Goal: Task Accomplishment & Management: Manage account settings

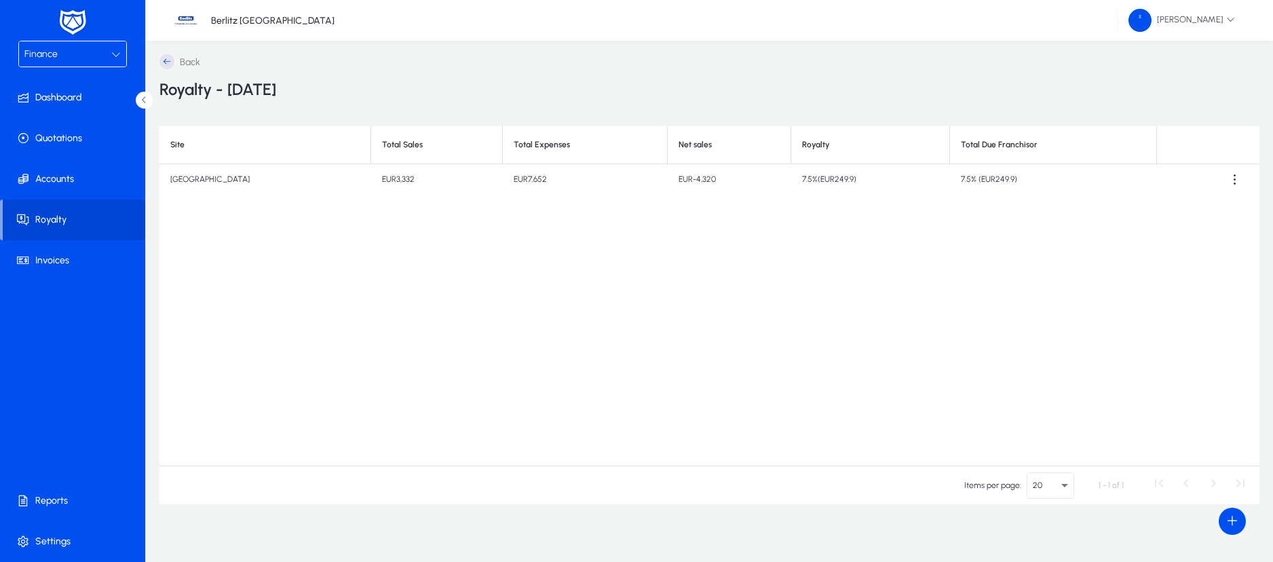
click at [120, 62] on div "Finance" at bounding box center [72, 53] width 107 height 25
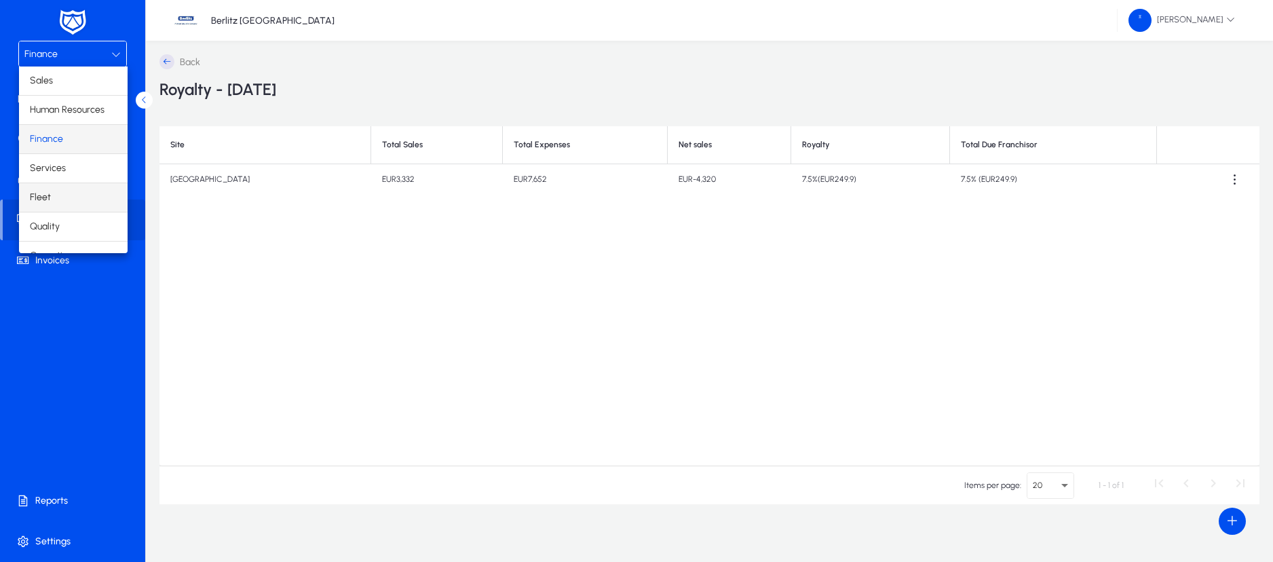
scroll to position [46, 0]
click at [73, 201] on span "Operations" at bounding box center [53, 209] width 47 height 16
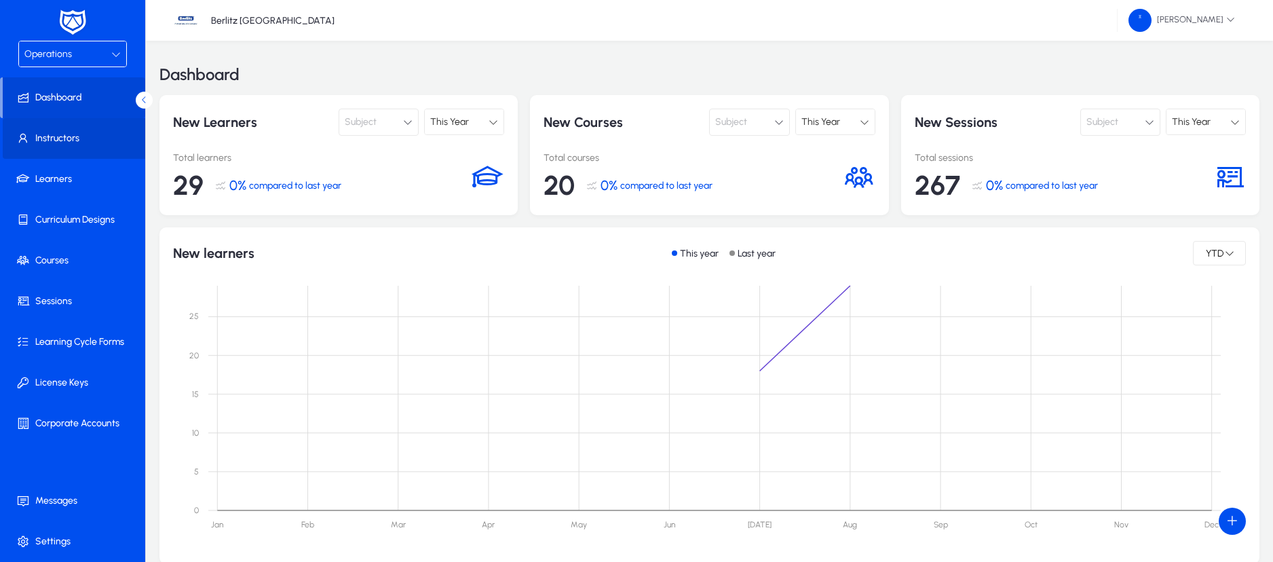
click at [66, 138] on span "Instructors" at bounding box center [75, 139] width 145 height 14
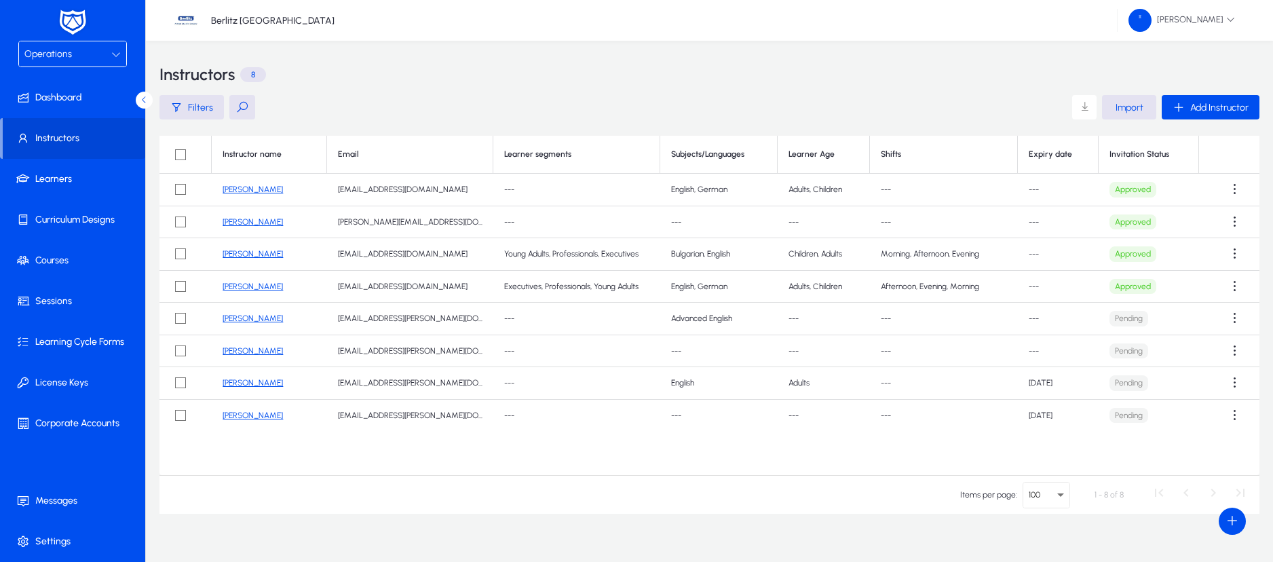
click at [263, 185] on link "[PERSON_NAME]" at bounding box center [253, 189] width 60 height 9
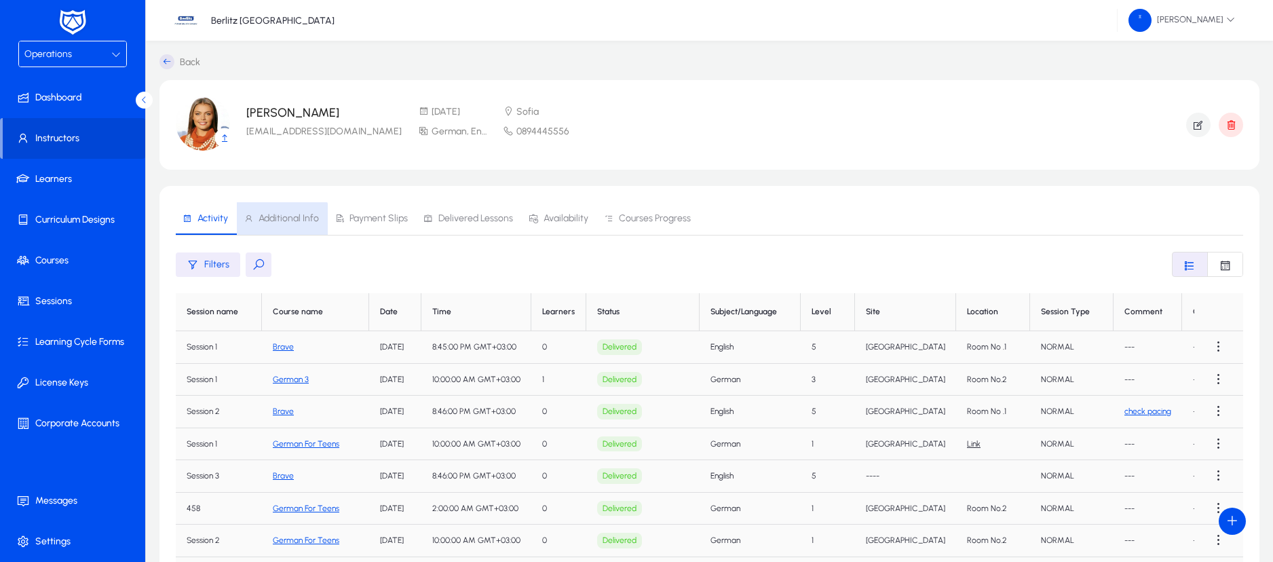
click at [277, 220] on span "Additional Info" at bounding box center [288, 218] width 60 height 9
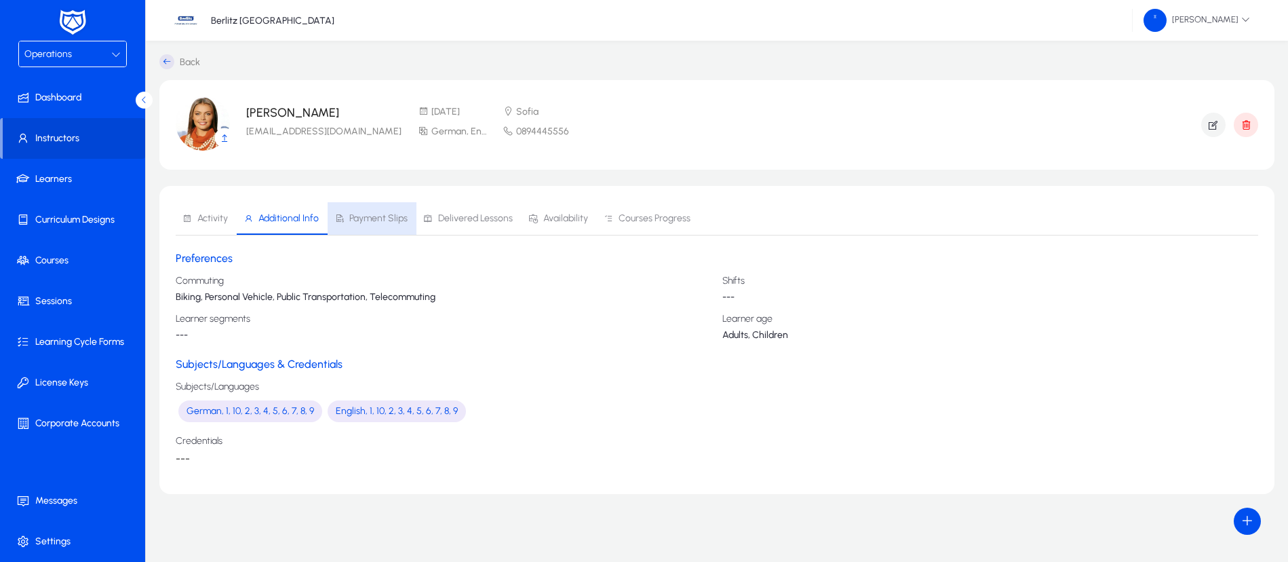
click at [369, 216] on span "Payment Slips" at bounding box center [378, 218] width 58 height 9
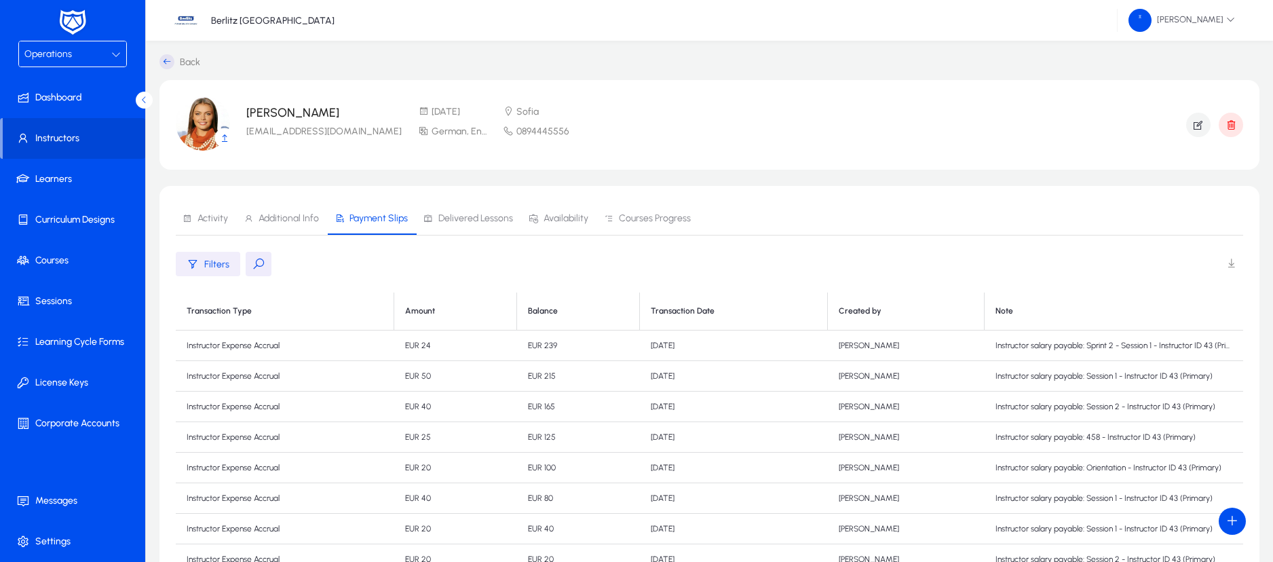
click at [201, 263] on div "Filters" at bounding box center [208, 264] width 43 height 12
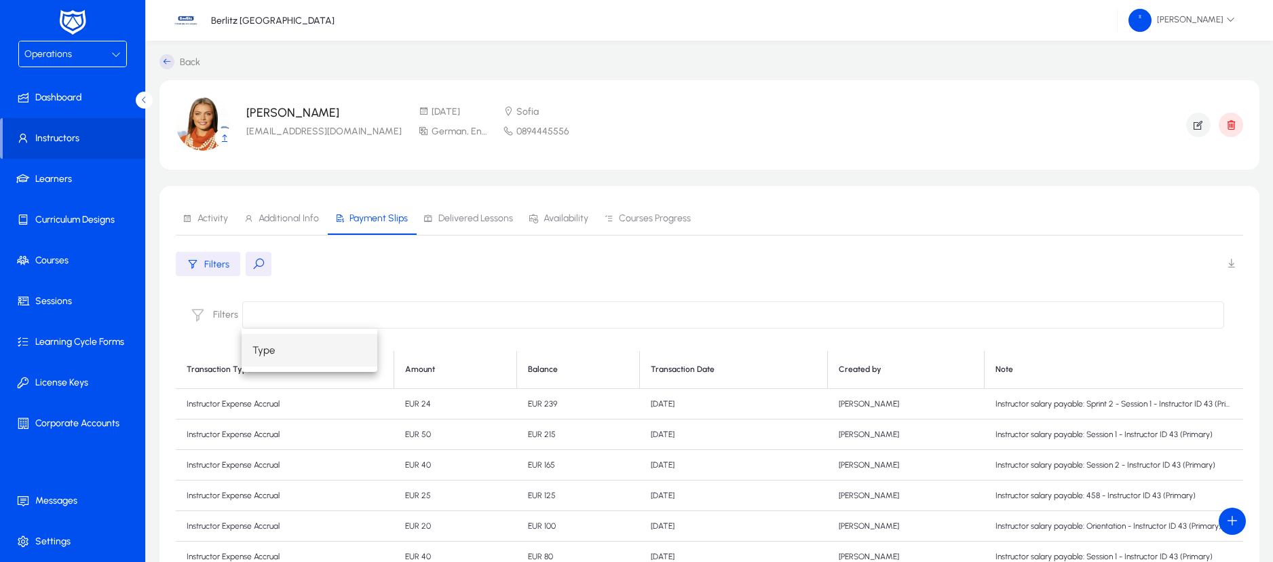
click at [315, 307] on input at bounding box center [733, 314] width 982 height 27
click at [285, 350] on mat-option "Type" at bounding box center [310, 350] width 136 height 33
click at [283, 313] on button "button" at bounding box center [285, 315] width 23 height 12
click at [294, 211] on span "Additional Info" at bounding box center [281, 218] width 75 height 33
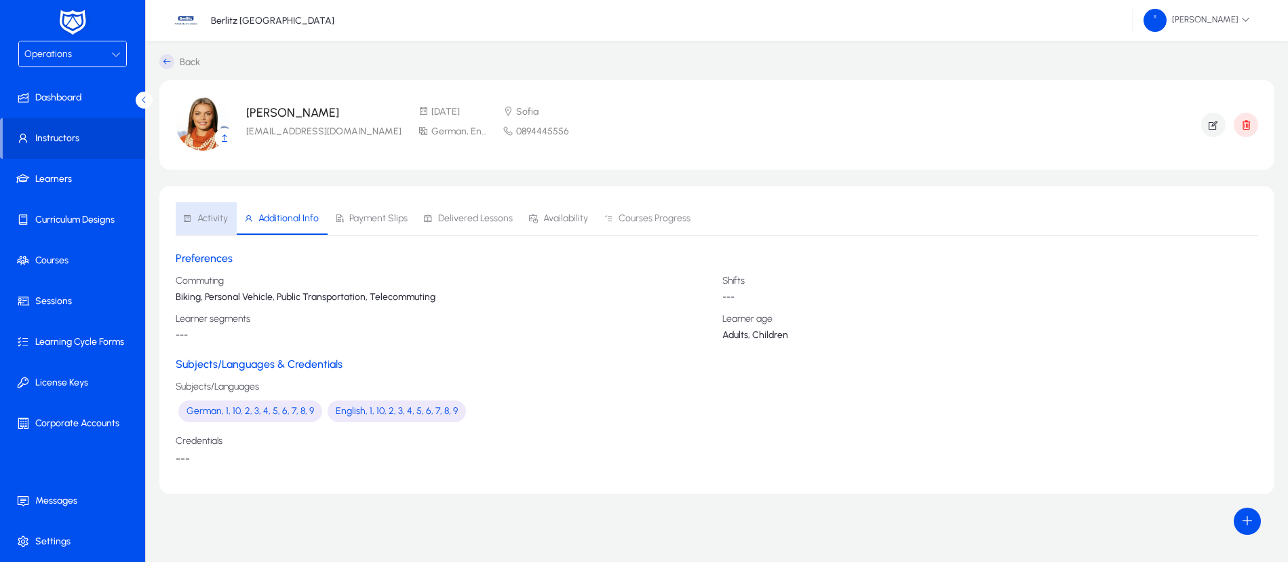
click at [201, 220] on span "Activity" at bounding box center [212, 218] width 31 height 9
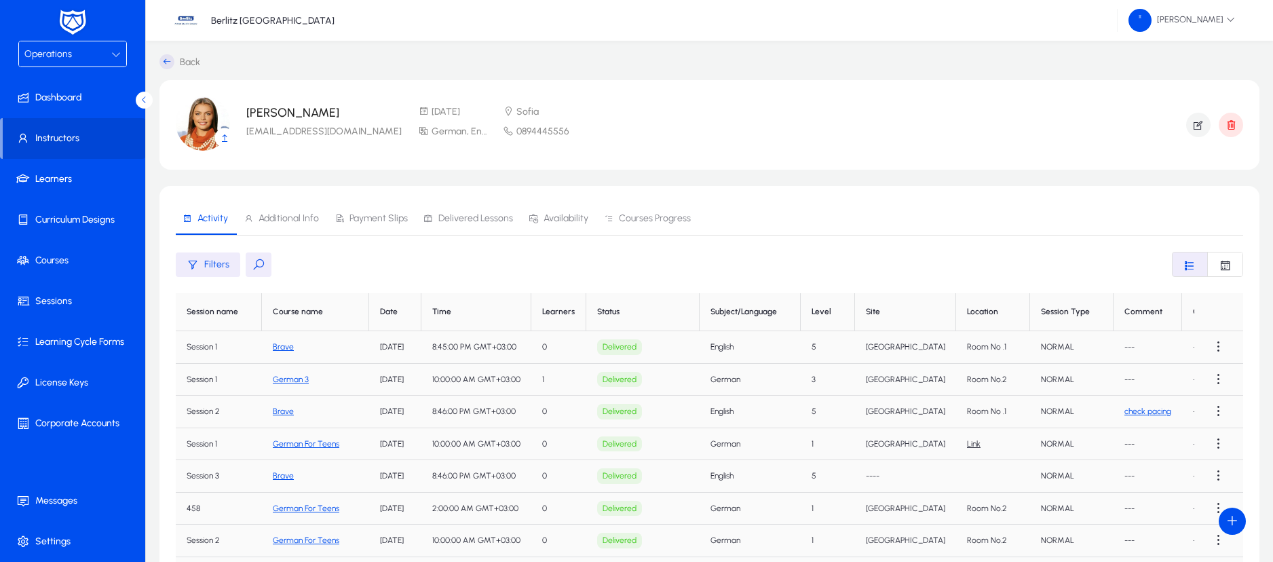
click at [559, 214] on span "Availability" at bounding box center [565, 218] width 45 height 9
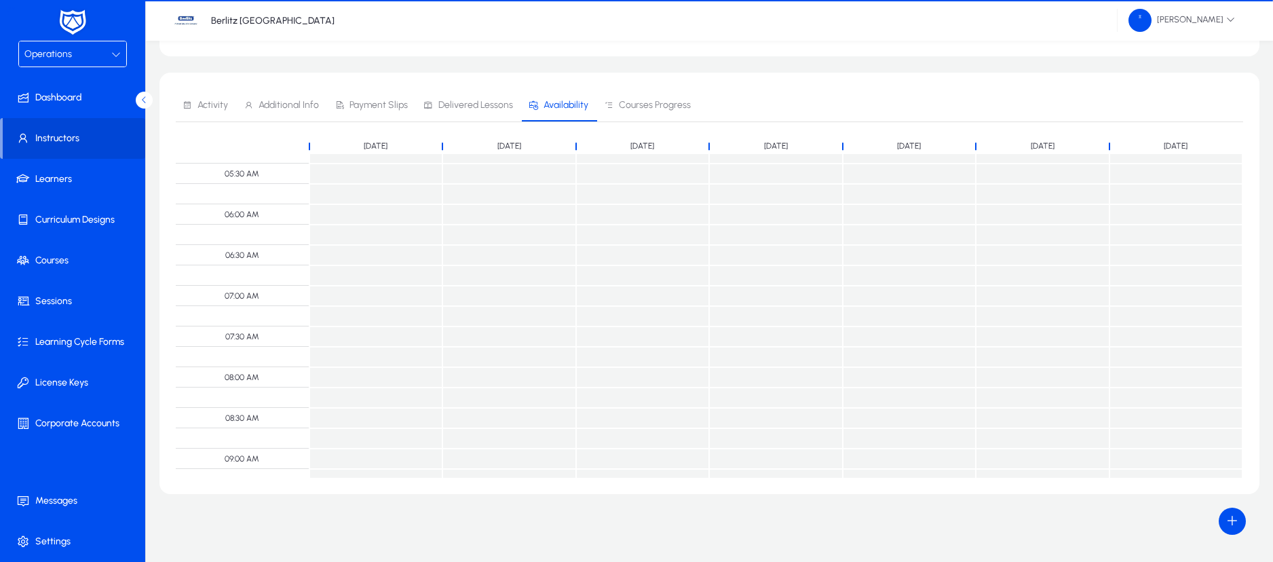
scroll to position [484, 0]
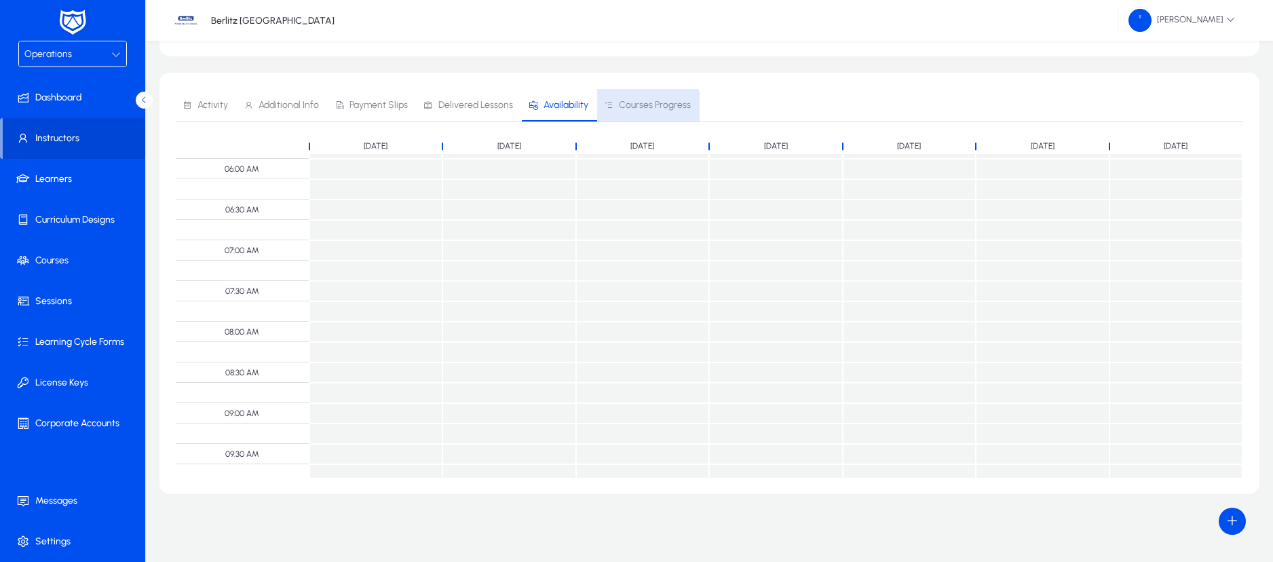
click at [640, 110] on span "Courses Progress" at bounding box center [655, 104] width 72 height 9
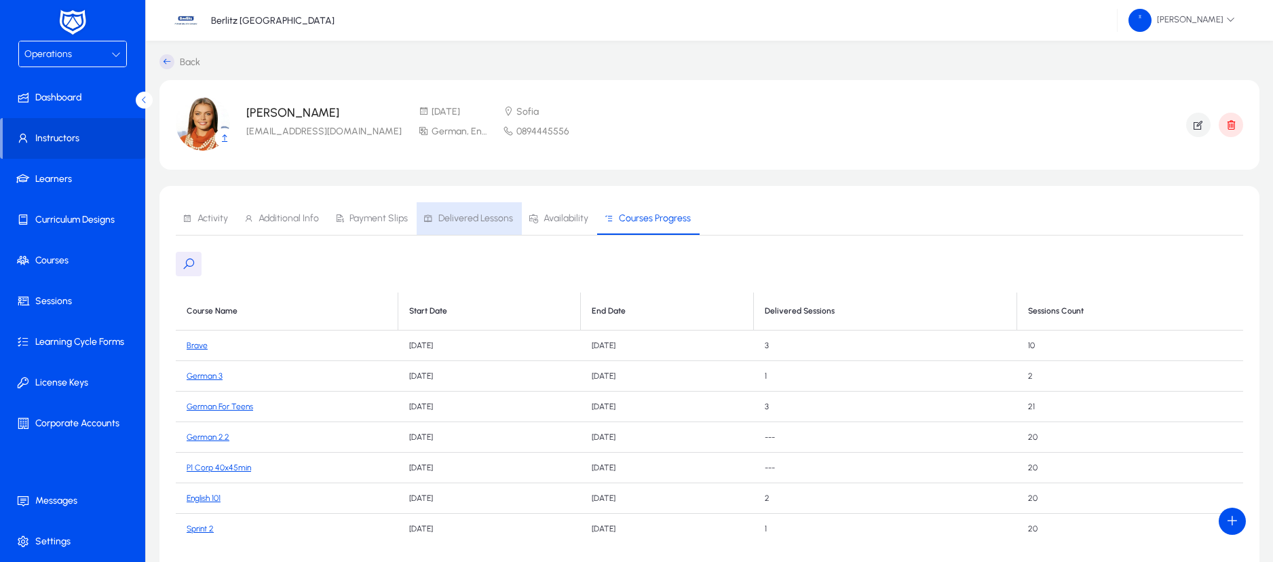
click at [505, 215] on span "Delivered Lessons" at bounding box center [475, 218] width 75 height 9
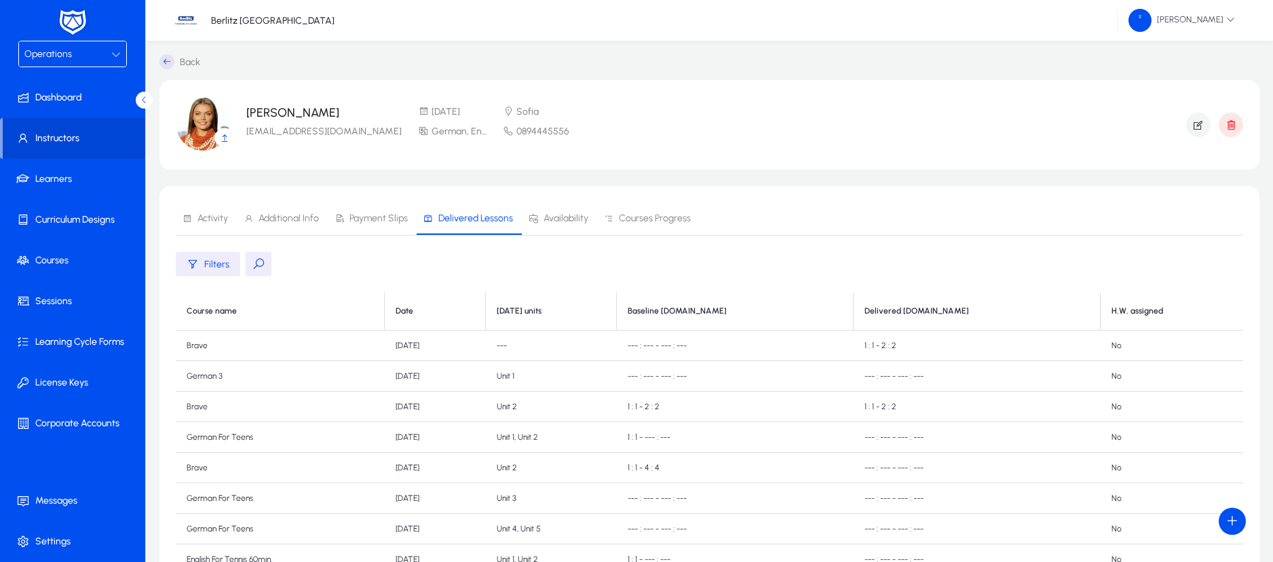
click at [381, 220] on span "Payment Slips" at bounding box center [378, 218] width 58 height 9
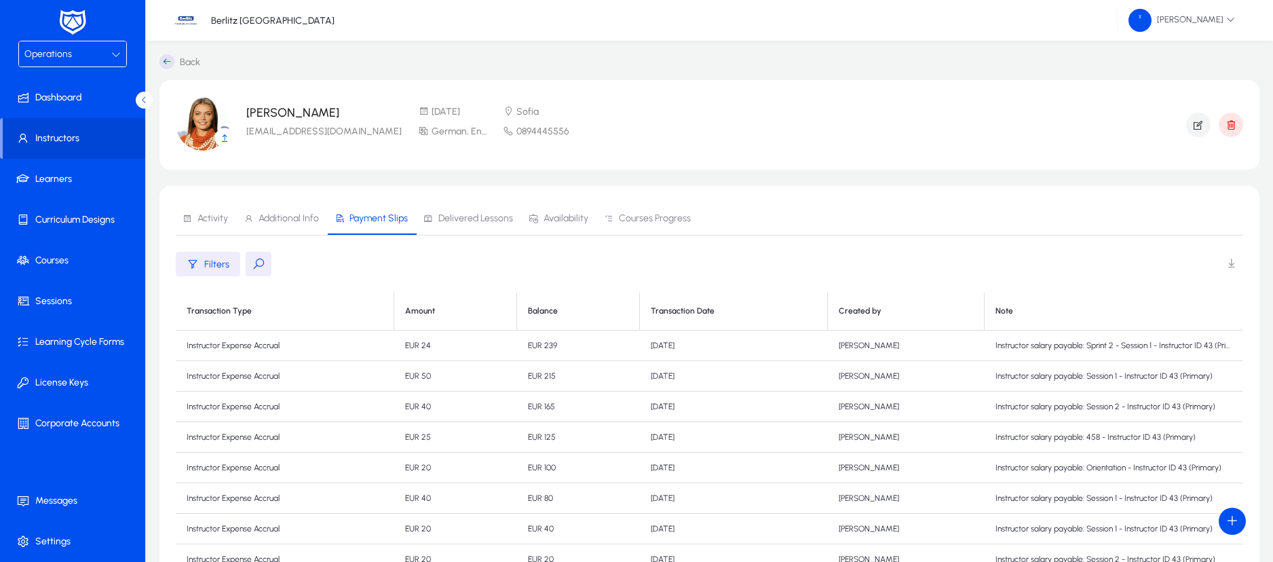
click at [1233, 266] on span at bounding box center [1230, 263] width 27 height 27
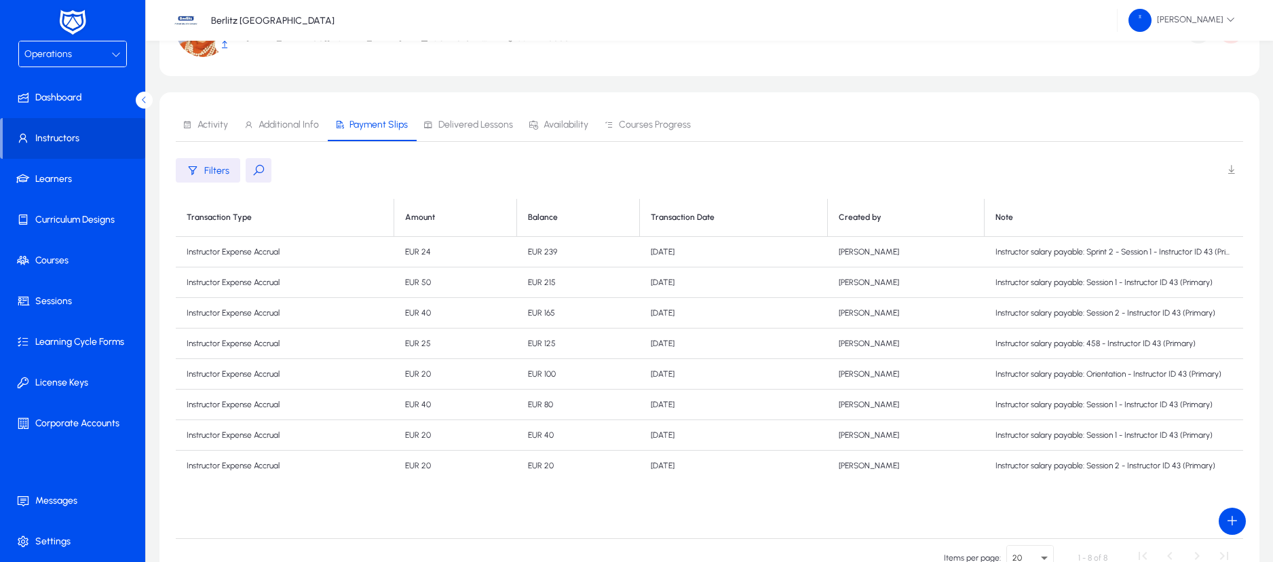
scroll to position [93, 0]
click at [290, 257] on td "Instructor Expense Accrual" at bounding box center [285, 252] width 218 height 31
click at [265, 261] on td "Instructor Expense Accrual" at bounding box center [285, 252] width 218 height 31
click at [223, 248] on td "Instructor Expense Accrual" at bounding box center [285, 252] width 218 height 31
click at [480, 125] on span "Delivered Lessons" at bounding box center [475, 125] width 75 height 9
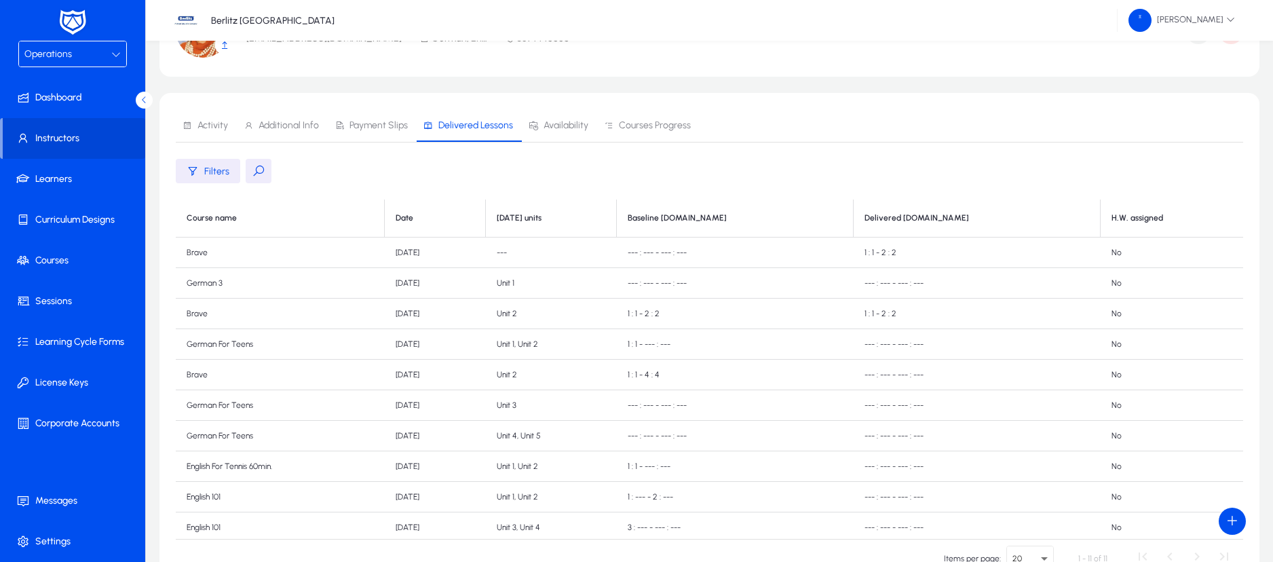
click at [617, 377] on td "Unit 2" at bounding box center [551, 375] width 131 height 31
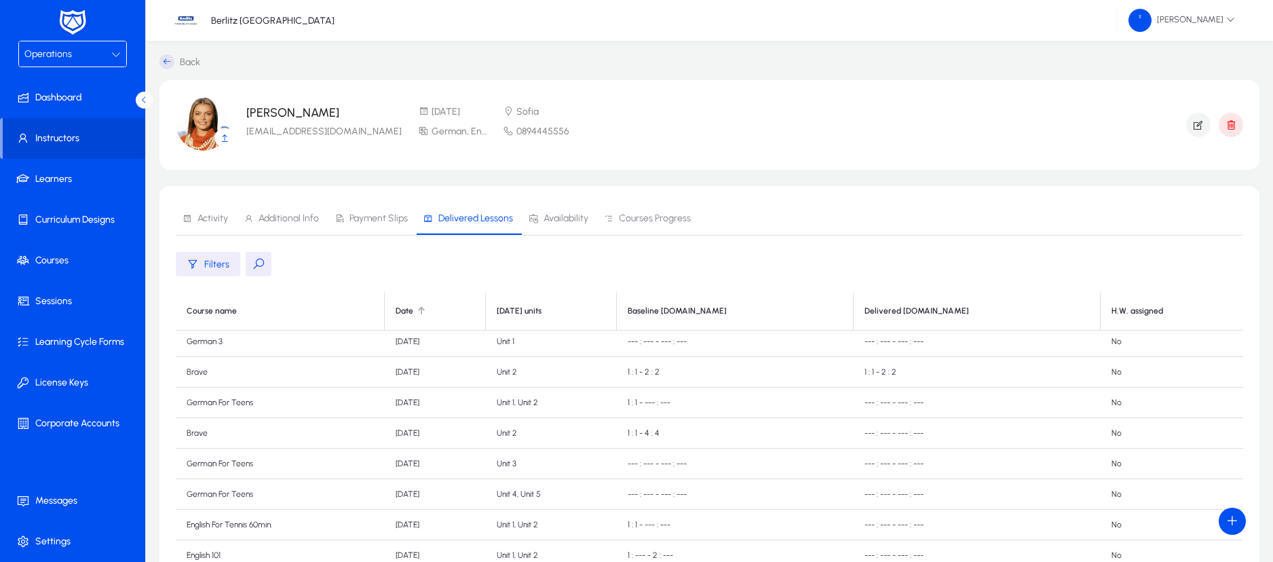
click at [425, 314] on div at bounding box center [421, 311] width 8 height 8
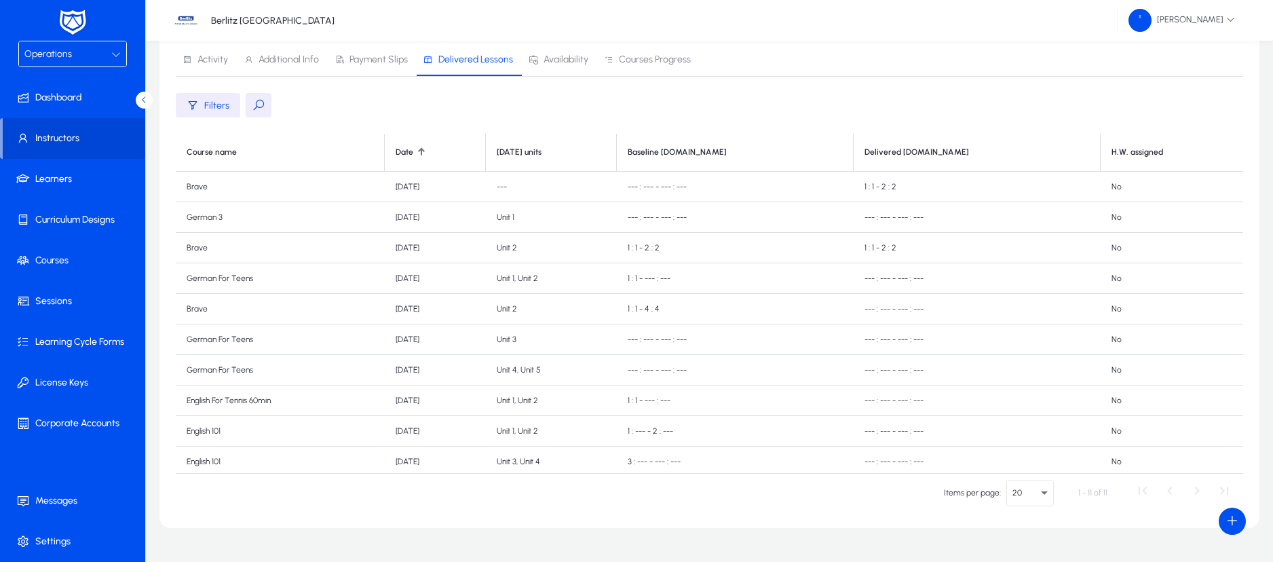
click at [446, 161] on th "Date" at bounding box center [436, 153] width 102 height 38
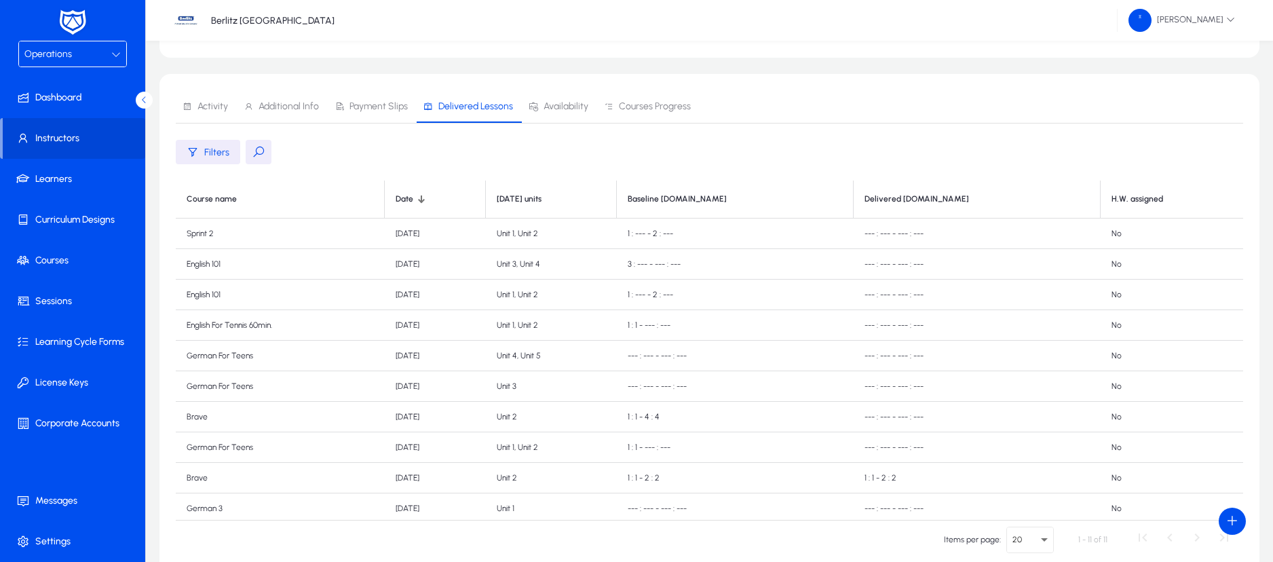
scroll to position [113, 0]
click at [73, 267] on span at bounding box center [75, 260] width 145 height 33
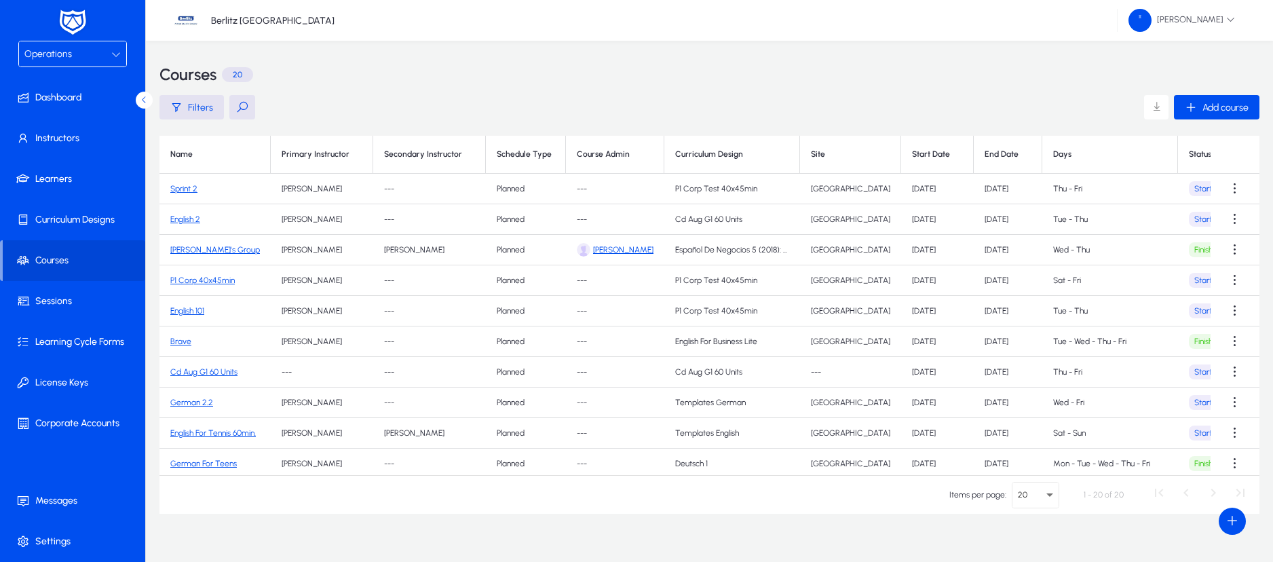
scroll to position [1, 0]
click at [32, 136] on icon at bounding box center [25, 139] width 19 height 14
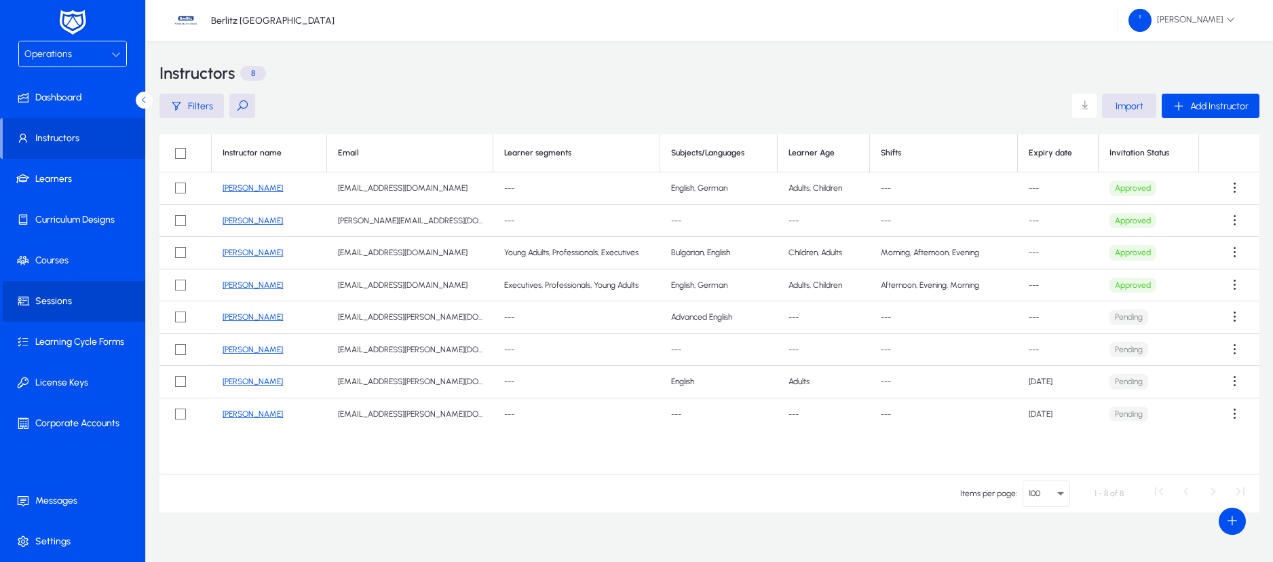
click at [69, 303] on span "Sessions" at bounding box center [75, 301] width 145 height 14
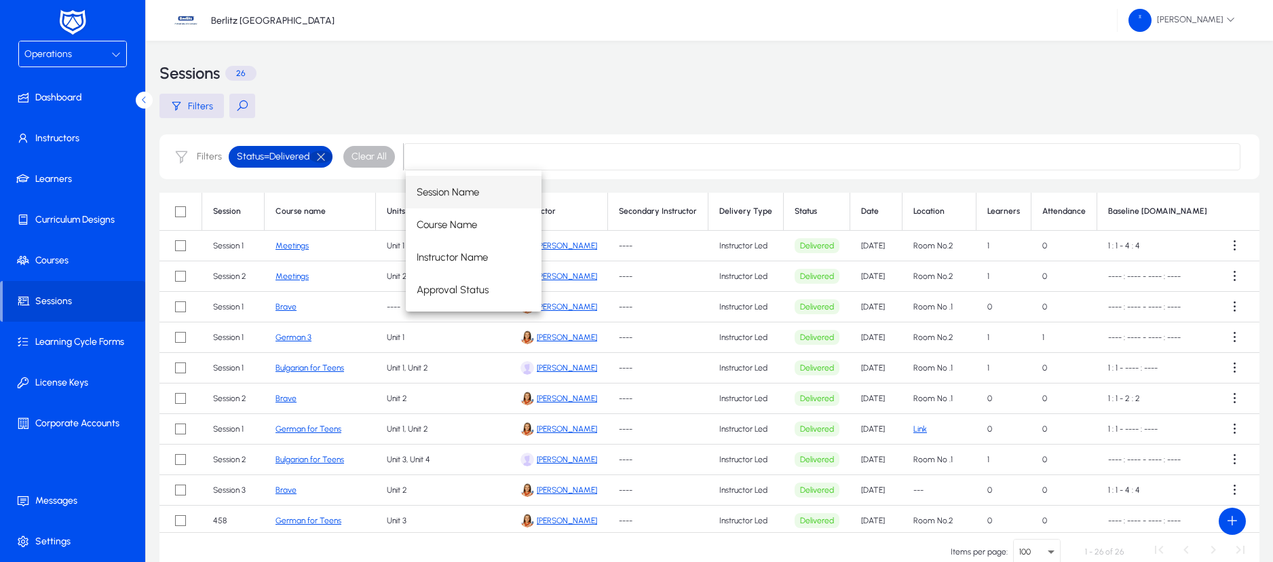
click at [321, 159] on button "button" at bounding box center [320, 157] width 23 height 12
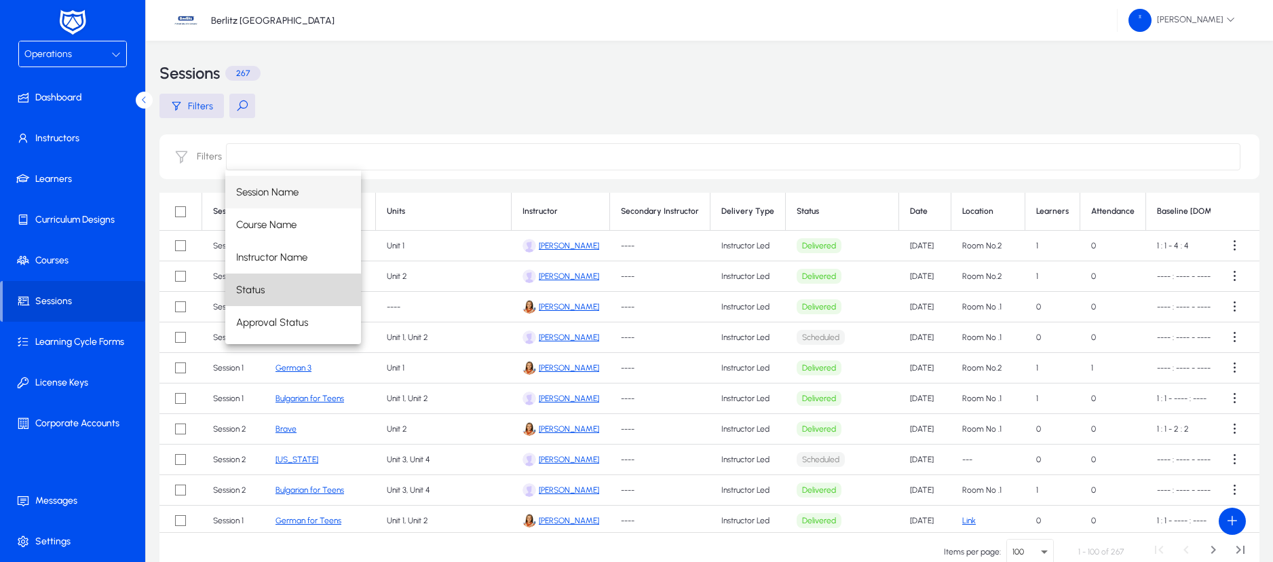
click at [255, 291] on span "Status" at bounding box center [250, 290] width 28 height 16
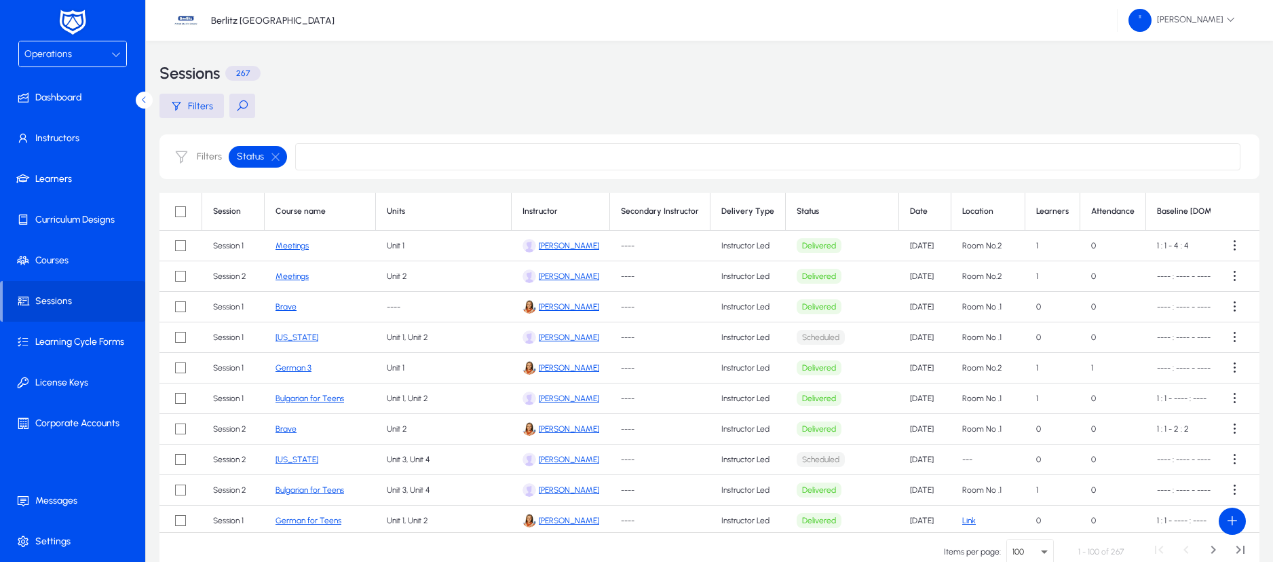
click at [381, 161] on input at bounding box center [767, 156] width 945 height 27
type input "****"
click at [73, 268] on span at bounding box center [75, 260] width 145 height 33
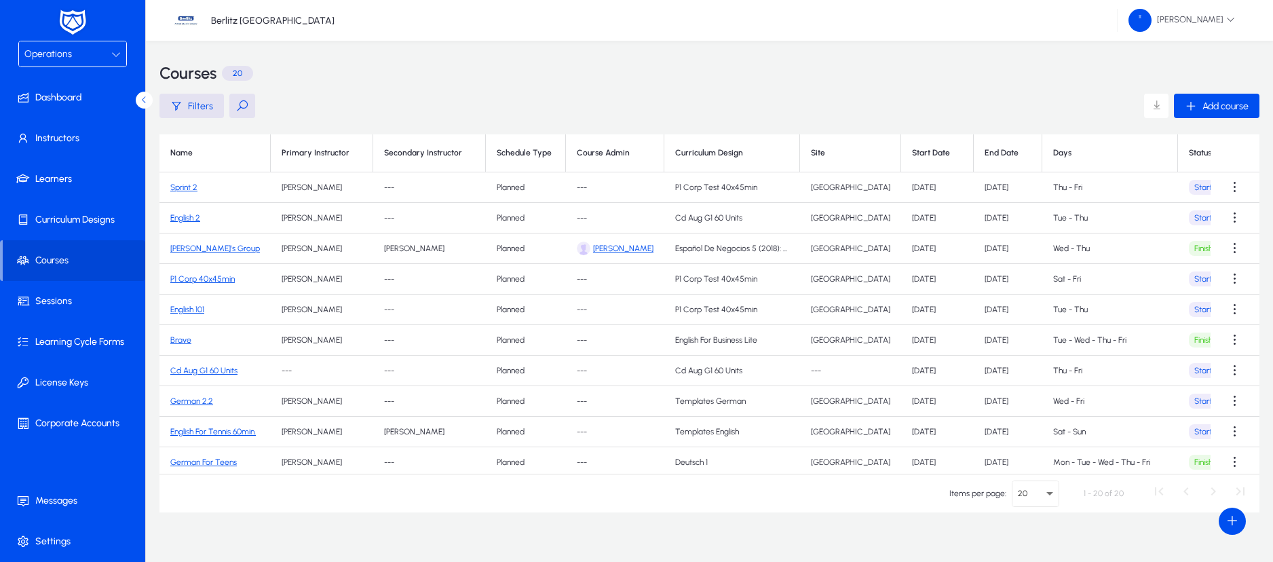
click at [185, 188] on link "Sprint 2" at bounding box center [183, 187] width 27 height 9
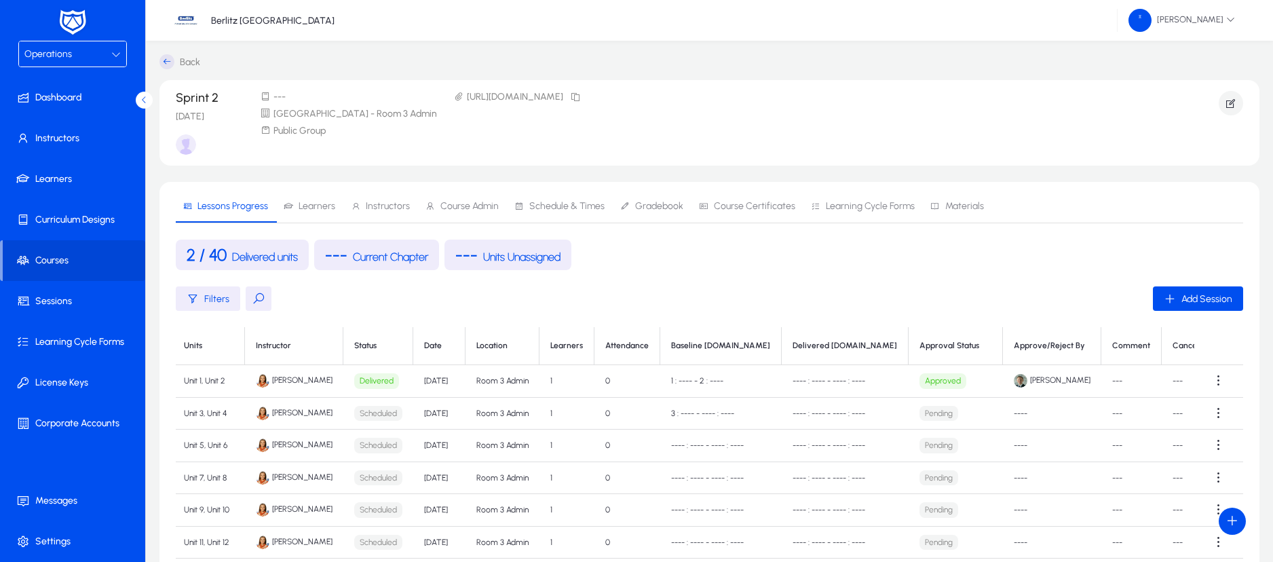
scroll to position [0, 71]
click at [319, 202] on span "Learners" at bounding box center [317, 205] width 37 height 9
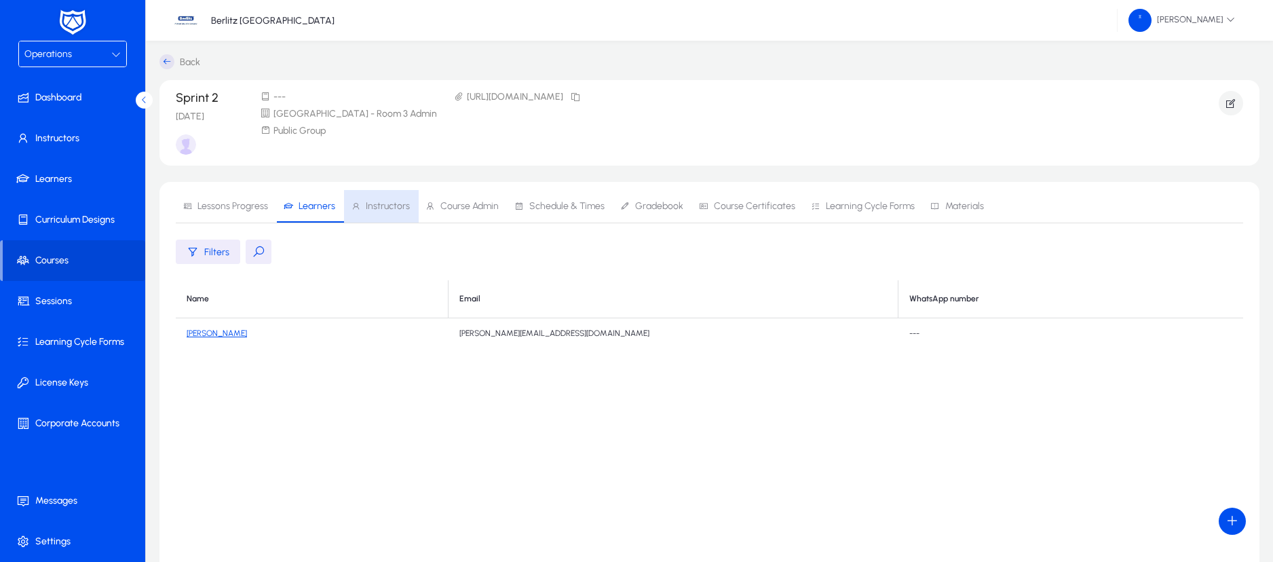
click at [395, 206] on span "Instructors" at bounding box center [388, 205] width 44 height 9
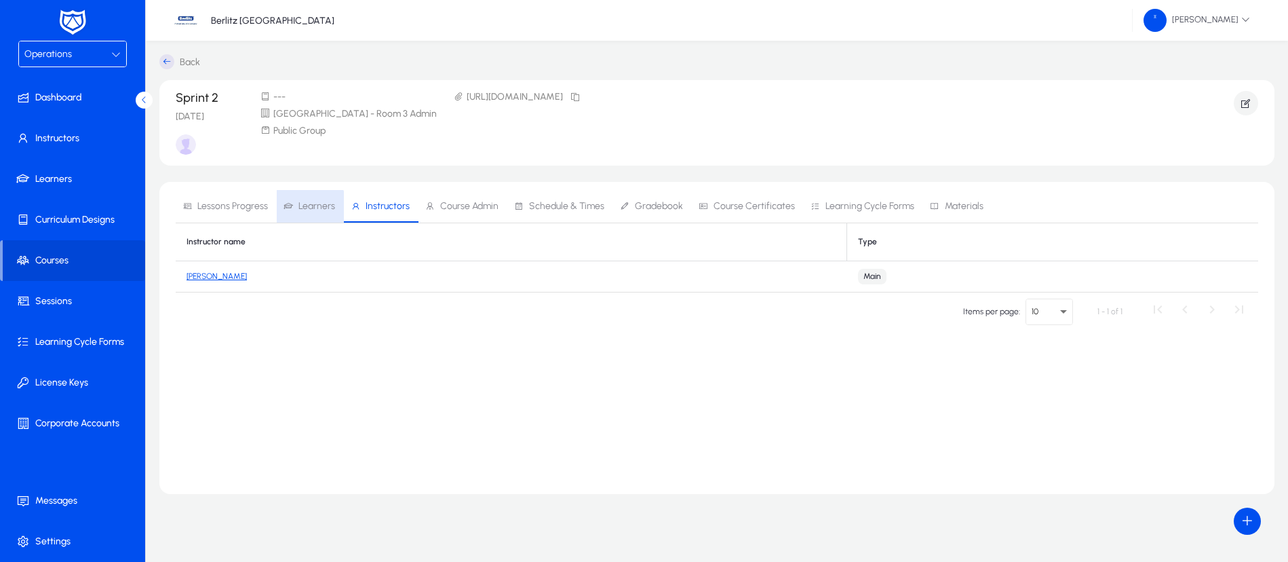
click at [305, 211] on span "Learners" at bounding box center [317, 205] width 37 height 9
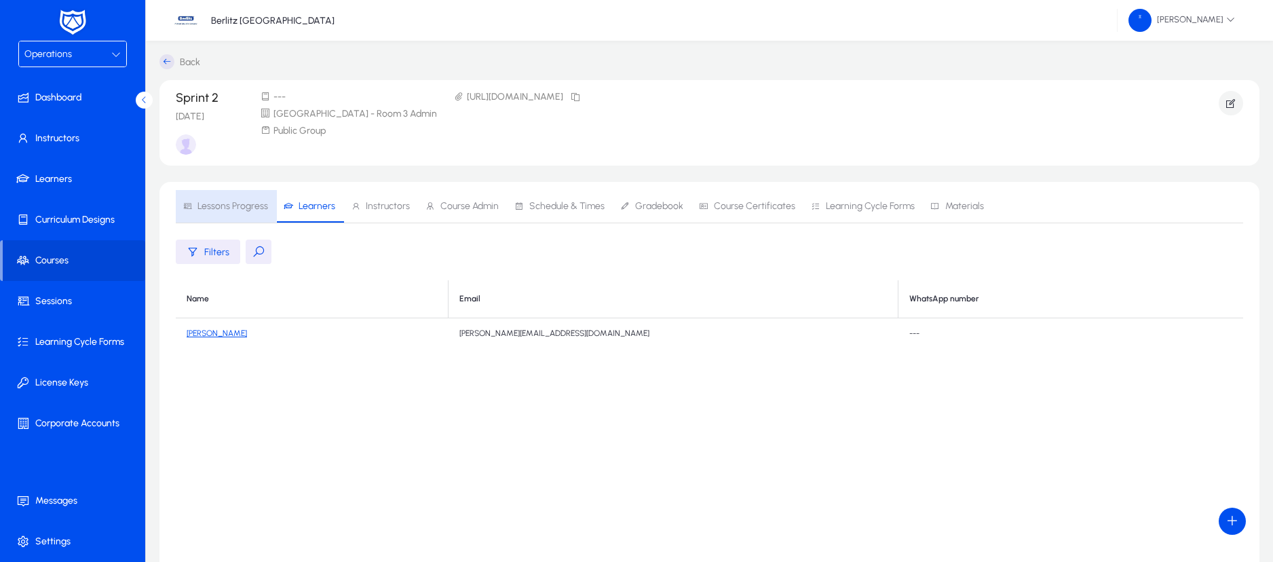
click at [220, 201] on span "Lessons Progress" at bounding box center [232, 205] width 71 height 9
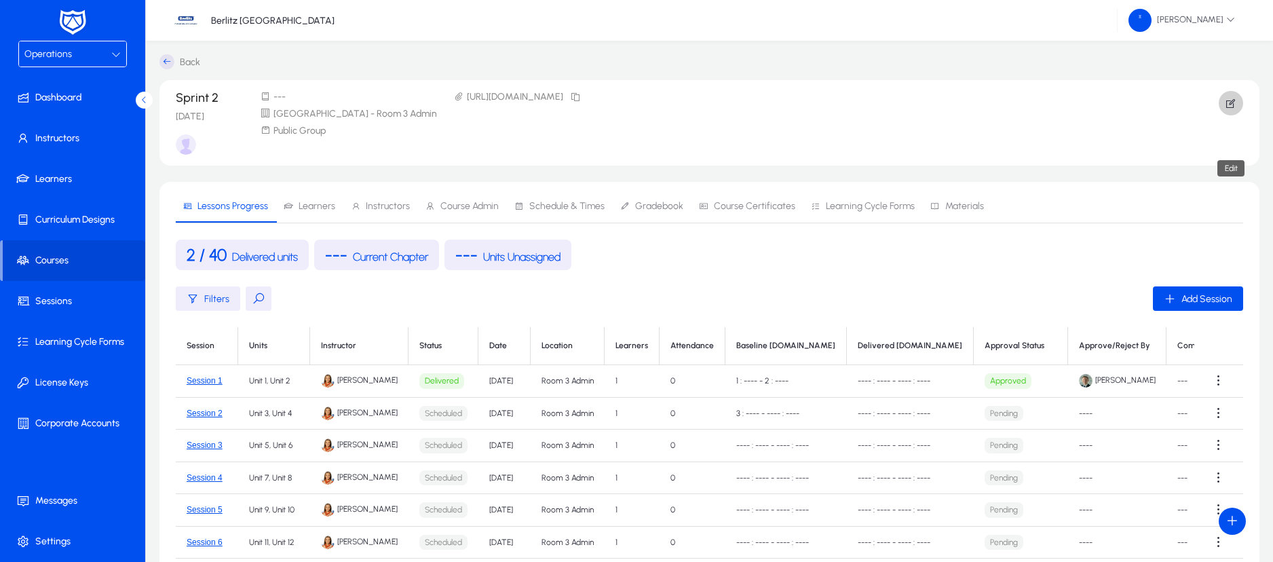
click at [1227, 100] on icon "button" at bounding box center [1231, 103] width 12 height 12
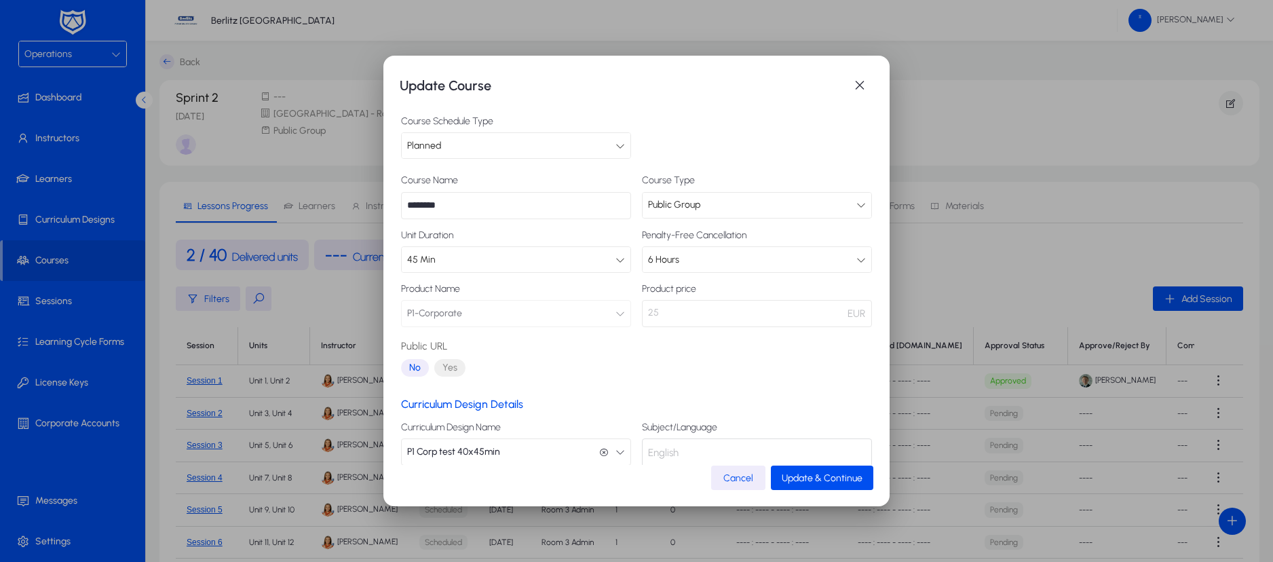
scroll to position [79, 0]
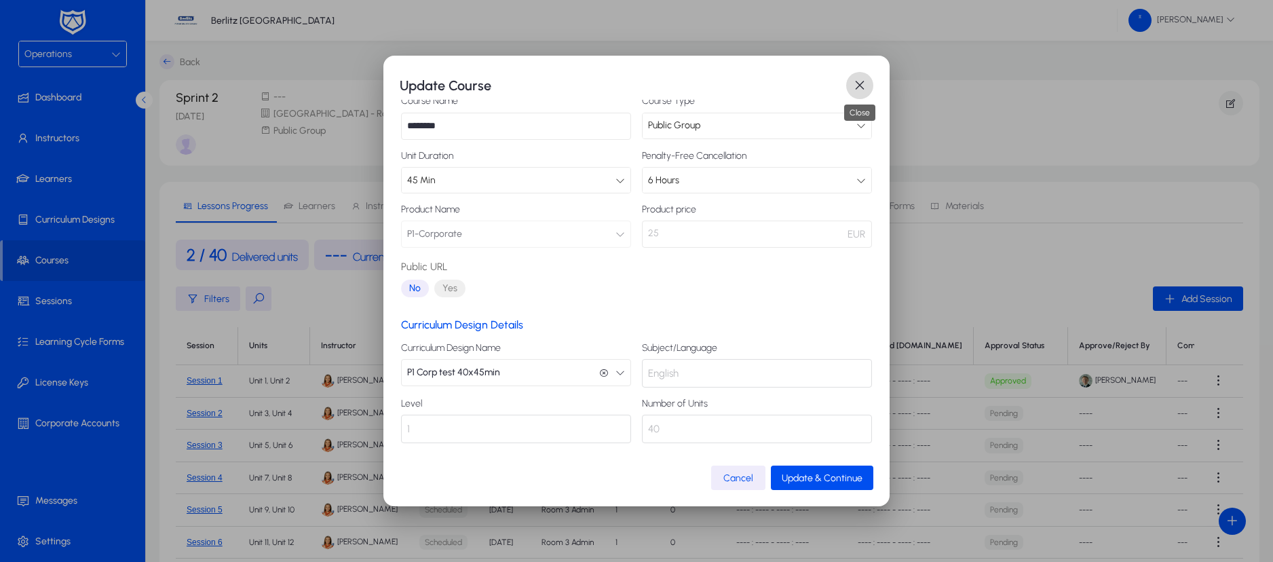
click at [855, 83] on span "button" at bounding box center [859, 85] width 27 height 27
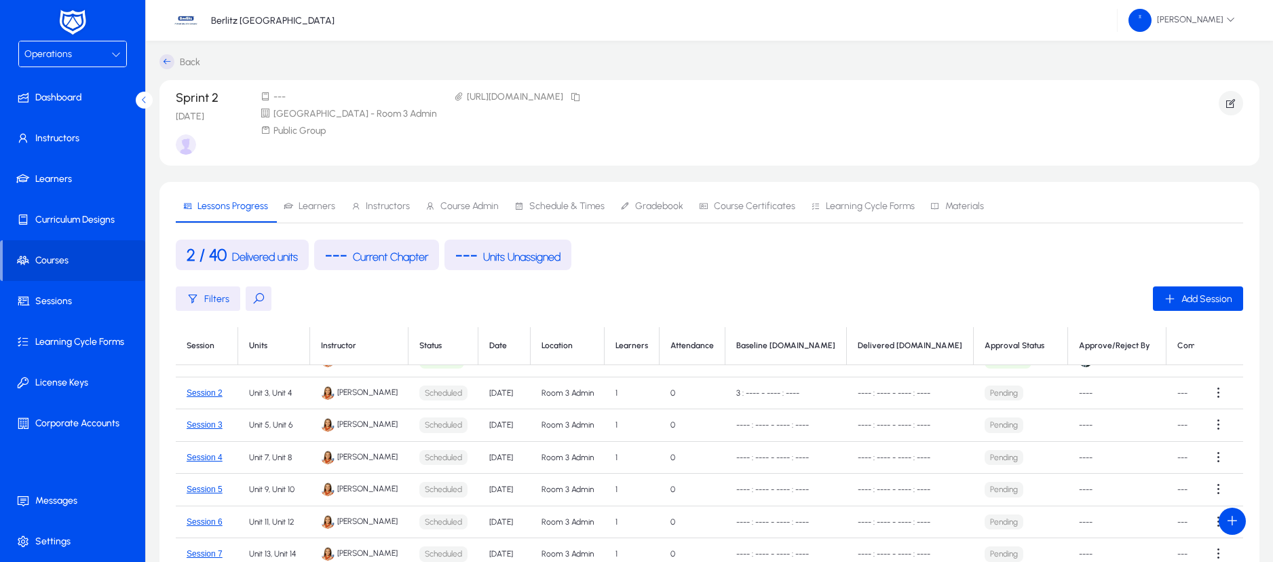
scroll to position [0, 8]
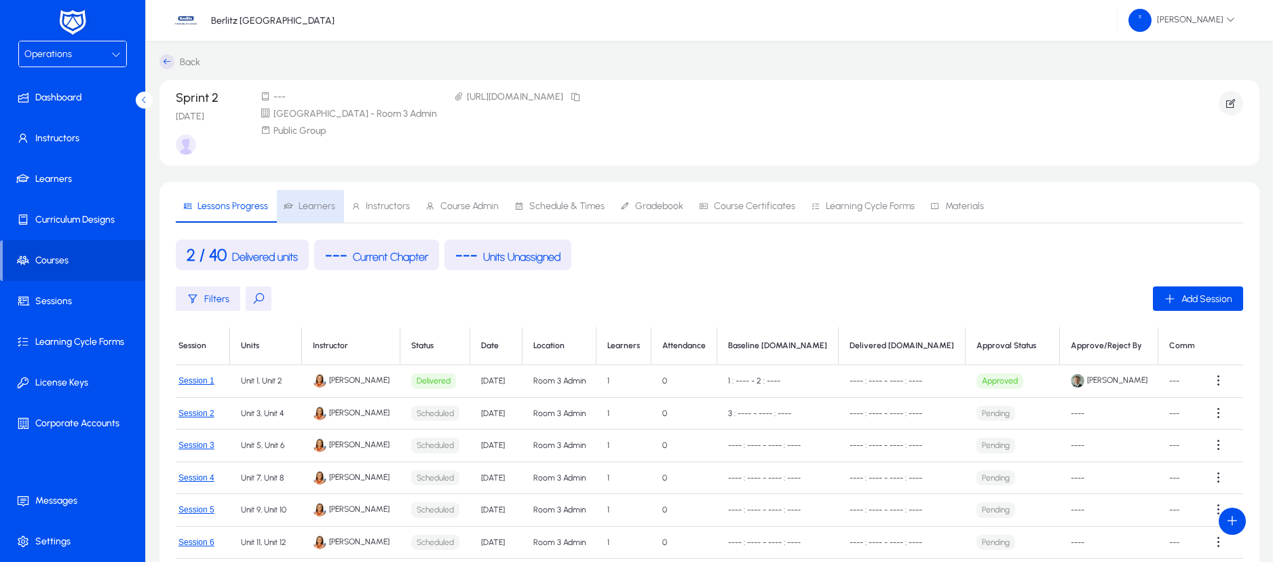
click at [320, 207] on span "Learners" at bounding box center [317, 205] width 37 height 9
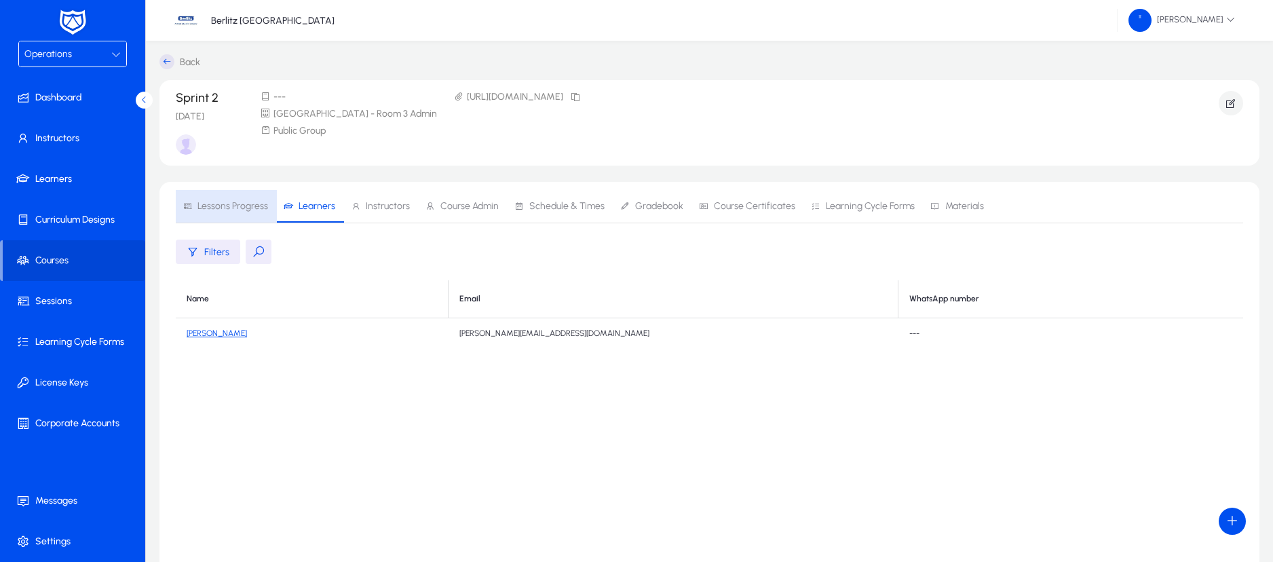
click at [239, 201] on span "Lessons Progress" at bounding box center [232, 205] width 71 height 9
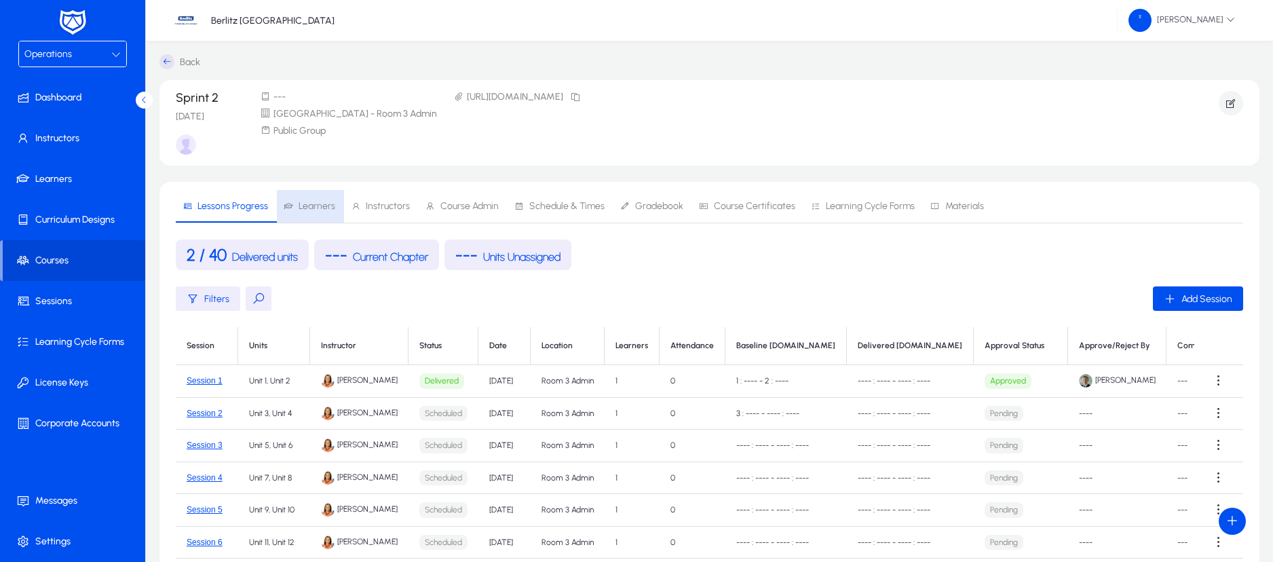
click at [319, 202] on span "Learners" at bounding box center [317, 205] width 37 height 9
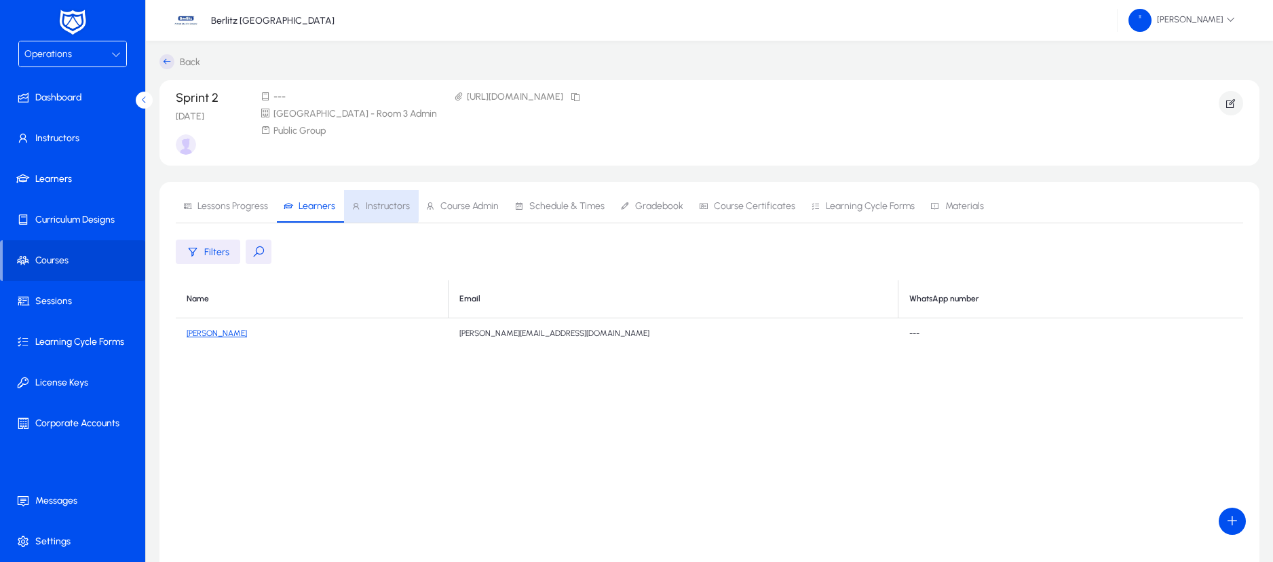
click at [371, 201] on span "Instructors" at bounding box center [388, 205] width 44 height 9
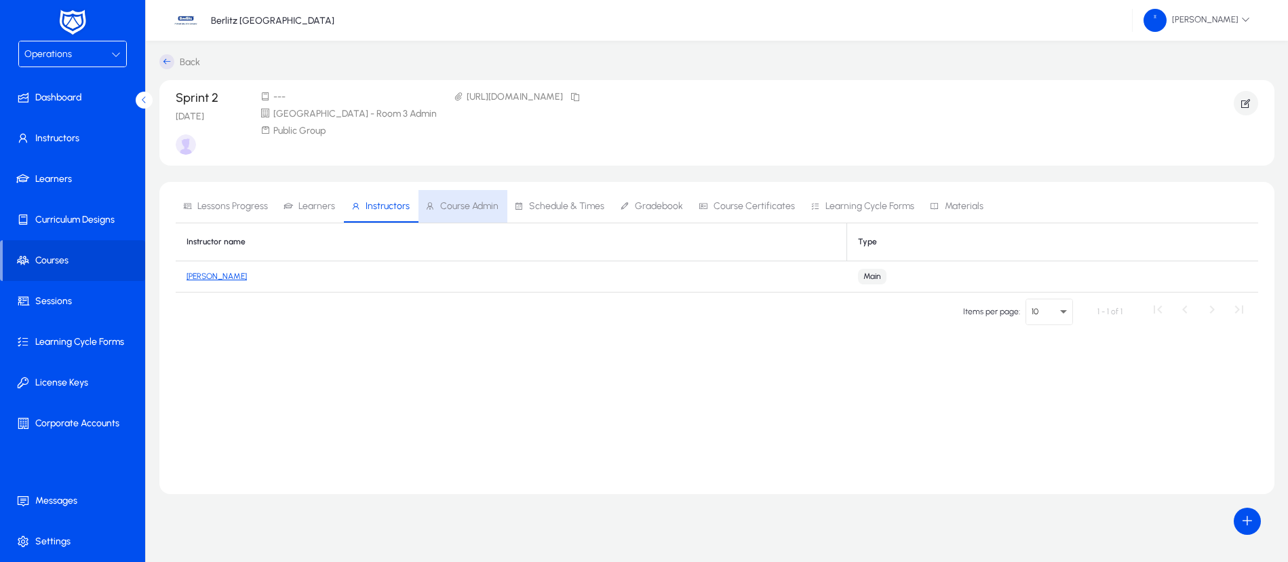
click at [447, 209] on span "Course Admin" at bounding box center [469, 205] width 58 height 9
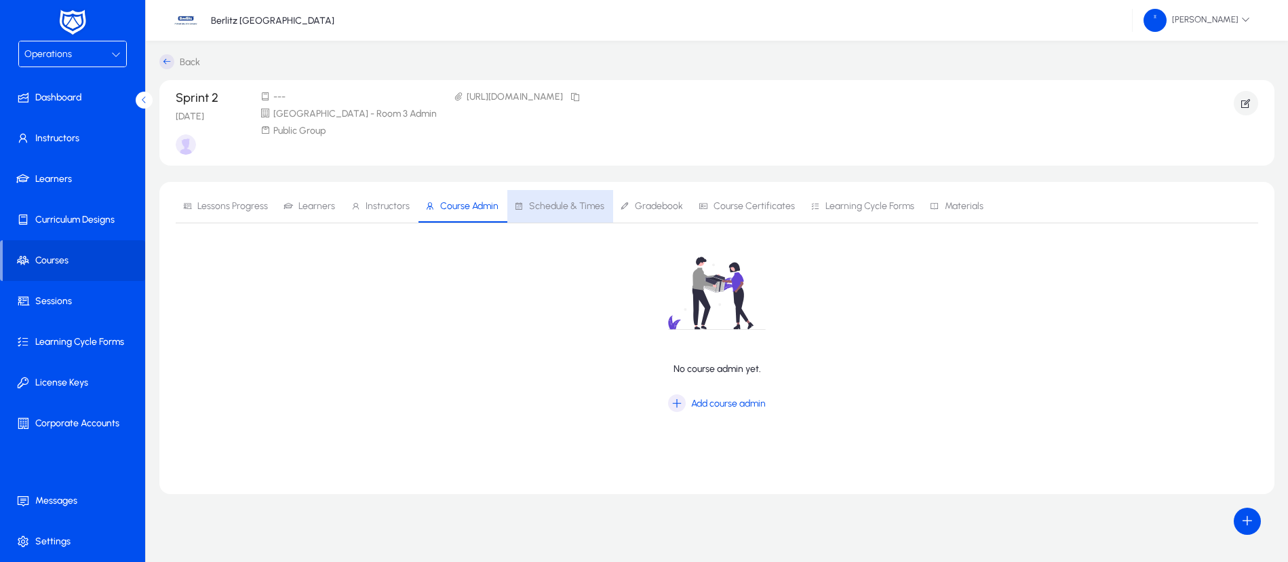
click at [569, 209] on span "Schedule & Times" at bounding box center [566, 205] width 75 height 9
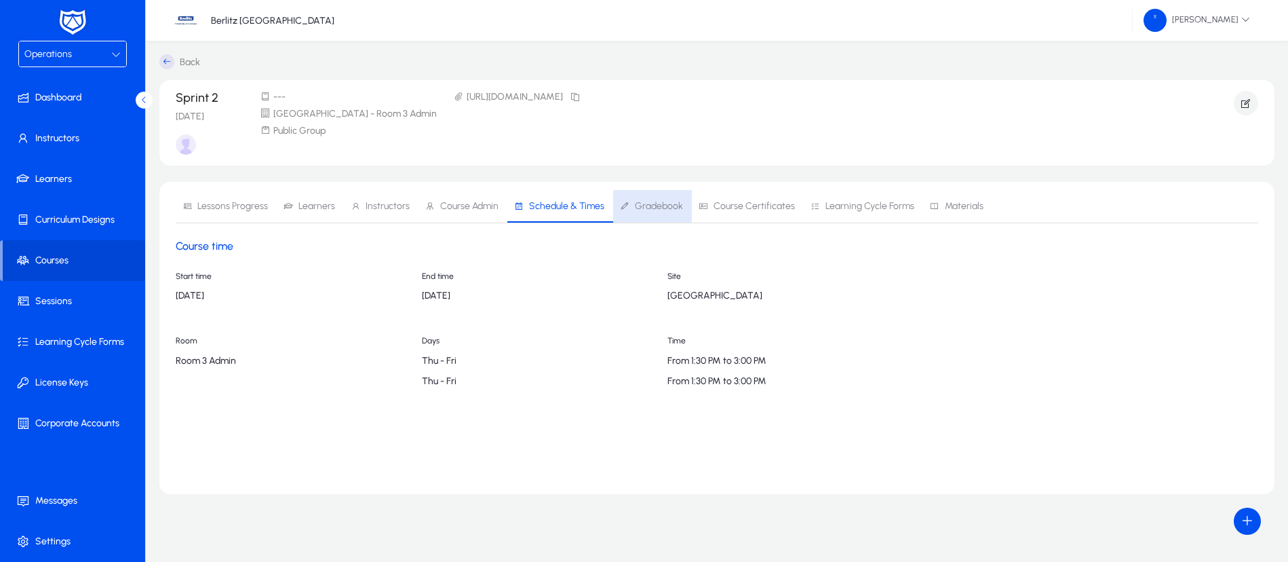
click at [644, 205] on span "Gradebook" at bounding box center [659, 205] width 48 height 9
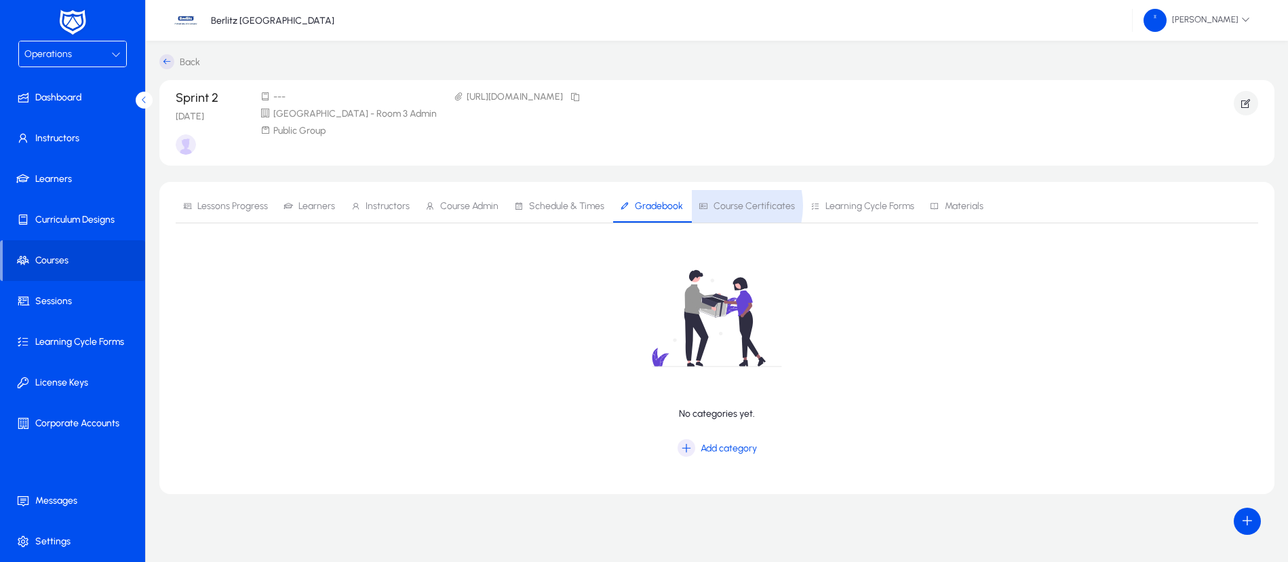
click at [716, 206] on span "Course Certificates" at bounding box center [754, 205] width 81 height 9
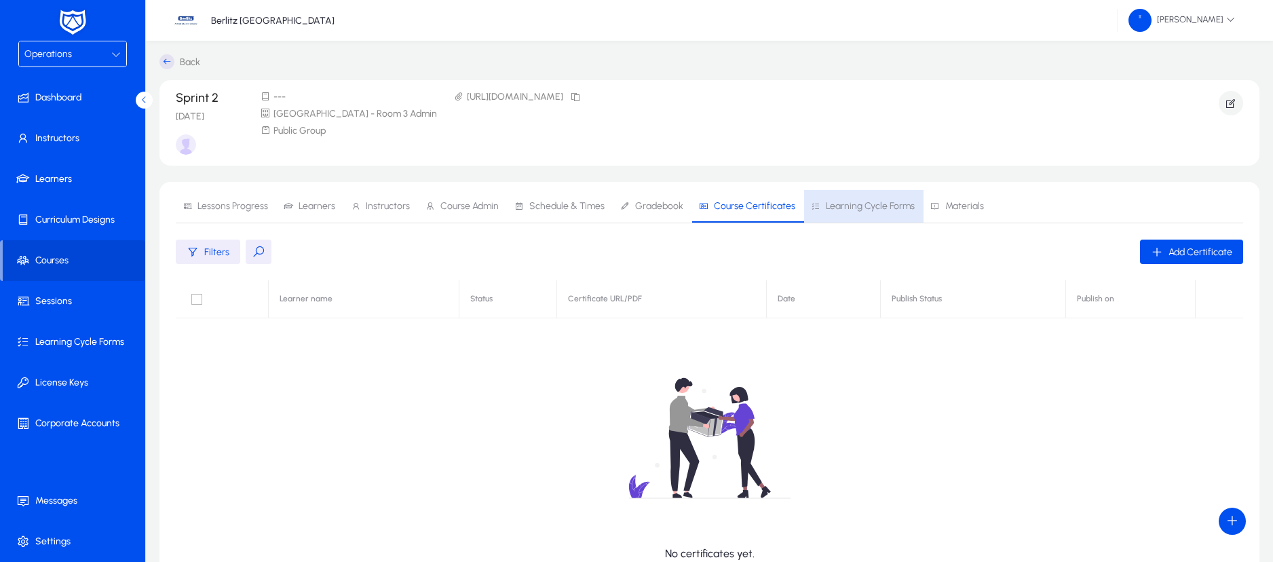
click at [872, 206] on span "Learning Cycle Forms" at bounding box center [870, 205] width 89 height 9
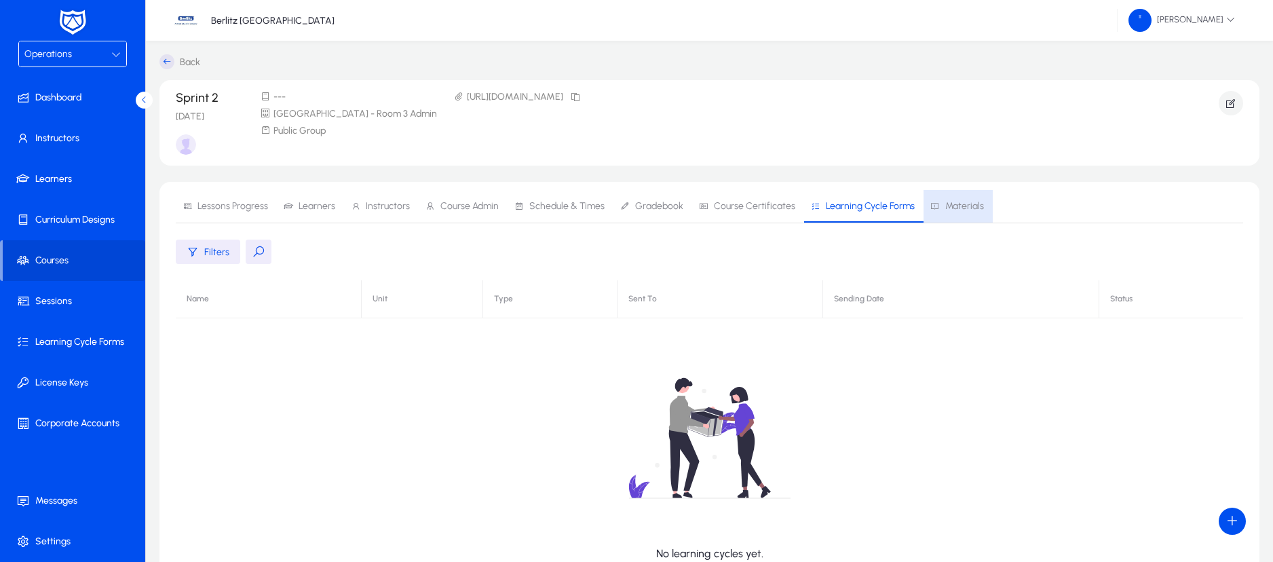
click at [965, 206] on span "Materials" at bounding box center [964, 205] width 39 height 9
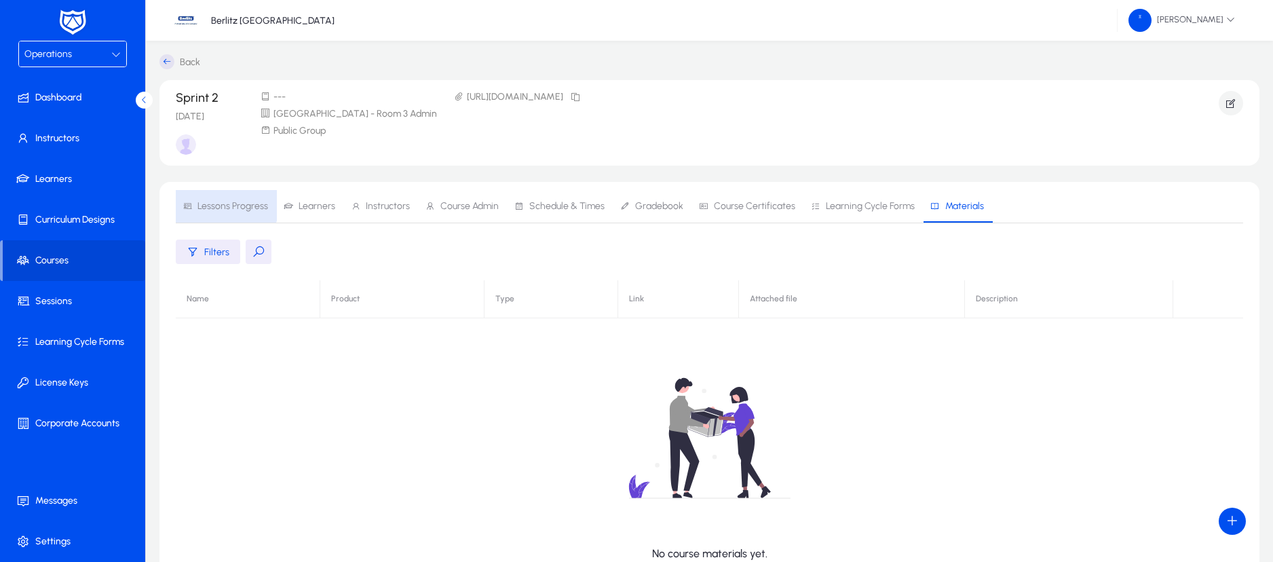
click at [226, 201] on span "Lessons Progress" at bounding box center [232, 205] width 71 height 9
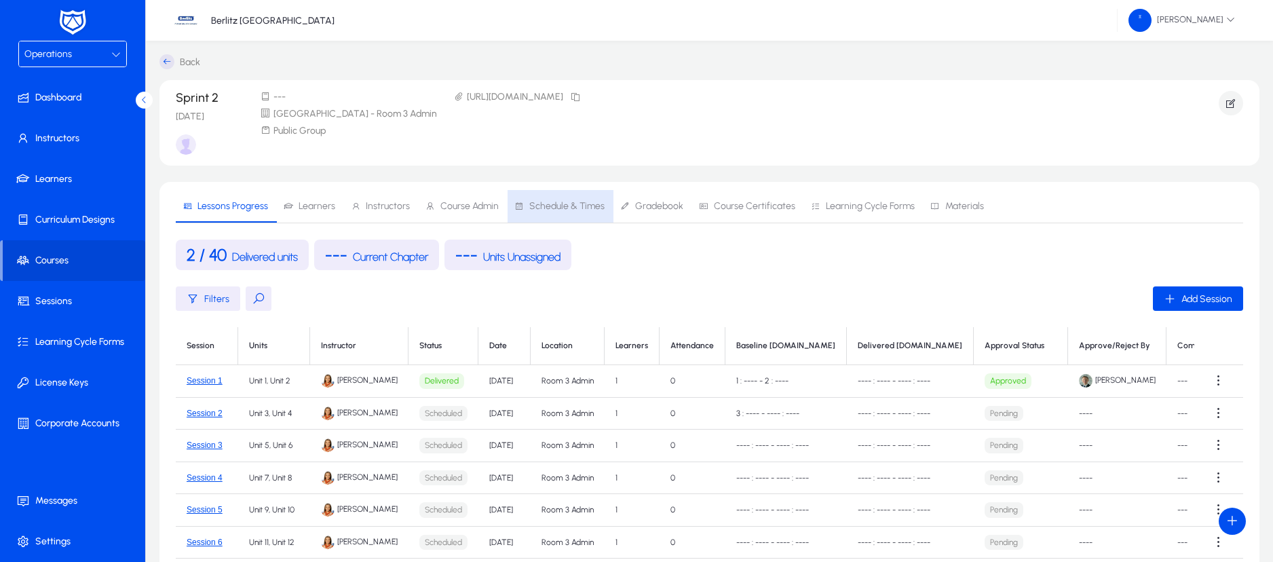
click at [569, 197] on span "Schedule & Times" at bounding box center [559, 206] width 90 height 33
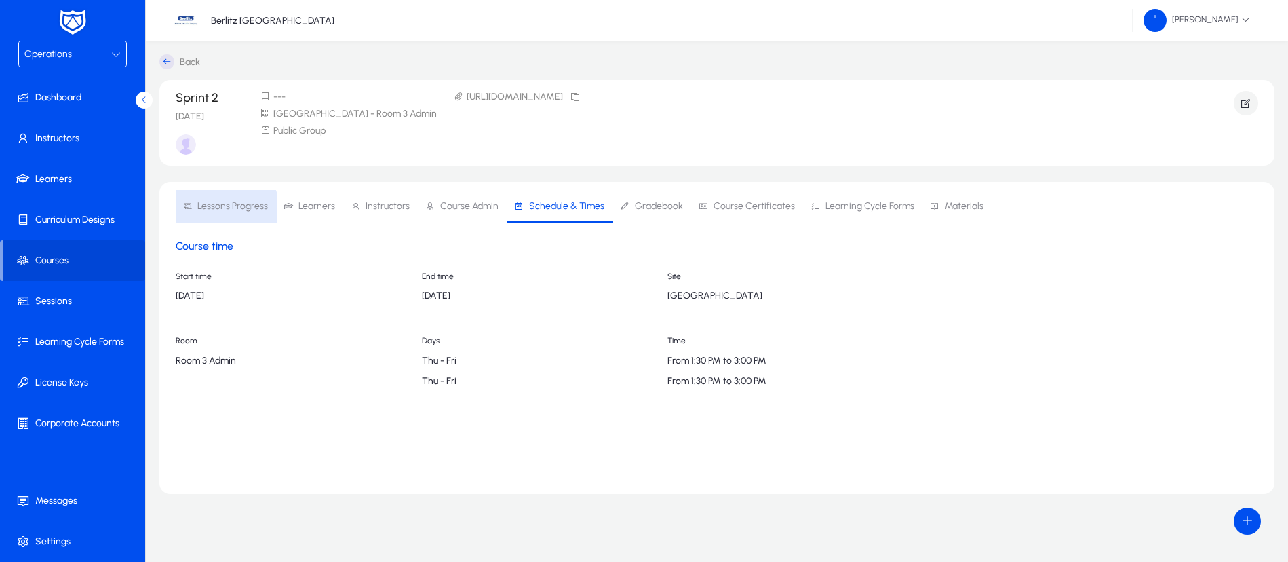
click at [214, 211] on span "Lessons Progress" at bounding box center [232, 205] width 71 height 9
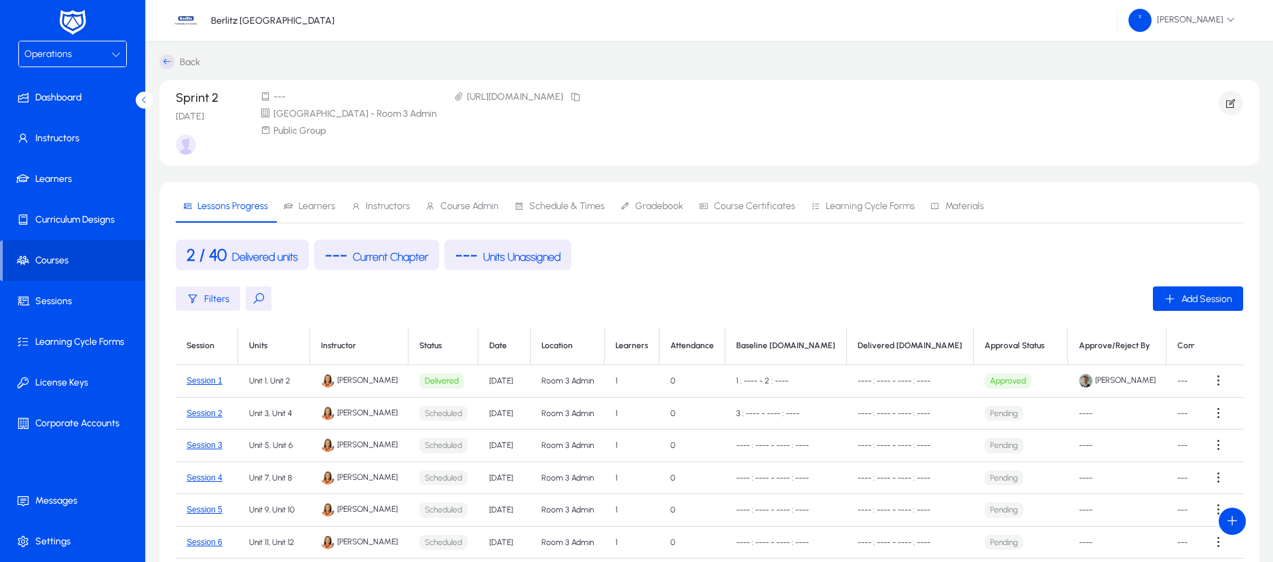
scroll to position [36, 0]
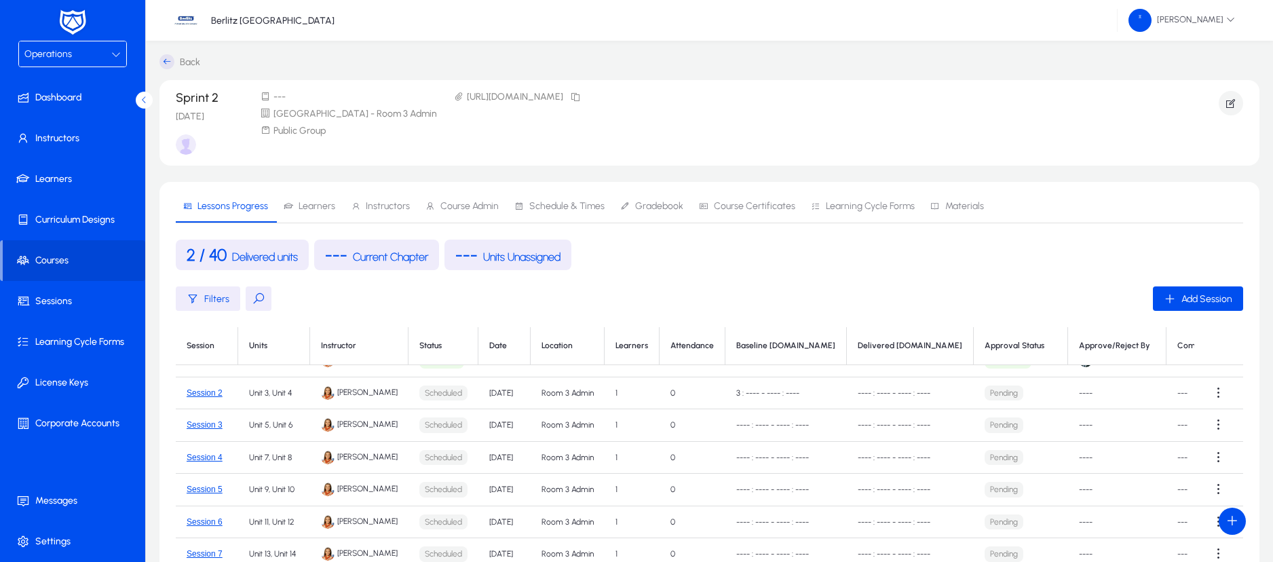
click at [599, 409] on td "Room 3 Admin" at bounding box center [568, 425] width 74 height 33
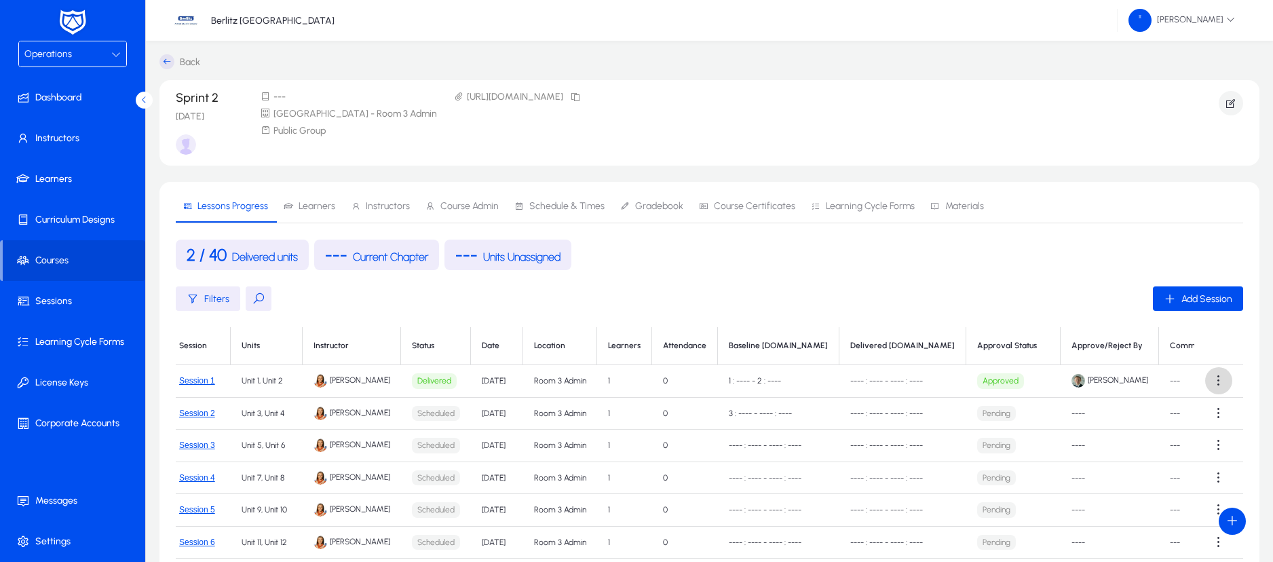
click at [1210, 381] on span at bounding box center [1218, 380] width 27 height 27
click at [1116, 453] on div at bounding box center [636, 281] width 1273 height 562
click at [1212, 408] on span at bounding box center [1218, 413] width 27 height 27
click at [1175, 446] on span "Edit" at bounding box center [1187, 446] width 54 height 12
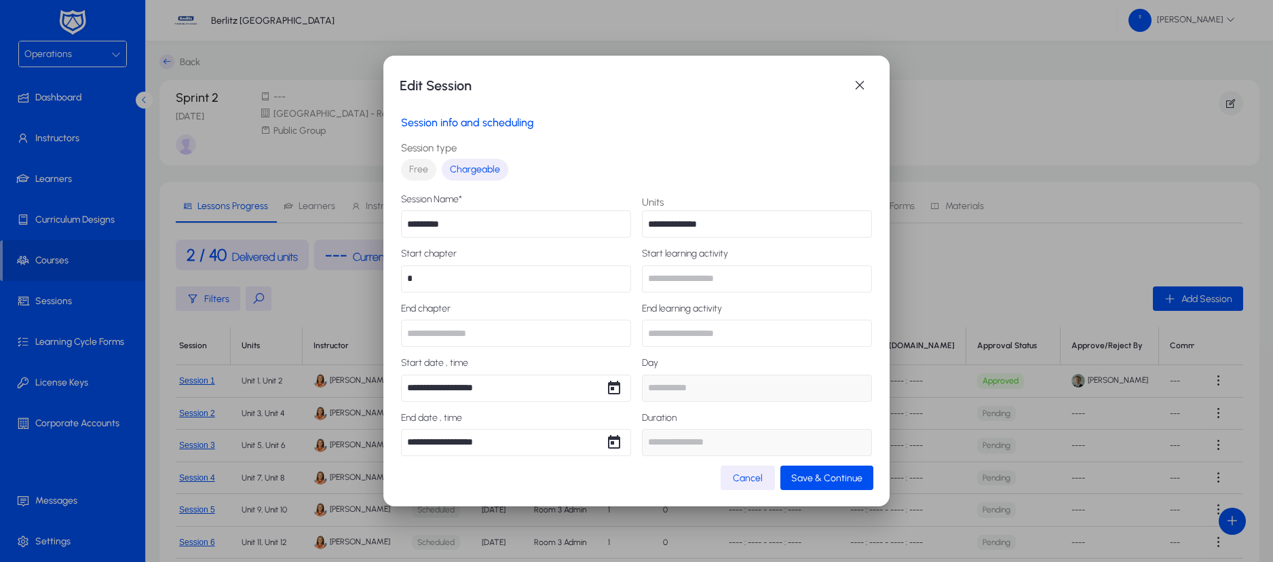
type input "******"
type input "*****"
click at [607, 383] on span "Open calendar" at bounding box center [613, 388] width 27 height 27
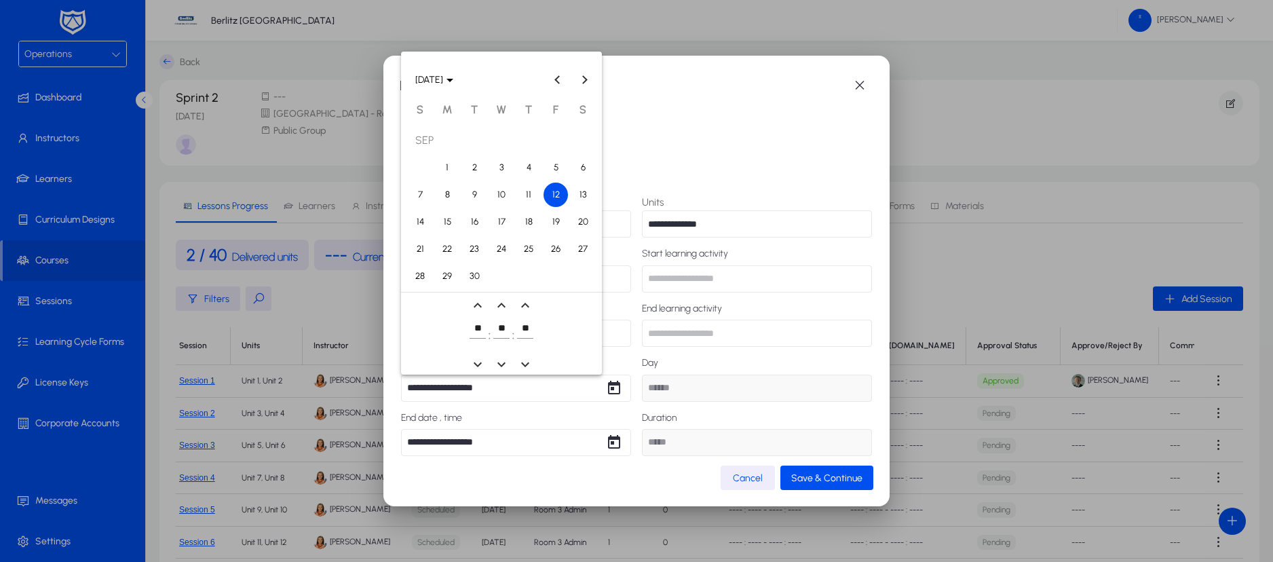
click at [553, 194] on span "12" at bounding box center [555, 195] width 24 height 24
click at [476, 305] on span "expand_less icon" at bounding box center [477, 305] width 27 height 27
type input "**********"
type input "**"
type input "*****"
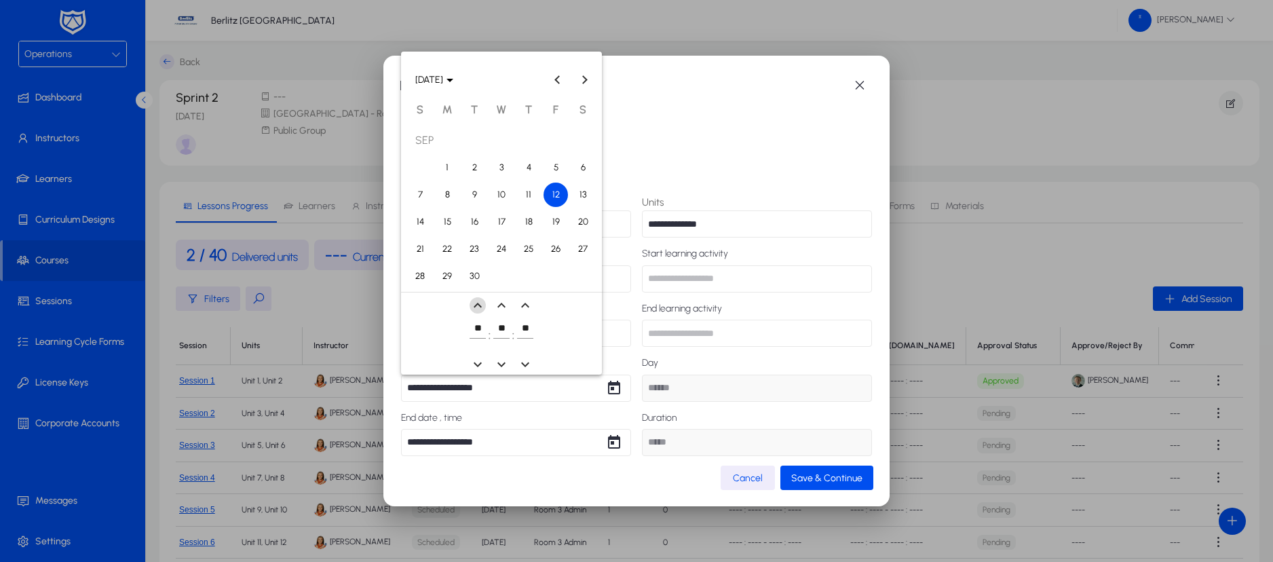
click at [476, 305] on span "expand_less icon" at bounding box center [477, 305] width 27 height 27
type input "**********"
type input "**"
type input "***"
click at [603, 446] on div at bounding box center [636, 281] width 1273 height 562
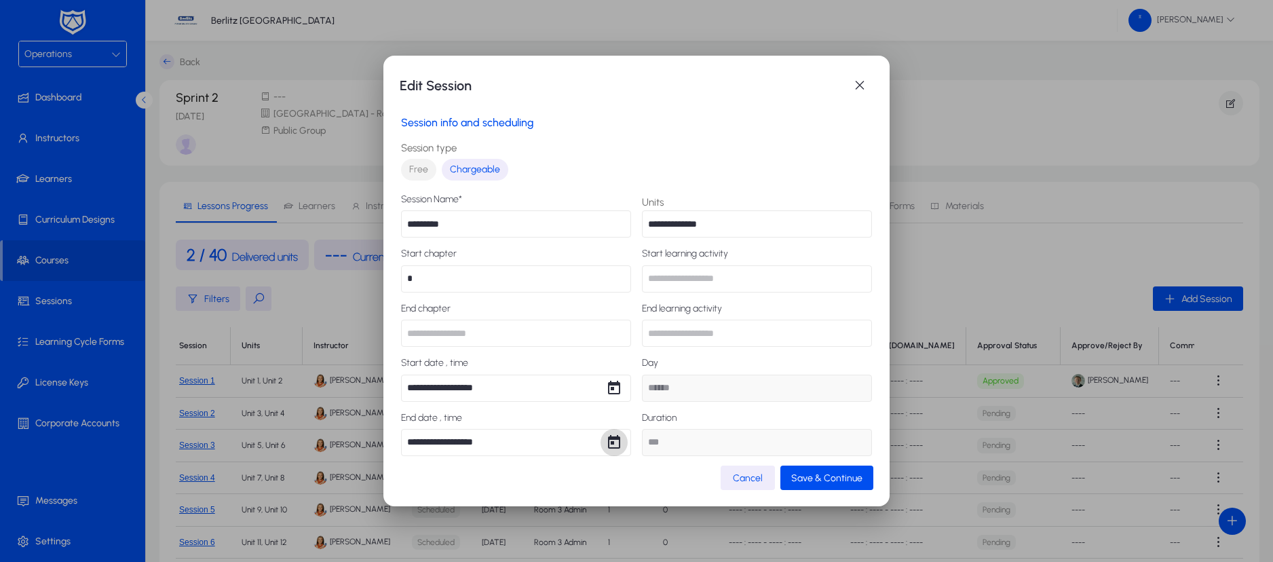
click at [606, 436] on span "Open calendar" at bounding box center [613, 442] width 27 height 27
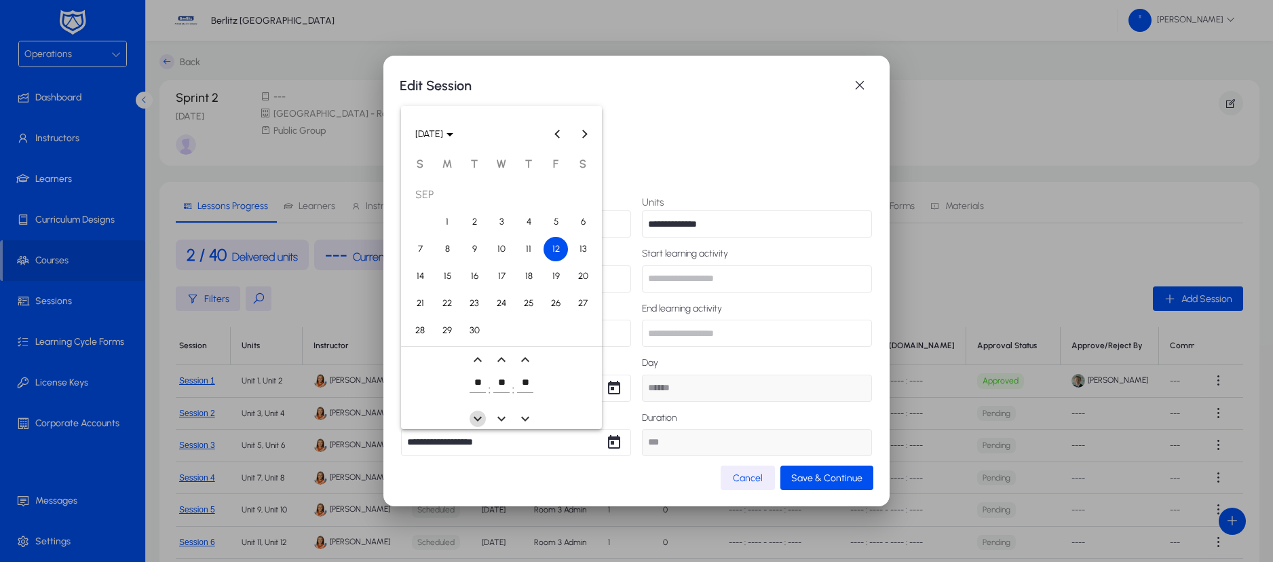
click at [474, 421] on span "expand_more icon" at bounding box center [477, 418] width 27 height 27
type input "**********"
type input "**"
click at [474, 421] on span "expand_more icon" at bounding box center [477, 418] width 27 height 27
type input "**********"
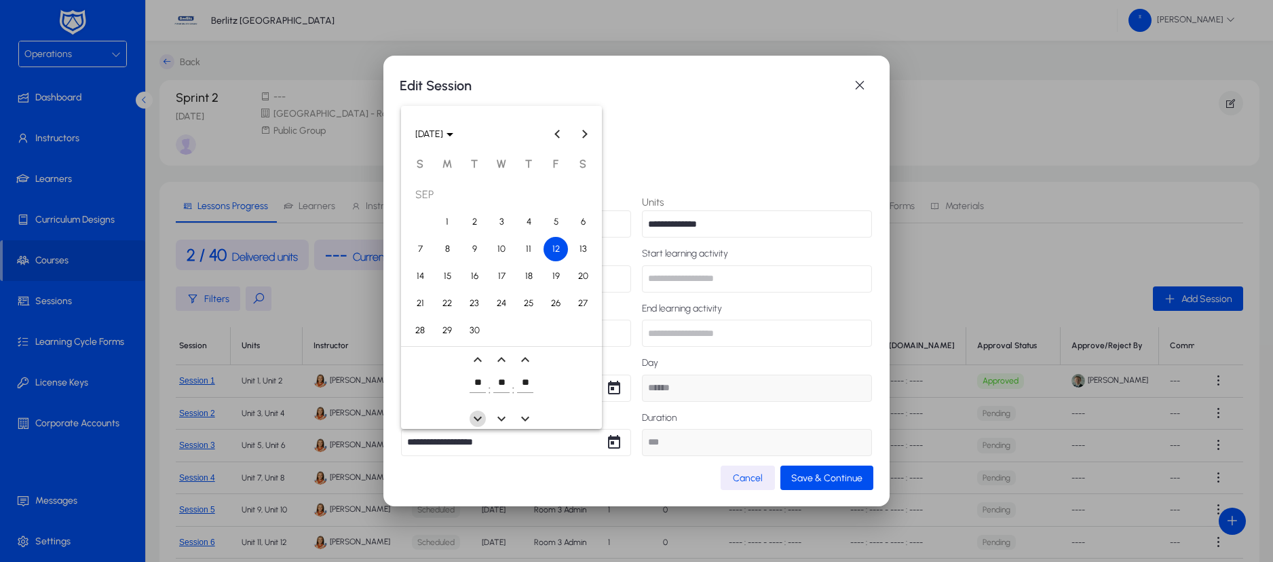
type input "**"
click at [478, 360] on span "expand_less icon" at bounding box center [477, 359] width 27 height 27
type input "**********"
type input "**"
click at [478, 360] on span "expand_less icon" at bounding box center [477, 359] width 27 height 27
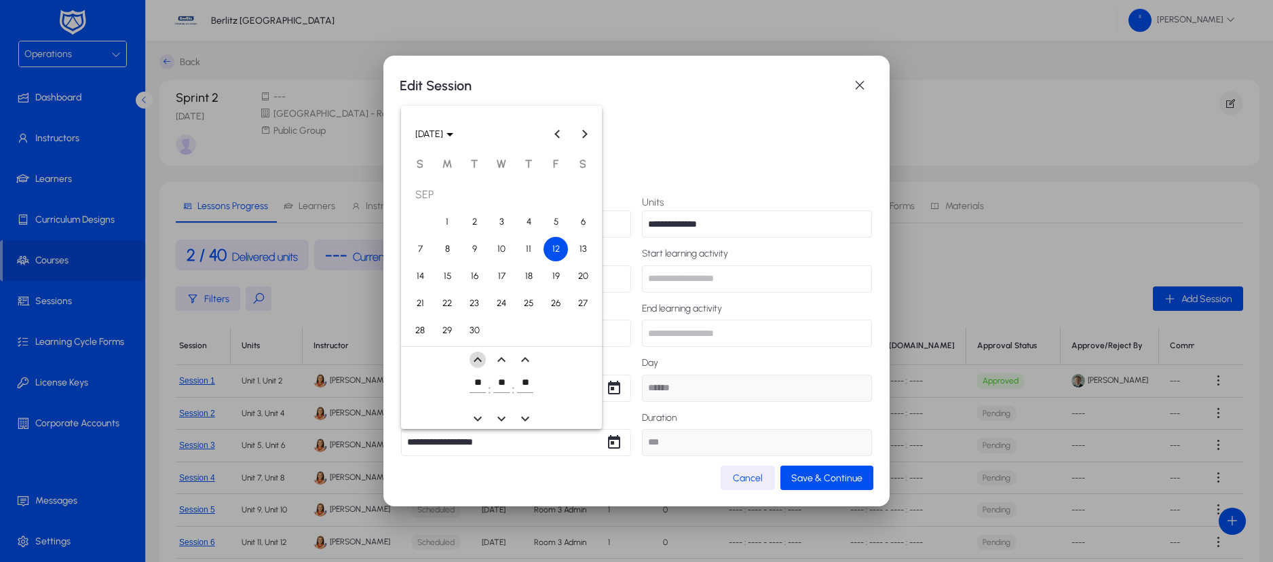
type input "**********"
type input "**"
click at [478, 360] on span "expand_less icon" at bounding box center [477, 359] width 27 height 27
type input "**********"
type input "**"
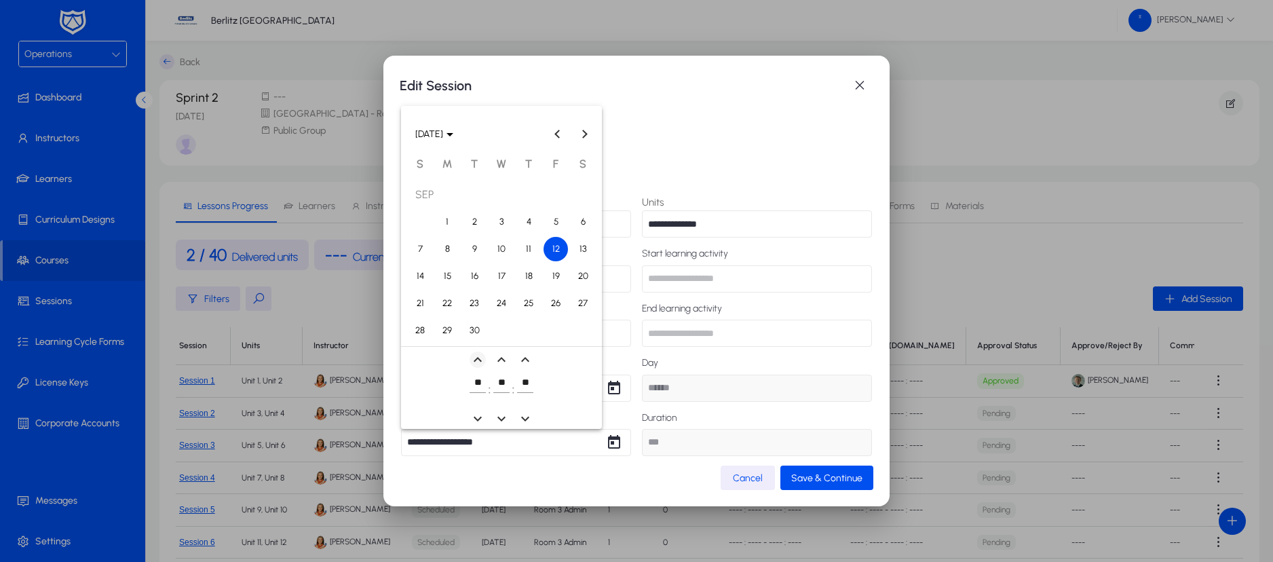
type input "*****"
click at [478, 360] on span "expand_less icon" at bounding box center [477, 359] width 27 height 27
type input "**********"
type input "**"
type input "*****"
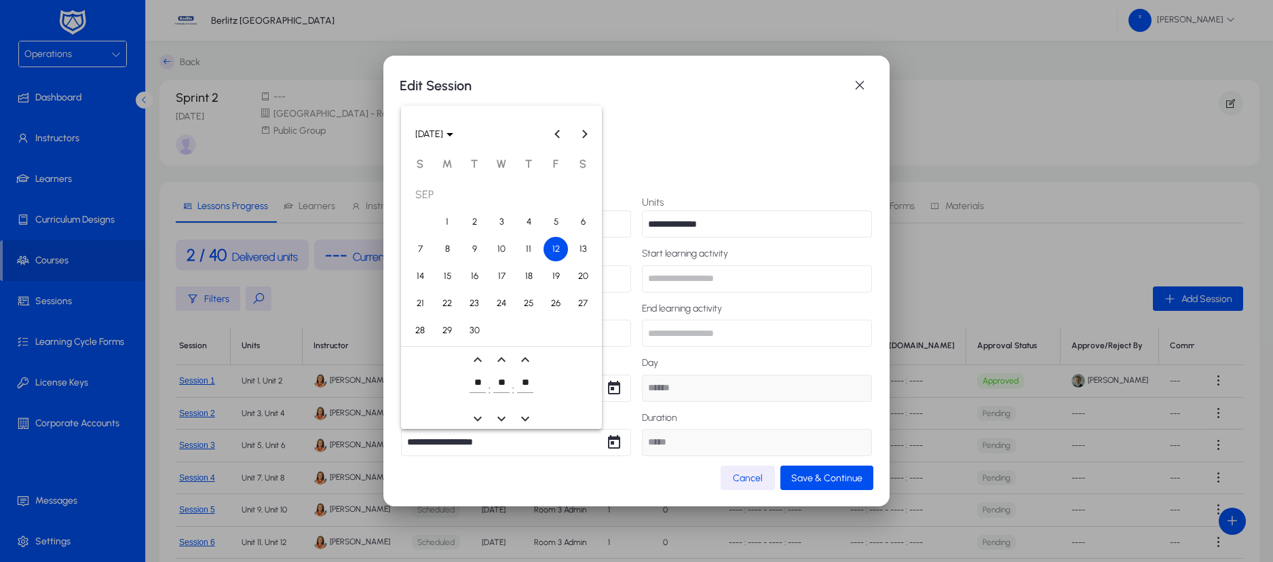
click at [754, 358] on div at bounding box center [636, 281] width 1273 height 562
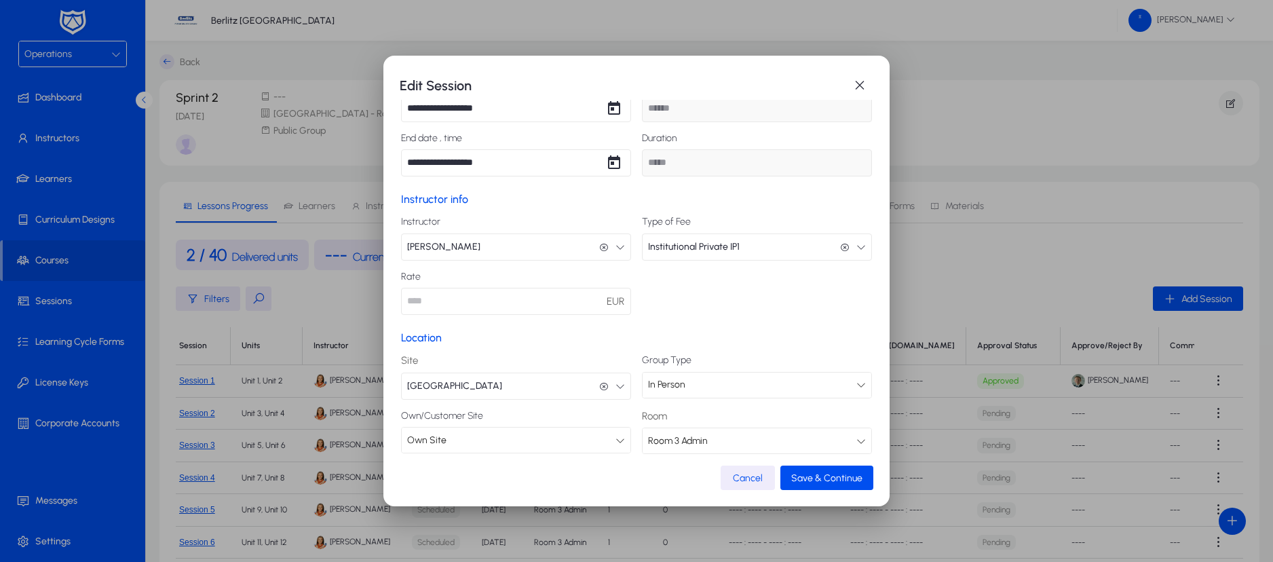
scroll to position [295, 0]
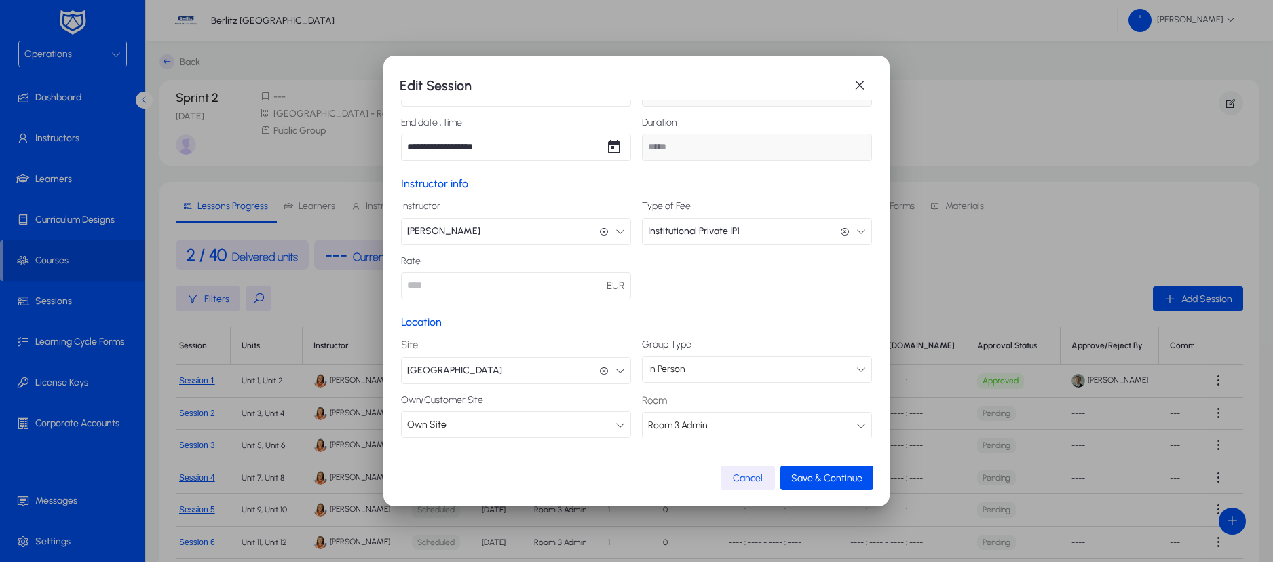
click at [615, 231] on icon "button" at bounding box center [619, 231] width 9 height 9
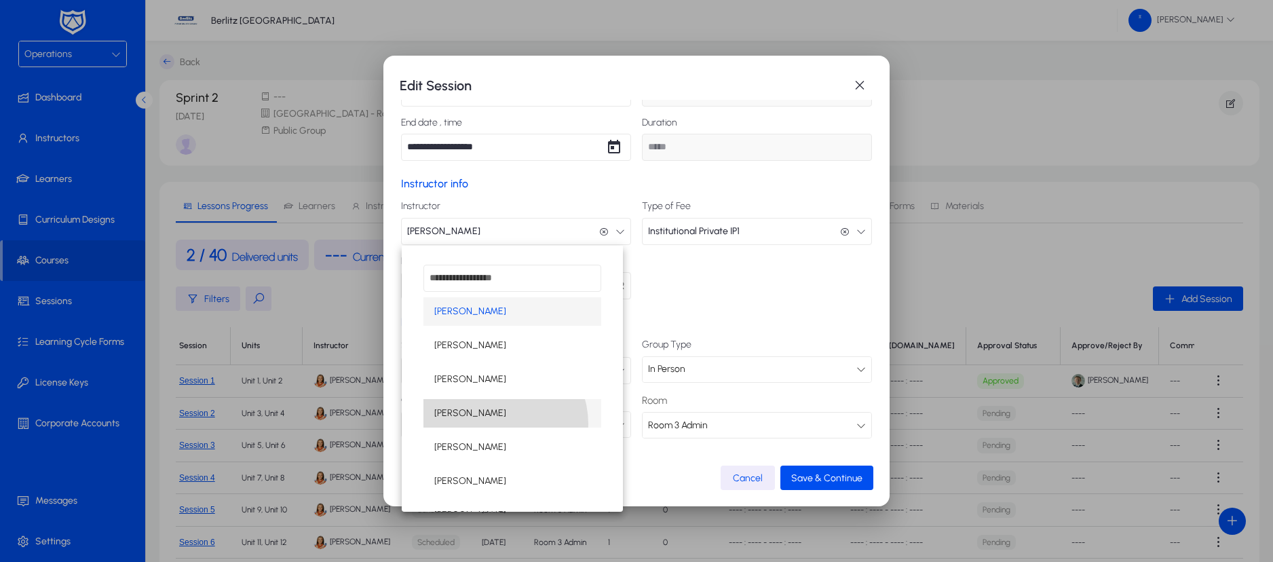
click at [490, 424] on mat-option "[PERSON_NAME]" at bounding box center [512, 413] width 178 height 28
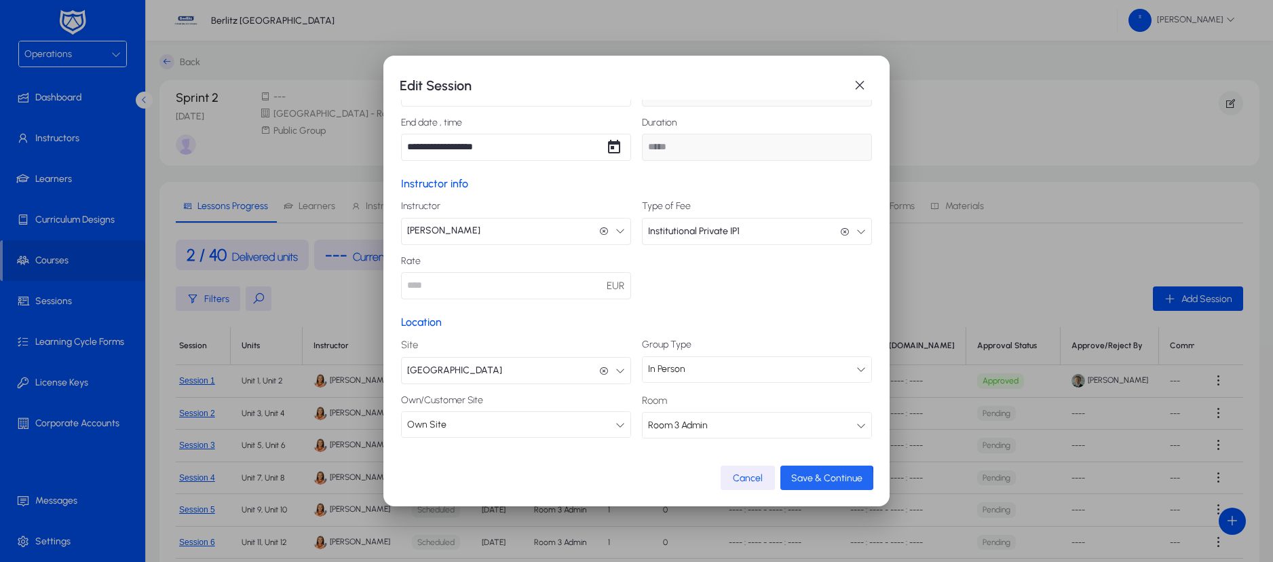
click at [805, 480] on span "Save & Continue" at bounding box center [826, 478] width 71 height 12
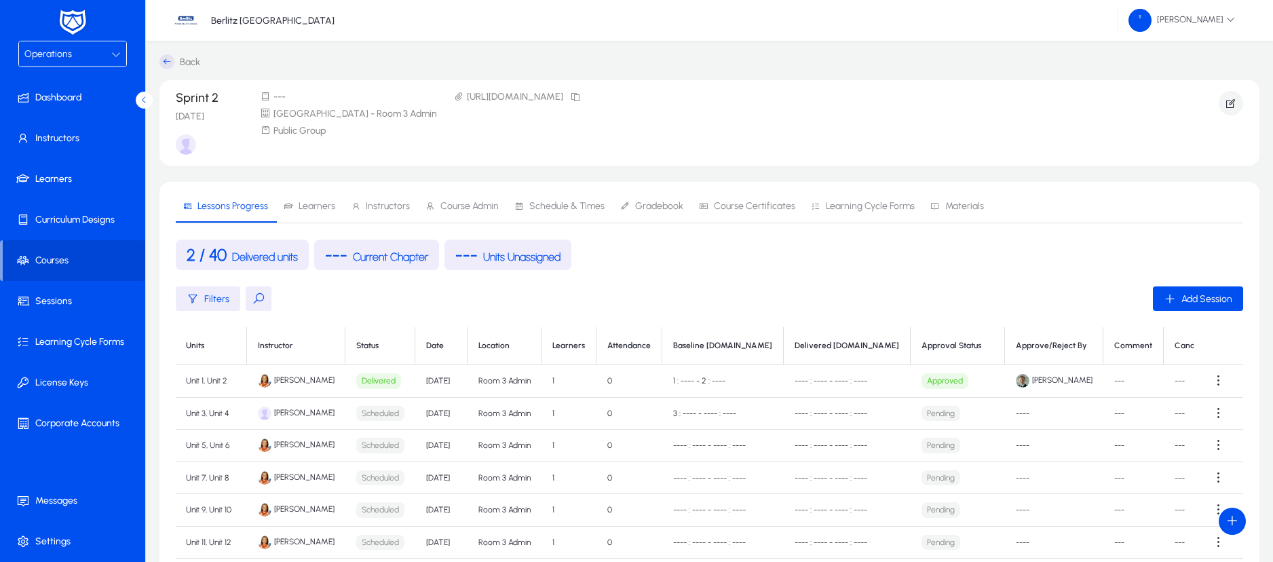
scroll to position [0, 71]
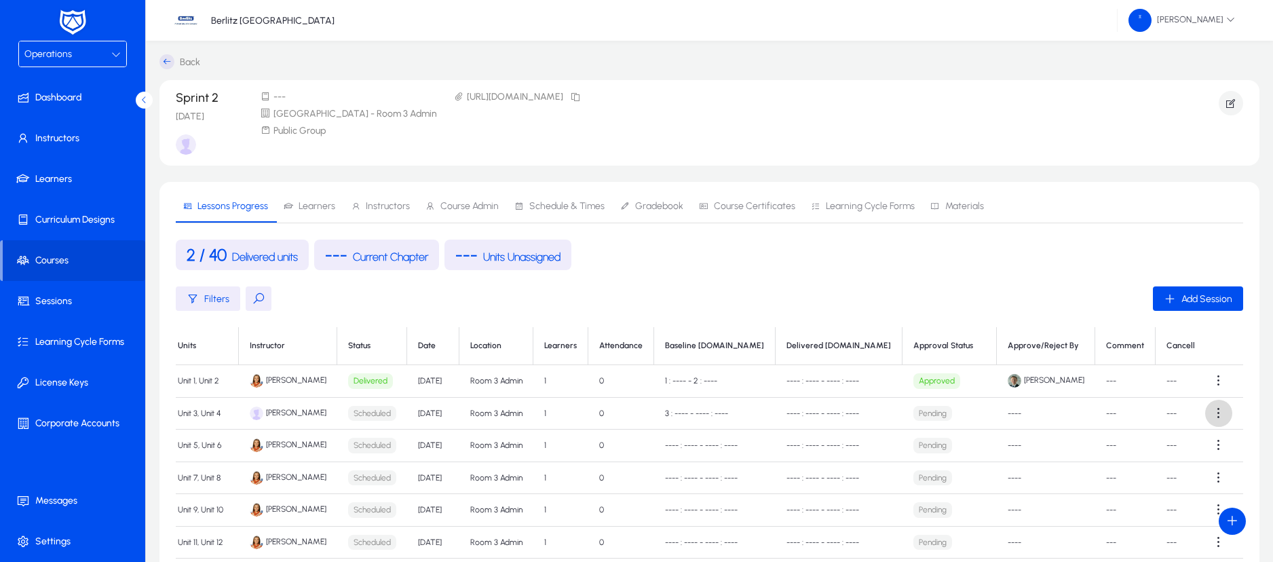
click at [1216, 420] on span at bounding box center [1218, 413] width 27 height 27
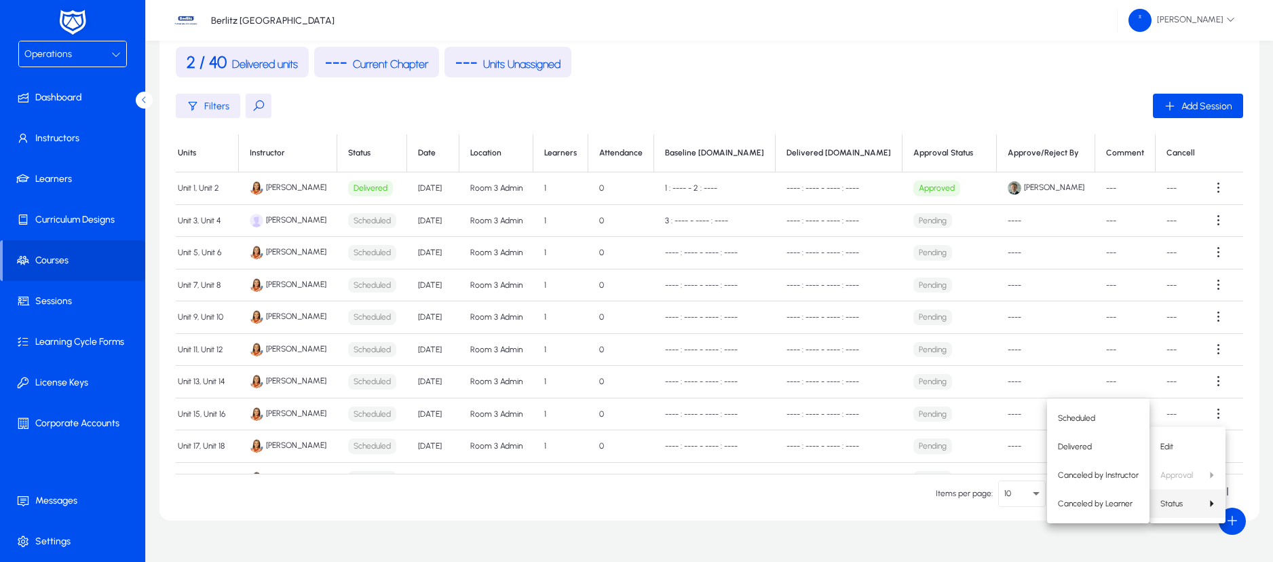
scroll to position [0, 0]
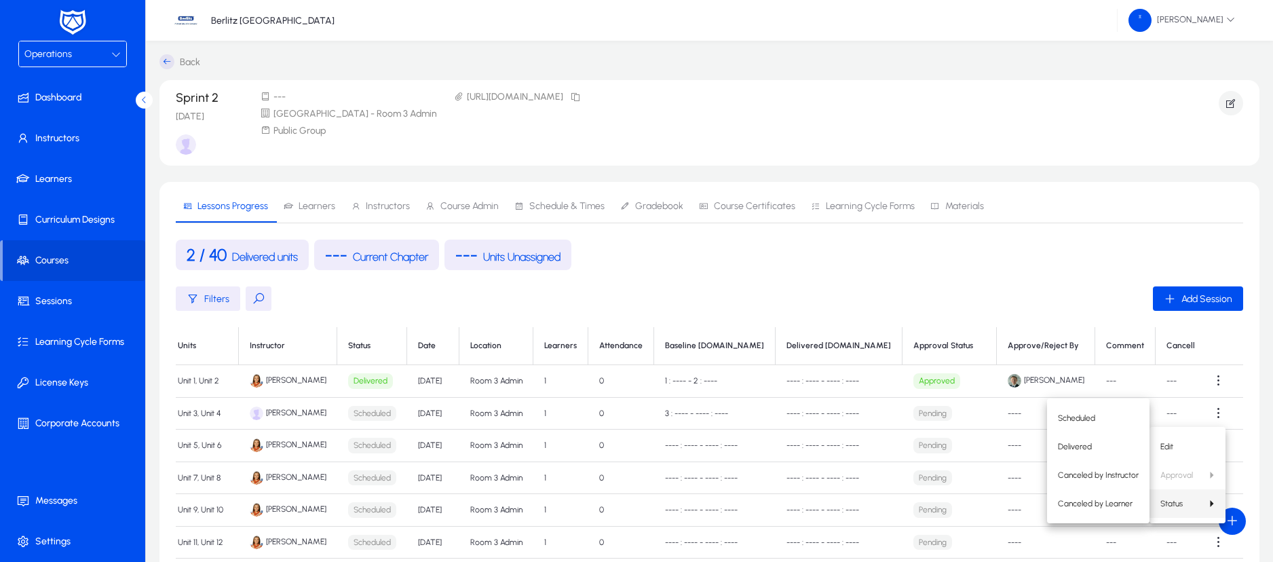
click at [46, 129] on div at bounding box center [636, 281] width 1273 height 562
click at [52, 139] on span "Instructors" at bounding box center [75, 139] width 145 height 14
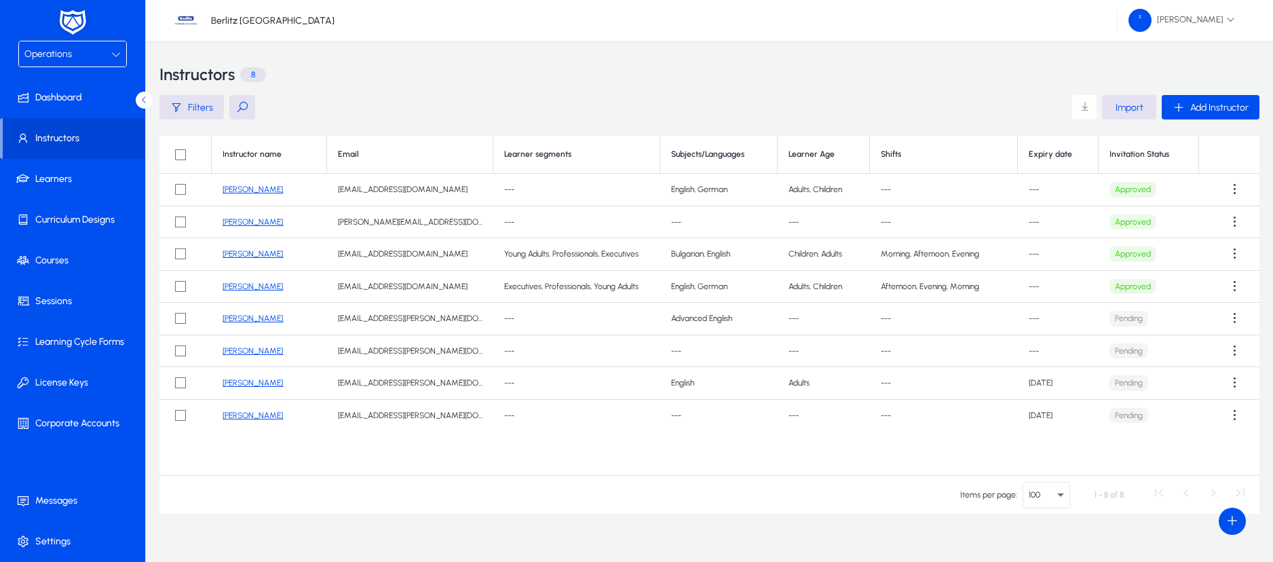
click at [243, 189] on link "[PERSON_NAME]" at bounding box center [253, 189] width 60 height 9
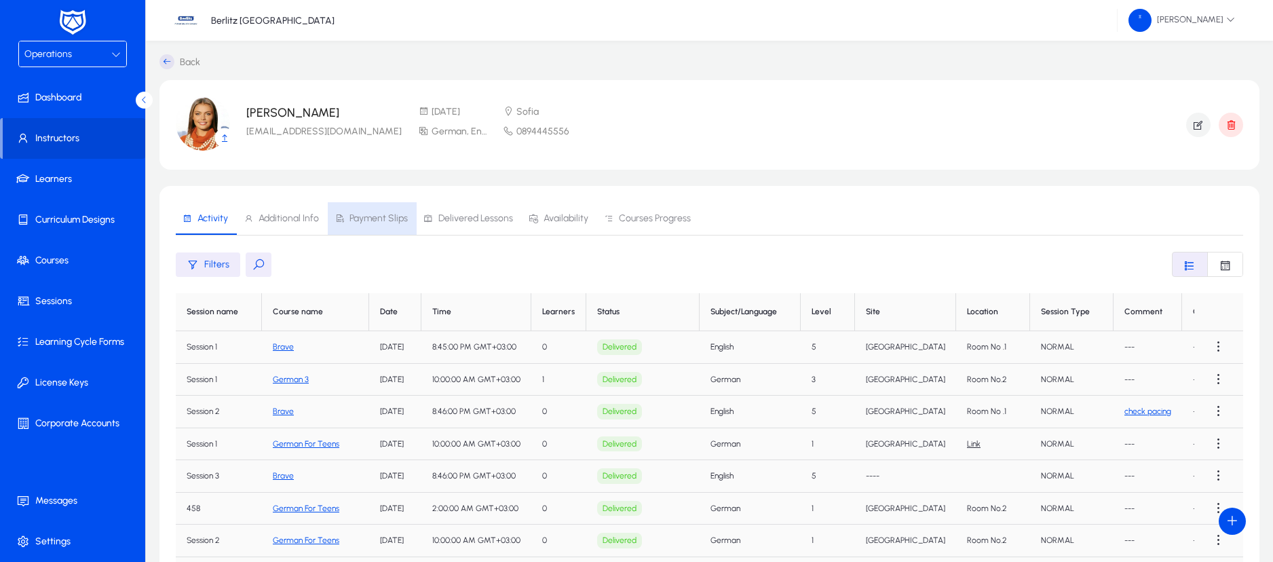
click at [366, 224] on span "Payment Slips" at bounding box center [370, 218] width 73 height 33
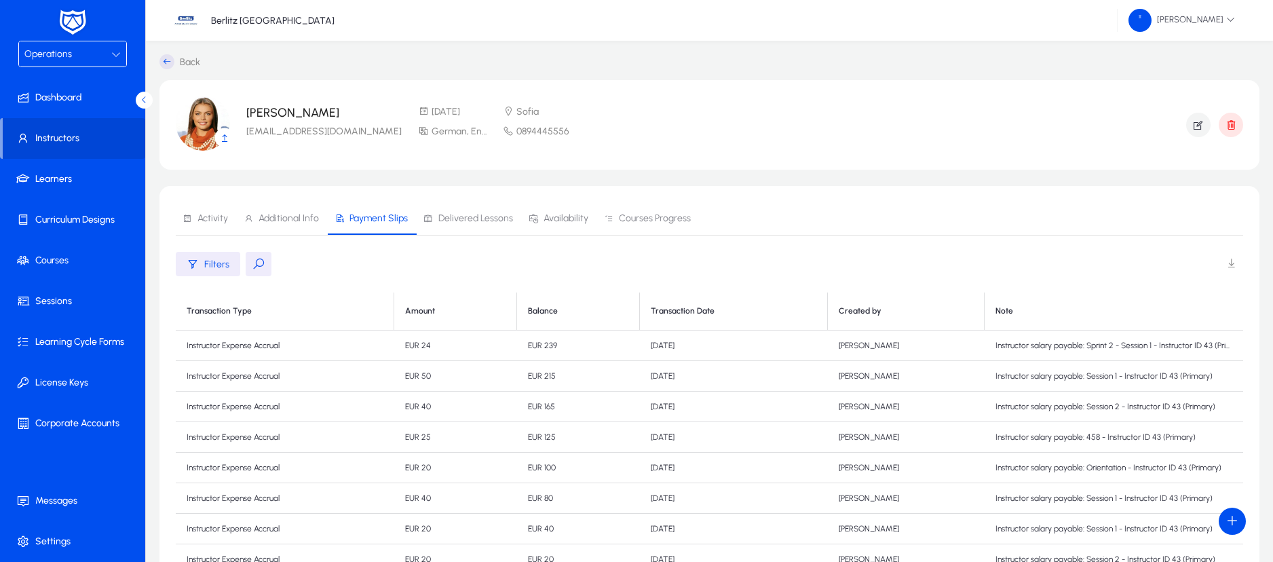
click at [104, 62] on div "Operations" at bounding box center [67, 54] width 87 height 18
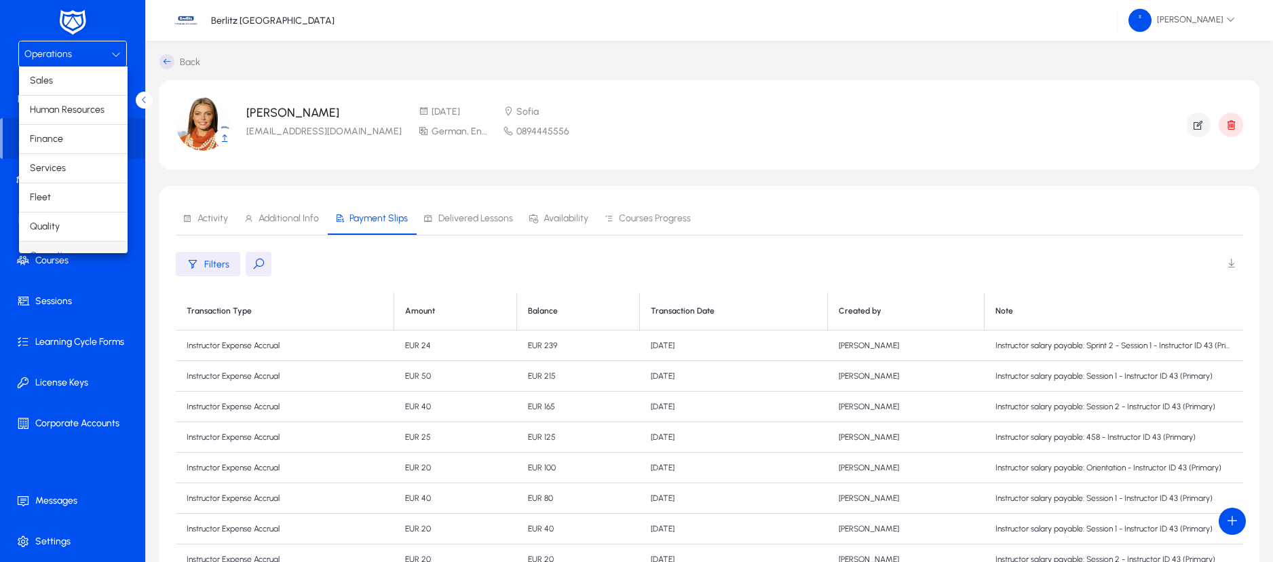
scroll to position [17, 0]
click at [62, 125] on mat-option "Finance" at bounding box center [73, 122] width 109 height 28
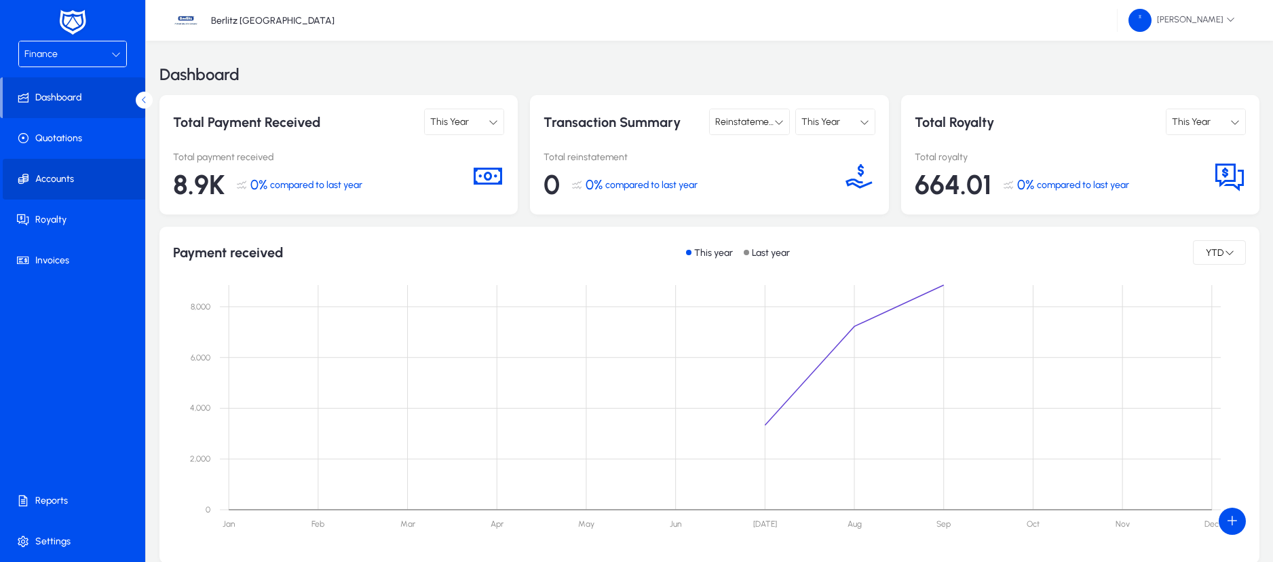
click at [66, 186] on span at bounding box center [75, 179] width 145 height 33
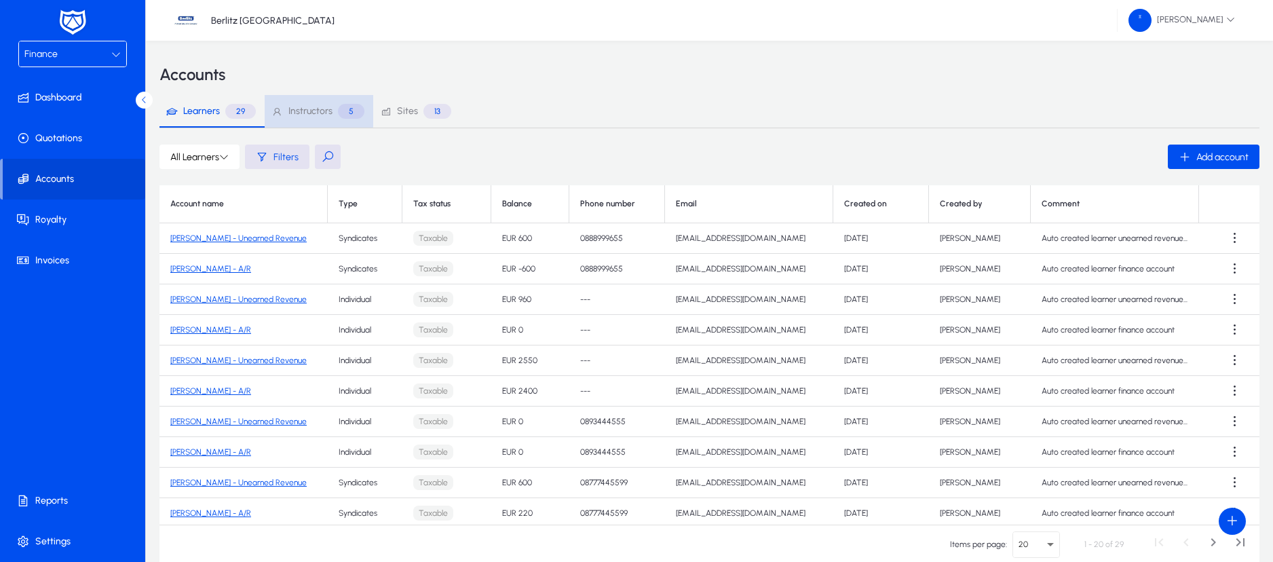
click at [311, 109] on span "Instructors" at bounding box center [310, 111] width 44 height 9
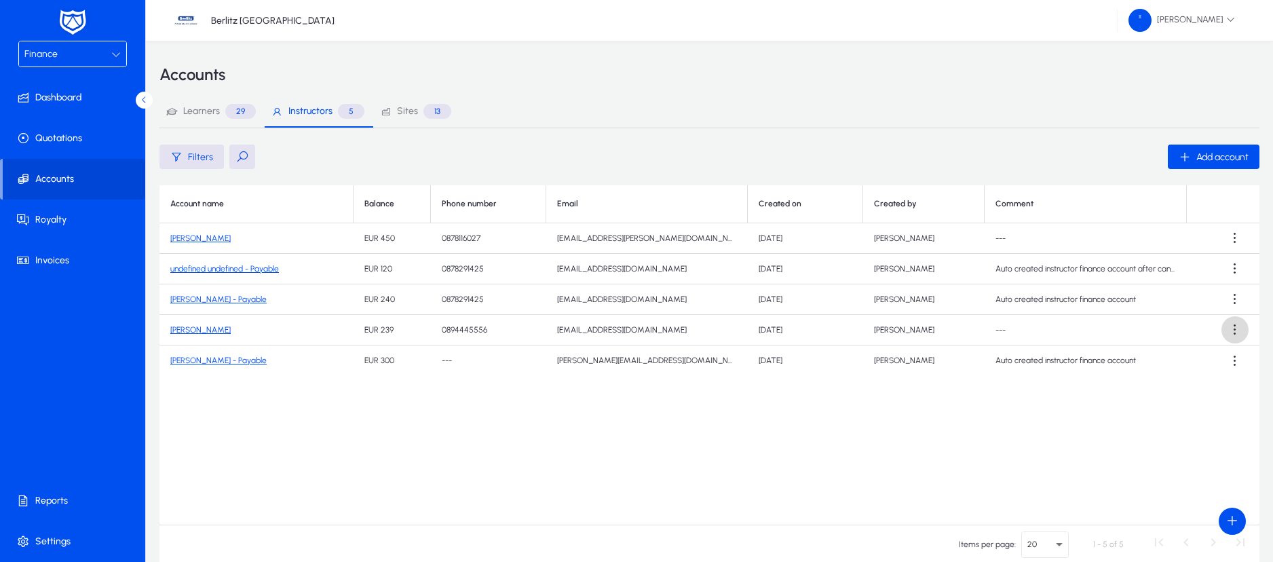
click at [1229, 322] on span at bounding box center [1234, 329] width 27 height 27
click at [1212, 360] on span "Add transaction" at bounding box center [1210, 363] width 56 height 12
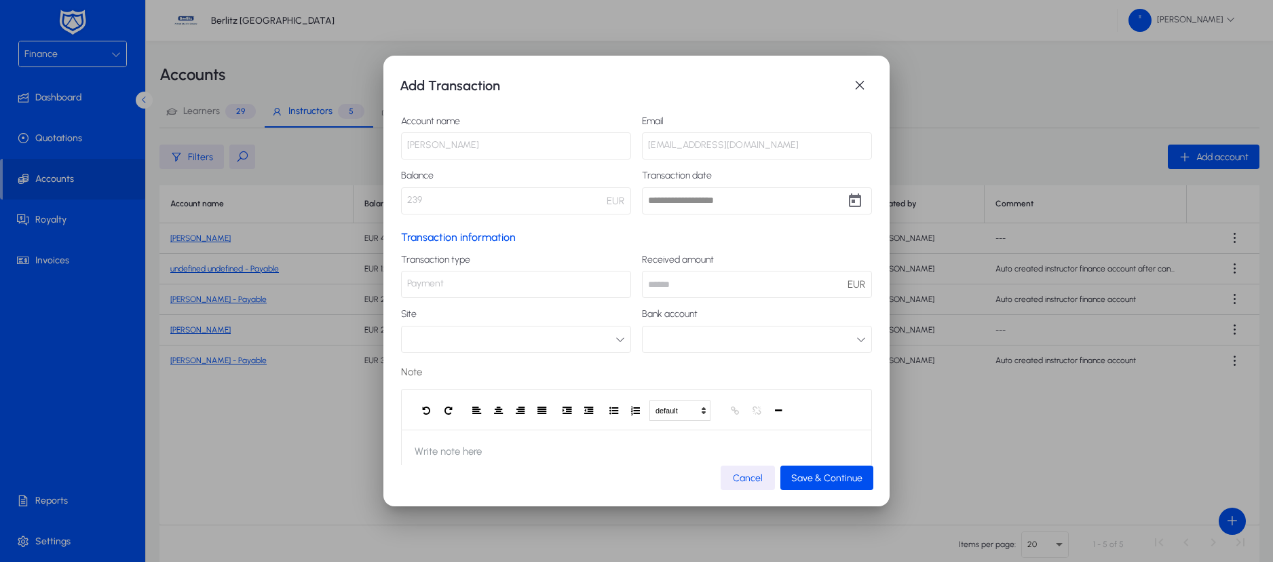
click at [707, 275] on input "number" at bounding box center [757, 284] width 230 height 27
type input "**"
click at [607, 335] on button "button" at bounding box center [516, 339] width 230 height 27
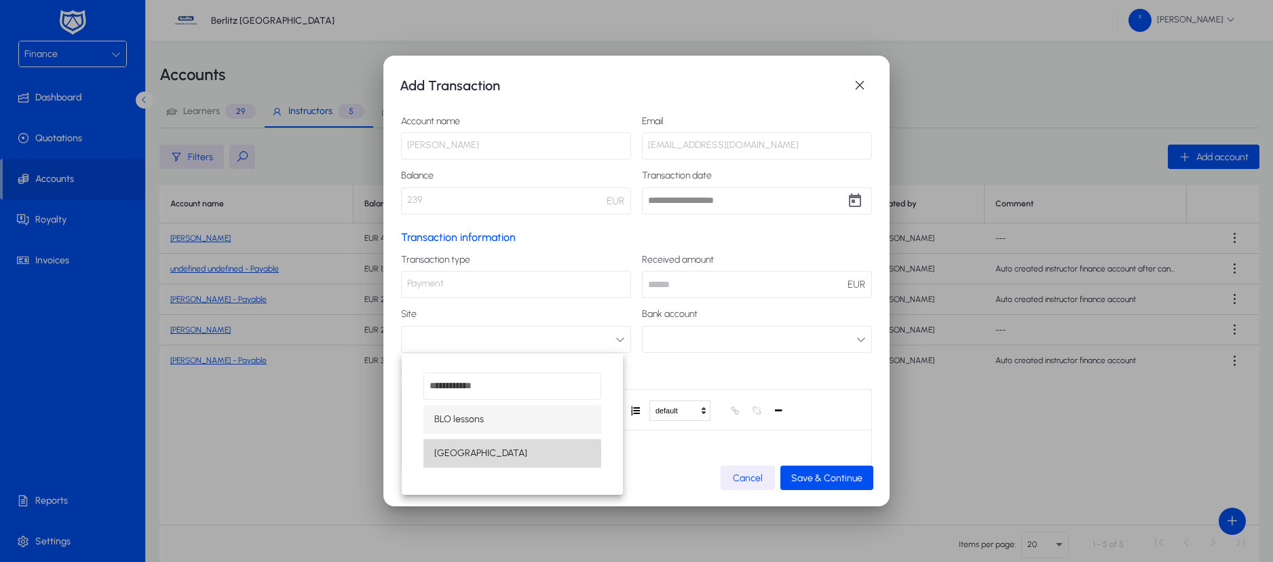
click at [489, 453] on mat-option "[GEOGRAPHIC_DATA]" at bounding box center [512, 453] width 178 height 28
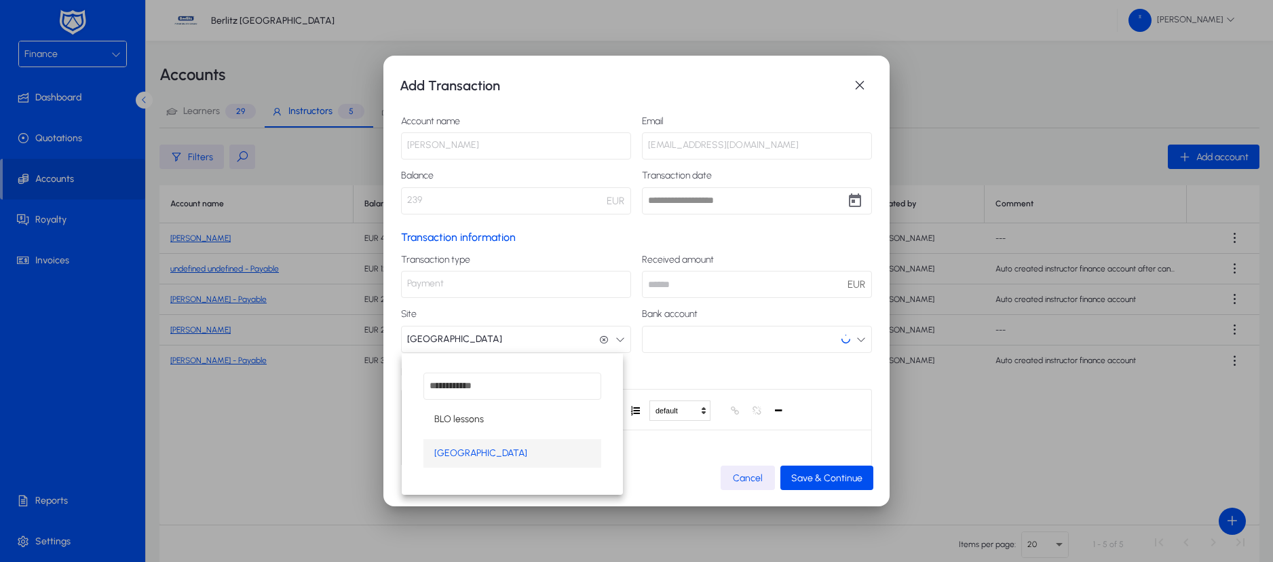
scroll to position [1, 0]
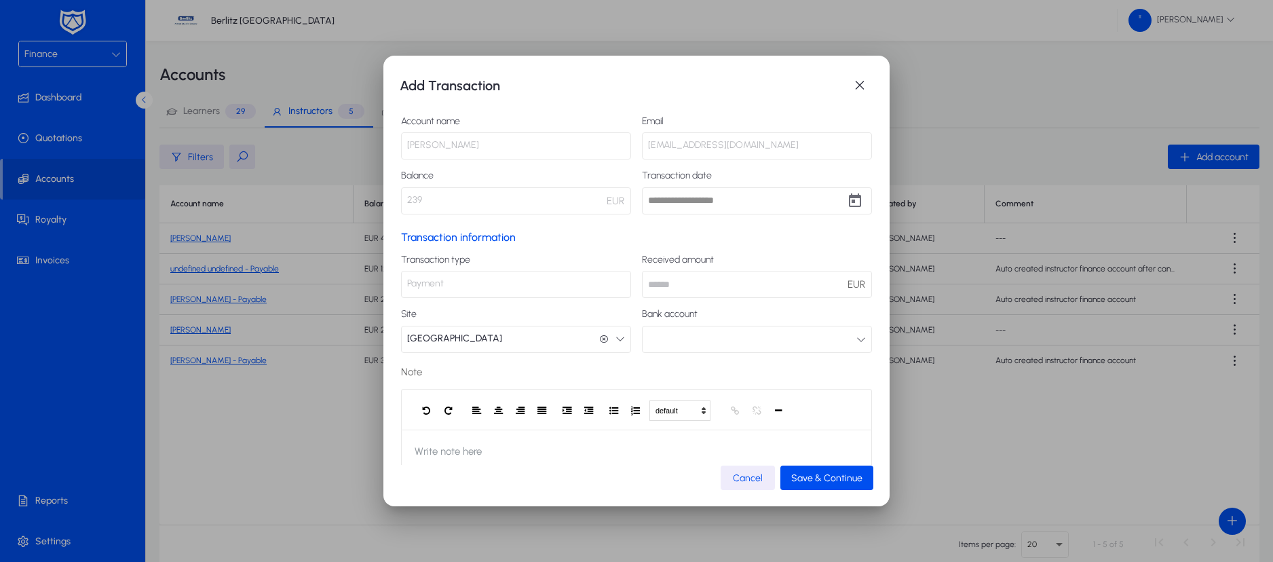
click at [856, 340] on icon "button" at bounding box center [860, 338] width 9 height 9
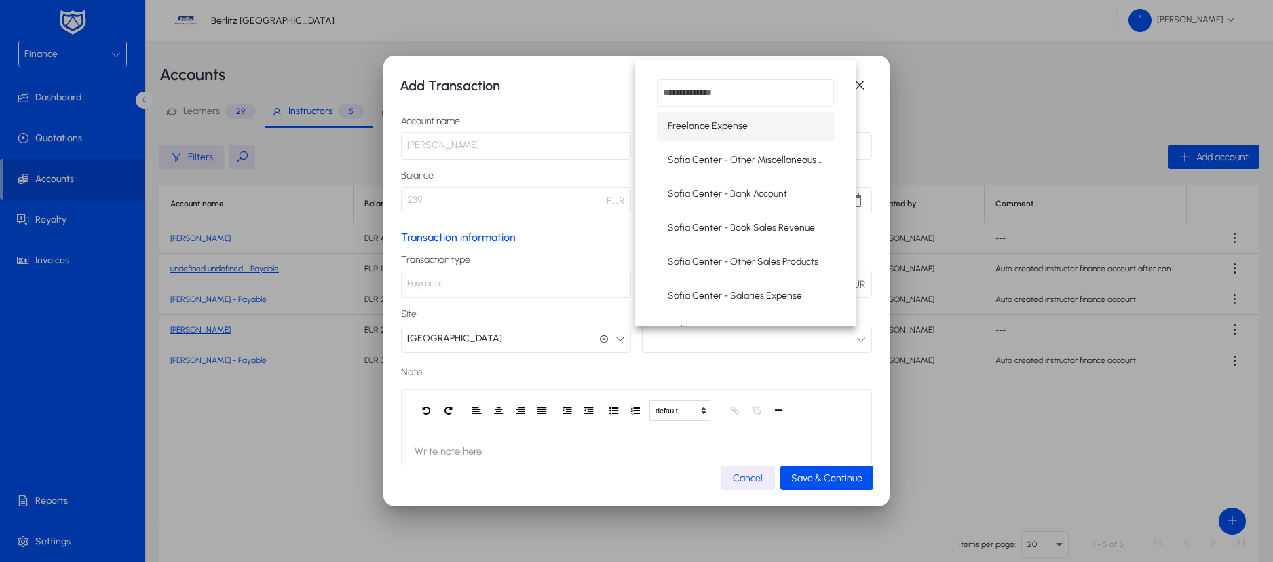
click at [843, 340] on div at bounding box center [636, 281] width 1273 height 562
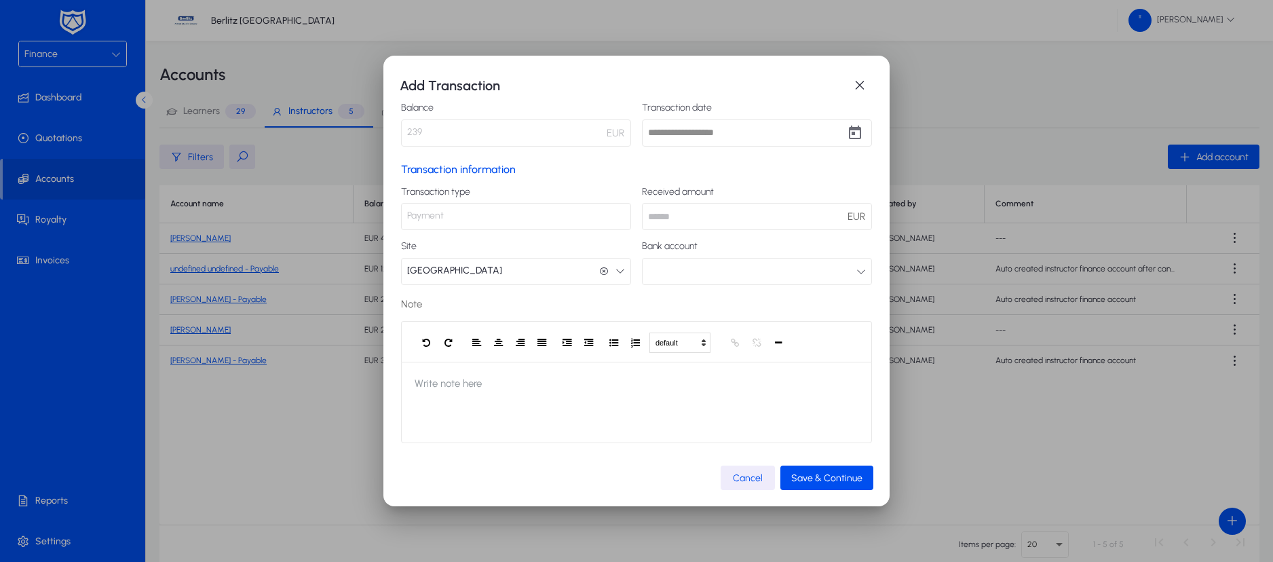
scroll to position [0, 0]
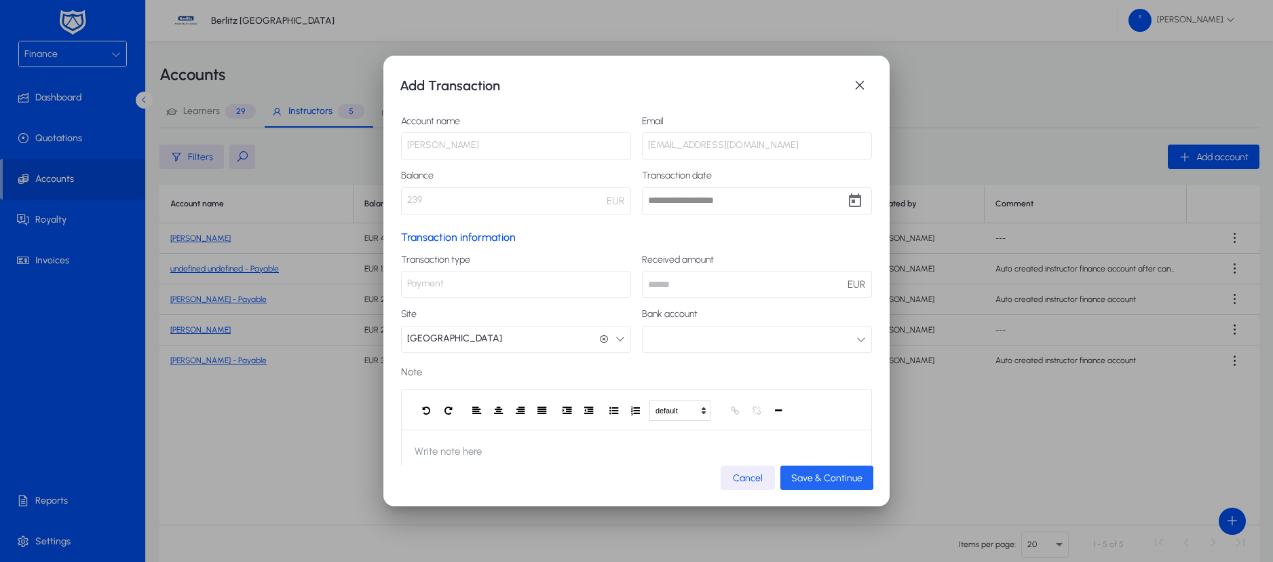
click at [824, 478] on span "Save & Continue" at bounding box center [826, 478] width 71 height 12
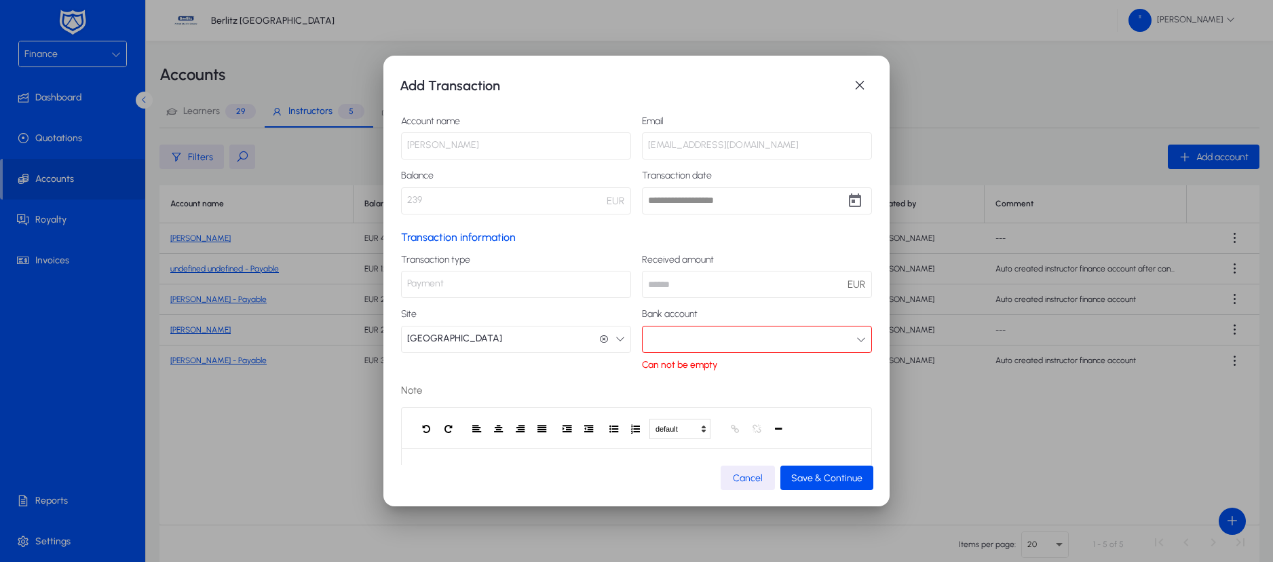
click at [838, 341] on button "button" at bounding box center [757, 339] width 230 height 27
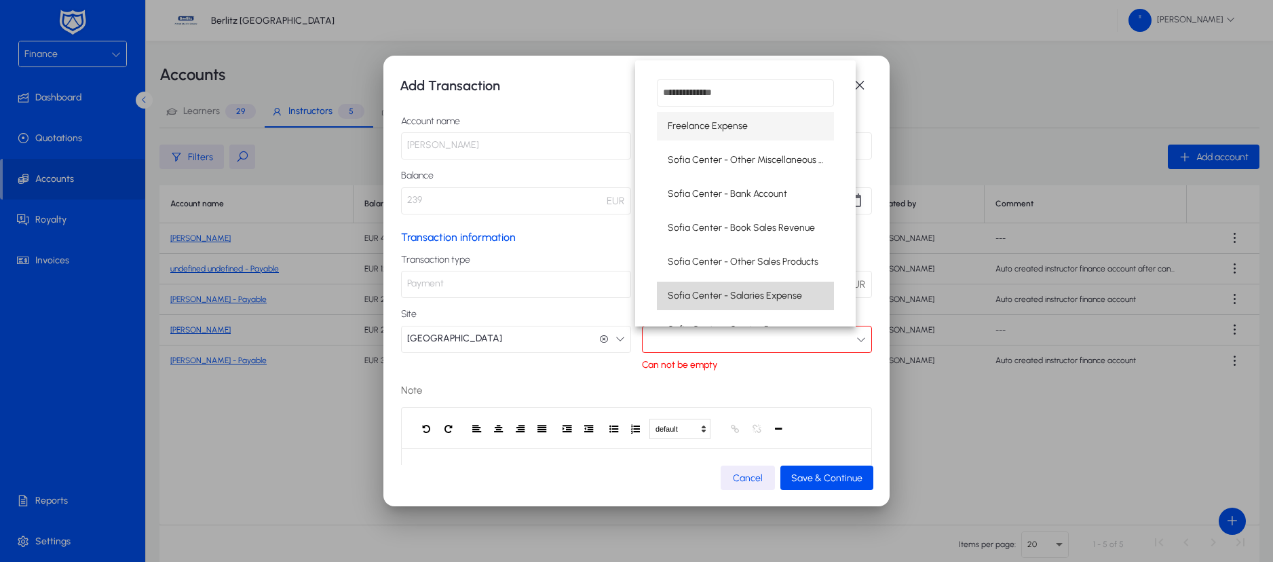
click at [775, 289] on span "Sofia Center - Salaries Expense" at bounding box center [735, 296] width 134 height 16
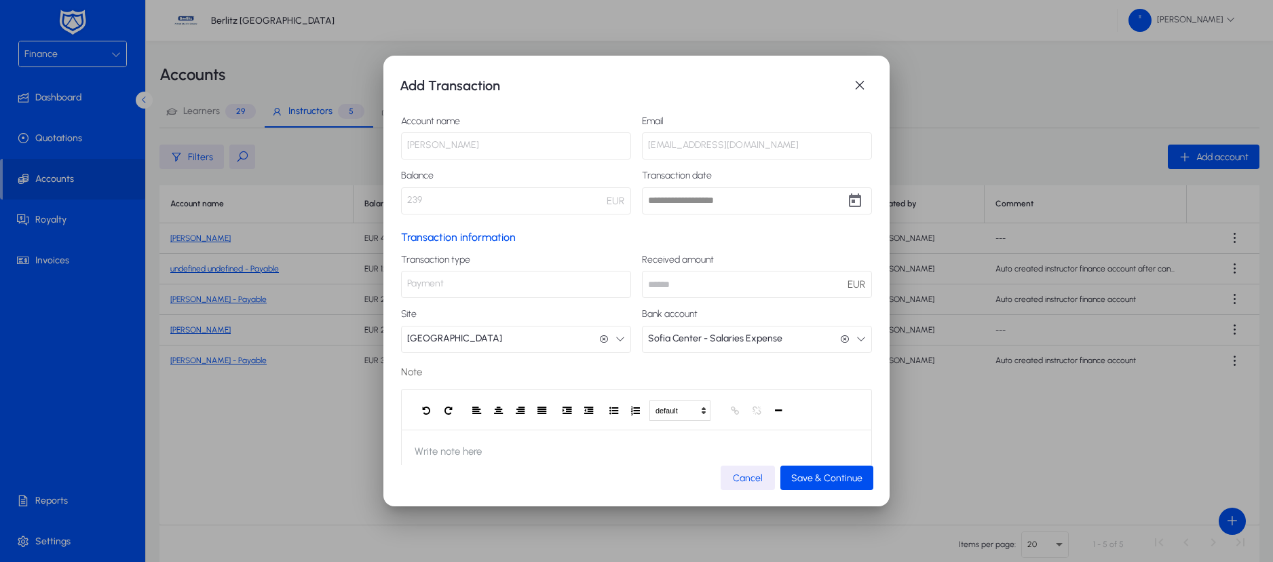
click at [845, 344] on button "Sofia Center - Salaries Expense Sofia Center - Salaries Expense" at bounding box center [757, 339] width 230 height 27
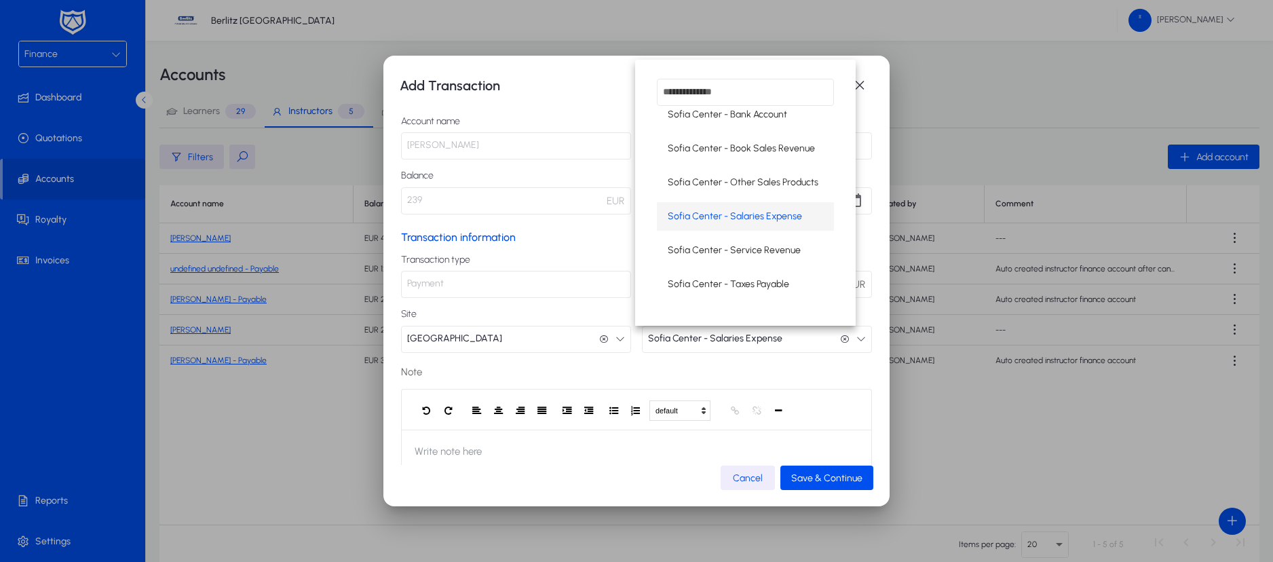
scroll to position [0, 0]
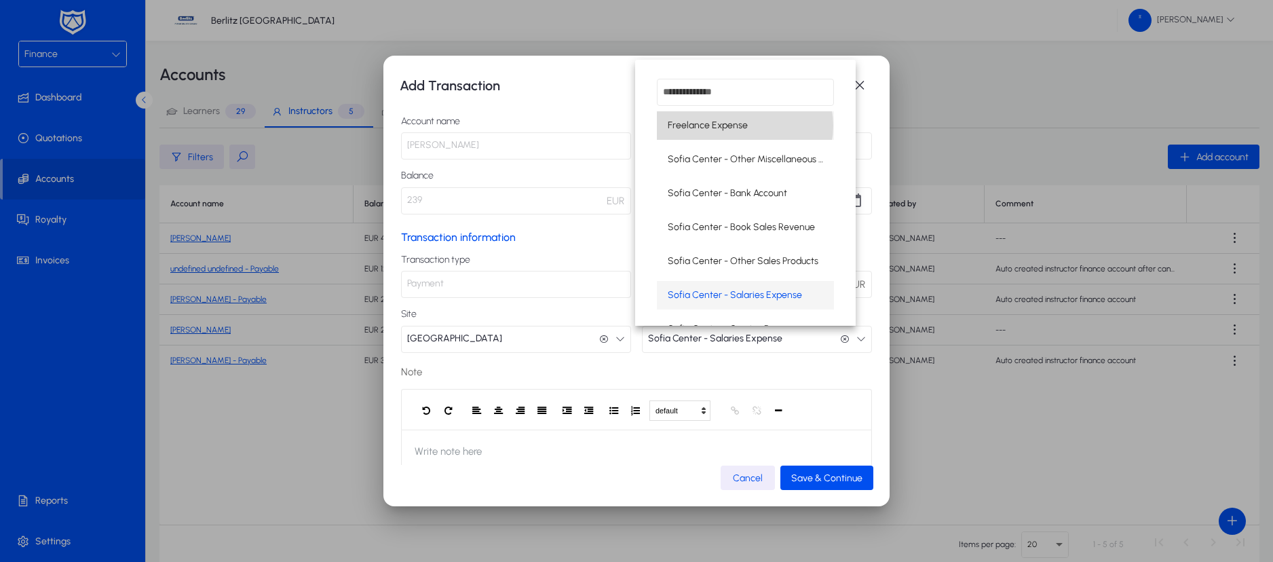
click at [744, 126] on span "Freelance Expense" at bounding box center [708, 125] width 80 height 16
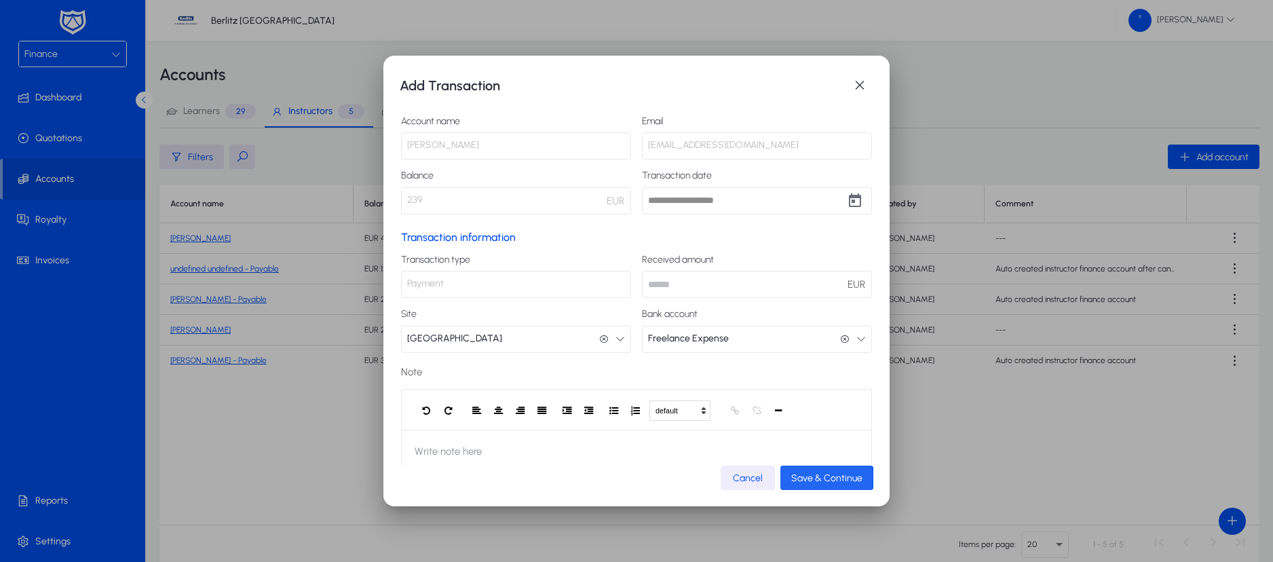
click at [810, 478] on span "Save & Continue" at bounding box center [826, 478] width 71 height 12
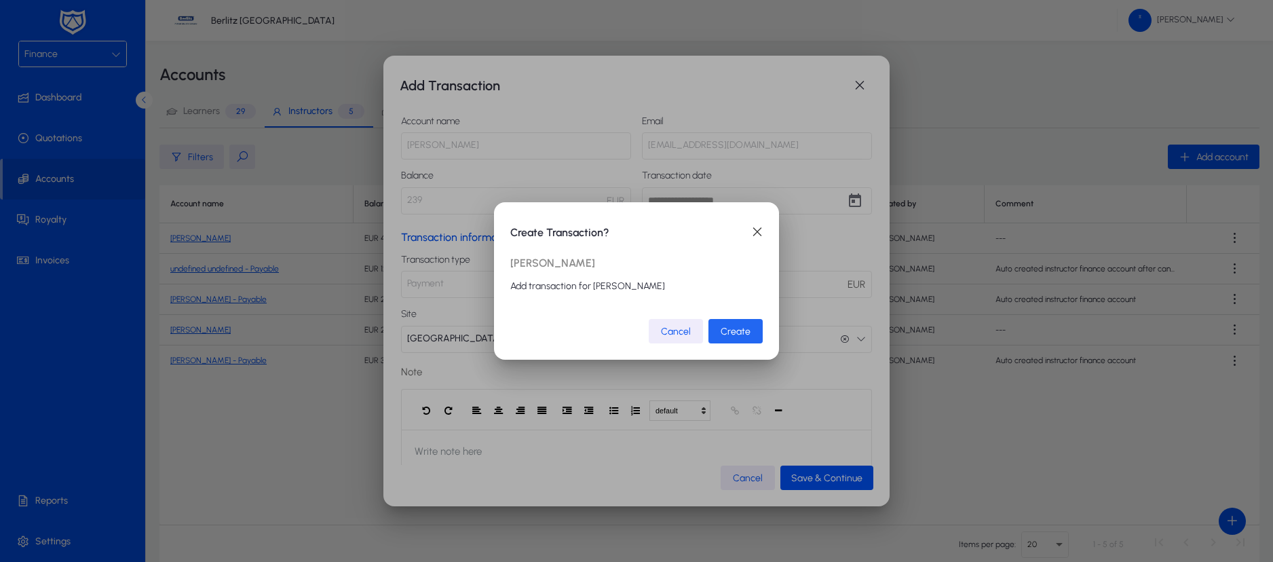
click at [731, 332] on span "Create" at bounding box center [736, 332] width 30 height 12
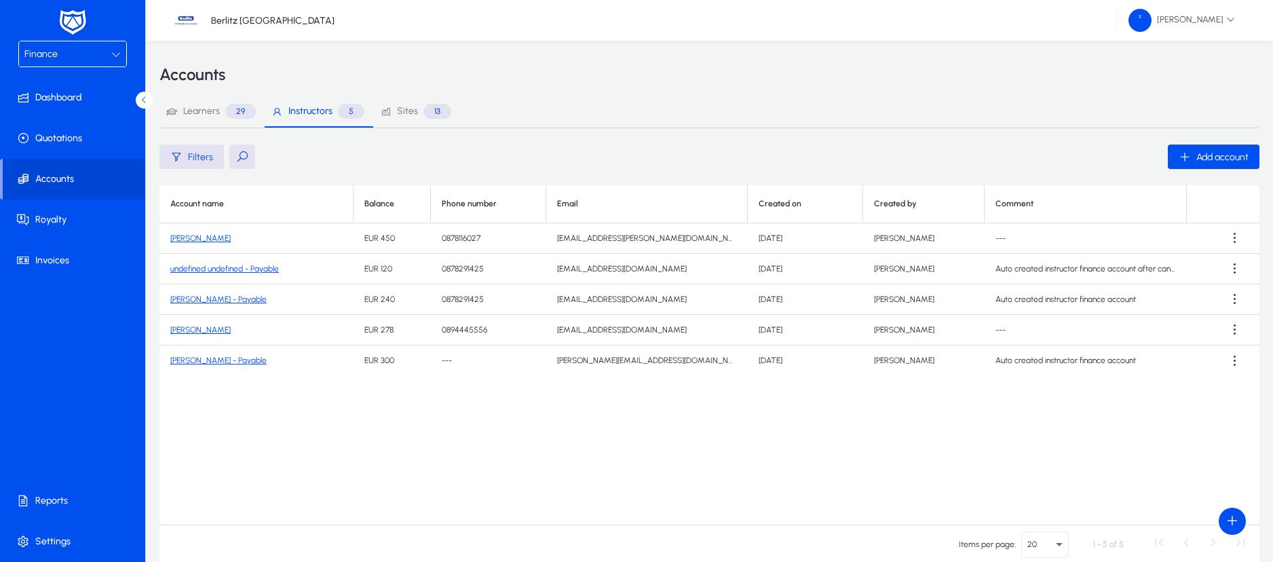
click at [202, 327] on link "[PERSON_NAME]" at bounding box center [200, 329] width 60 height 9
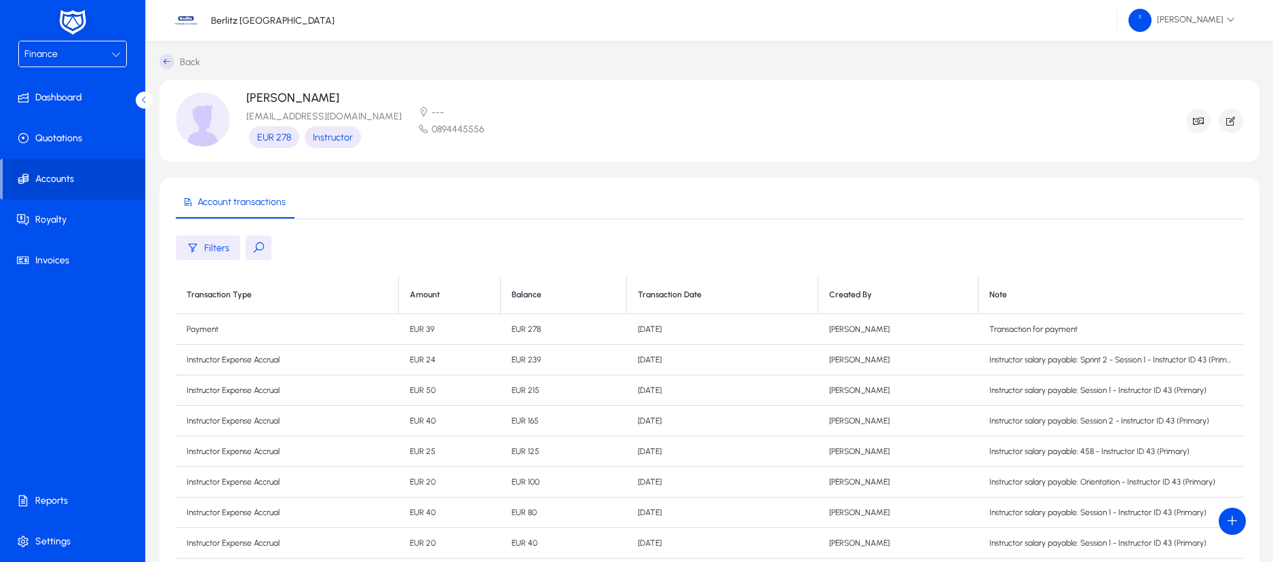
click at [98, 52] on div "Finance" at bounding box center [67, 54] width 87 height 18
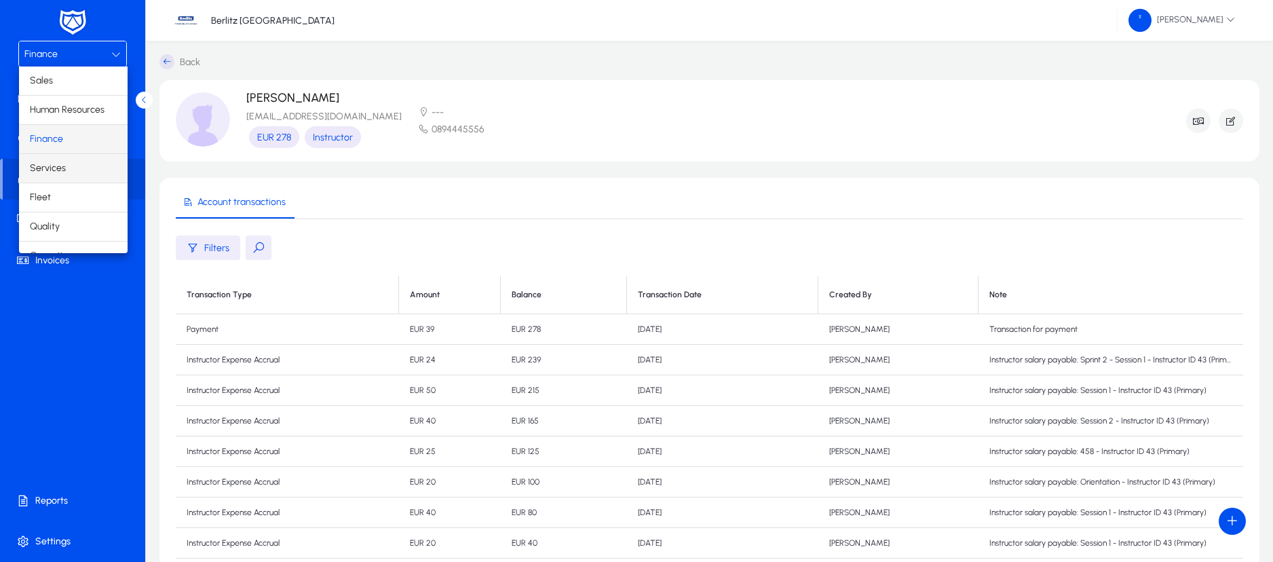
scroll to position [46, 0]
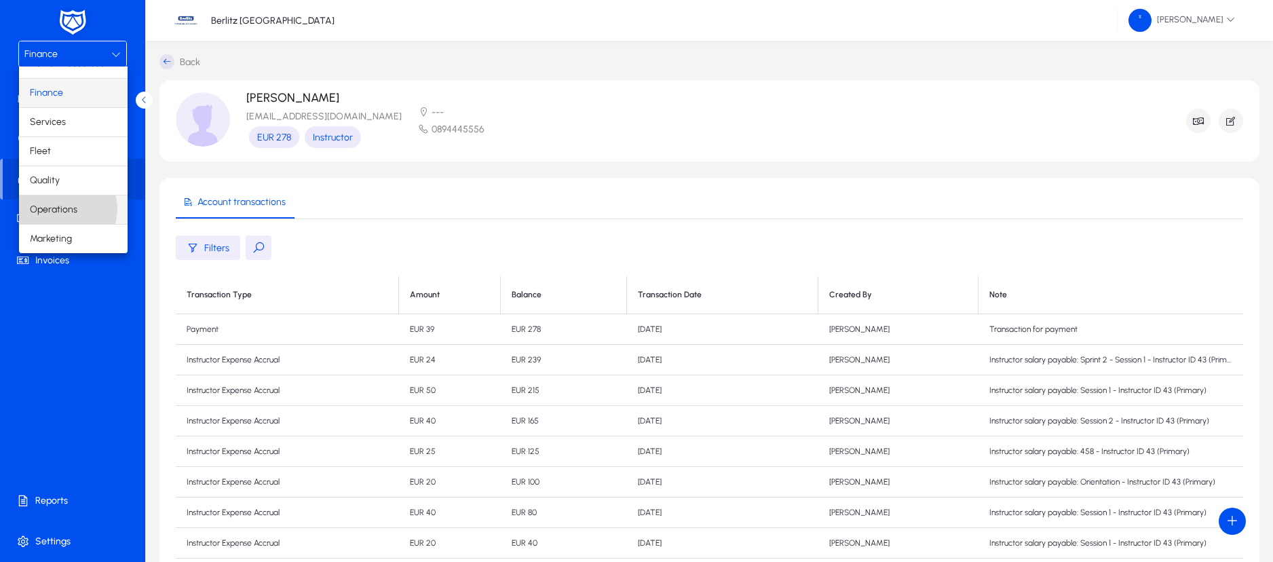
click at [67, 209] on span "Operations" at bounding box center [53, 209] width 47 height 16
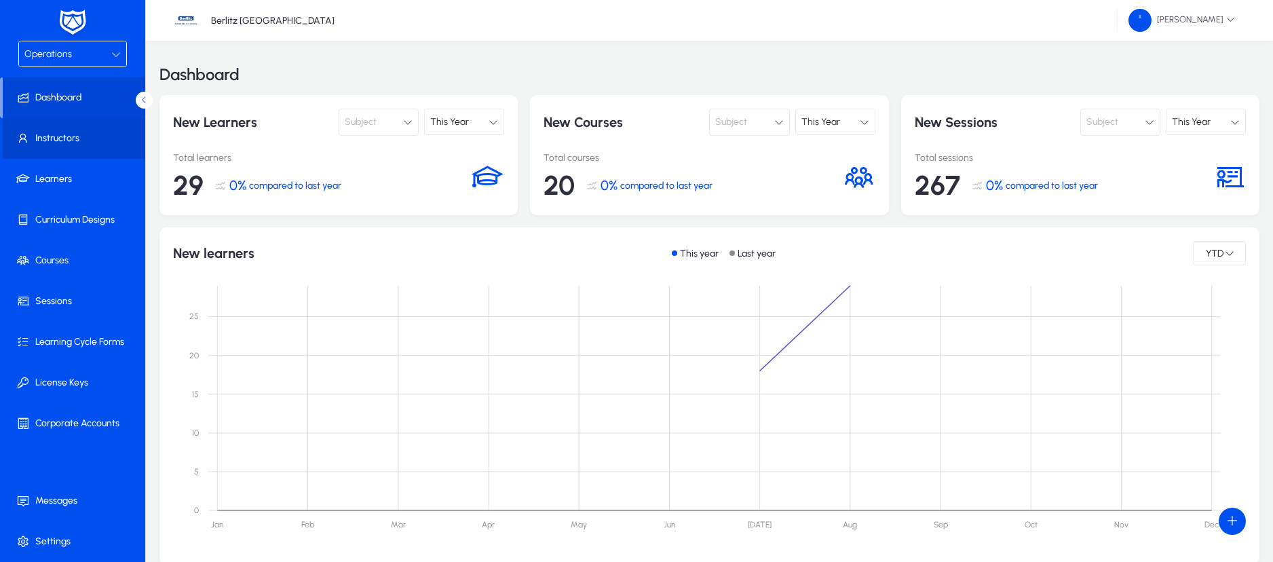
click at [57, 144] on span "Instructors" at bounding box center [75, 139] width 145 height 14
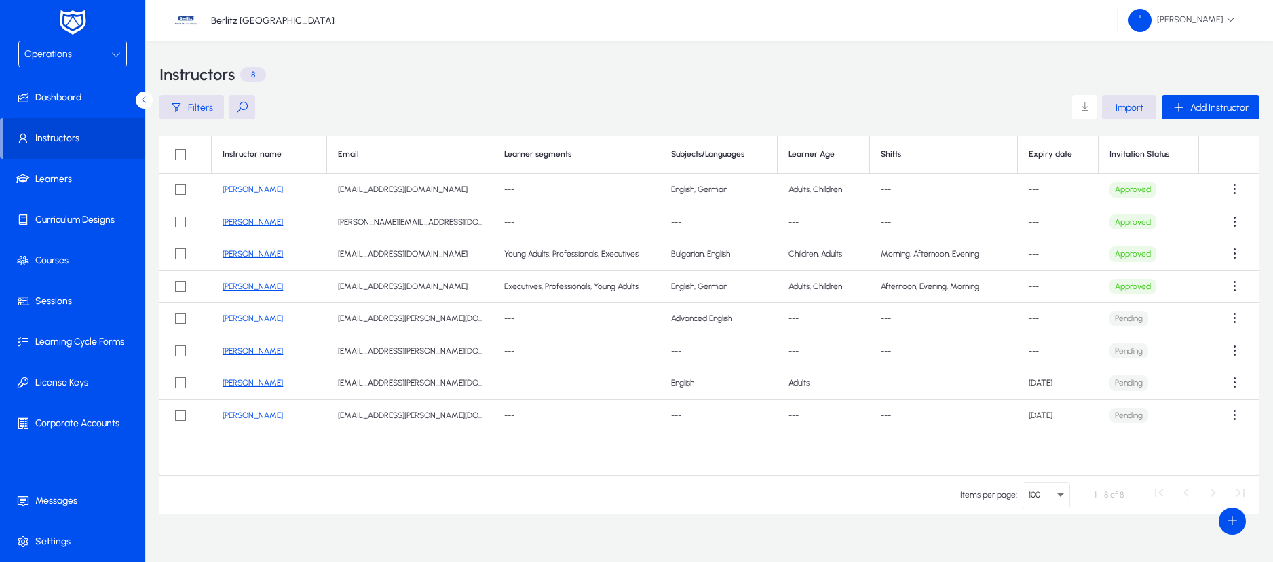
click at [254, 185] on link "[PERSON_NAME]" at bounding box center [253, 189] width 60 height 9
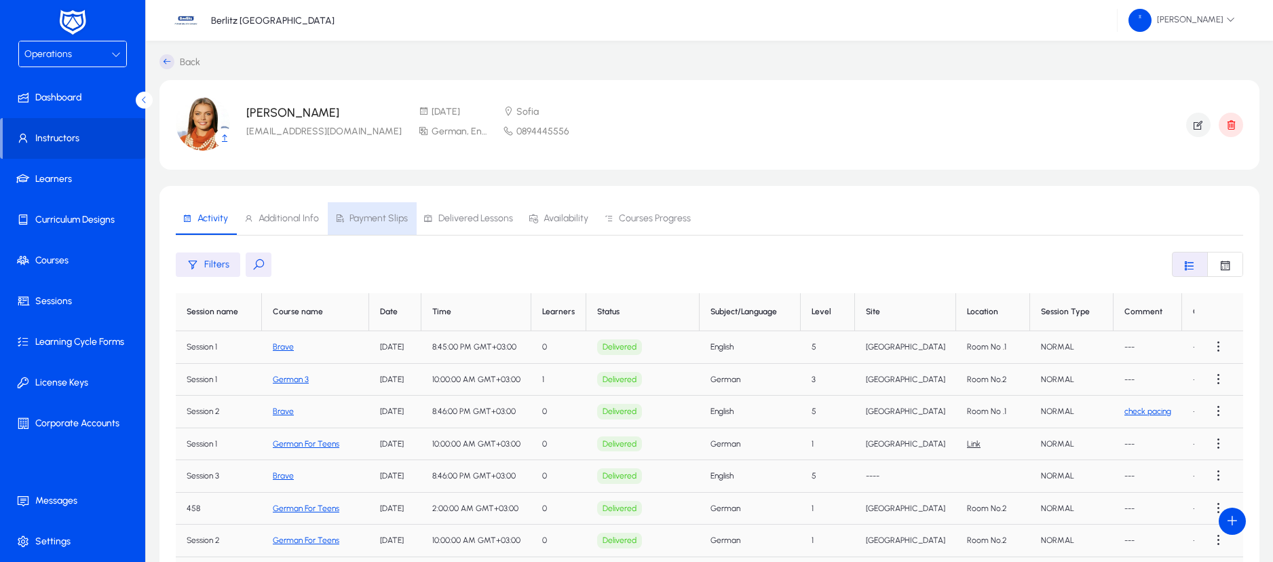
click at [364, 214] on span "Payment Slips" at bounding box center [378, 218] width 58 height 9
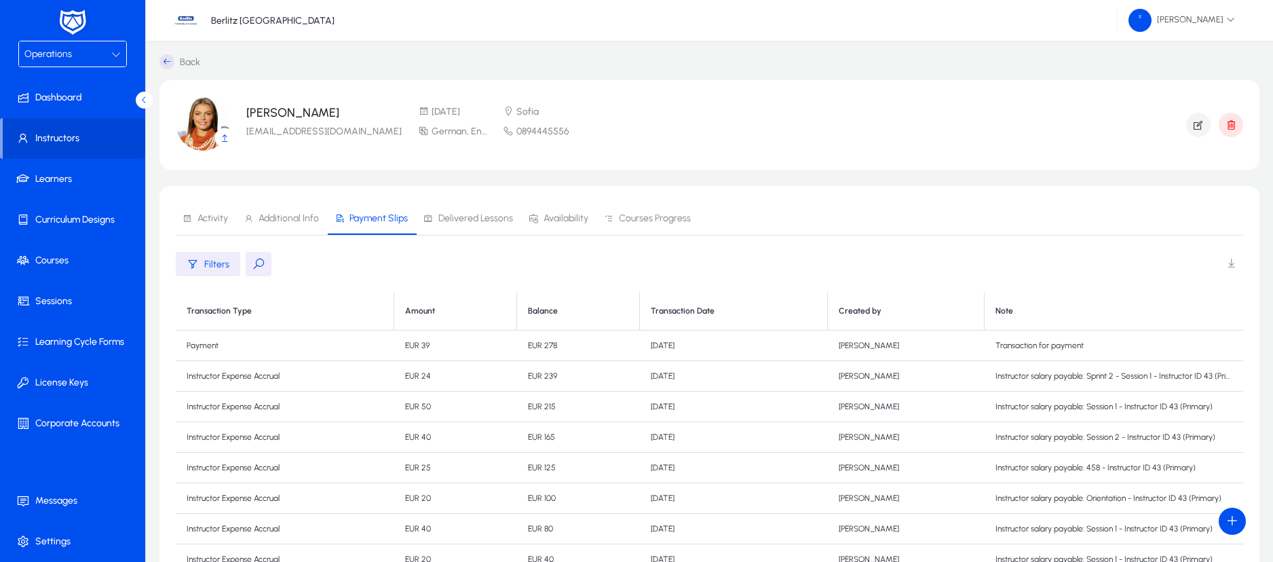
click at [112, 61] on div at bounding box center [115, 54] width 9 height 16
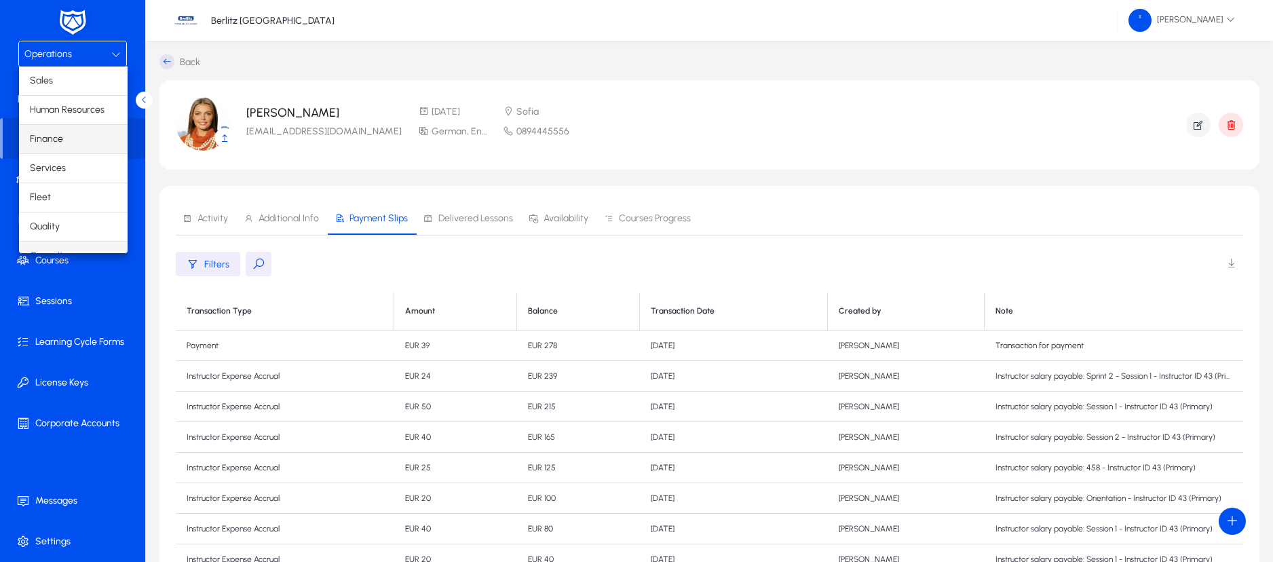
click at [62, 139] on mat-option "Finance" at bounding box center [73, 139] width 109 height 28
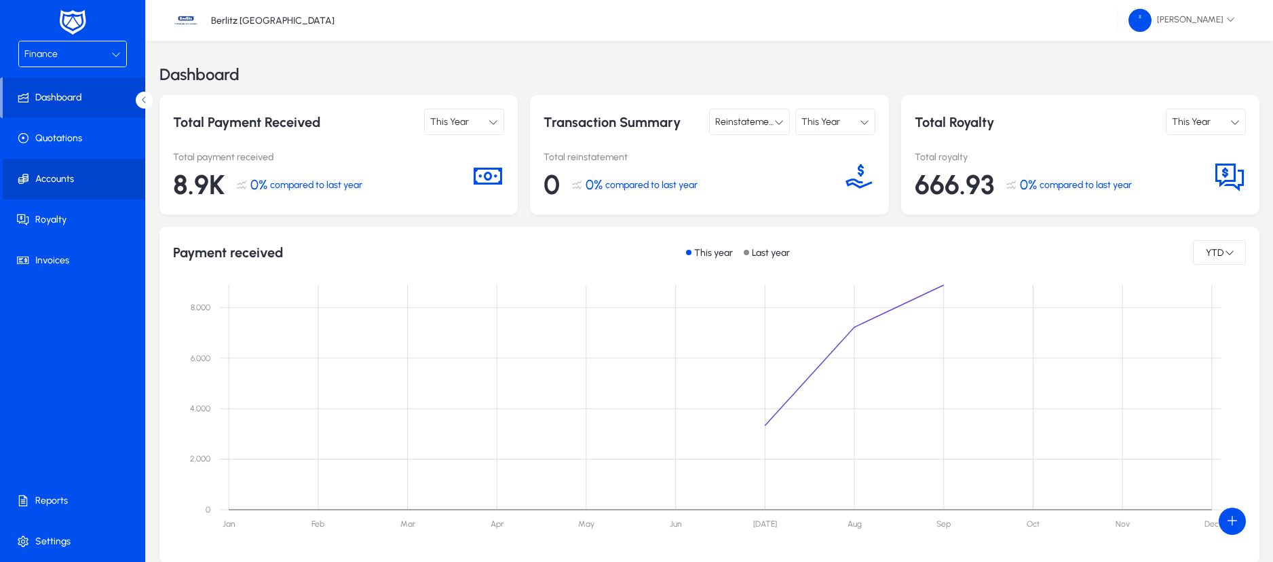
click at [57, 182] on span "Accounts" at bounding box center [75, 179] width 145 height 14
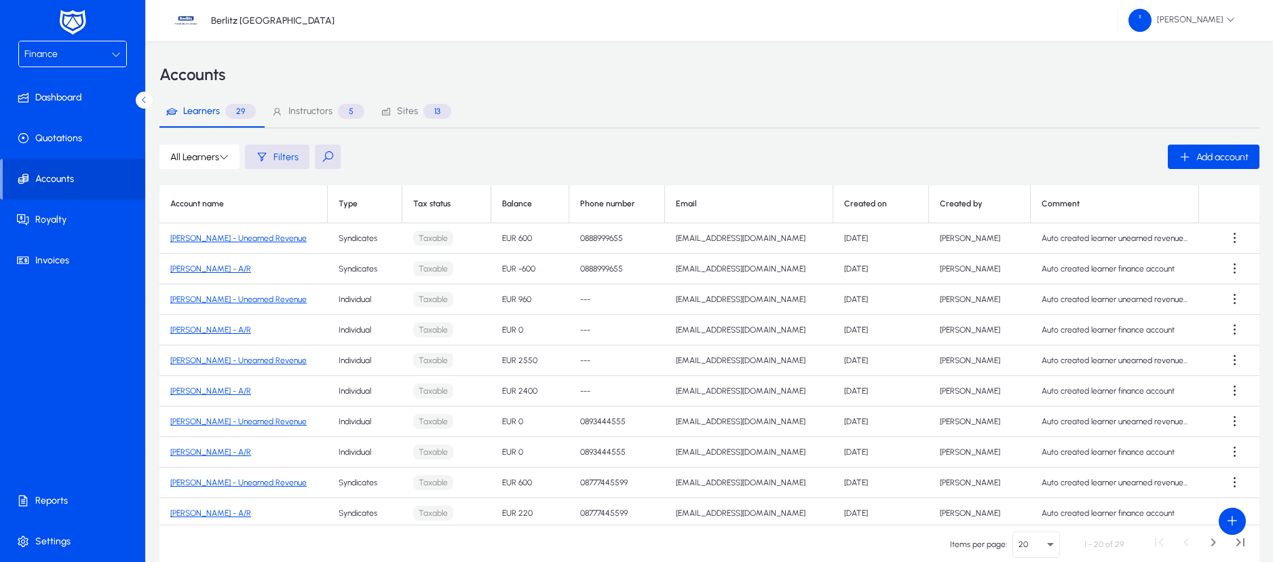
click at [306, 110] on span "Instructors" at bounding box center [310, 111] width 44 height 9
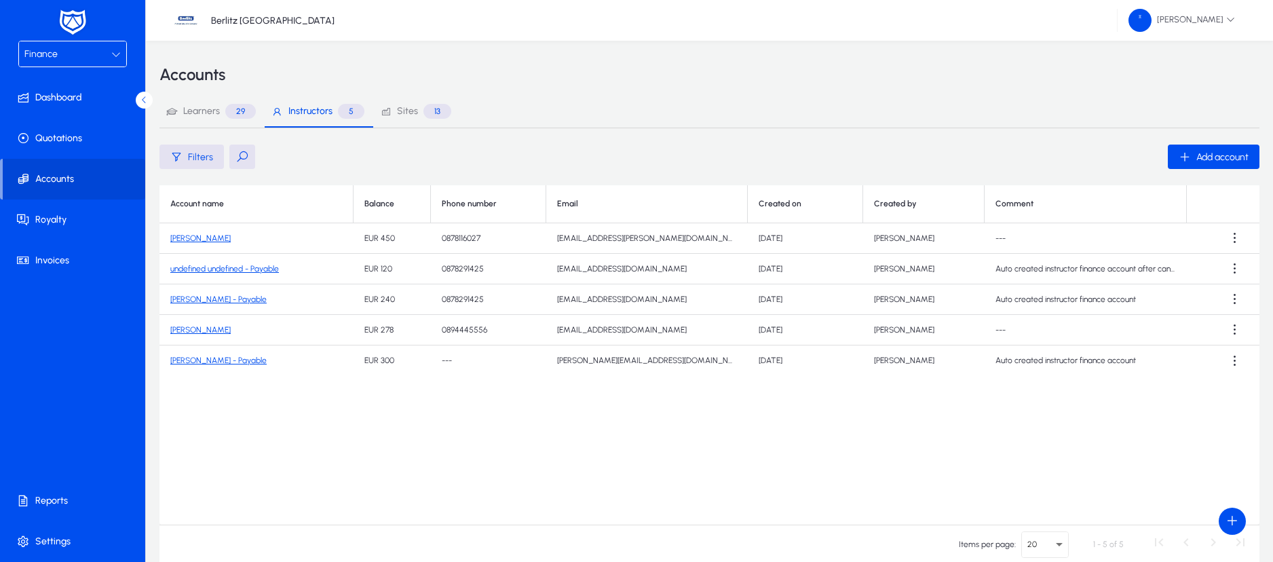
click at [212, 331] on link "[PERSON_NAME]" at bounding box center [200, 329] width 60 height 9
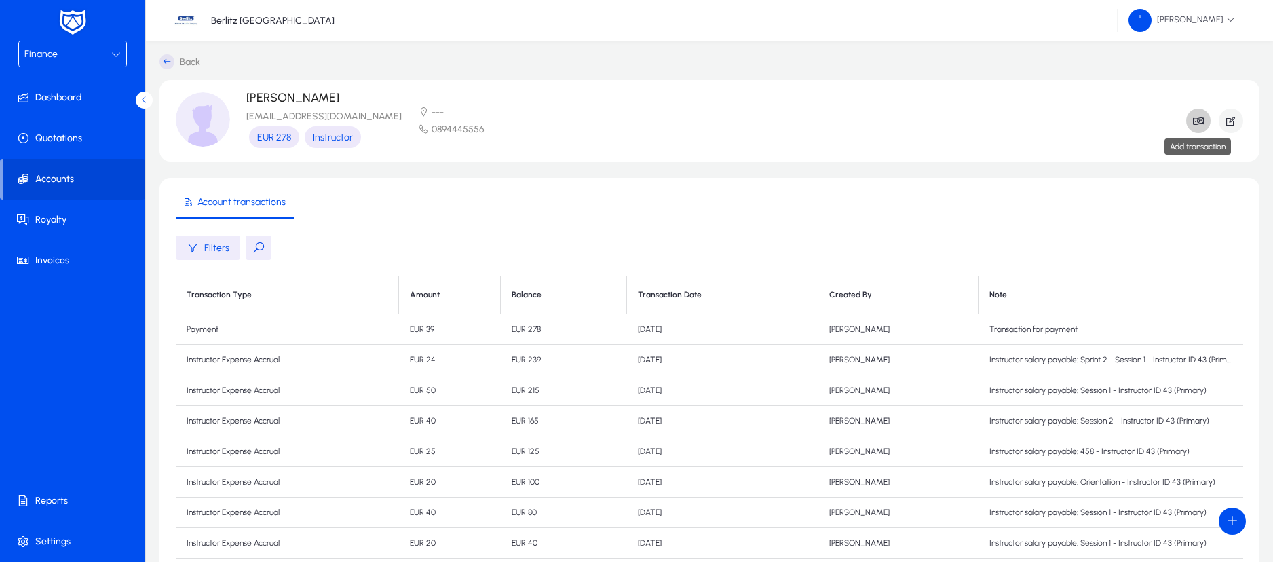
click at [1204, 121] on icon "button" at bounding box center [1198, 121] width 12 height 12
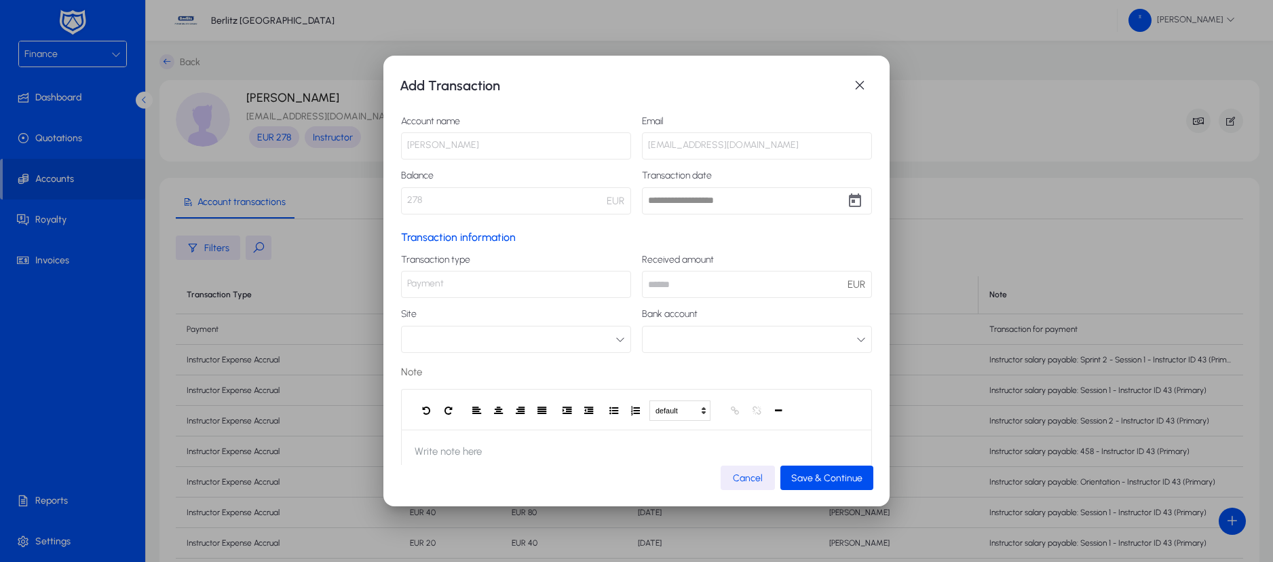
click at [590, 339] on button "button" at bounding box center [516, 339] width 230 height 27
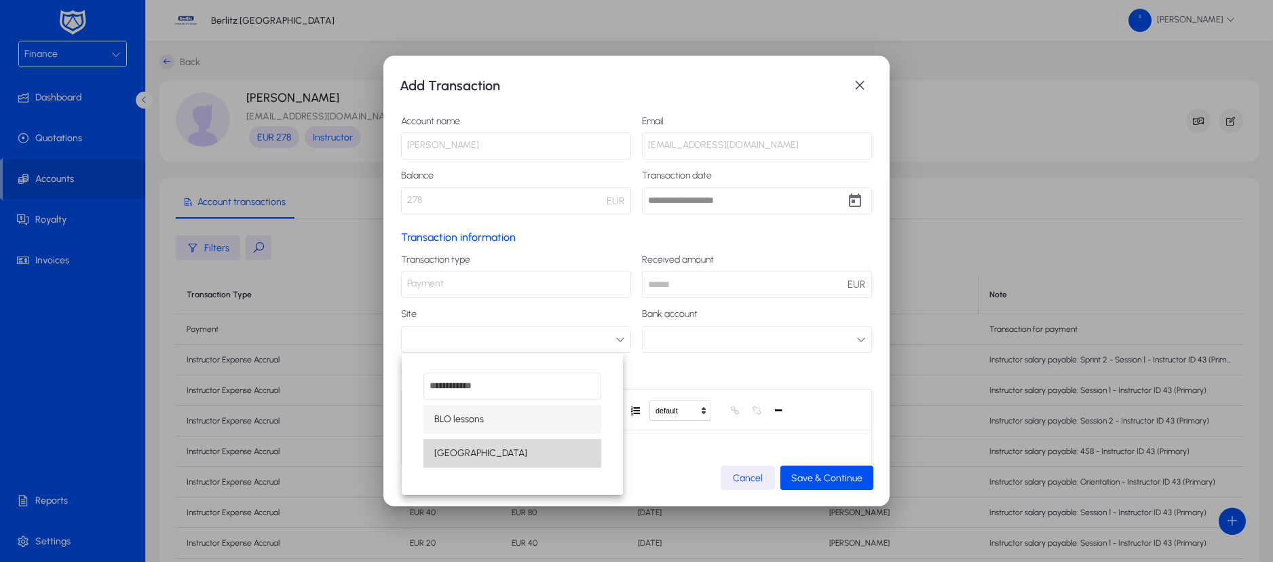
click at [496, 445] on mat-option "[GEOGRAPHIC_DATA]" at bounding box center [512, 453] width 178 height 28
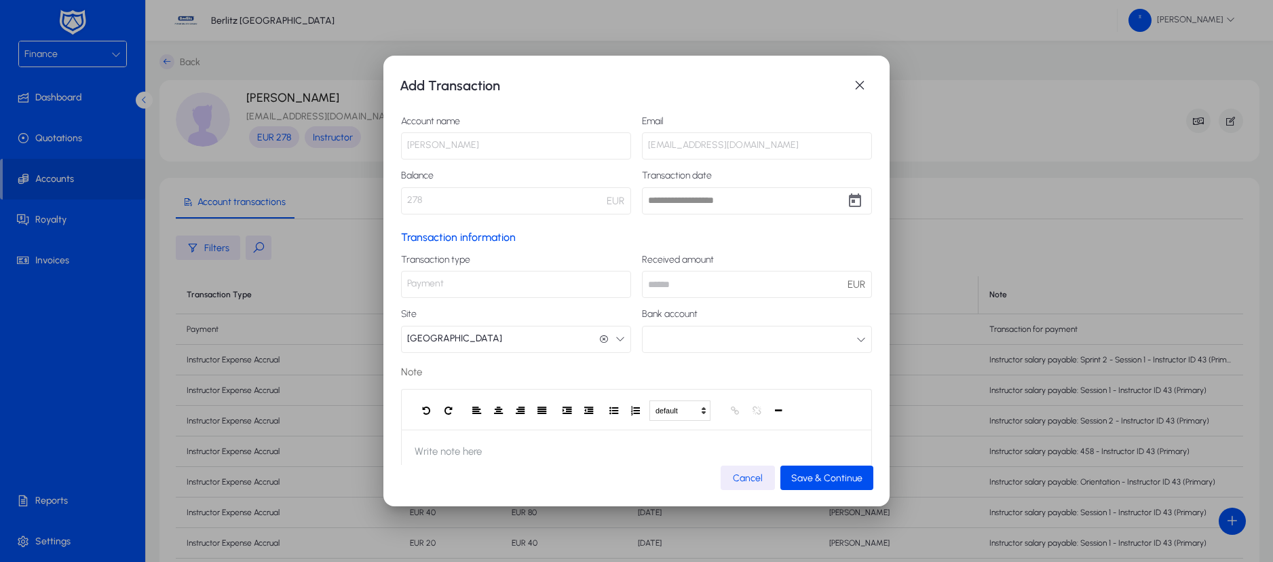
click at [737, 281] on input "number" at bounding box center [757, 284] width 230 height 27
click at [711, 243] on p "Transaction information" at bounding box center [636, 237] width 471 height 13
click at [687, 334] on button "button" at bounding box center [757, 339] width 230 height 27
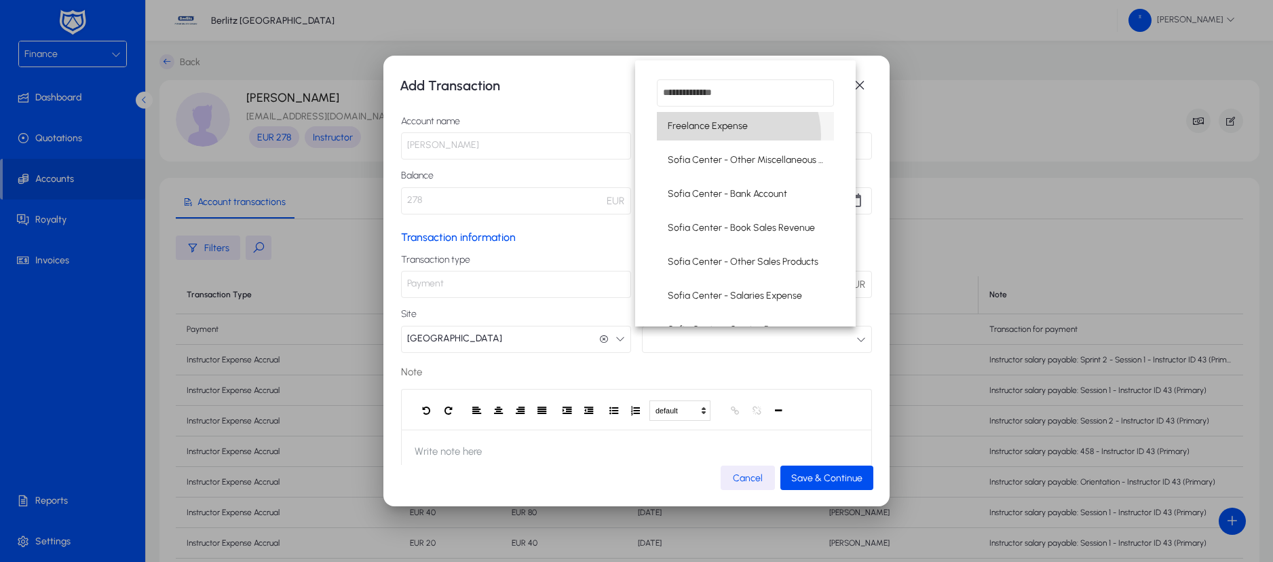
click at [723, 136] on mat-option "Freelance Expense" at bounding box center [746, 126] width 178 height 28
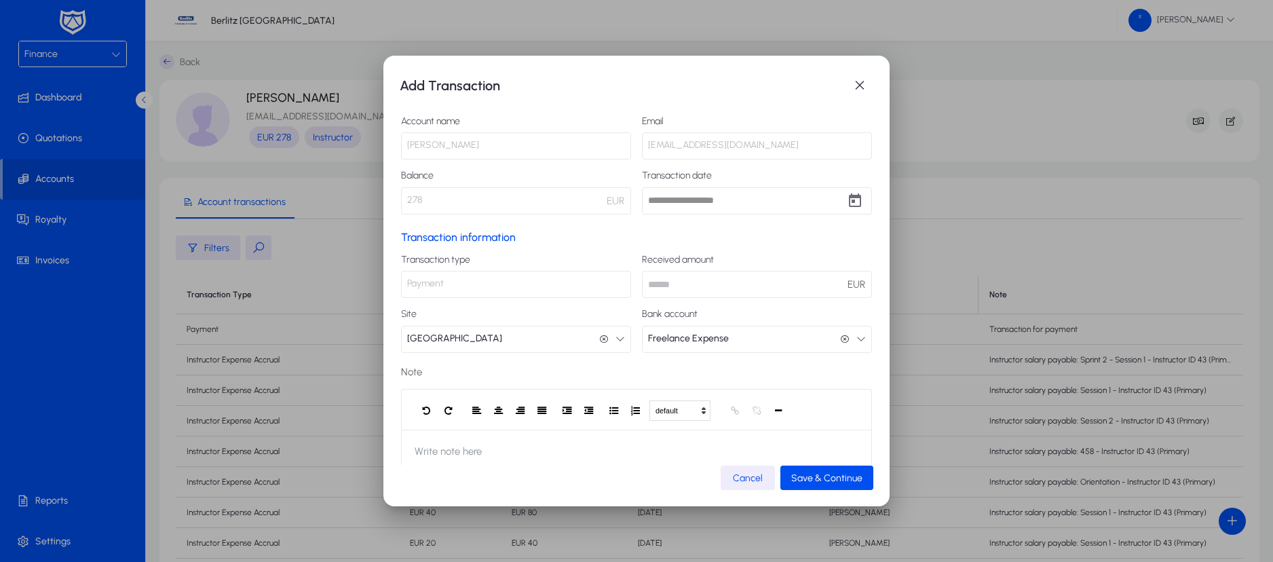
click at [635, 366] on label "Note" at bounding box center [636, 372] width 471 height 16
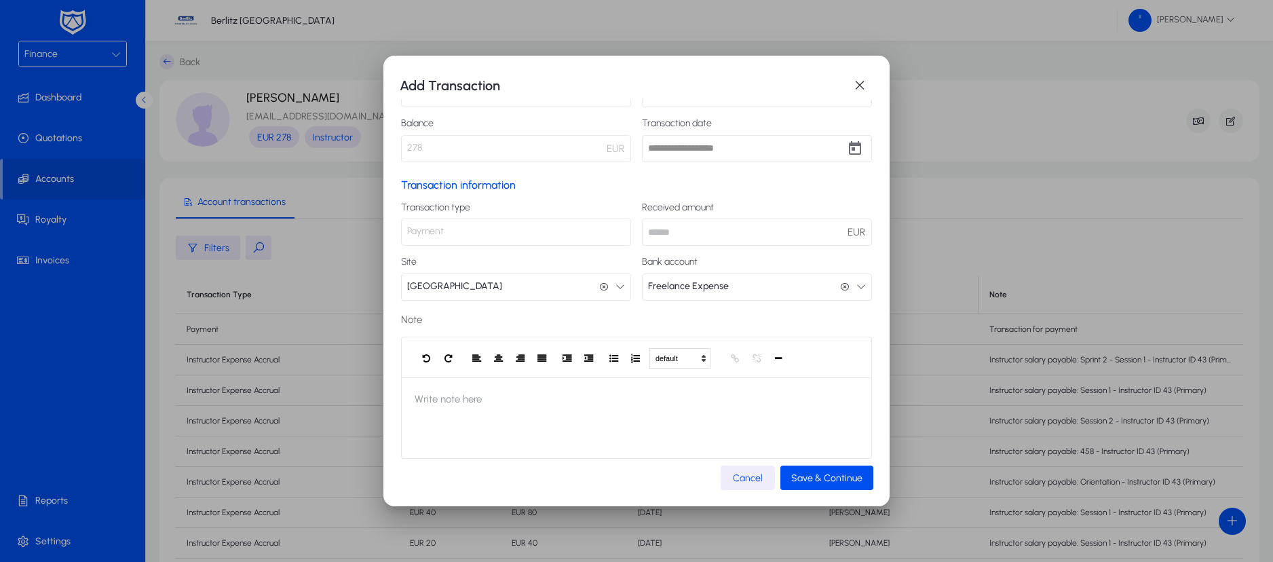
scroll to position [54, 0]
click at [805, 479] on span "Save & Continue" at bounding box center [826, 478] width 71 height 12
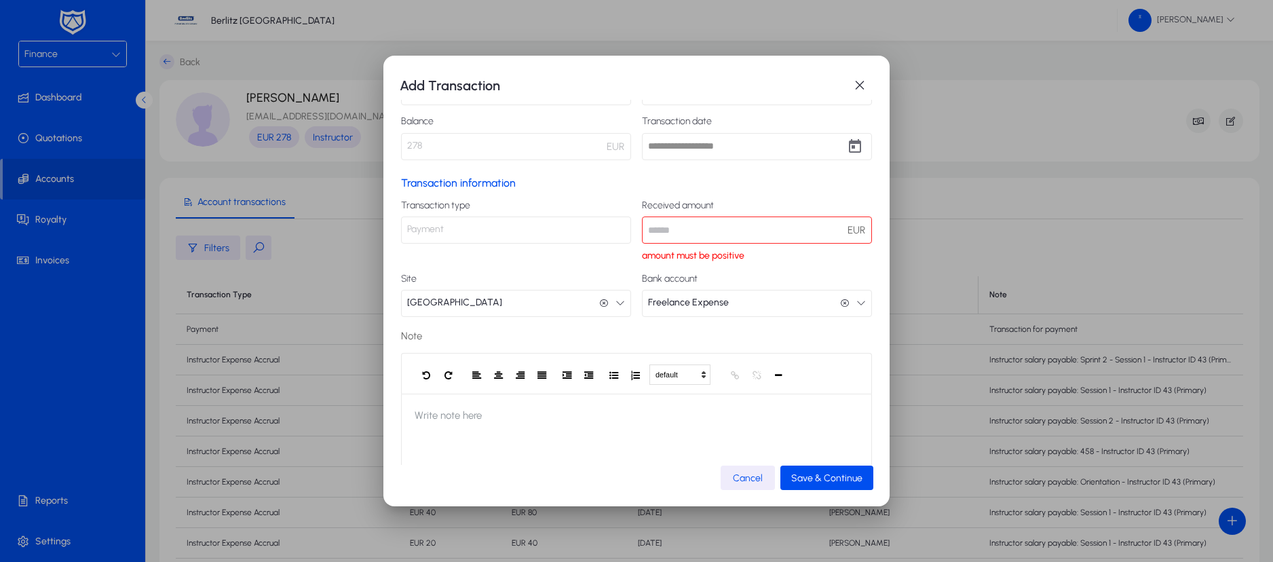
click at [691, 227] on input "***" at bounding box center [757, 229] width 230 height 27
type input "**"
click at [578, 218] on p "Payment" at bounding box center [516, 229] width 230 height 27
click at [565, 224] on p "Payment" at bounding box center [516, 229] width 230 height 27
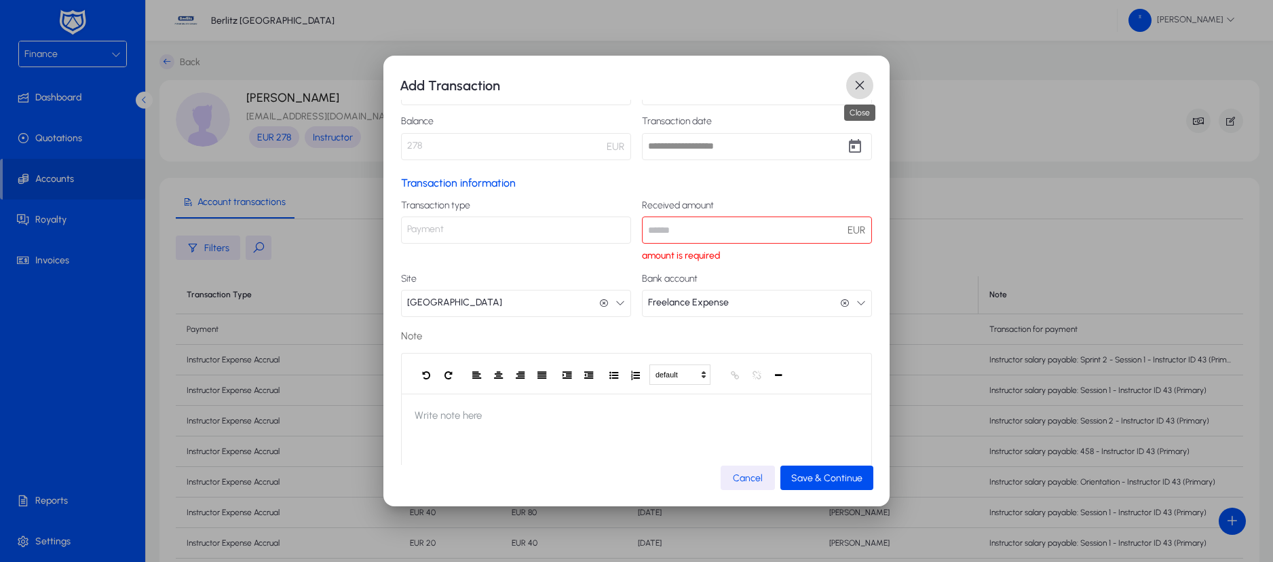
click at [861, 90] on span "button" at bounding box center [859, 85] width 27 height 27
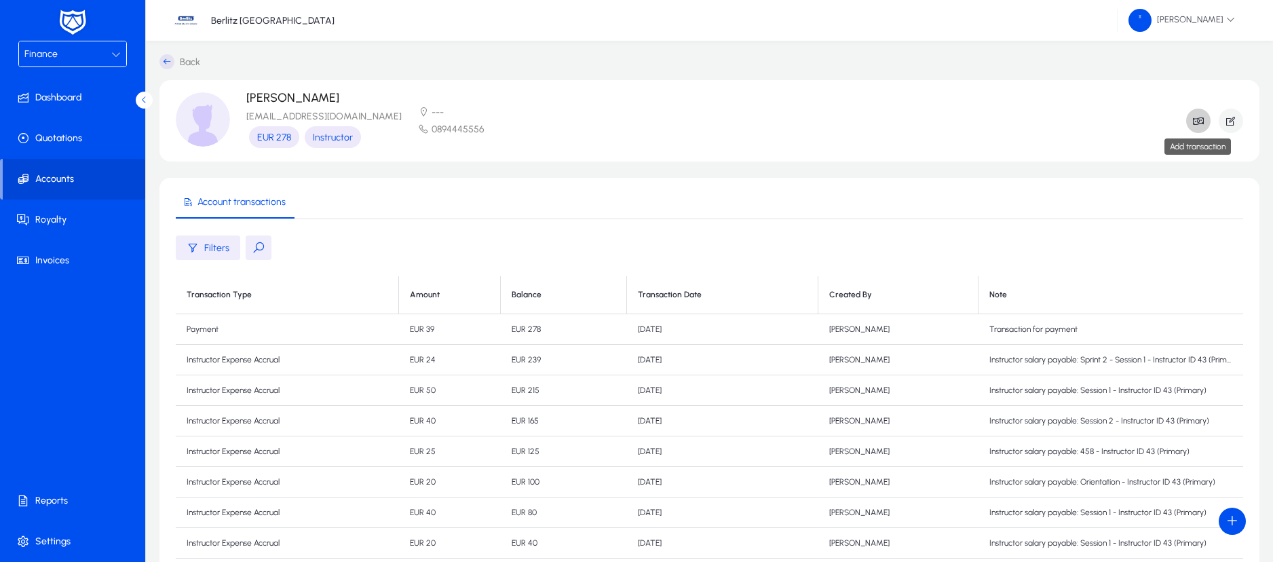
click at [1199, 121] on icon "button" at bounding box center [1198, 121] width 12 height 12
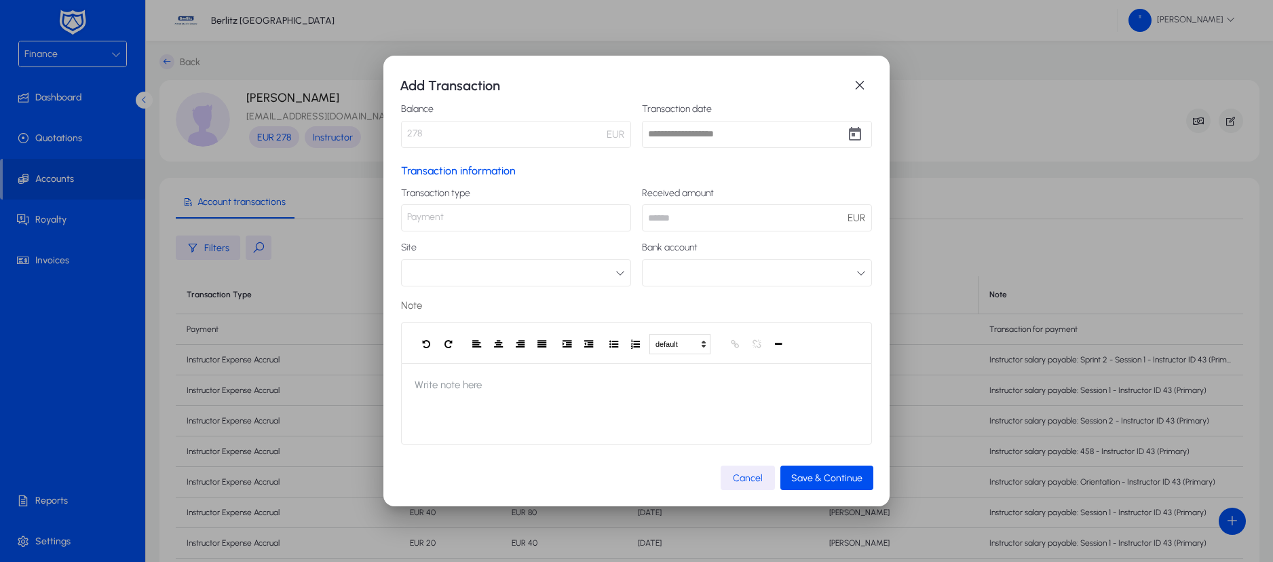
scroll to position [68, 0]
click at [564, 220] on p "Payment" at bounding box center [516, 216] width 230 height 27
click at [754, 484] on span "button" at bounding box center [748, 477] width 54 height 33
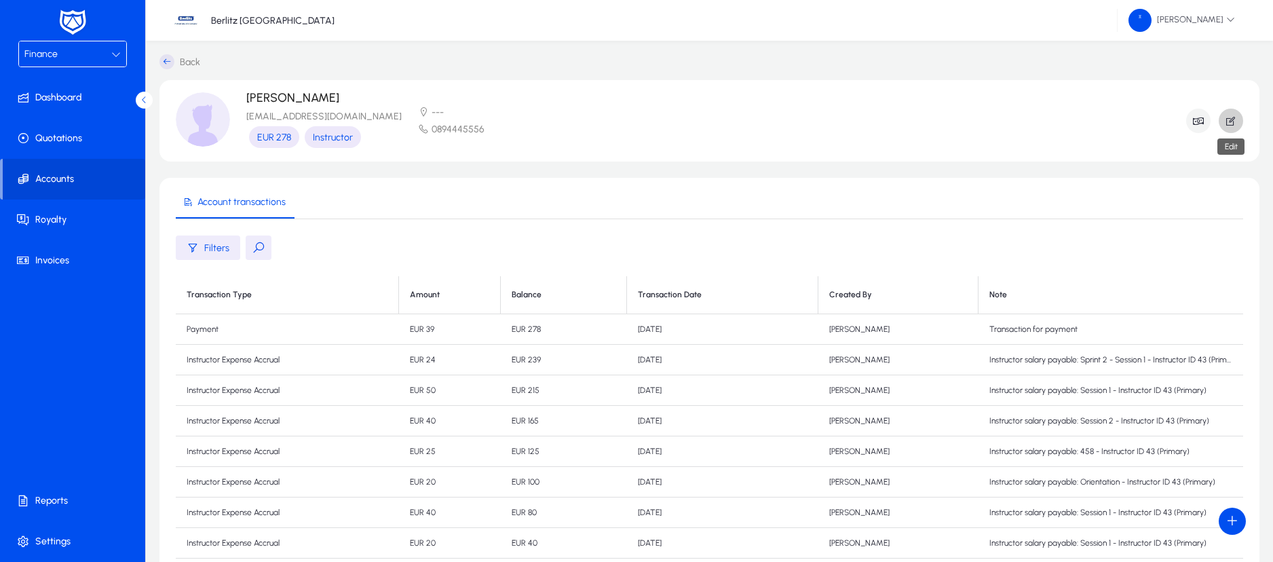
click at [1229, 125] on icon "button" at bounding box center [1231, 121] width 12 height 12
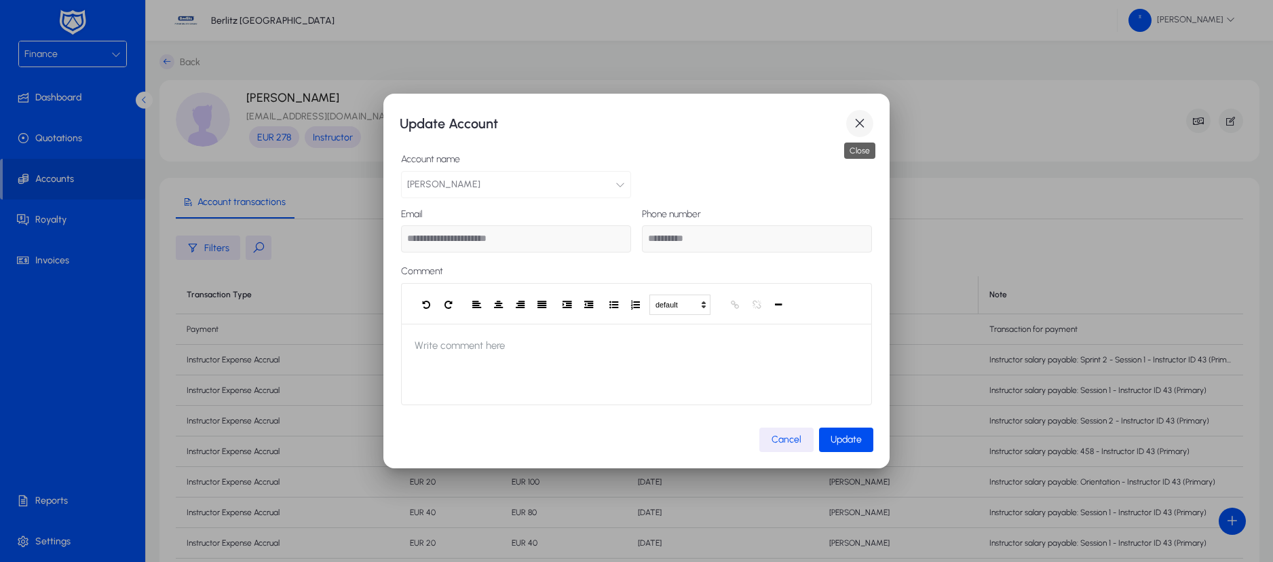
click at [857, 125] on span "button" at bounding box center [859, 123] width 27 height 27
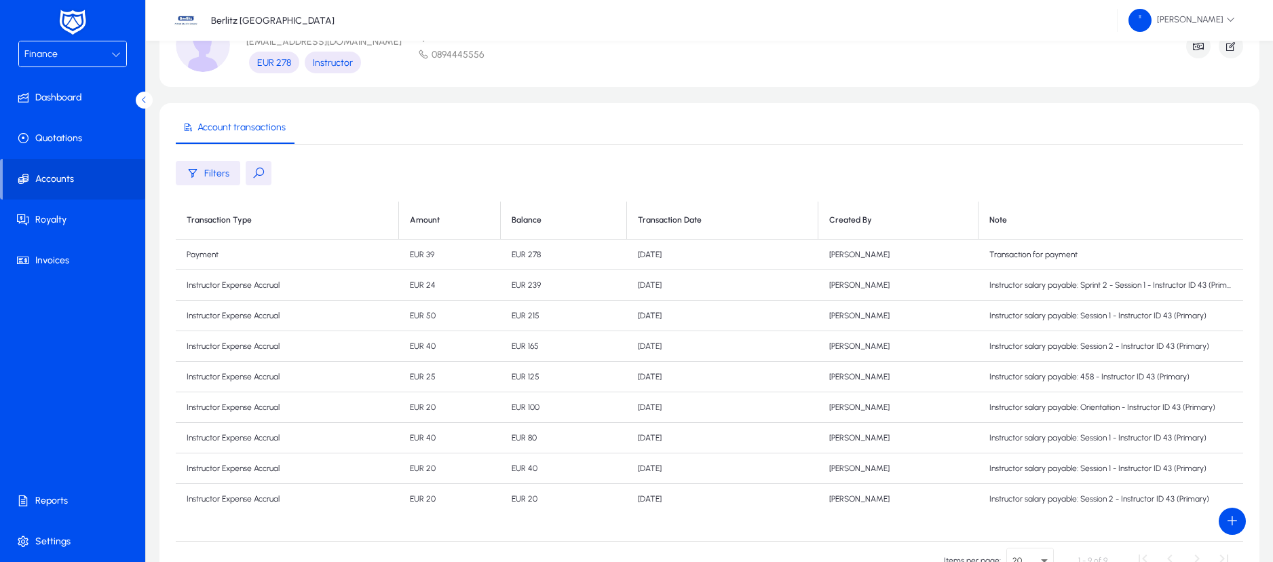
scroll to position [0, 0]
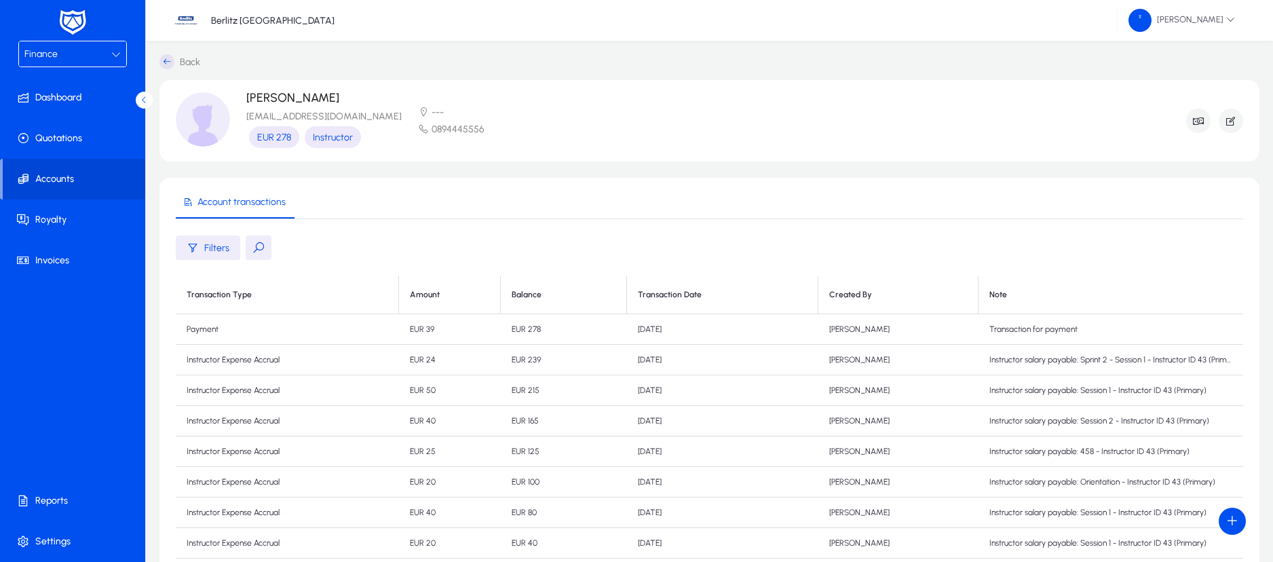
click at [106, 60] on div "Finance" at bounding box center [67, 54] width 87 height 18
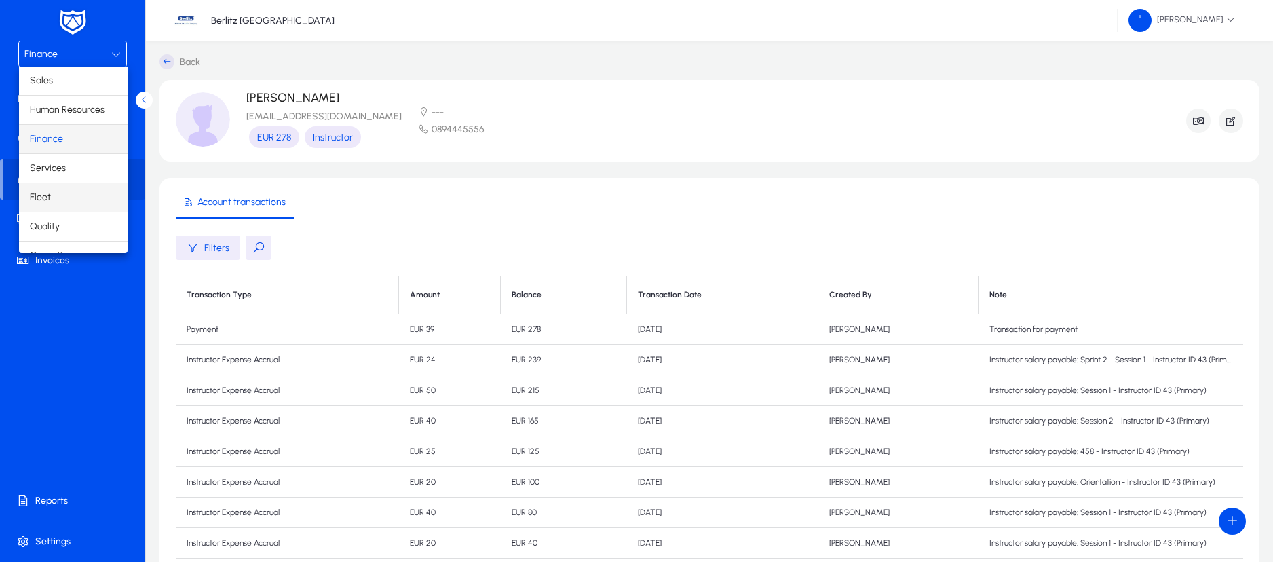
scroll to position [46, 0]
click at [55, 207] on span "Operations" at bounding box center [53, 209] width 47 height 16
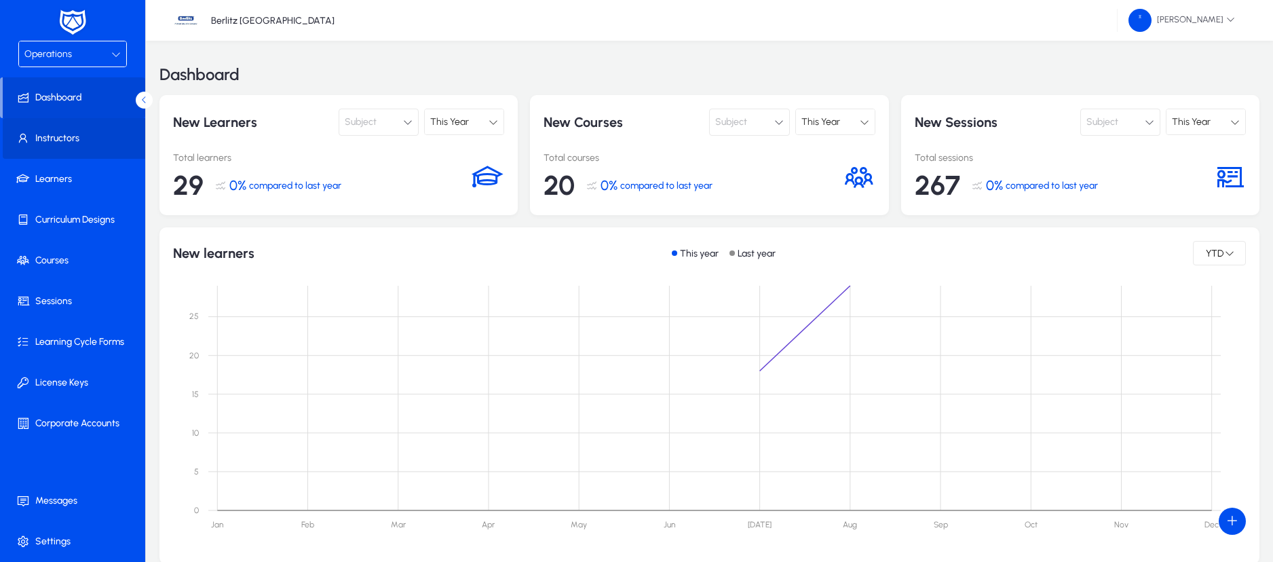
click at [70, 144] on span "Instructors" at bounding box center [75, 139] width 145 height 14
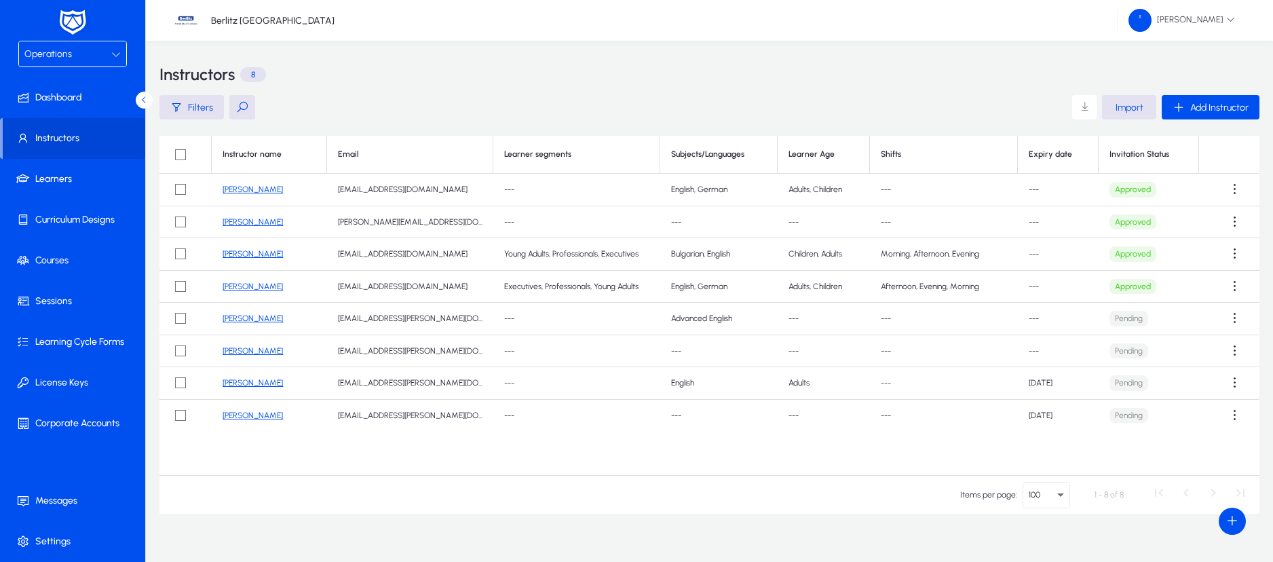
click at [90, 55] on div "Operations" at bounding box center [67, 54] width 87 height 18
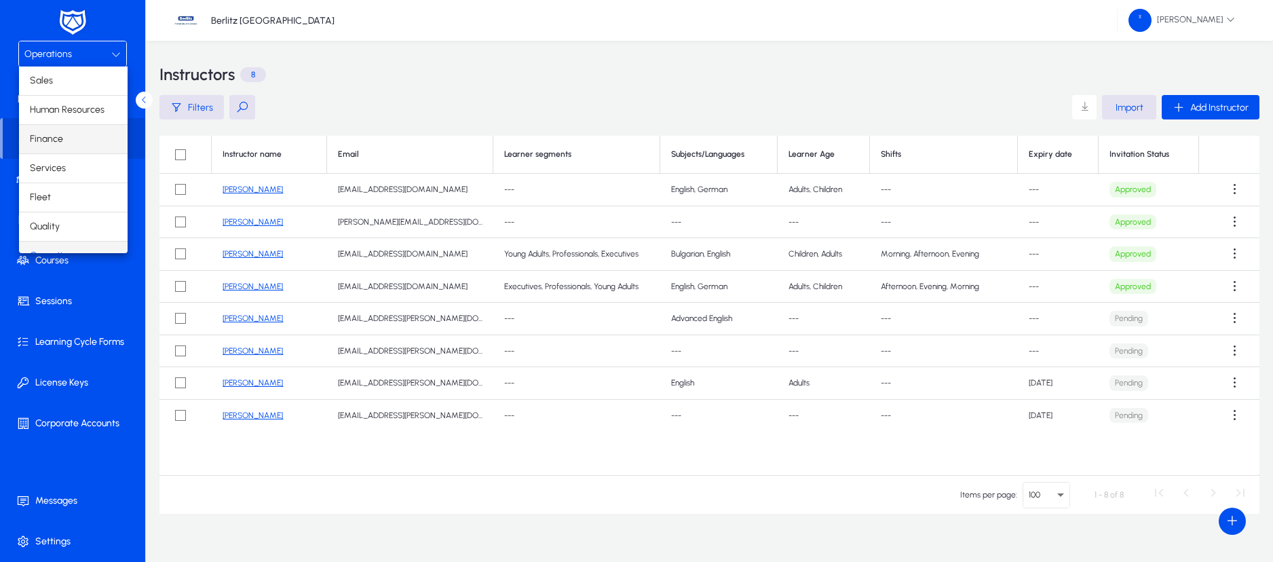
scroll to position [17, 0]
click at [58, 119] on span "Finance" at bounding box center [46, 122] width 33 height 16
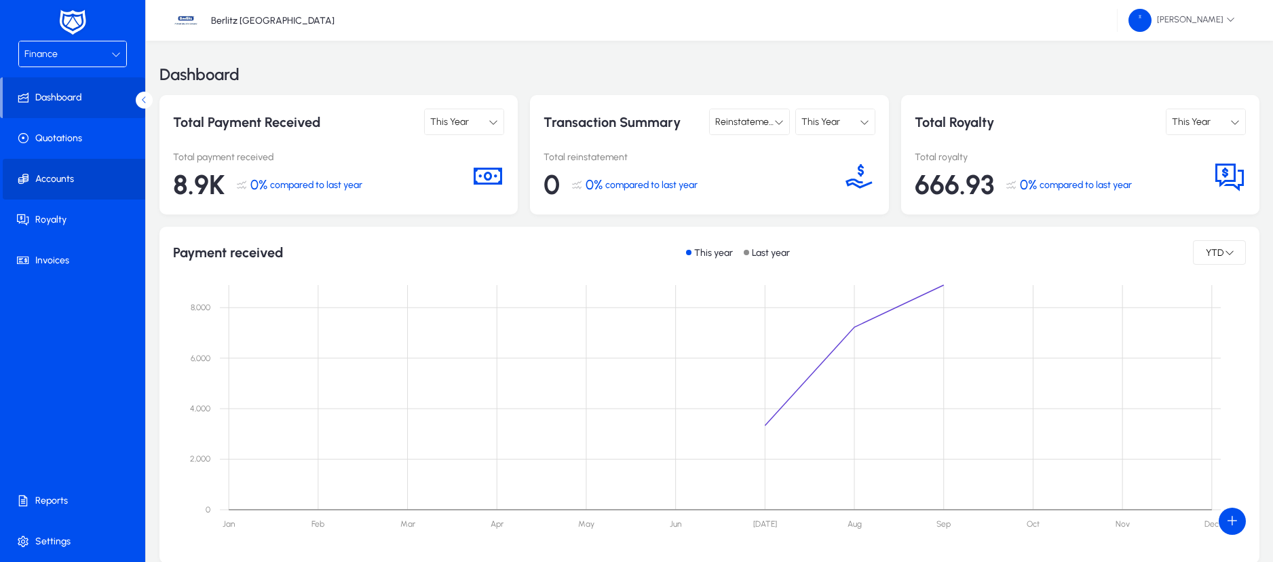
click at [53, 180] on span "Accounts" at bounding box center [75, 179] width 145 height 14
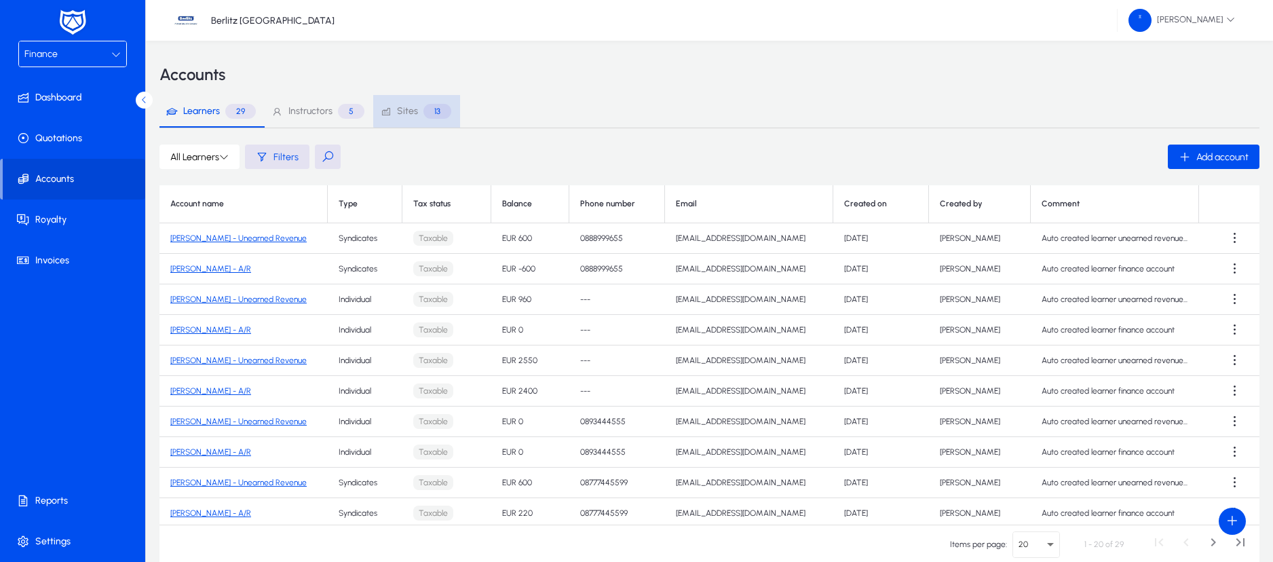
click at [424, 110] on p "13" at bounding box center [437, 111] width 28 height 15
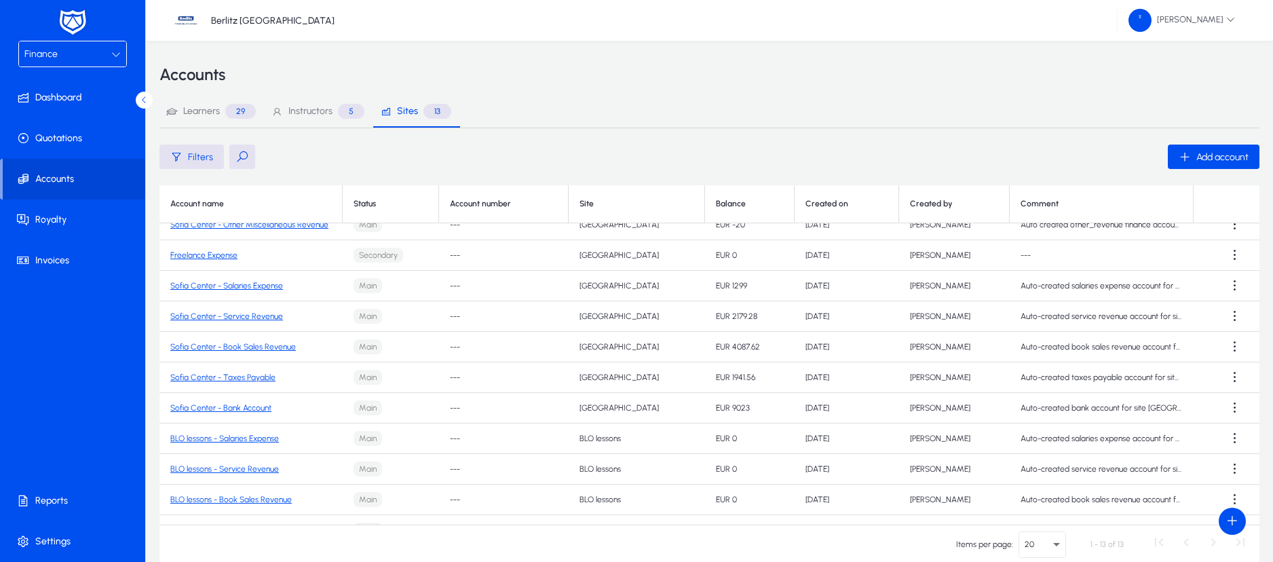
scroll to position [46, 0]
click at [275, 346] on link "Sofia Center - Book Sales Revenue" at bounding box center [233, 344] width 126 height 9
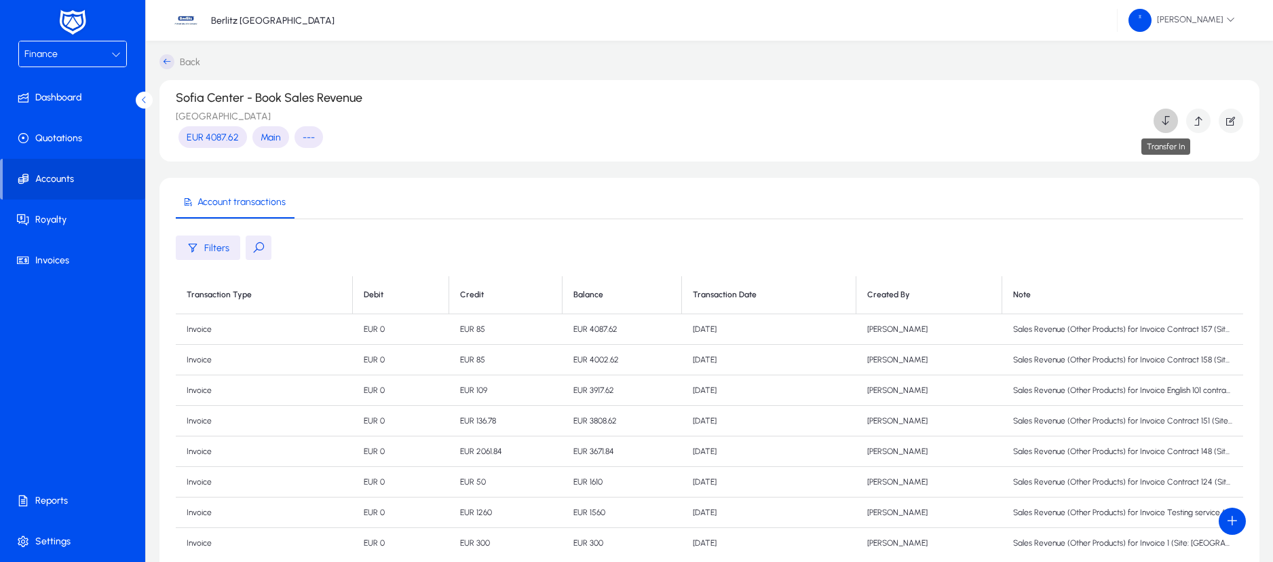
click at [1166, 120] on icon "button" at bounding box center [1165, 121] width 12 height 12
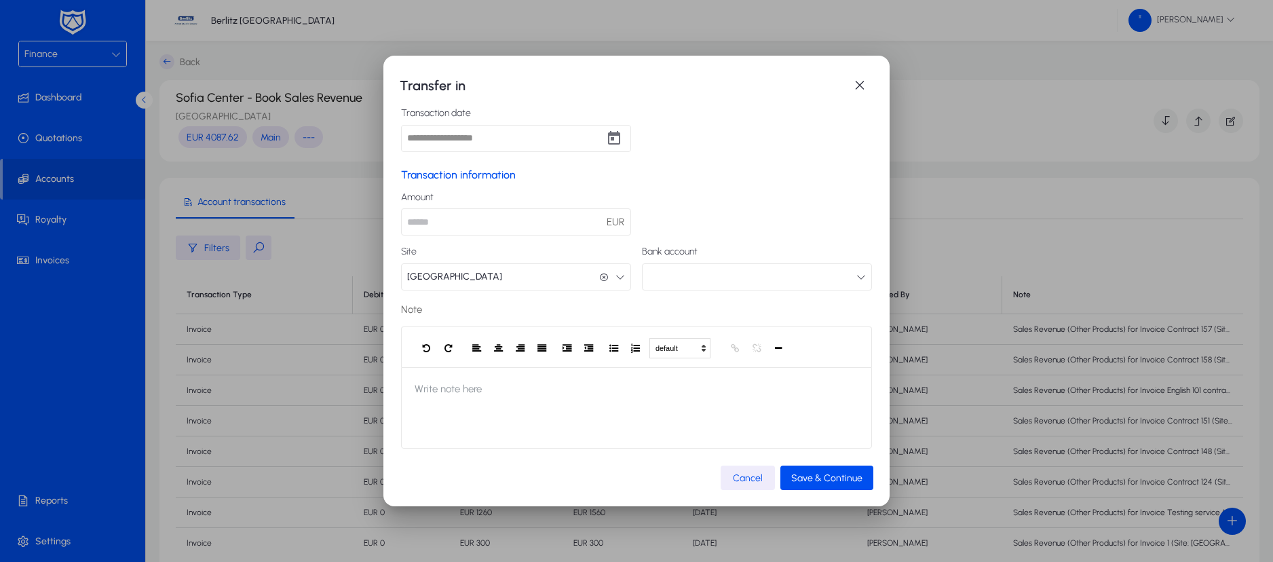
scroll to position [68, 0]
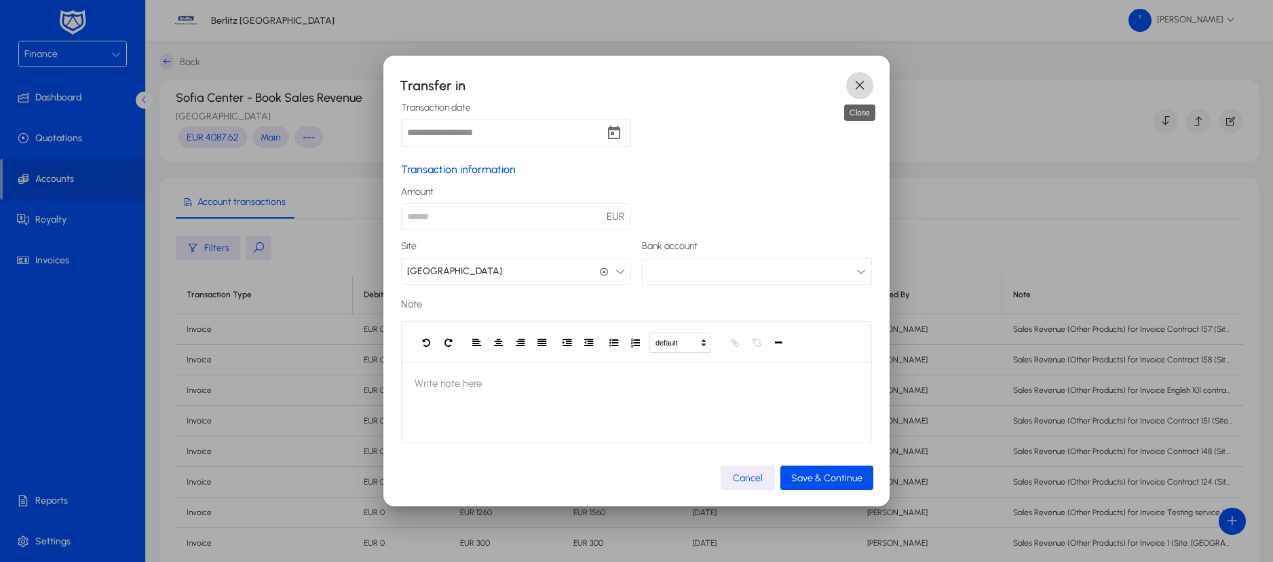
click at [861, 85] on span "button" at bounding box center [859, 85] width 27 height 27
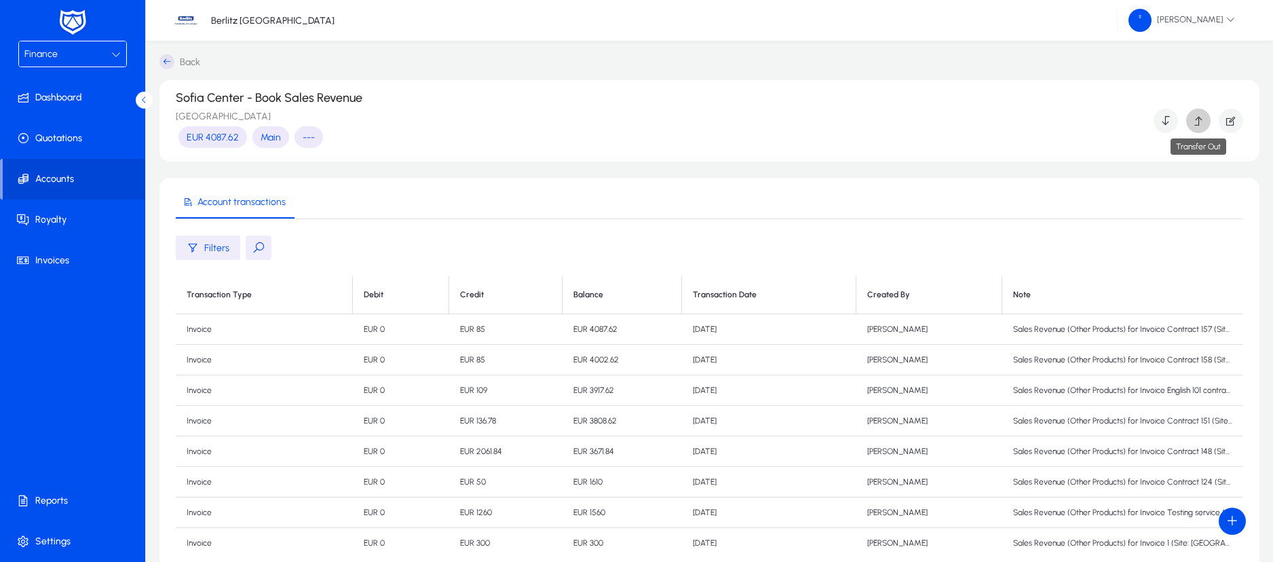
click at [1193, 121] on icon "button" at bounding box center [1198, 121] width 12 height 12
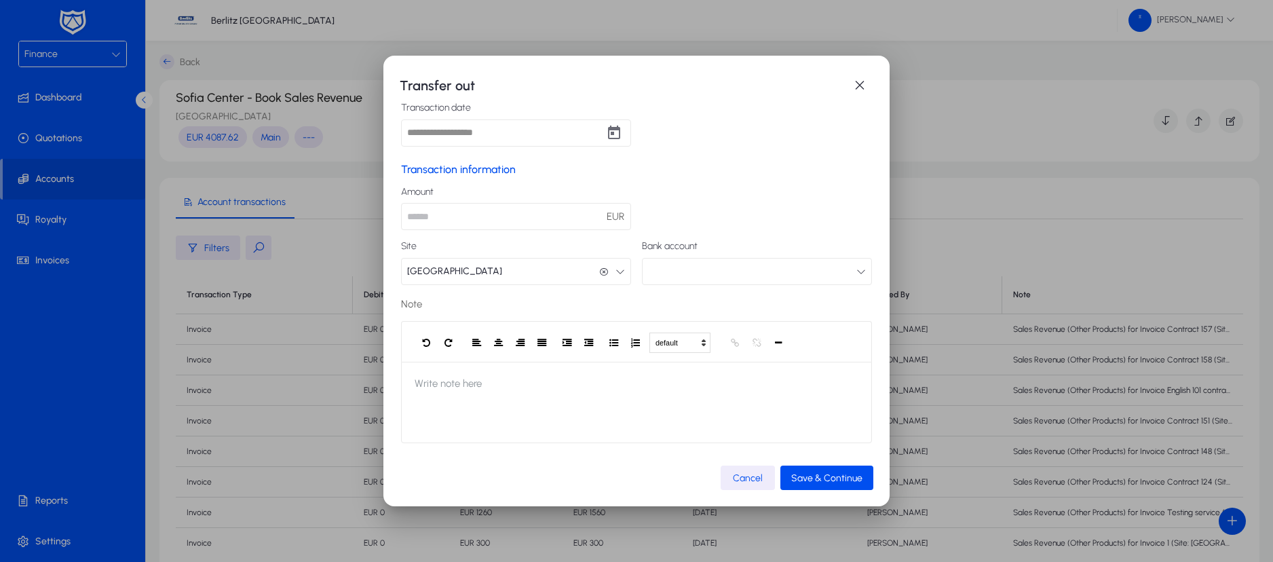
scroll to position [0, 0]
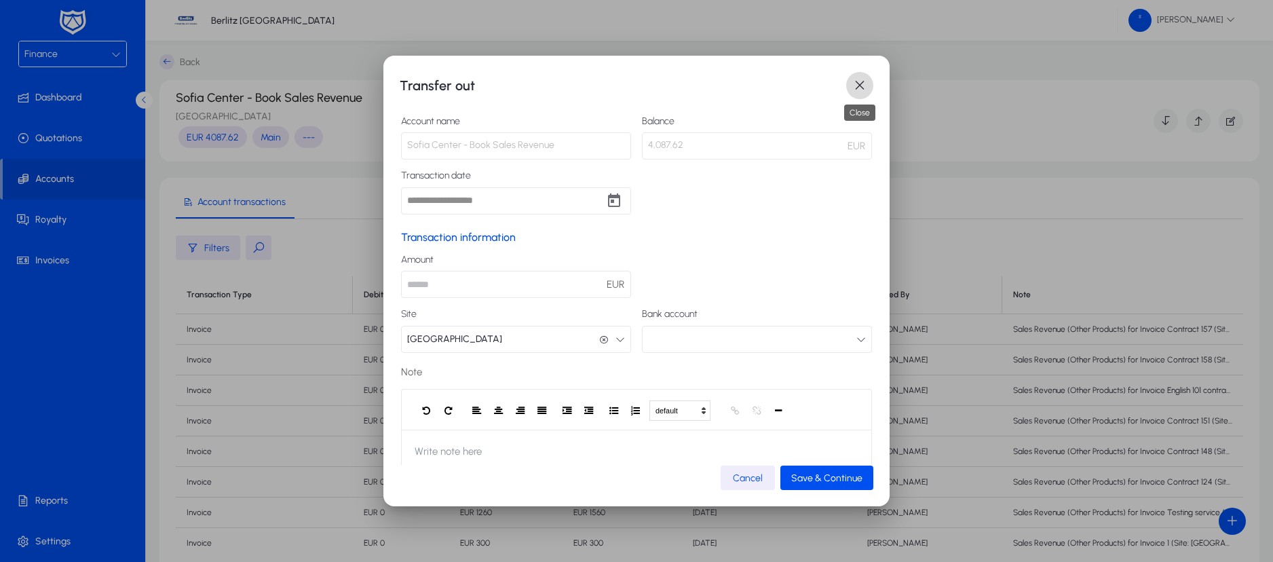
click at [863, 79] on span "button" at bounding box center [859, 85] width 27 height 27
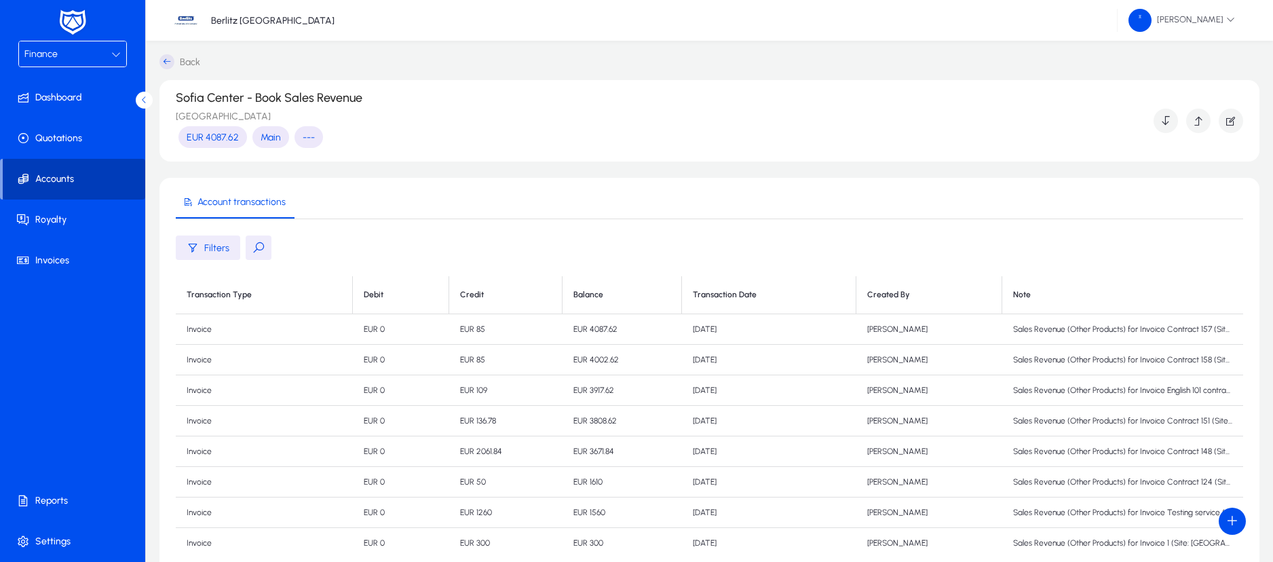
click at [31, 172] on icon at bounding box center [25, 179] width 19 height 14
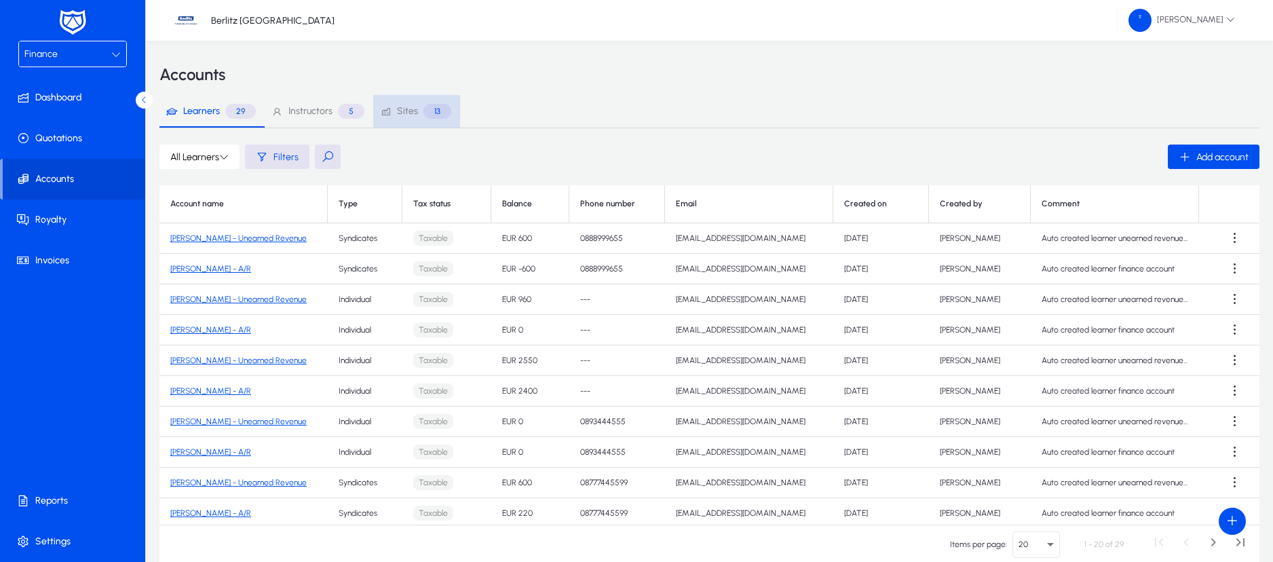
click at [417, 111] on span "Sites 13" at bounding box center [415, 111] width 71 height 15
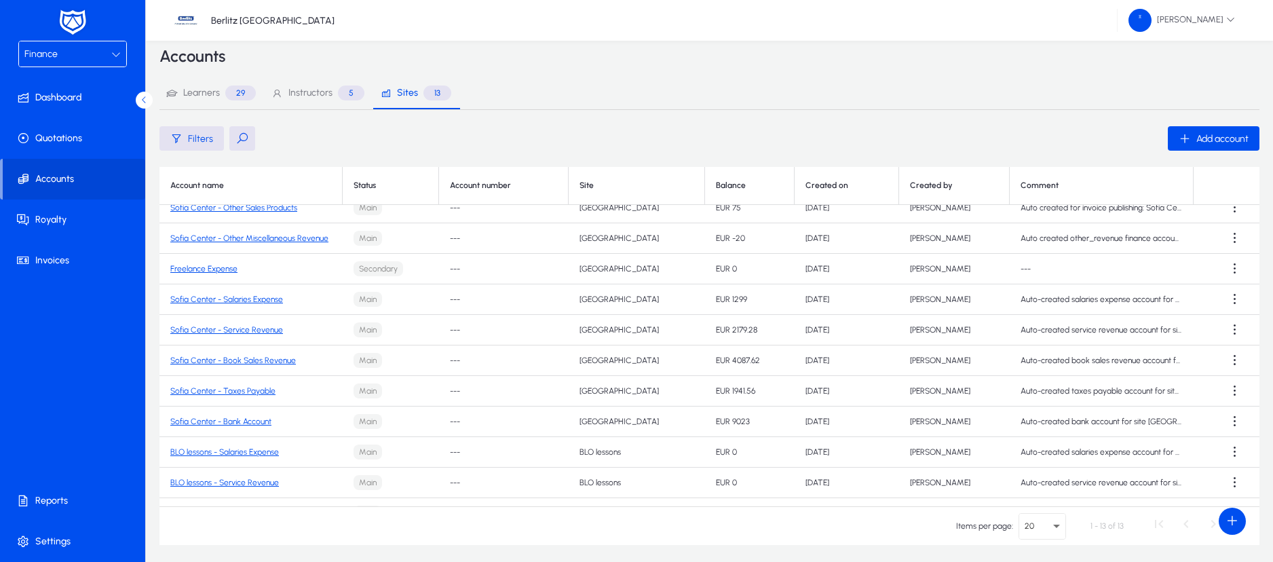
scroll to position [5, 0]
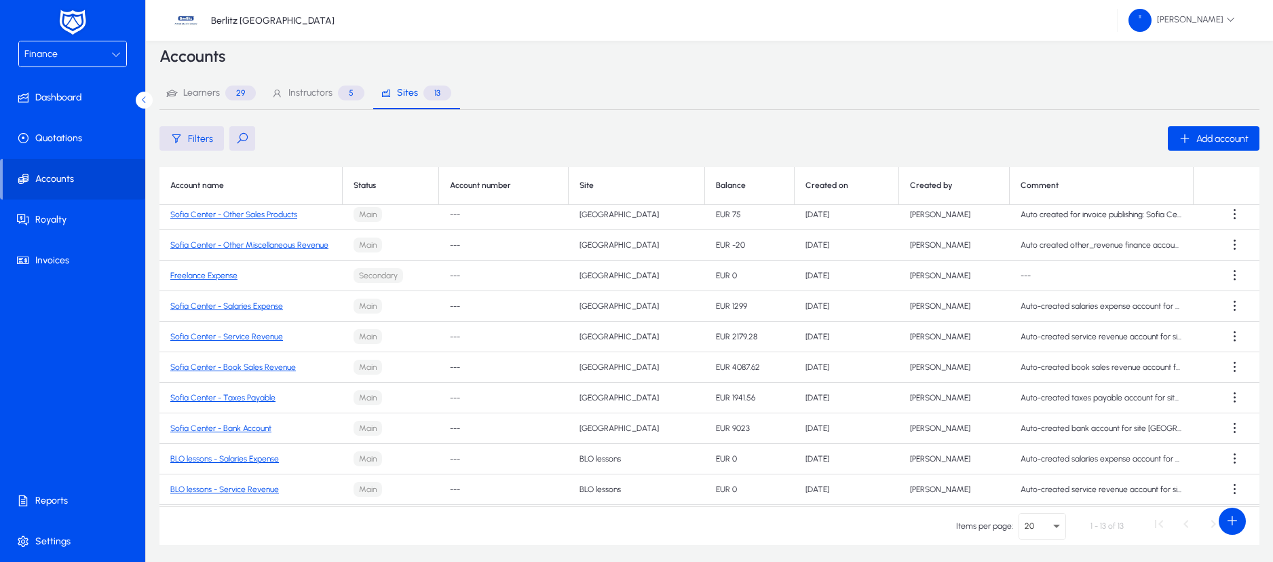
click at [256, 334] on link "Sofia Center - Service Revenue" at bounding box center [226, 336] width 113 height 9
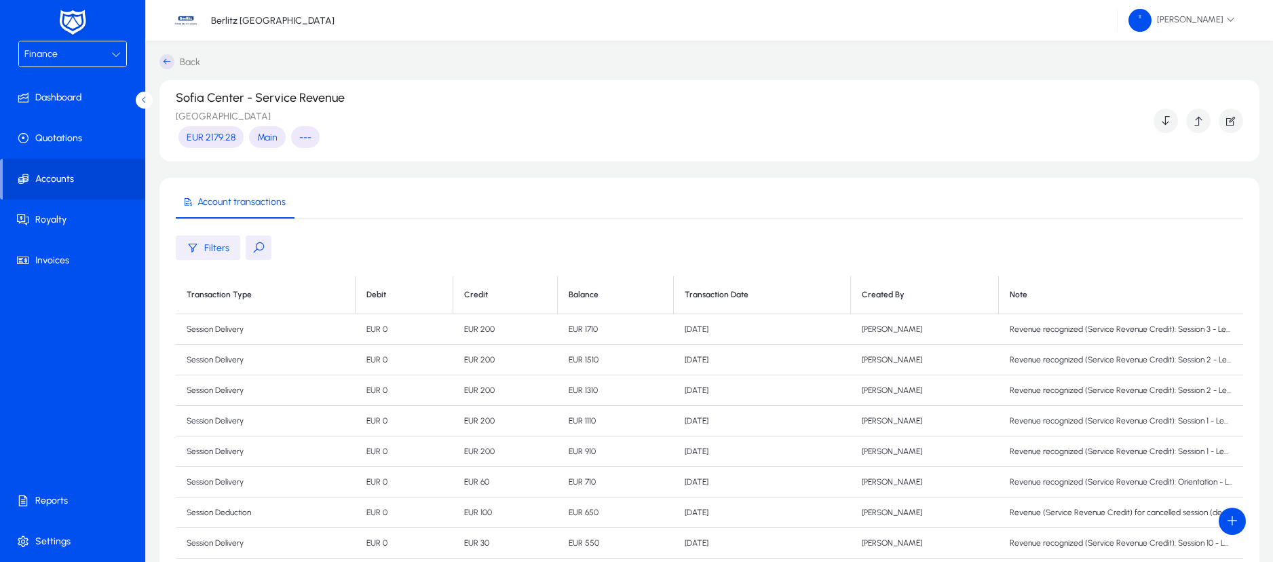
click at [206, 246] on span "Filters" at bounding box center [216, 248] width 25 height 12
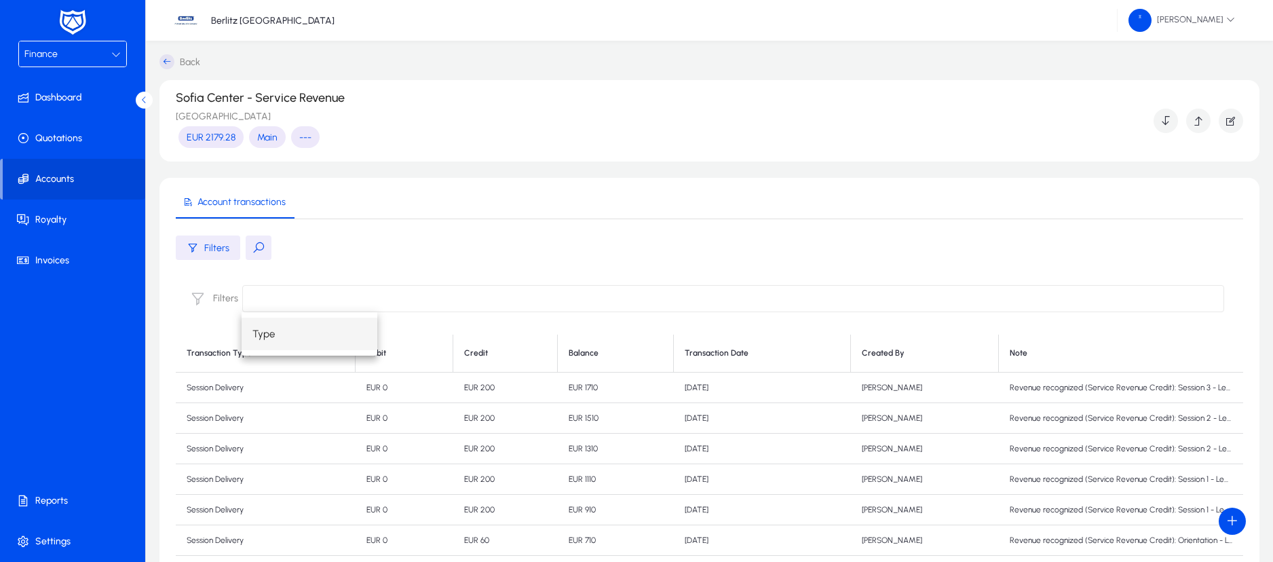
click at [322, 301] on input at bounding box center [733, 298] width 982 height 27
click at [484, 251] on div "Filters" at bounding box center [709, 247] width 1067 height 24
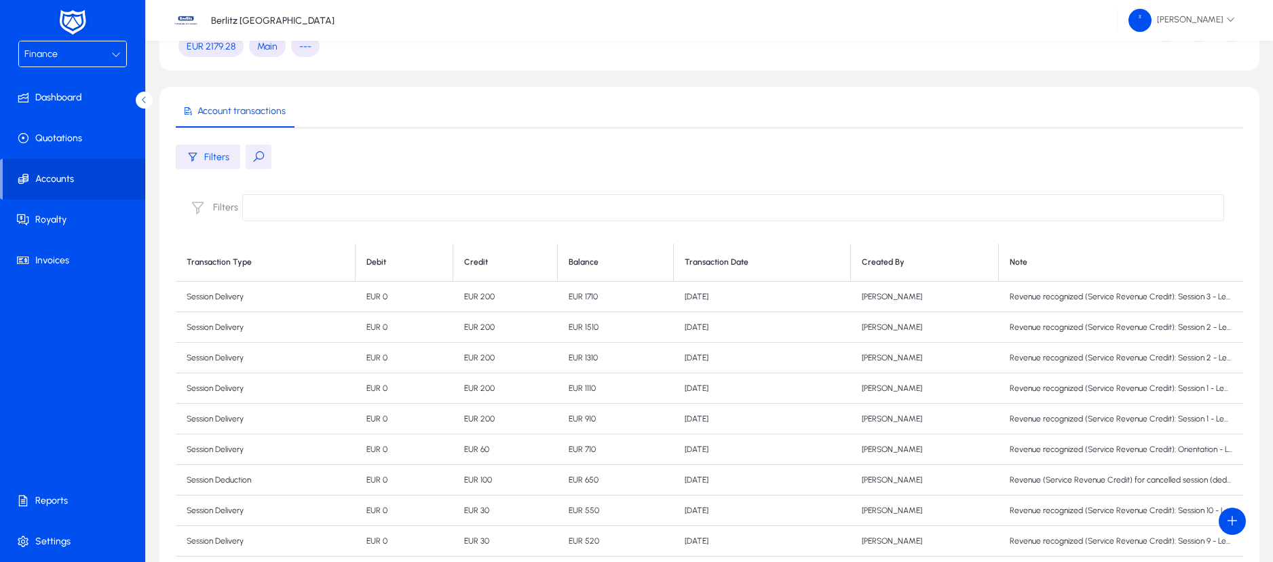
click at [1115, 296] on td "Revenue recognized (Service Revenue Credit): Session 3 - Learner [PERSON_NAME] …" at bounding box center [1121, 297] width 244 height 31
drag, startPoint x: 1115, startPoint y: 296, endPoint x: 1285, endPoint y: 294, distance: 170.3
click at [1273, 294] on html "Finance Dashboard Quotations Accounts Royalty Invoices Reports Settings [GEOGRA…" at bounding box center [636, 190] width 1273 height 562
click at [1199, 290] on td "Revenue recognized (Service Revenue Credit): Session 3 - Learner [PERSON_NAME] …" at bounding box center [1121, 297] width 244 height 31
drag, startPoint x: 1193, startPoint y: 298, endPoint x: 1249, endPoint y: 296, distance: 55.6
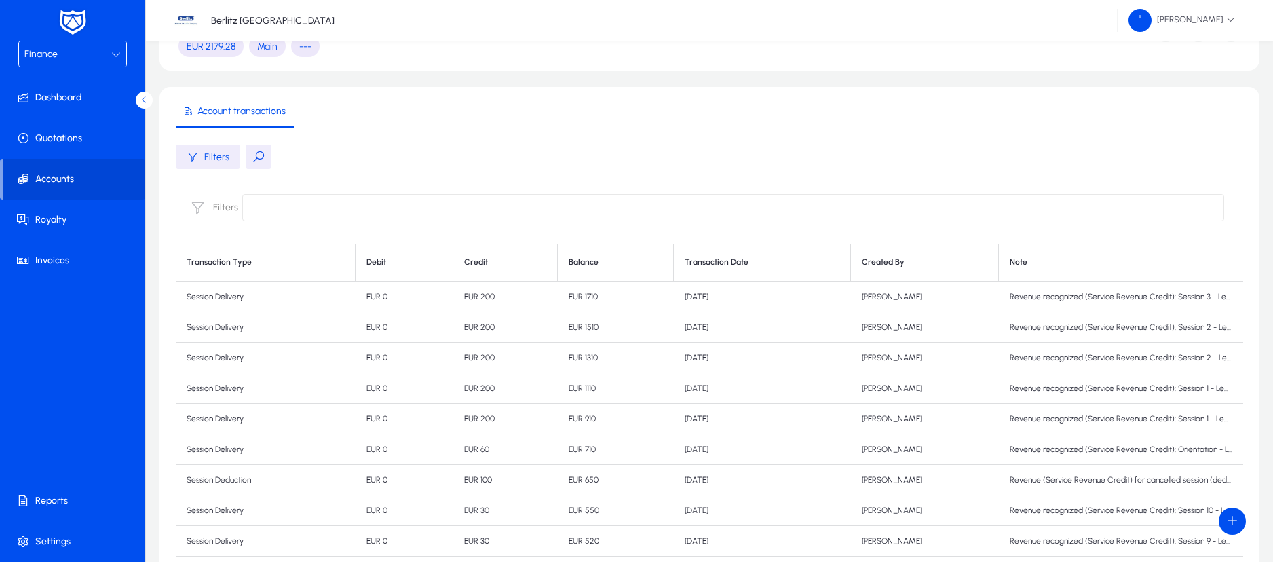
click at [1249, 296] on section "Account transactions Filters Filters Transaction Type Debit Credit Balance Tran…" at bounding box center [709, 358] width 1100 height 543
click at [1208, 297] on td "Revenue recognized (Service Revenue Credit): Session 3 - Learner [PERSON_NAME] …" at bounding box center [1121, 297] width 244 height 31
click at [1178, 297] on td "Revenue recognized (Service Revenue Credit): Session 3 - Learner [PERSON_NAME] …" at bounding box center [1121, 297] width 244 height 31
drag, startPoint x: 990, startPoint y: 255, endPoint x: 878, endPoint y: 297, distance: 119.6
click at [878, 297] on table "Transaction Type Debit Credit Balance Transaction Date Created By Note Session …" at bounding box center [709, 568] width 1067 height 649
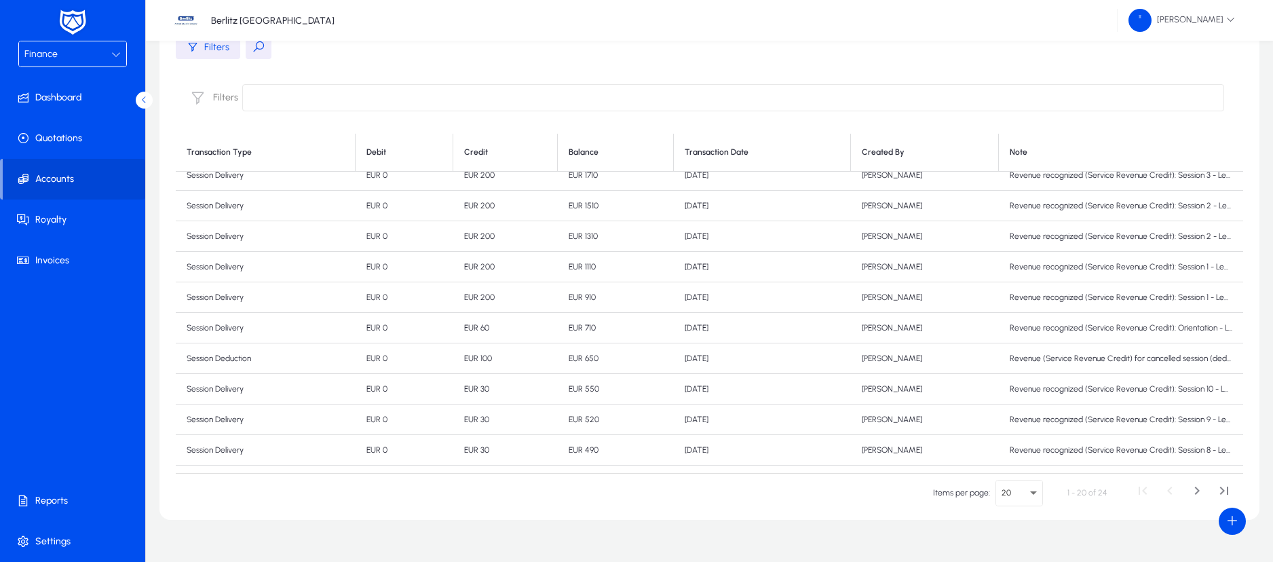
scroll to position [9, 0]
click at [56, 505] on span "Reports" at bounding box center [75, 501] width 145 height 14
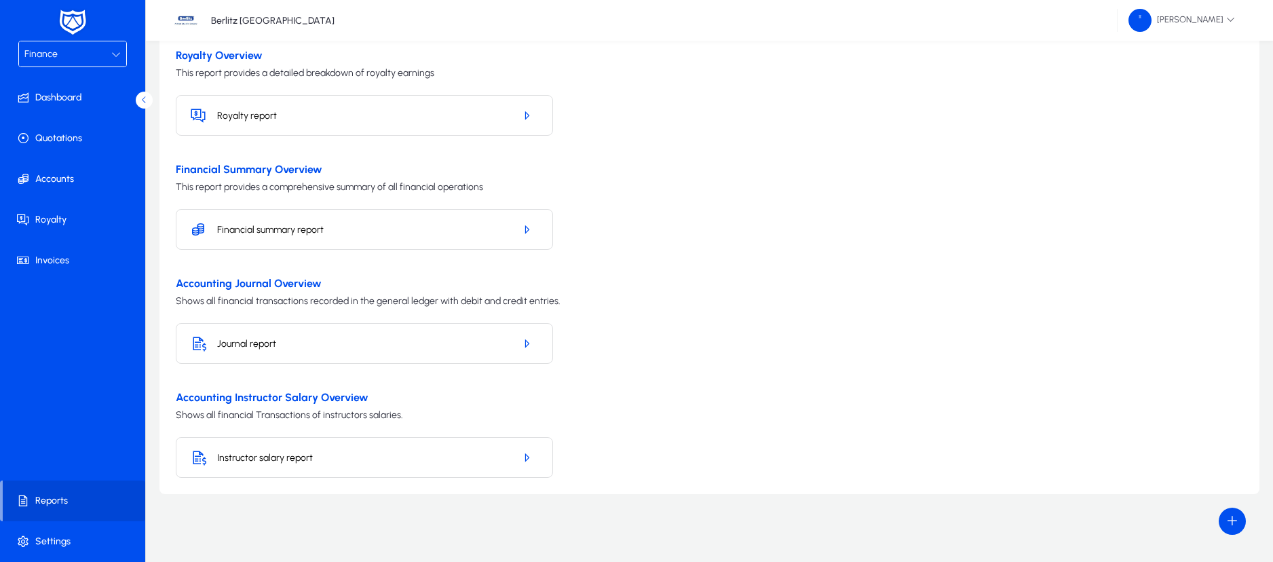
click at [272, 452] on h5 "Instructor salary report" at bounding box center [360, 458] width 286 height 12
click at [524, 458] on icon "button" at bounding box center [526, 457] width 12 height 12
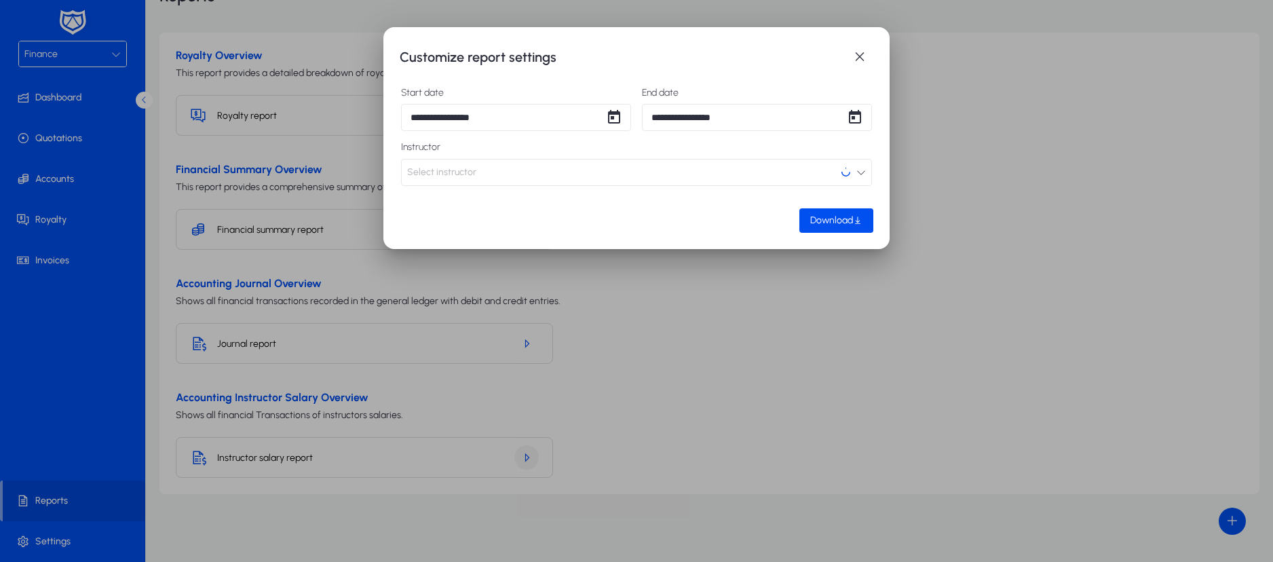
scroll to position [0, 0]
click at [858, 164] on button "Select instructor" at bounding box center [636, 172] width 471 height 27
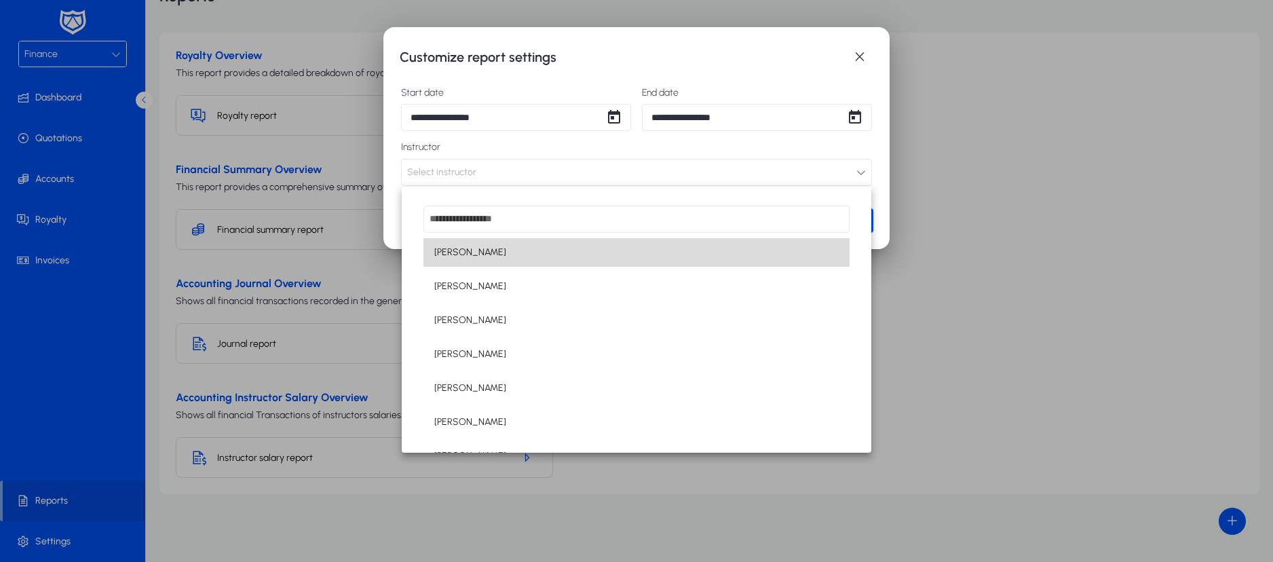
click at [690, 246] on mat-option "[PERSON_NAME]" at bounding box center [636, 252] width 426 height 28
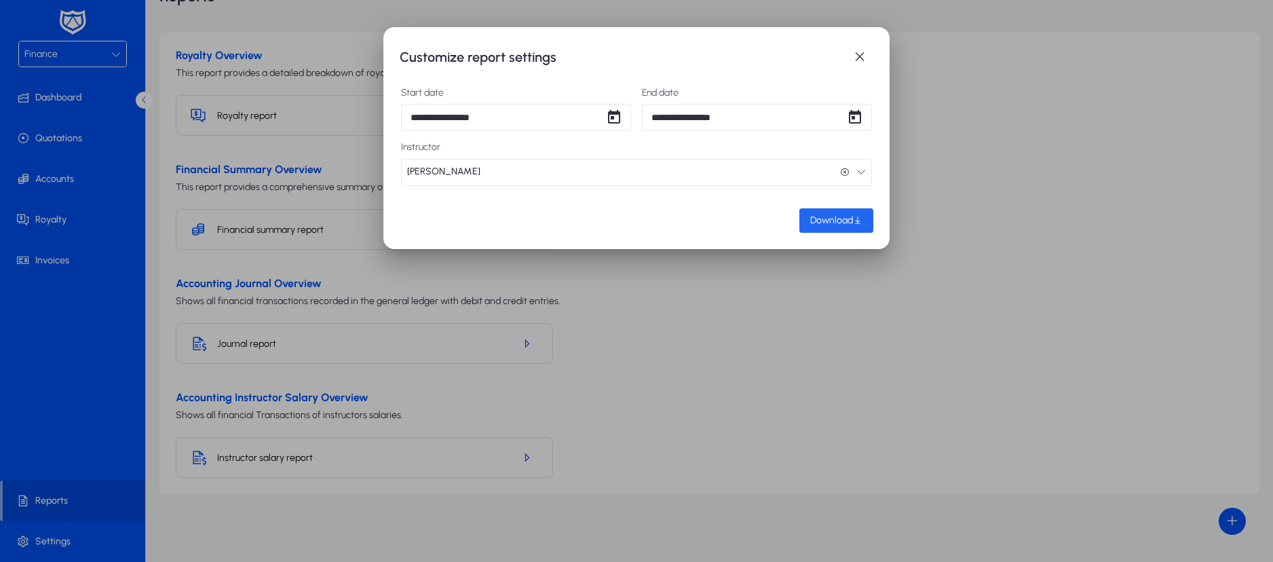
click at [834, 212] on span "button" at bounding box center [836, 220] width 74 height 33
click at [865, 50] on span "button" at bounding box center [859, 56] width 27 height 27
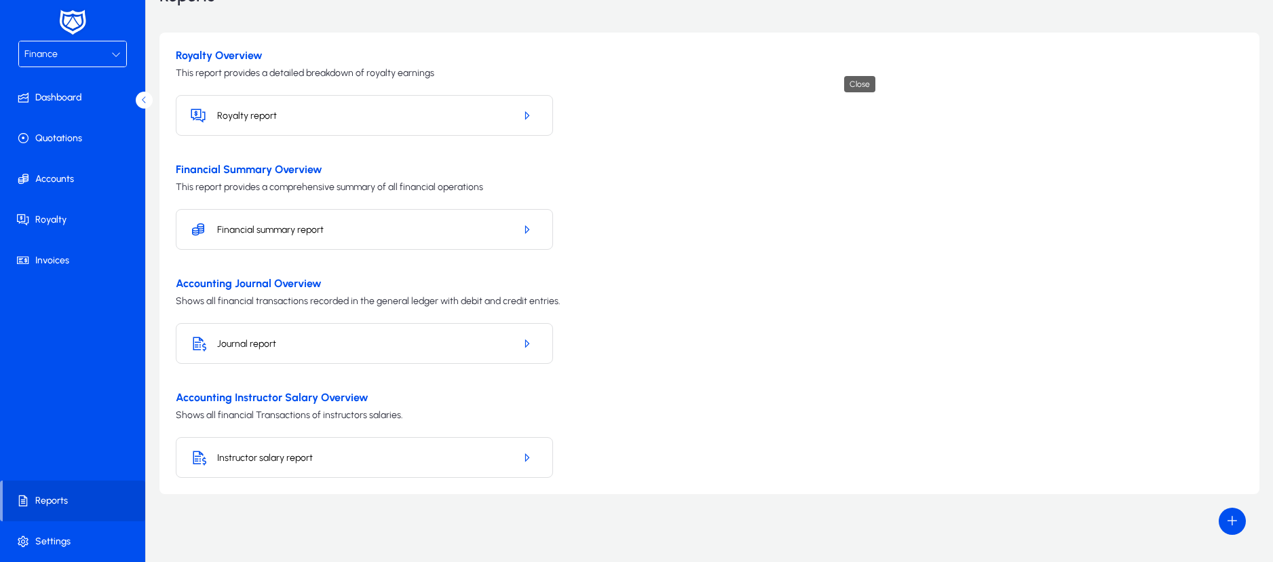
scroll to position [79, 0]
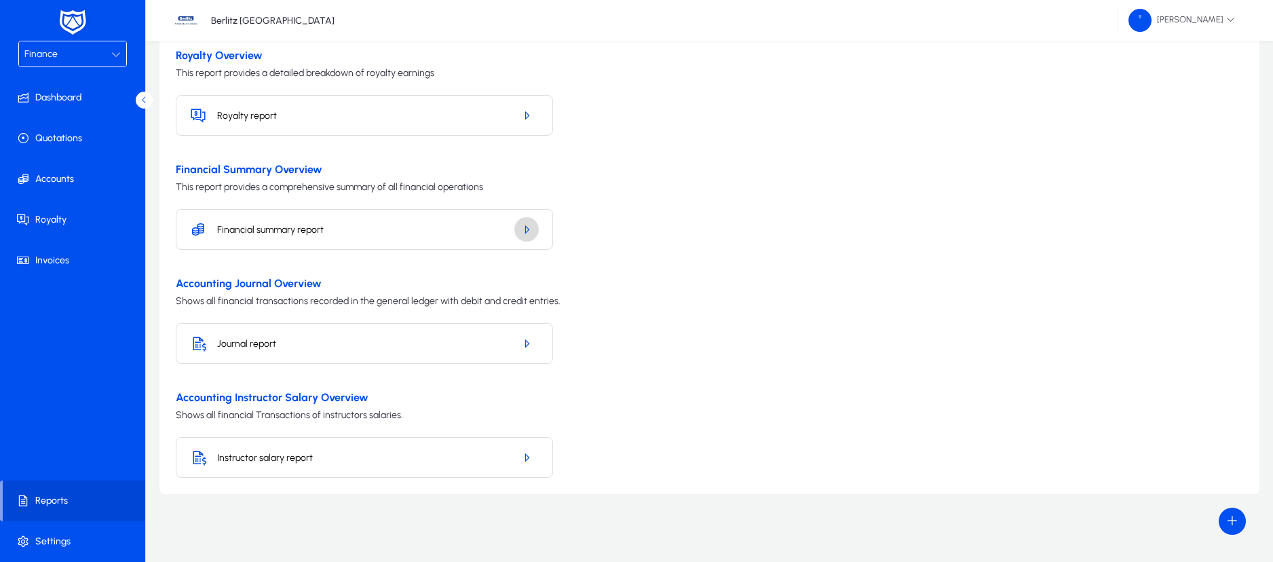
click at [526, 229] on icon "button" at bounding box center [526, 229] width 12 height 12
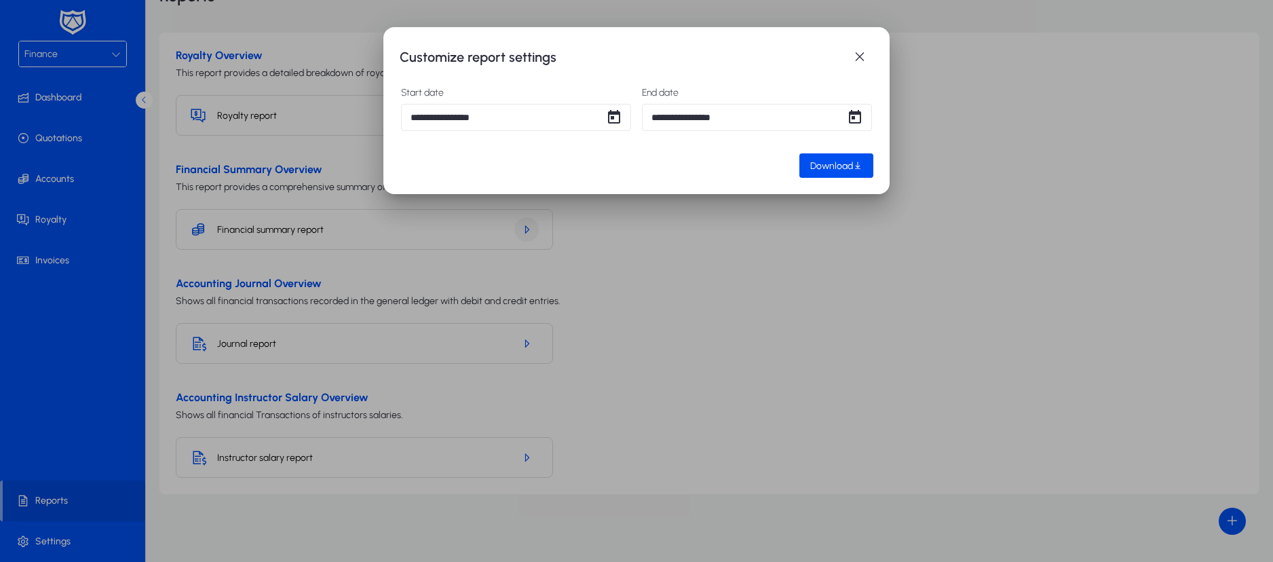
scroll to position [0, 0]
click at [813, 167] on span "Download" at bounding box center [831, 166] width 43 height 12
click at [620, 113] on span "Open calendar" at bounding box center [613, 117] width 27 height 27
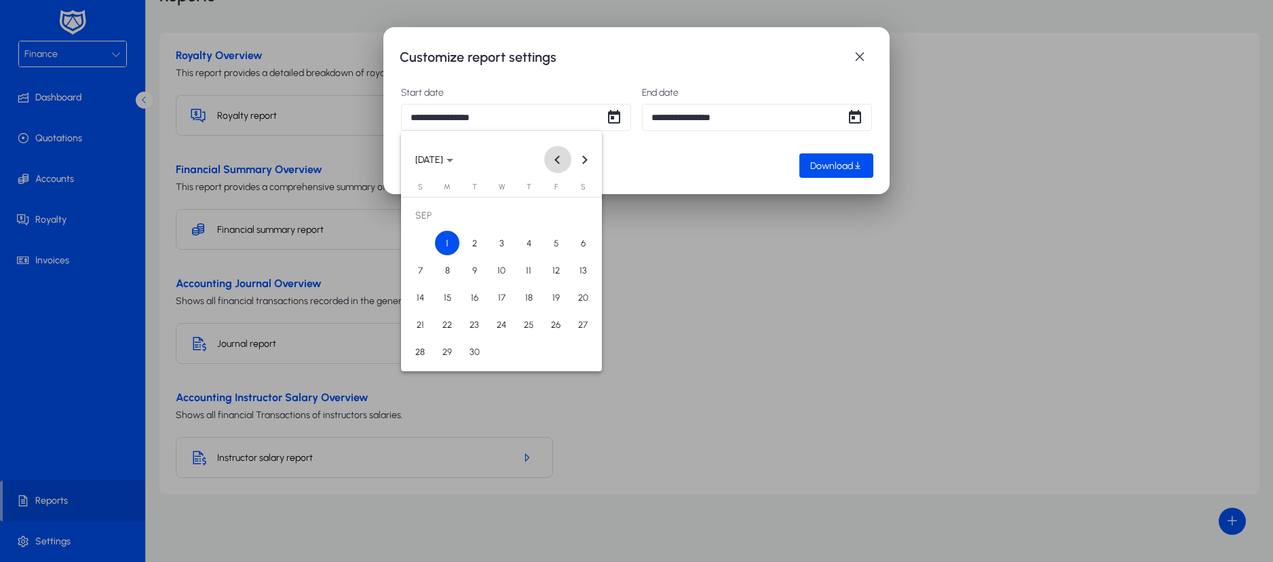
click at [557, 161] on button "Previous month" at bounding box center [557, 159] width 27 height 27
click at [554, 210] on span "1" at bounding box center [555, 216] width 24 height 24
type input "**********"
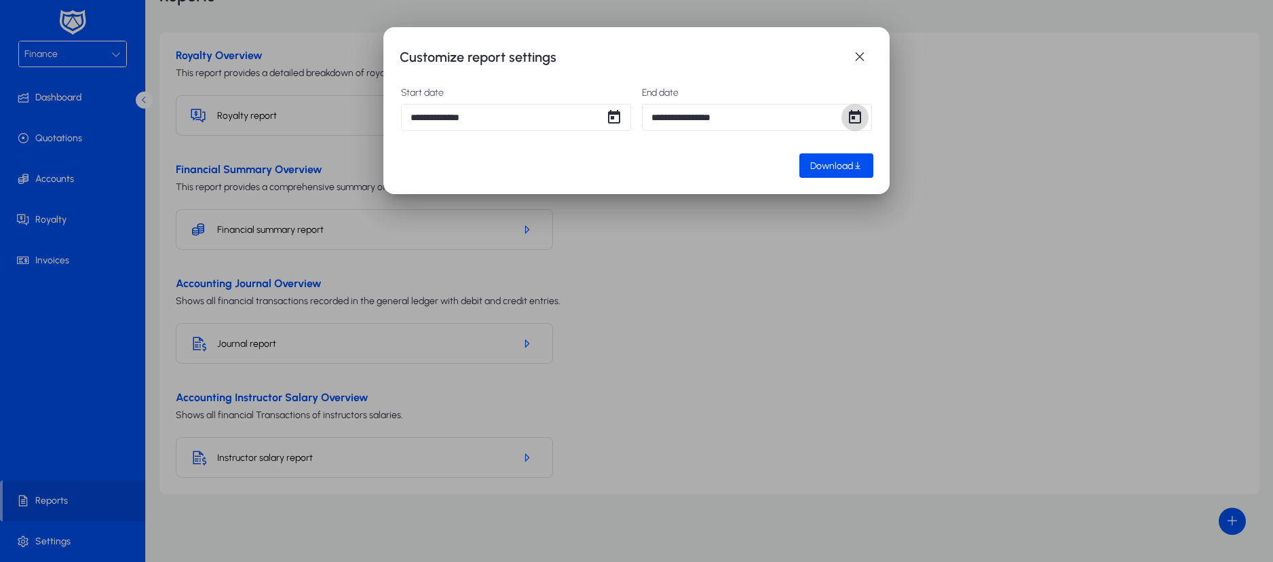
click at [853, 117] on span "Open calendar" at bounding box center [854, 117] width 27 height 27
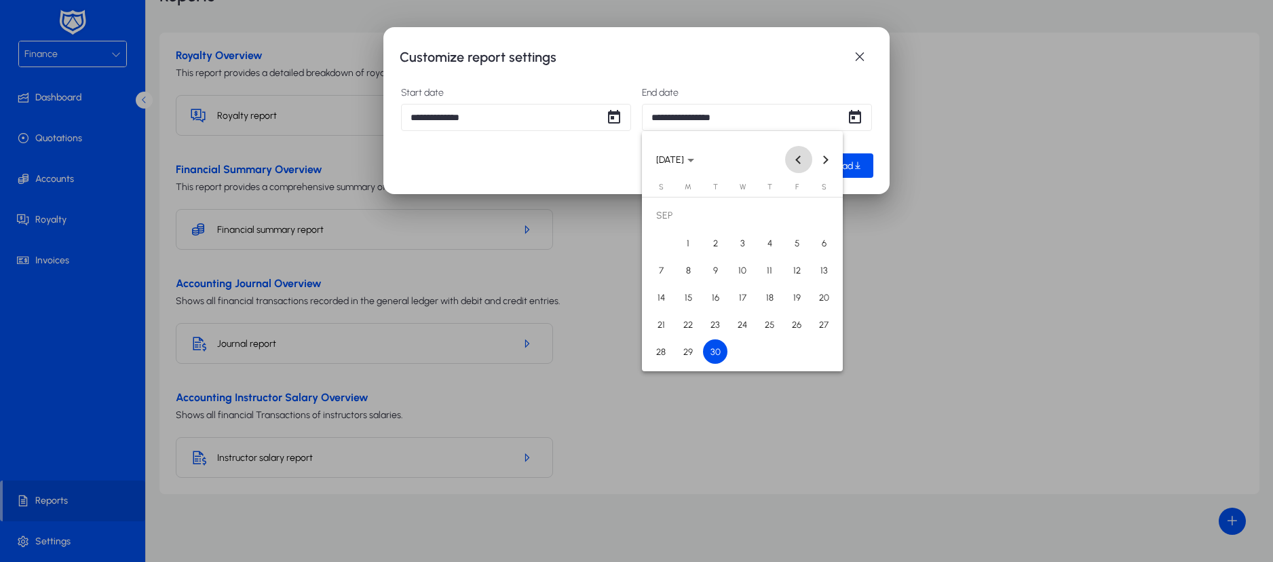
click at [795, 157] on span "Previous month" at bounding box center [798, 159] width 27 height 27
click at [860, 161] on div at bounding box center [636, 281] width 1273 height 562
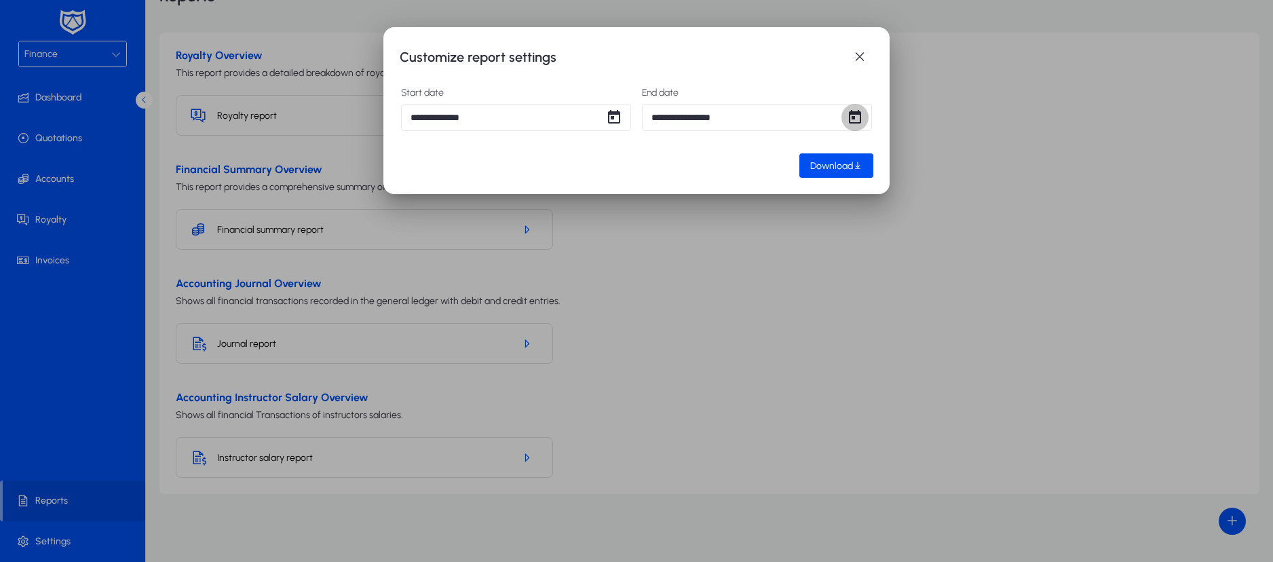
click at [855, 120] on span "Open calendar" at bounding box center [854, 117] width 27 height 27
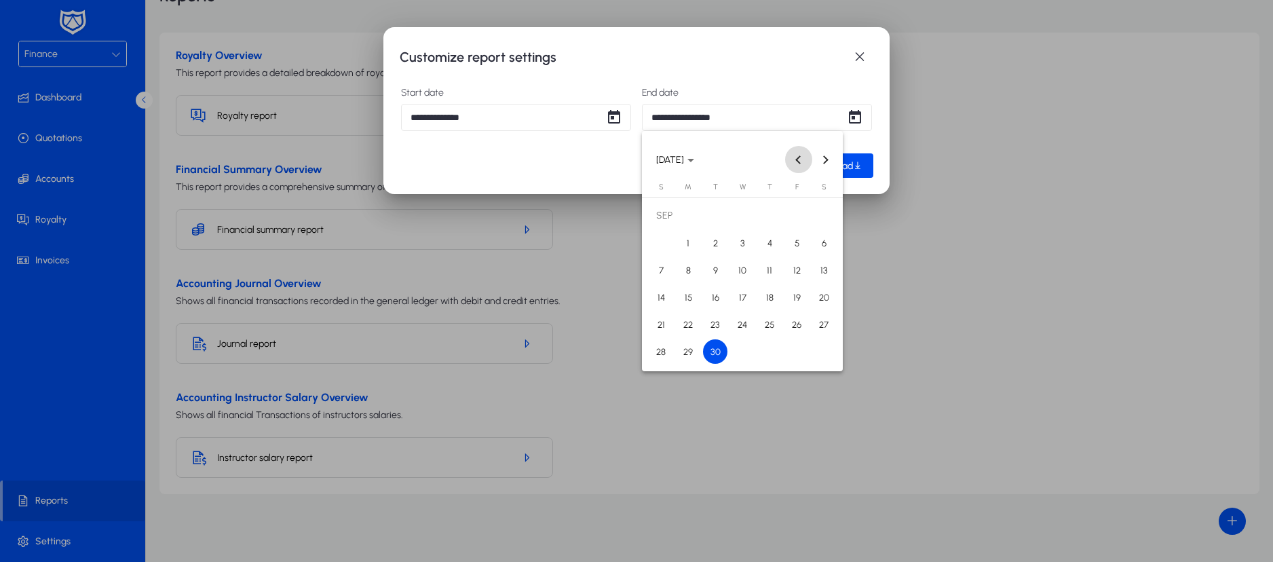
click at [794, 159] on span "Previous month" at bounding box center [798, 159] width 27 height 27
click at [663, 358] on span "31" at bounding box center [661, 351] width 24 height 24
type input "**********"
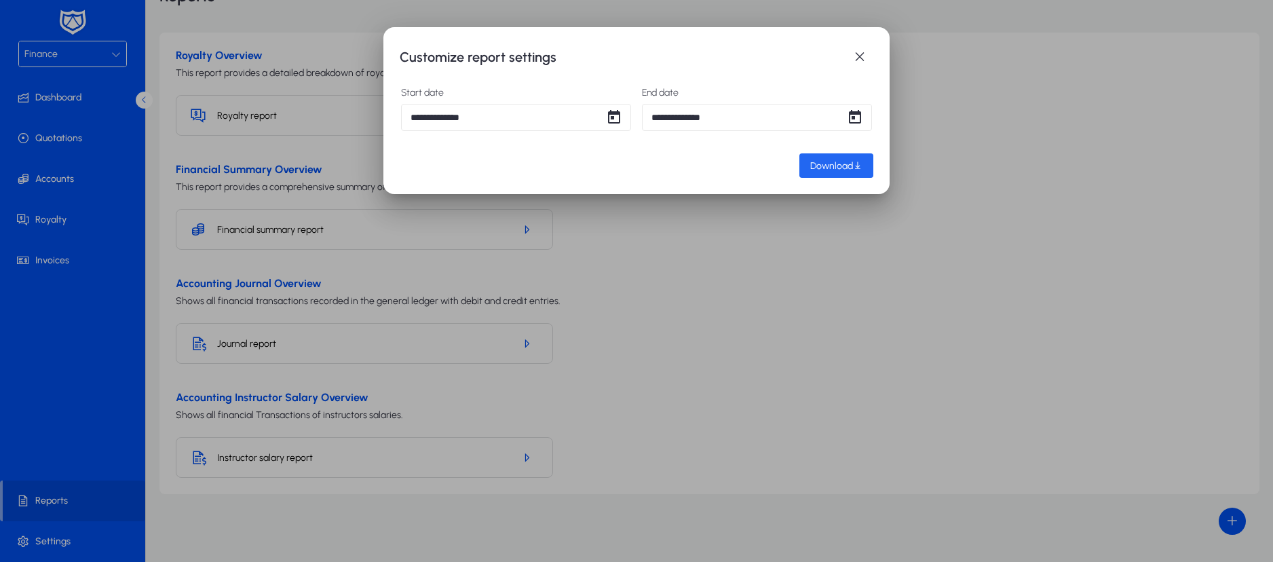
click at [828, 172] on span "button" at bounding box center [836, 165] width 74 height 33
click at [823, 169] on span "Download" at bounding box center [831, 166] width 43 height 12
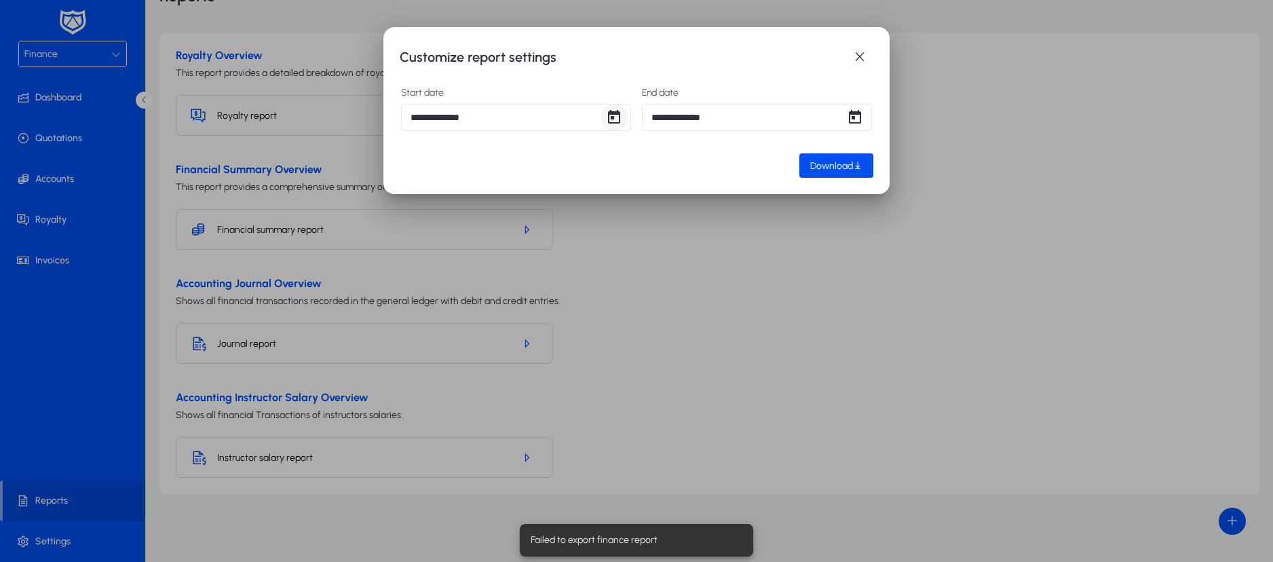
click at [612, 122] on span "Open calendar" at bounding box center [613, 117] width 27 height 27
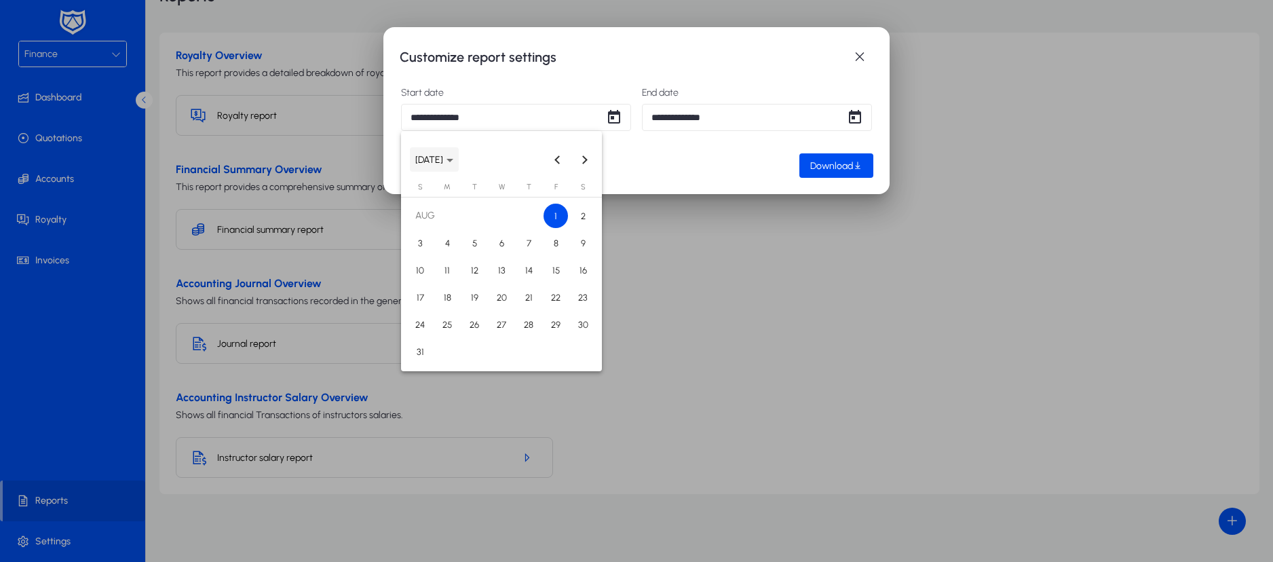
click at [453, 161] on span "[DATE]" at bounding box center [434, 160] width 38 height 12
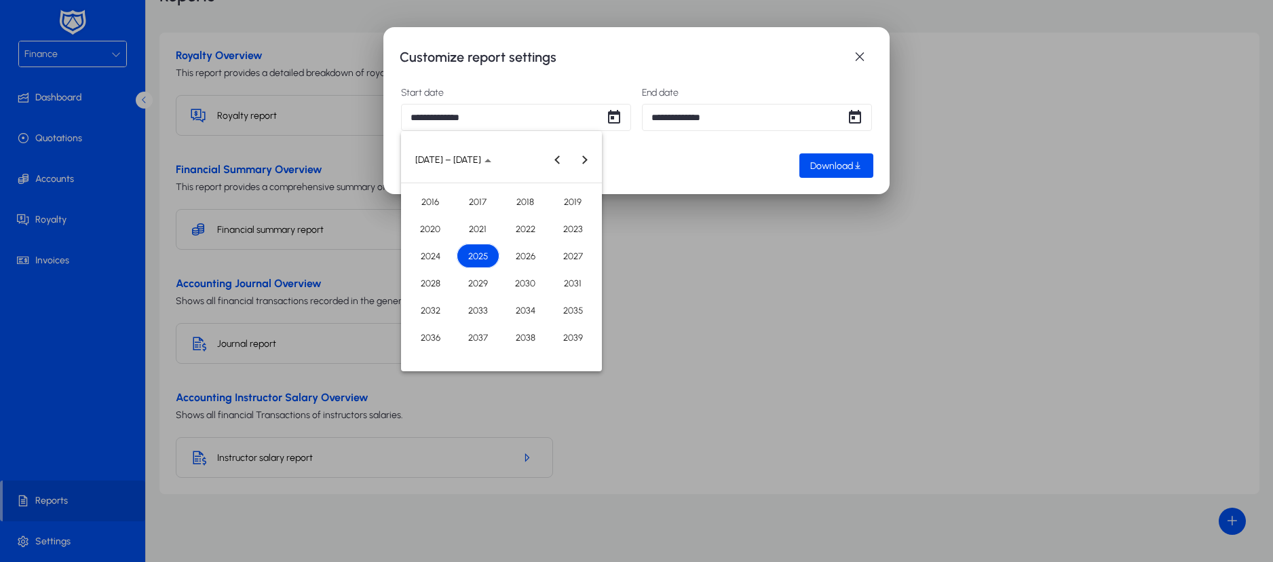
click at [483, 250] on span "2025" at bounding box center [478, 256] width 43 height 24
click at [517, 254] on span "[DATE]" at bounding box center [525, 256] width 43 height 24
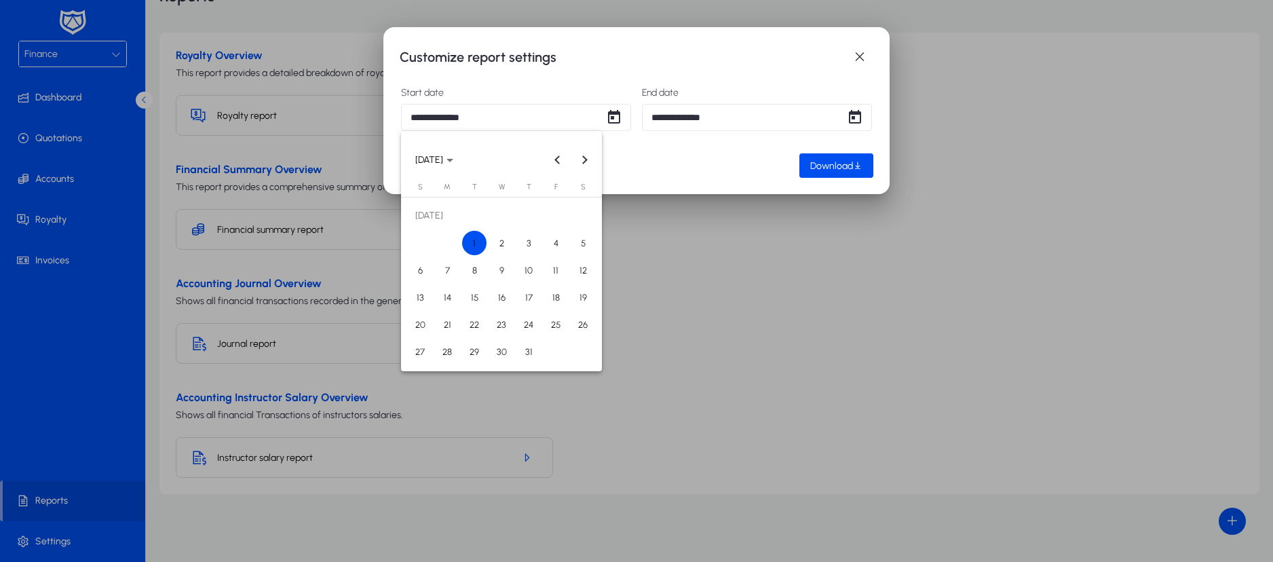
click at [474, 246] on span "1" at bounding box center [474, 243] width 24 height 24
type input "**********"
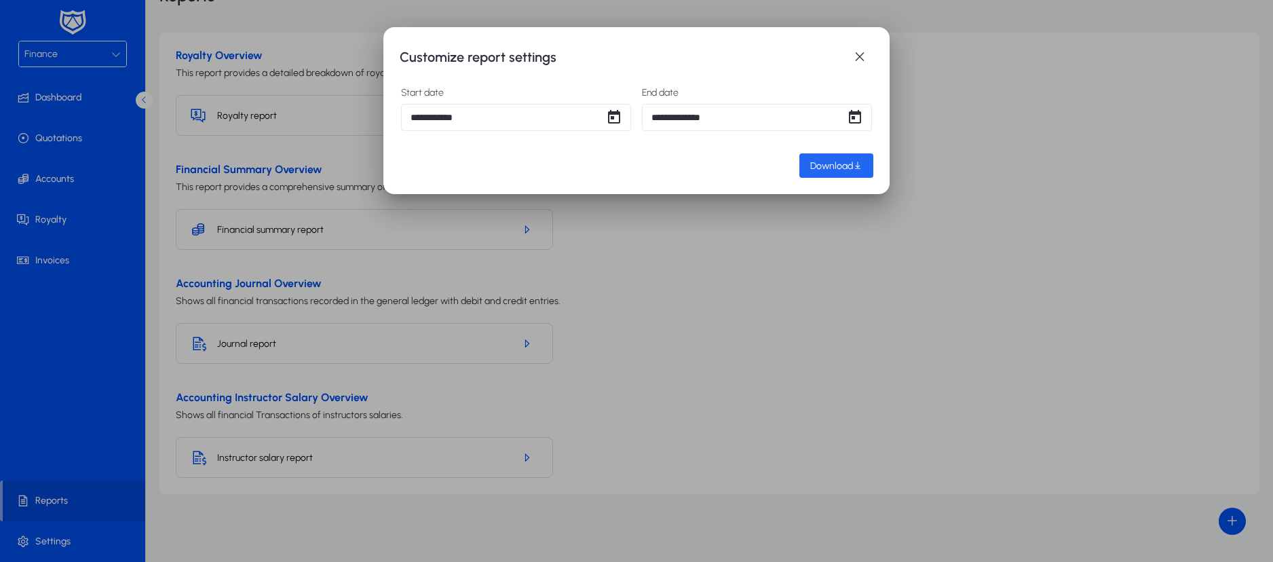
click at [847, 168] on span "Download" at bounding box center [831, 166] width 43 height 12
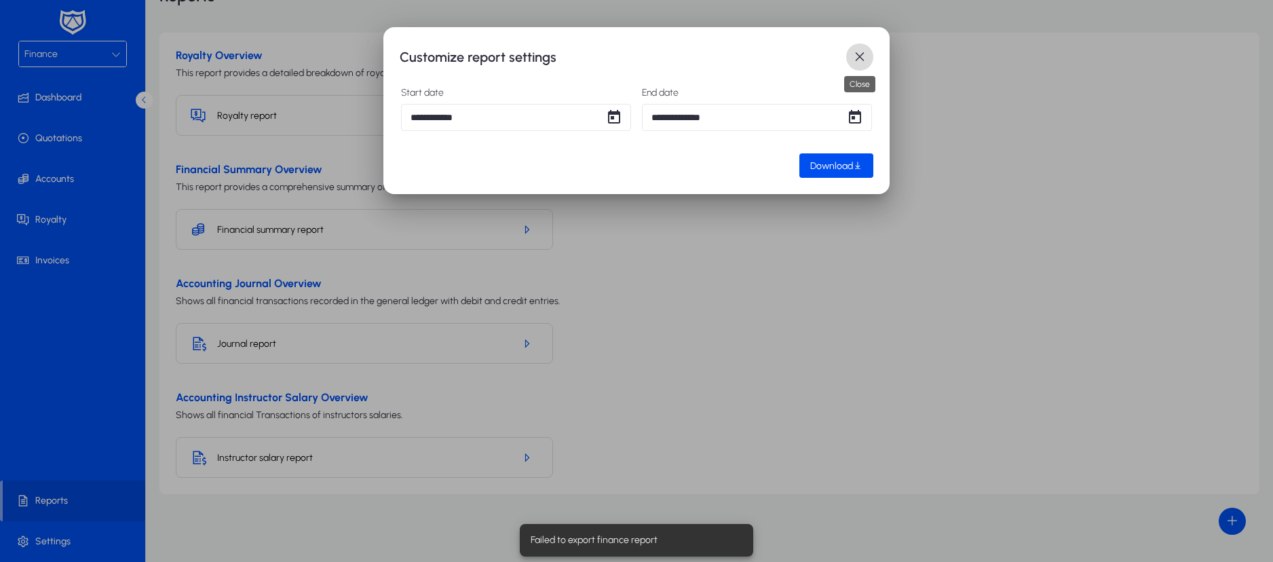
click at [864, 53] on span "button" at bounding box center [859, 56] width 27 height 27
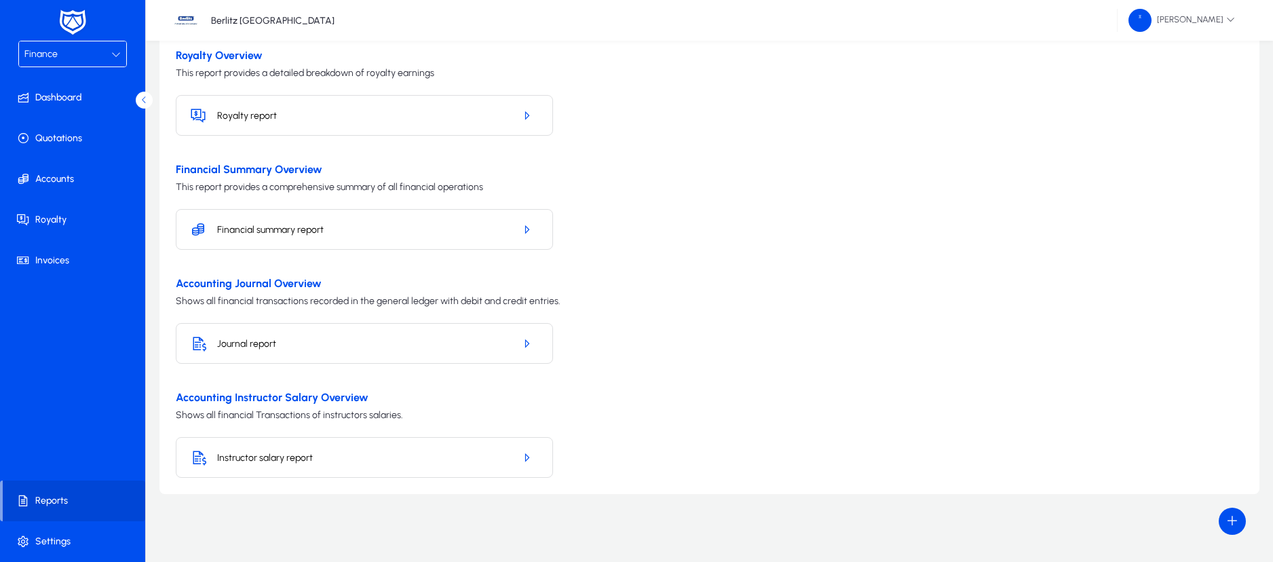
click at [377, 115] on h5 "Royalty report" at bounding box center [360, 116] width 286 height 12
click at [523, 116] on icon "button" at bounding box center [526, 115] width 12 height 12
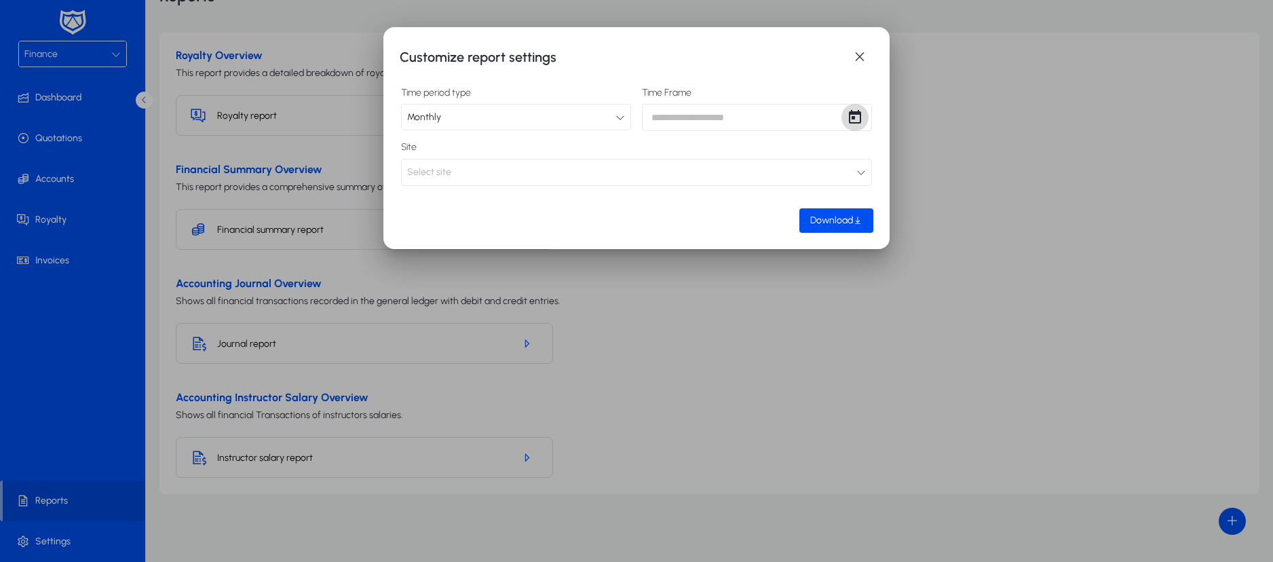
click at [851, 121] on span "Open calendar" at bounding box center [854, 117] width 27 height 27
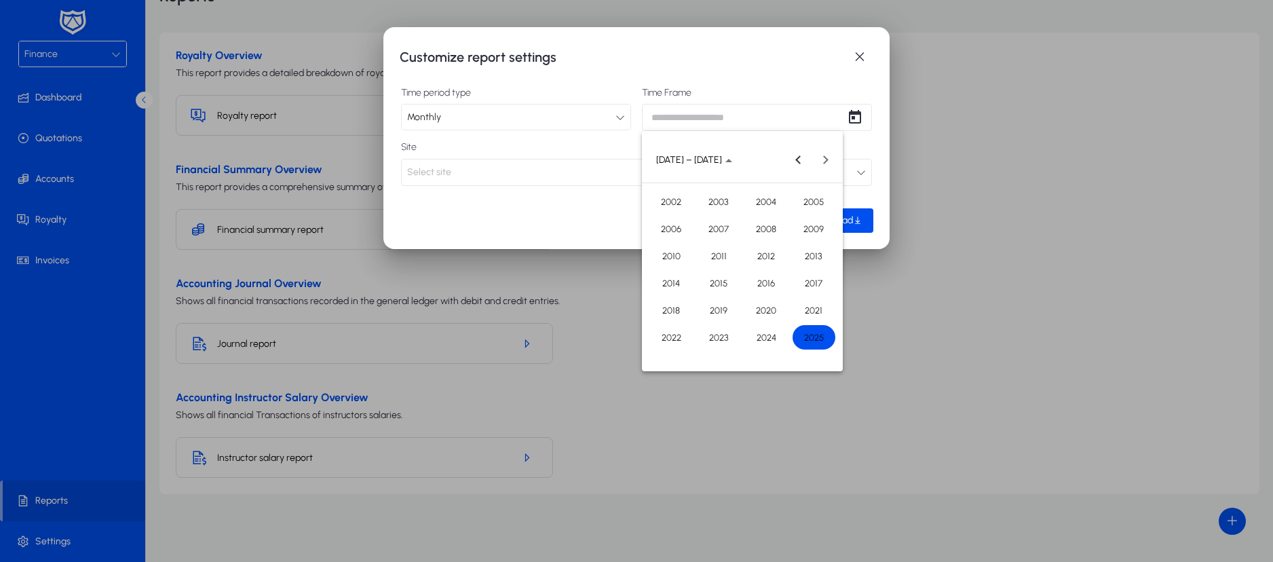
click at [814, 336] on span "2025" at bounding box center [813, 337] width 43 height 24
click at [676, 277] on span "SEP" at bounding box center [671, 283] width 43 height 24
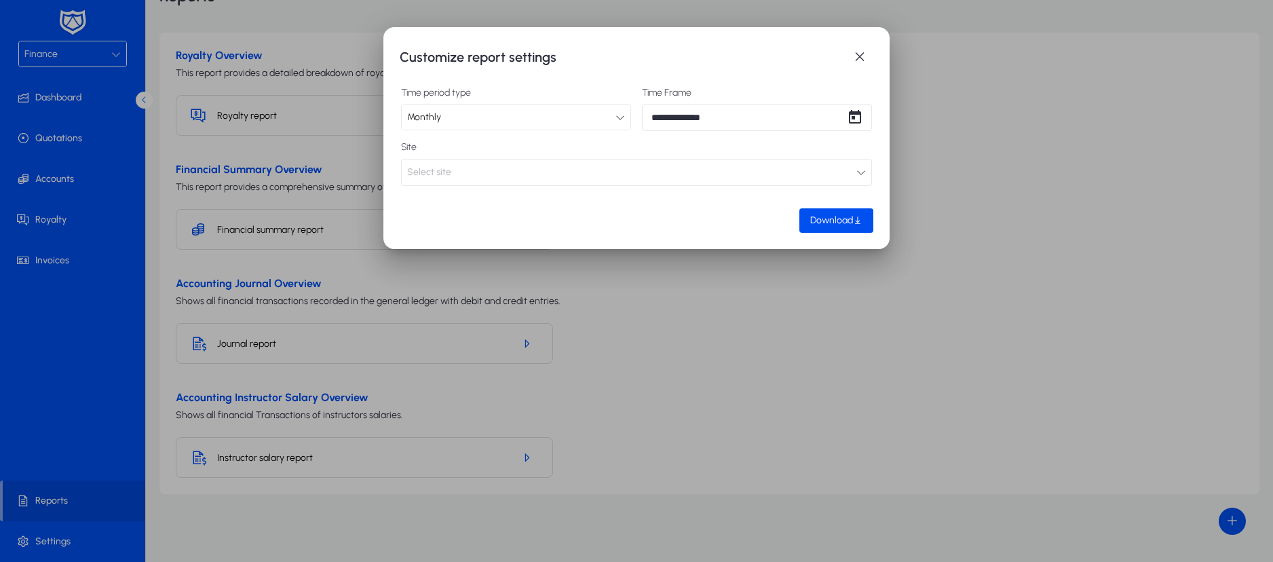
click at [819, 168] on button "Select site" at bounding box center [636, 172] width 471 height 27
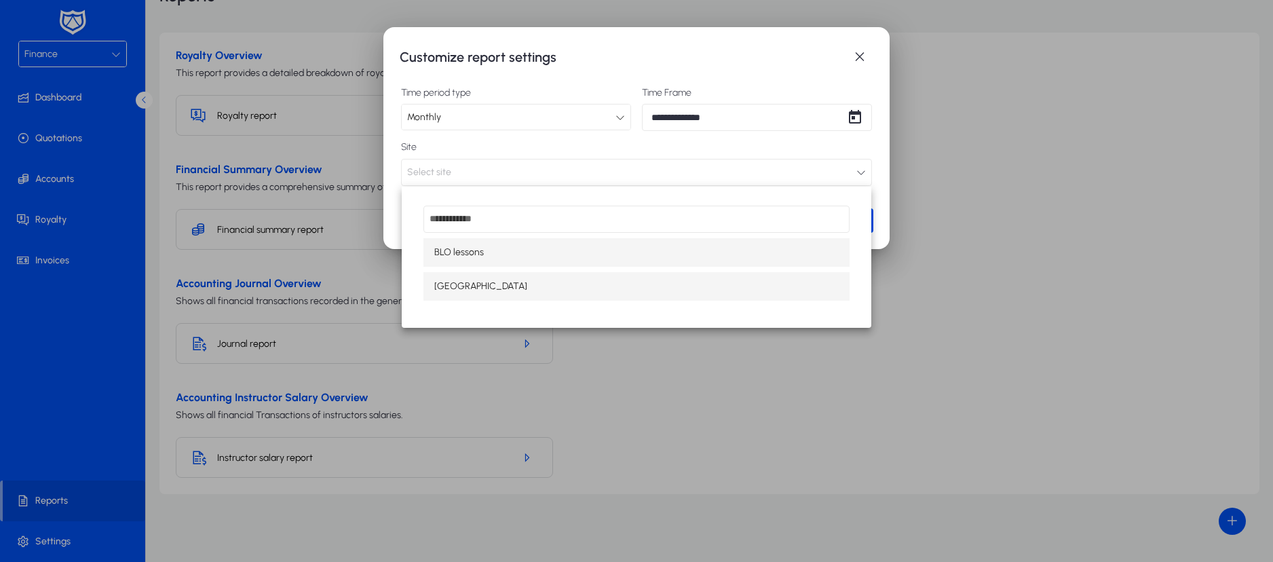
click at [659, 282] on mat-option "[GEOGRAPHIC_DATA]" at bounding box center [636, 286] width 426 height 28
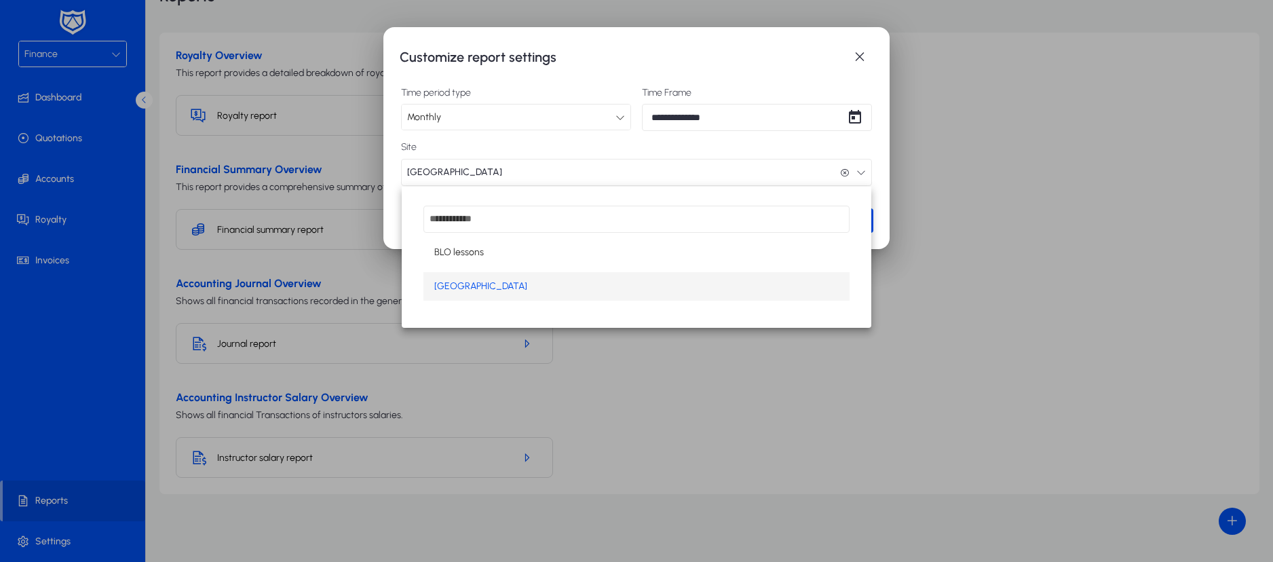
scroll to position [1, 0]
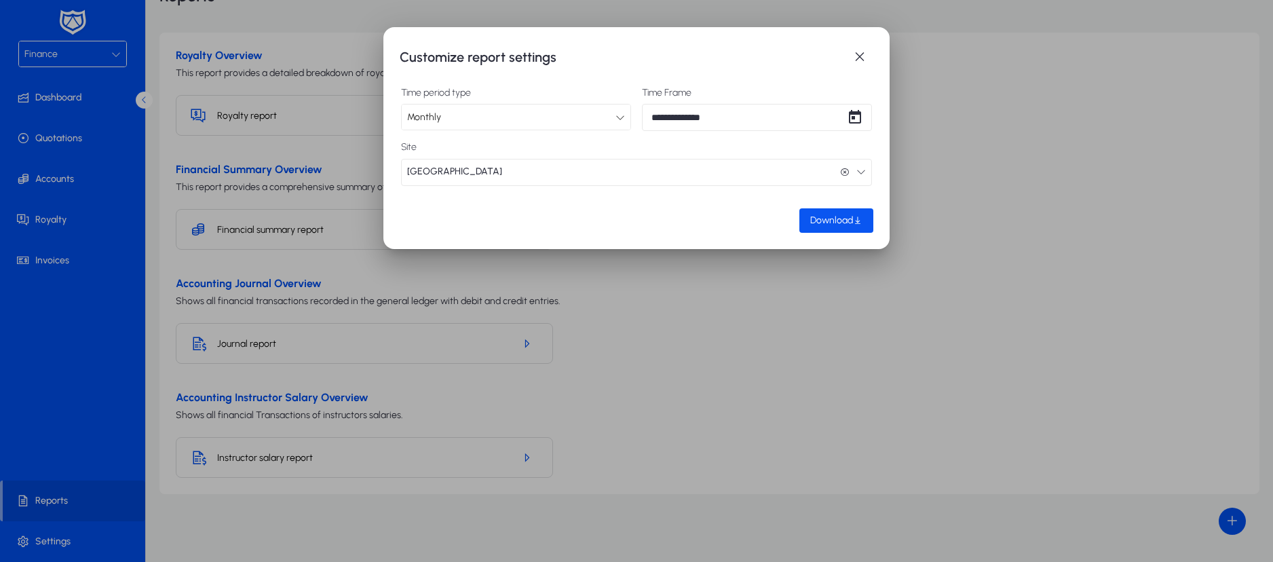
click at [832, 218] on span "Download" at bounding box center [831, 220] width 43 height 12
click at [855, 117] on span "Open calendar" at bounding box center [854, 117] width 27 height 27
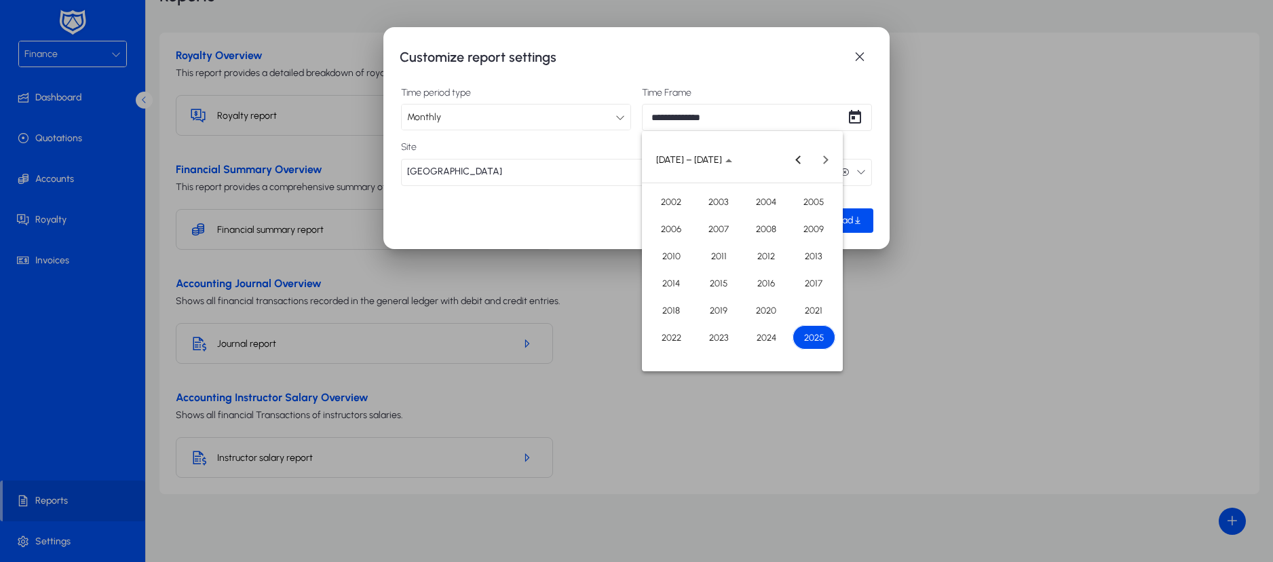
click at [824, 159] on div "[DATE] to [DATE] [DATE] – [DATE]" at bounding box center [742, 159] width 194 height 27
click at [815, 332] on span "2025" at bounding box center [813, 337] width 43 height 24
click at [803, 254] on span "AUG" at bounding box center [813, 256] width 43 height 24
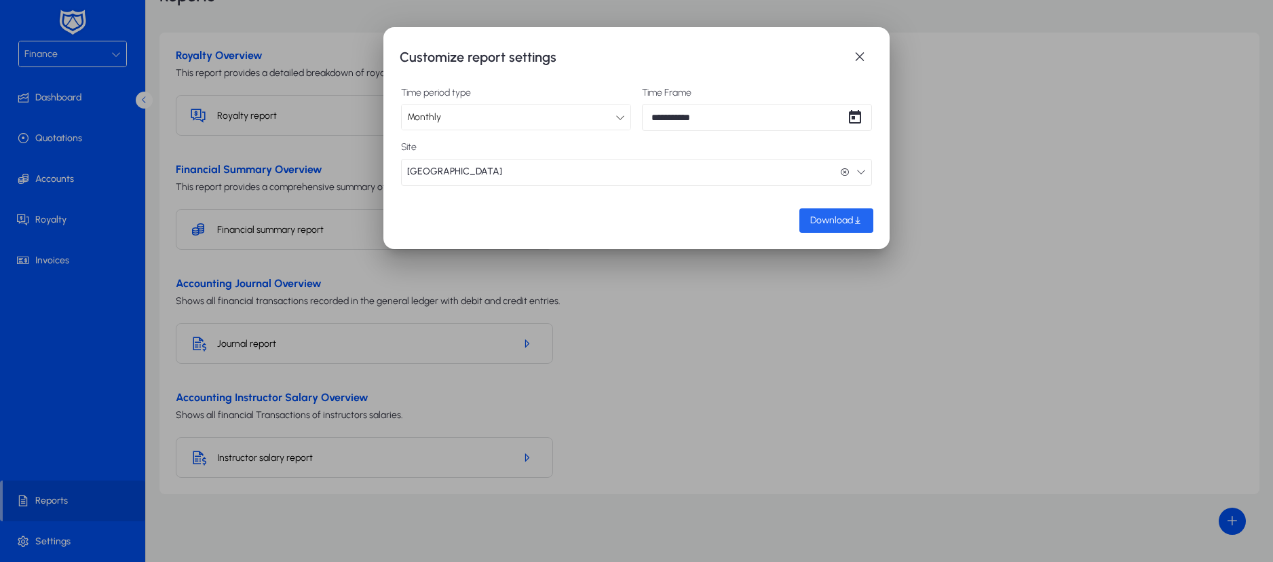
click at [837, 222] on span "Download" at bounding box center [831, 220] width 43 height 12
click at [862, 117] on span "Open calendar" at bounding box center [854, 117] width 27 height 27
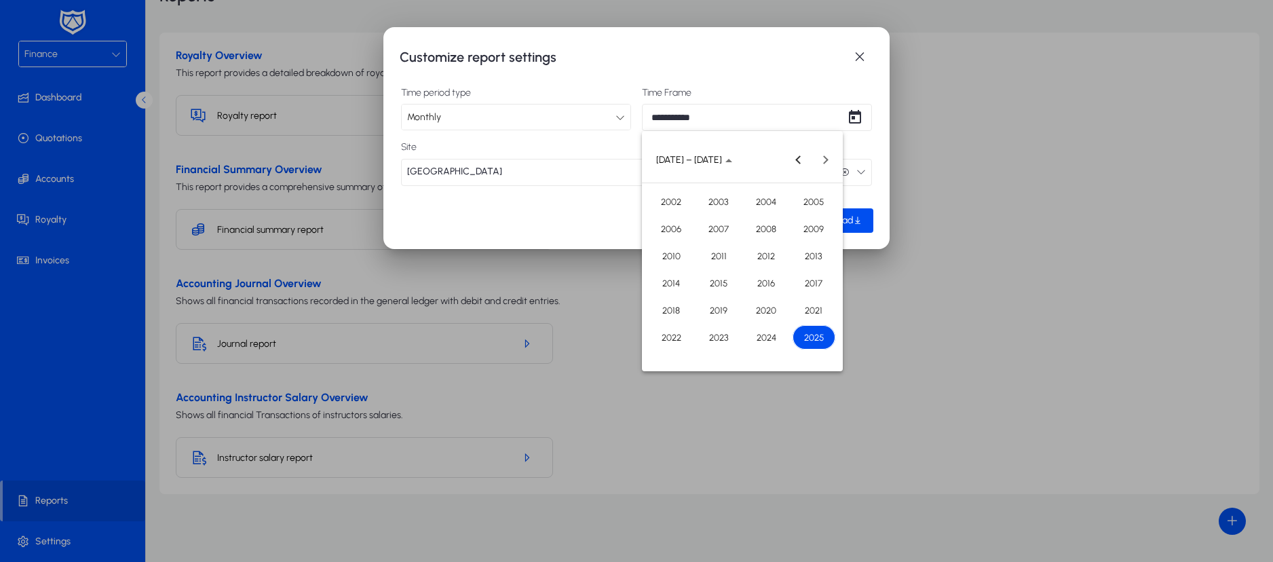
click at [806, 337] on span "2025" at bounding box center [813, 337] width 43 height 24
click at [771, 256] on span "[DATE]" at bounding box center [766, 256] width 43 height 24
type input "*********"
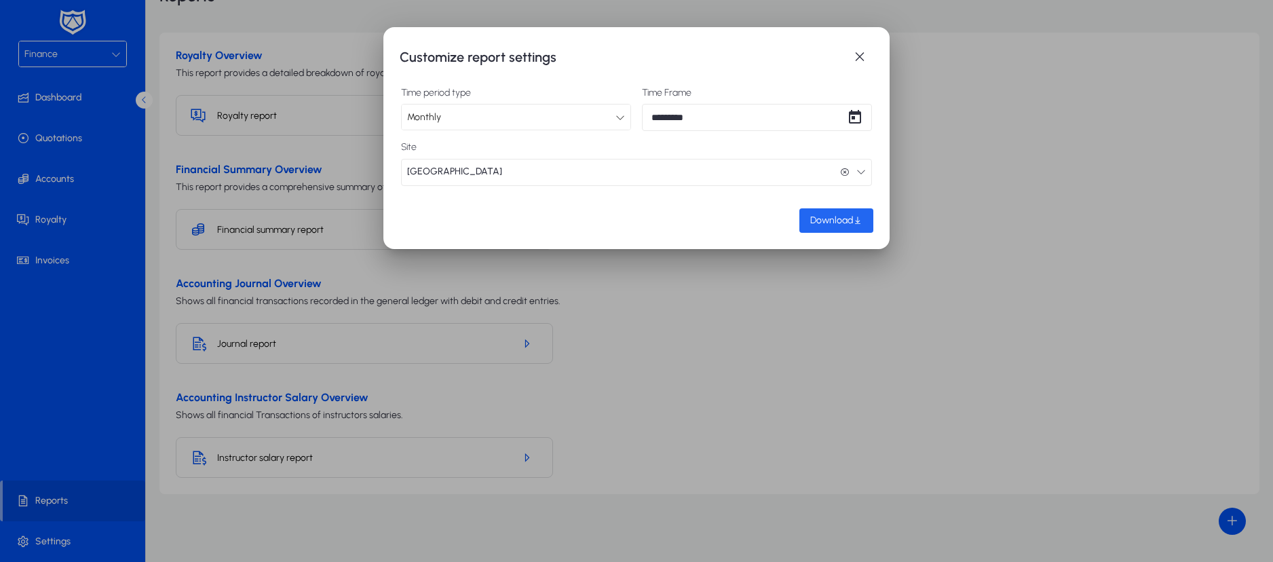
click at [820, 221] on span "Download" at bounding box center [831, 220] width 43 height 12
click at [858, 46] on span "button" at bounding box center [859, 56] width 27 height 27
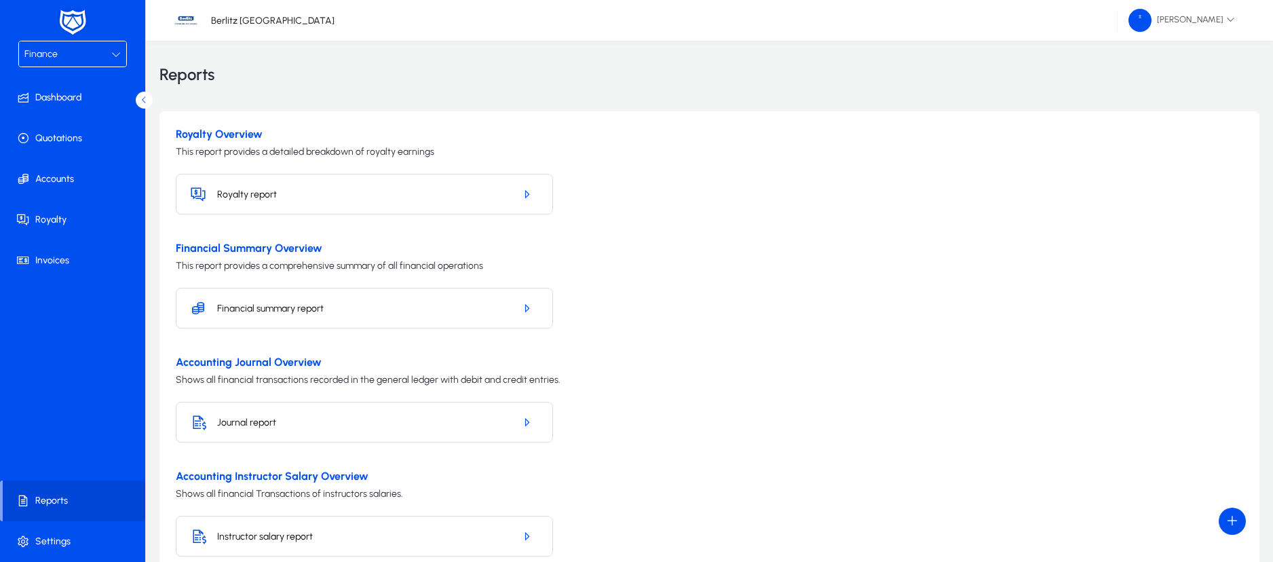
scroll to position [79, 0]
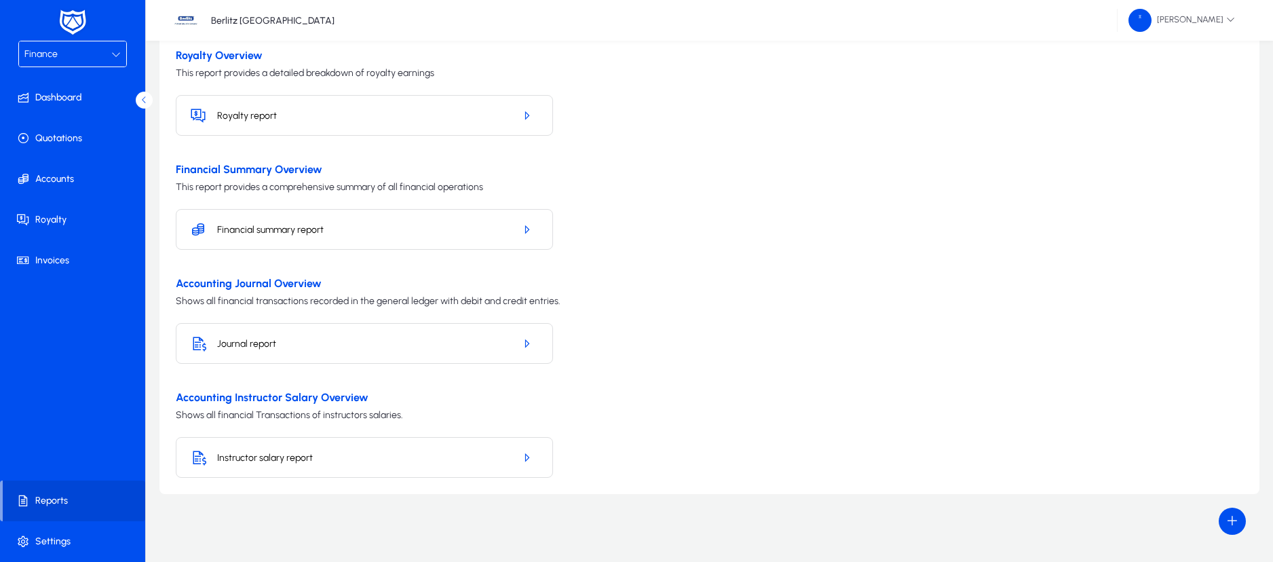
click at [495, 343] on h5 "Journal report" at bounding box center [360, 344] width 286 height 12
click at [518, 342] on span "button" at bounding box center [526, 343] width 24 height 33
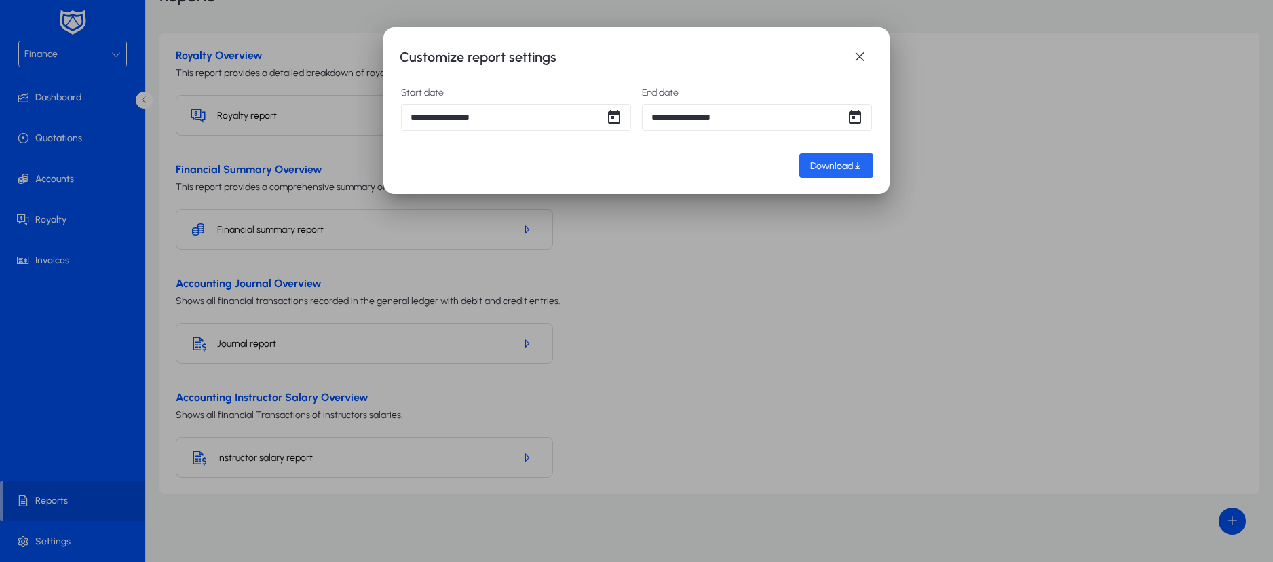
click at [813, 172] on span "button" at bounding box center [836, 165] width 74 height 33
click at [864, 52] on span "button" at bounding box center [859, 56] width 27 height 27
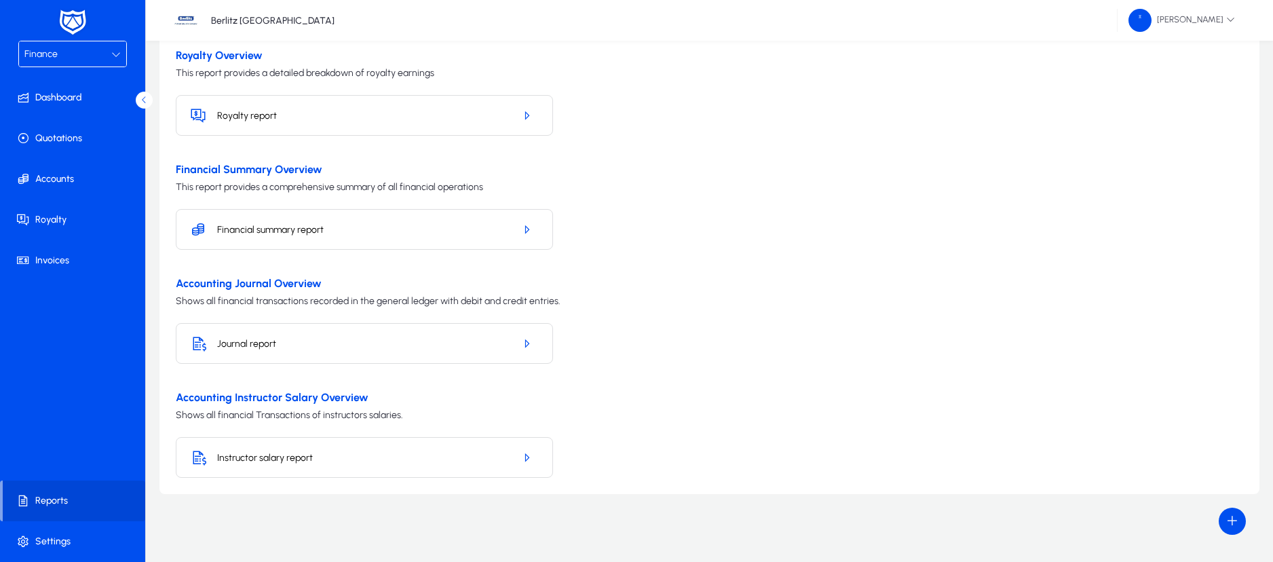
click at [114, 47] on div at bounding box center [115, 54] width 9 height 16
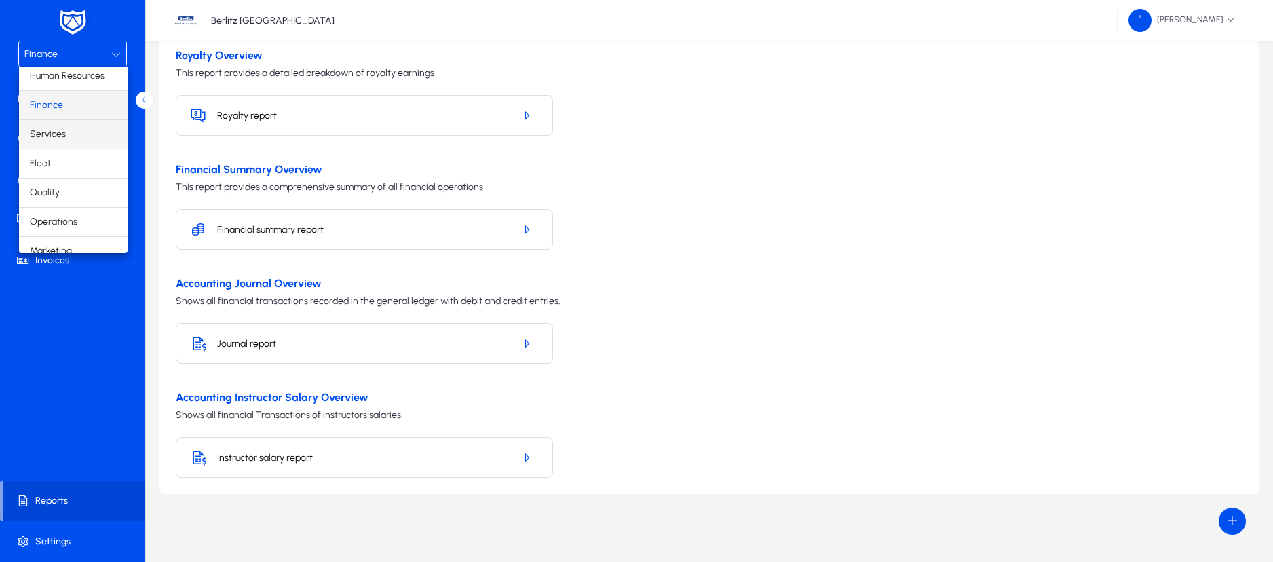
scroll to position [46, 0]
click at [54, 210] on span "Operations" at bounding box center [53, 209] width 47 height 16
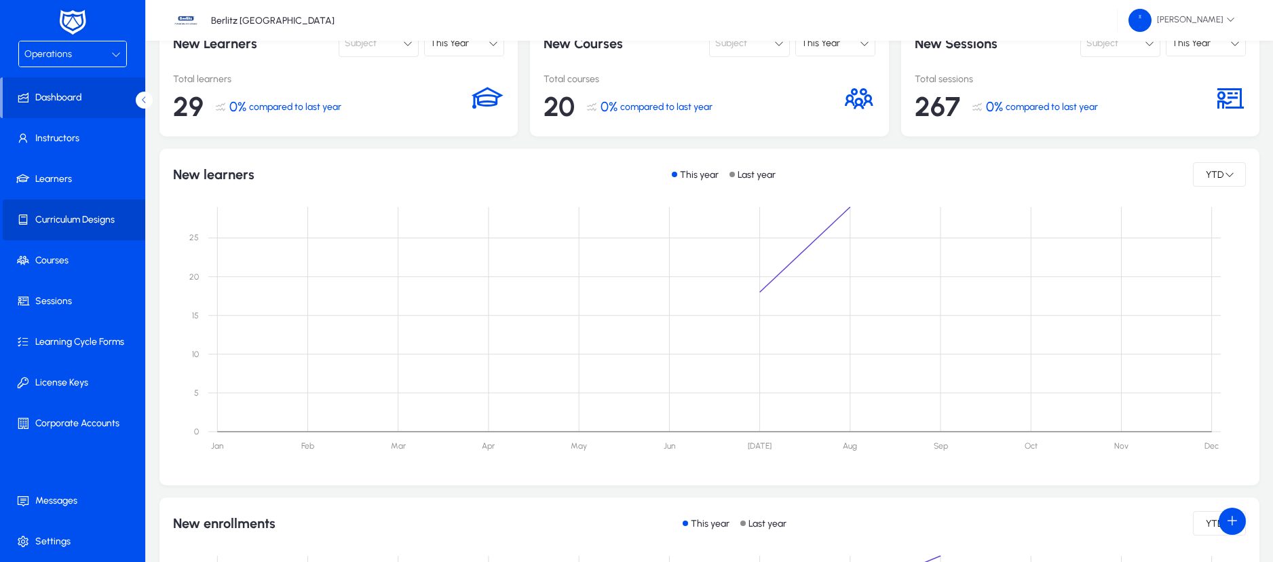
click at [82, 215] on span "Curriculum Designs" at bounding box center [75, 220] width 145 height 14
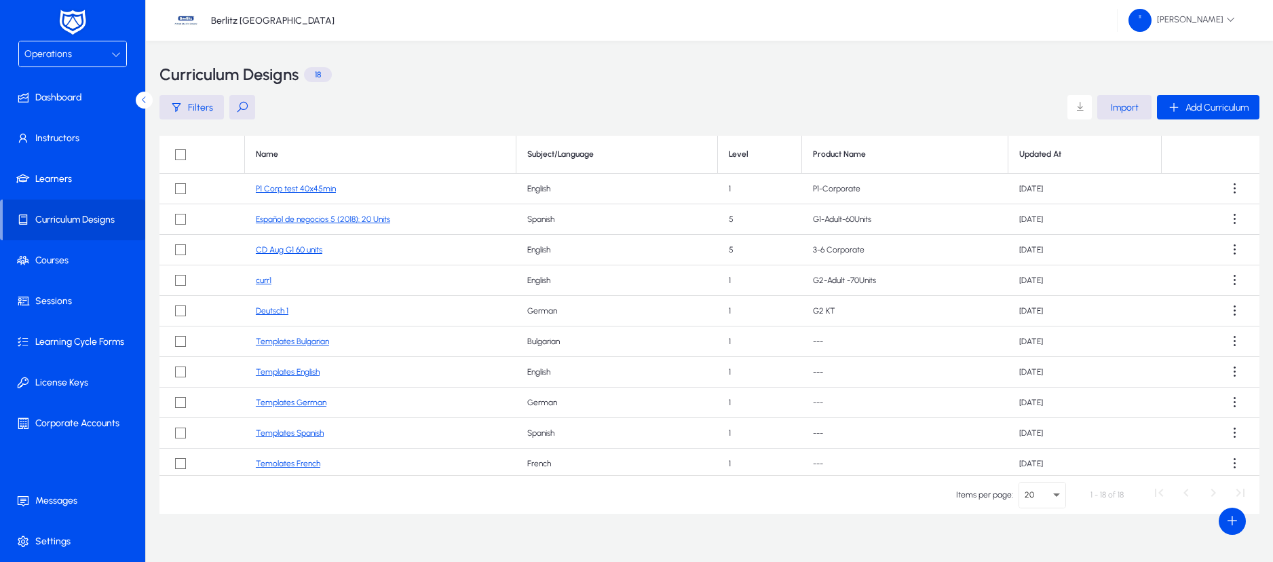
click at [311, 189] on link "P1 Corp test 40x45min" at bounding box center [296, 188] width 80 height 9
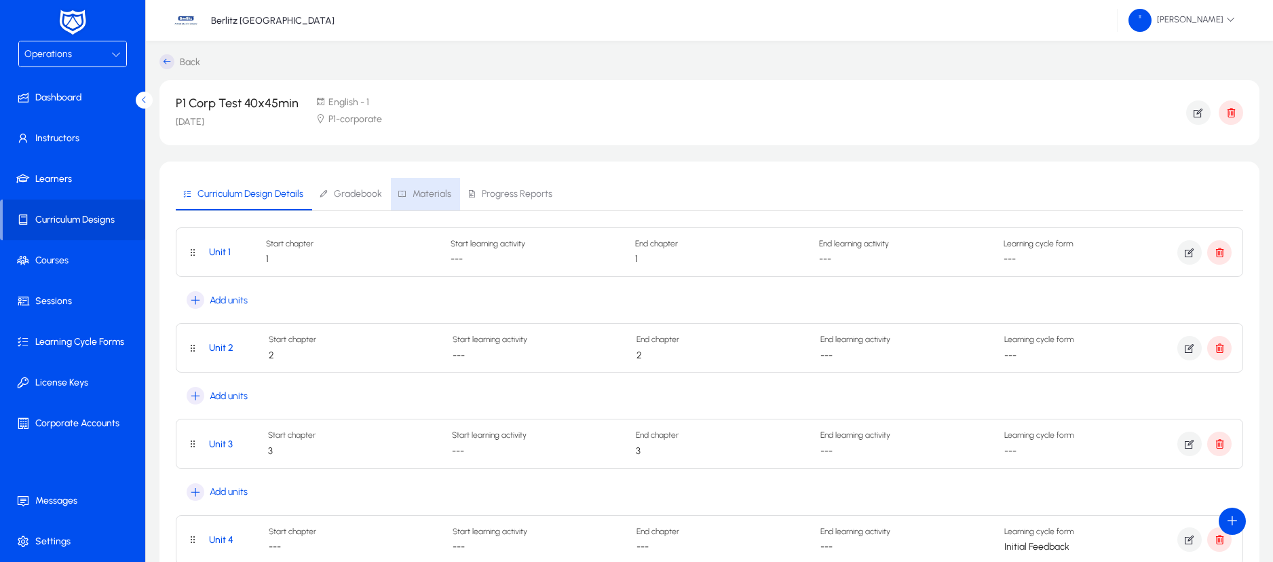
click at [434, 193] on span "Materials" at bounding box center [431, 193] width 39 height 9
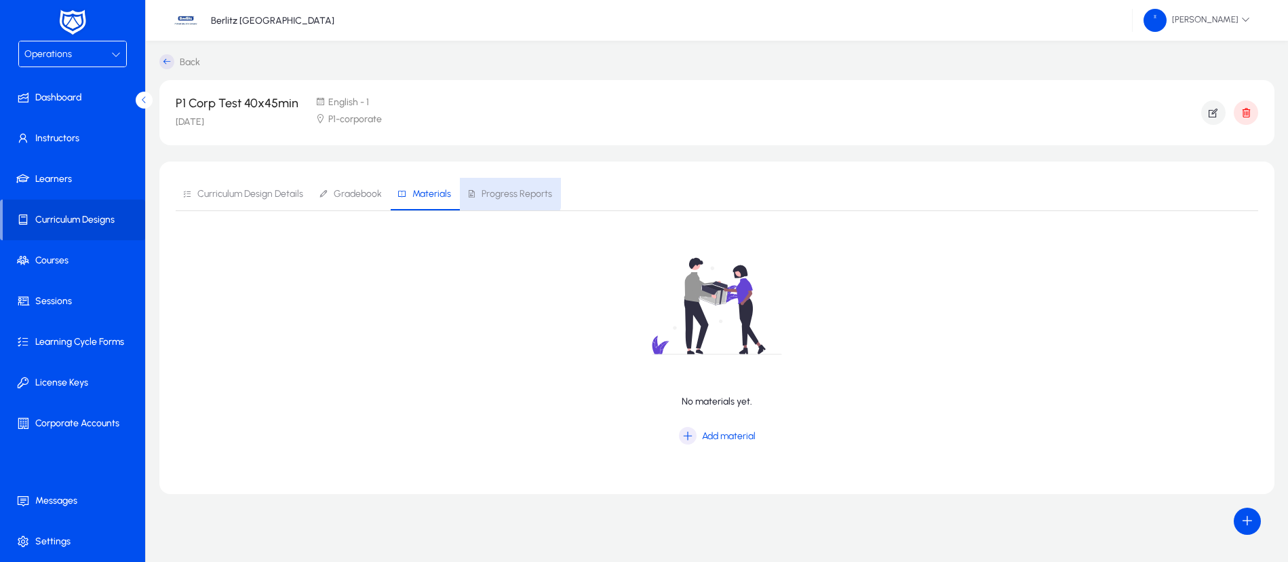
click at [499, 189] on span "Progress Reports" at bounding box center [517, 193] width 71 height 9
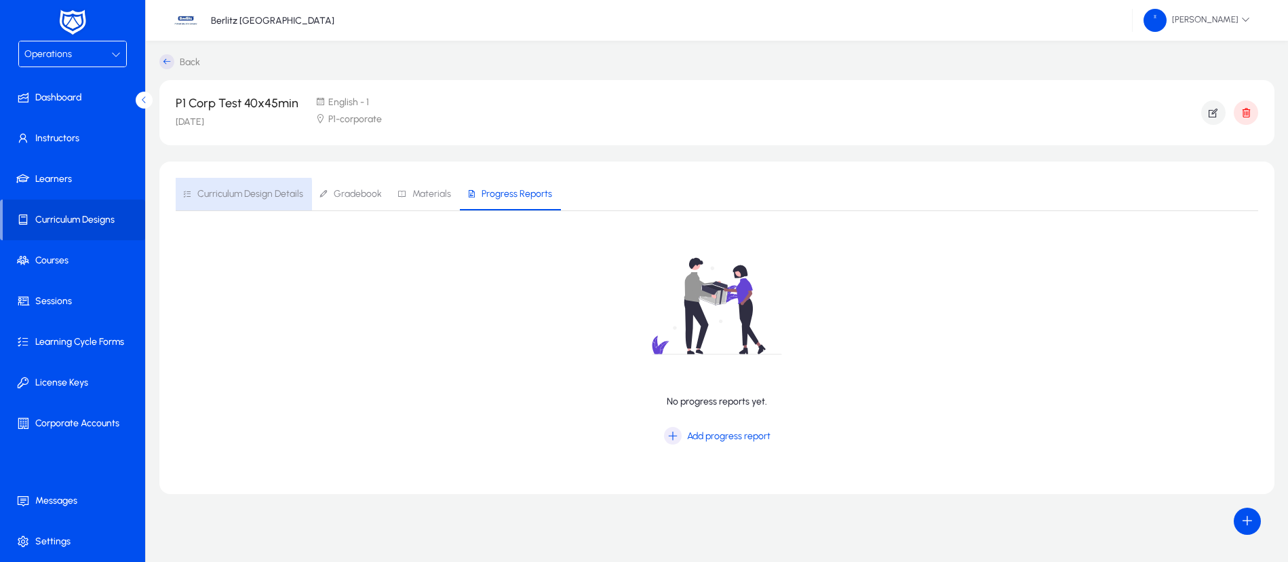
click at [220, 196] on span "Curriculum Design Details" at bounding box center [250, 193] width 106 height 9
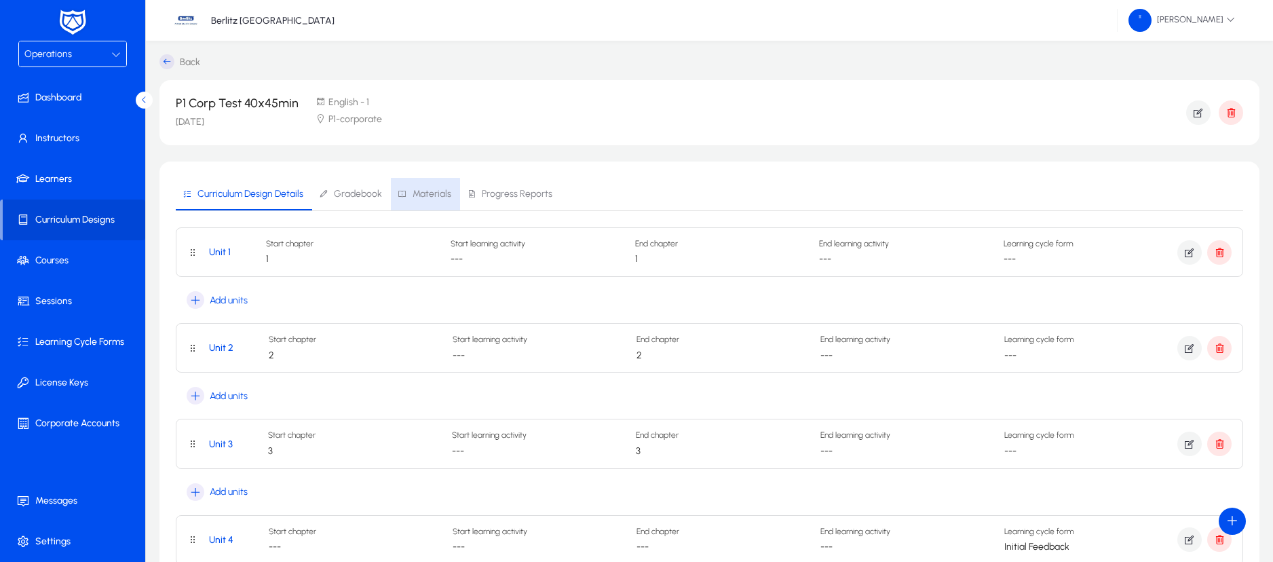
click at [421, 200] on span "Materials" at bounding box center [425, 194] width 54 height 33
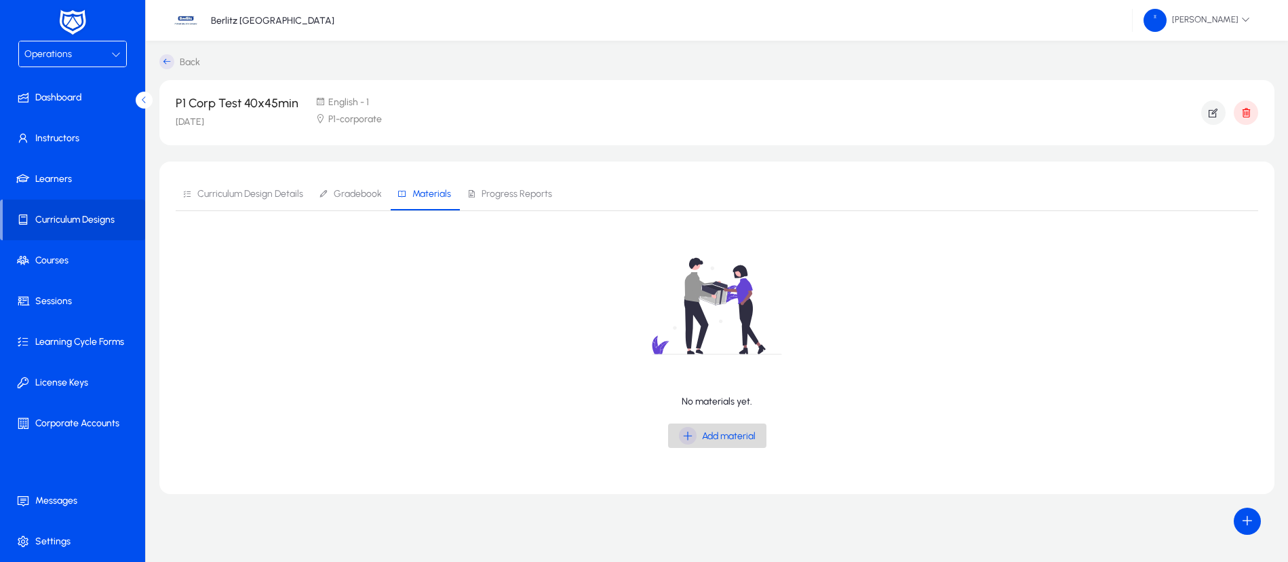
click at [686, 430] on icon "button" at bounding box center [688, 436] width 18 height 18
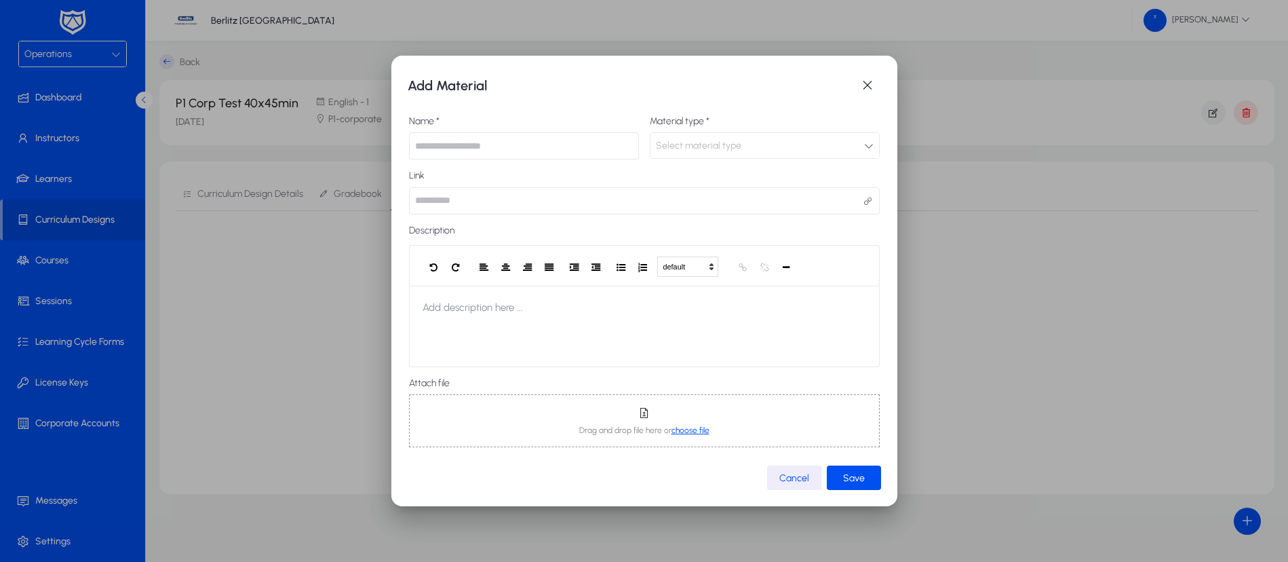
click at [556, 145] on input "text" at bounding box center [524, 145] width 230 height 27
type input "**********"
click at [765, 147] on div "Select material type" at bounding box center [760, 146] width 208 height 18
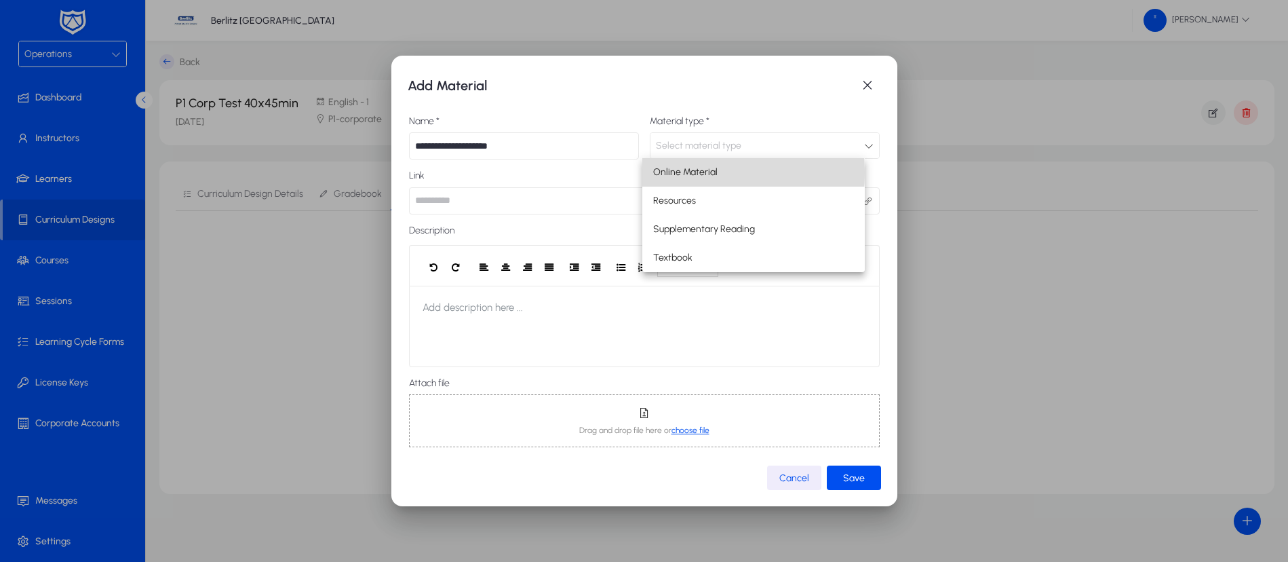
click at [686, 173] on span "Online Material" at bounding box center [685, 172] width 64 height 16
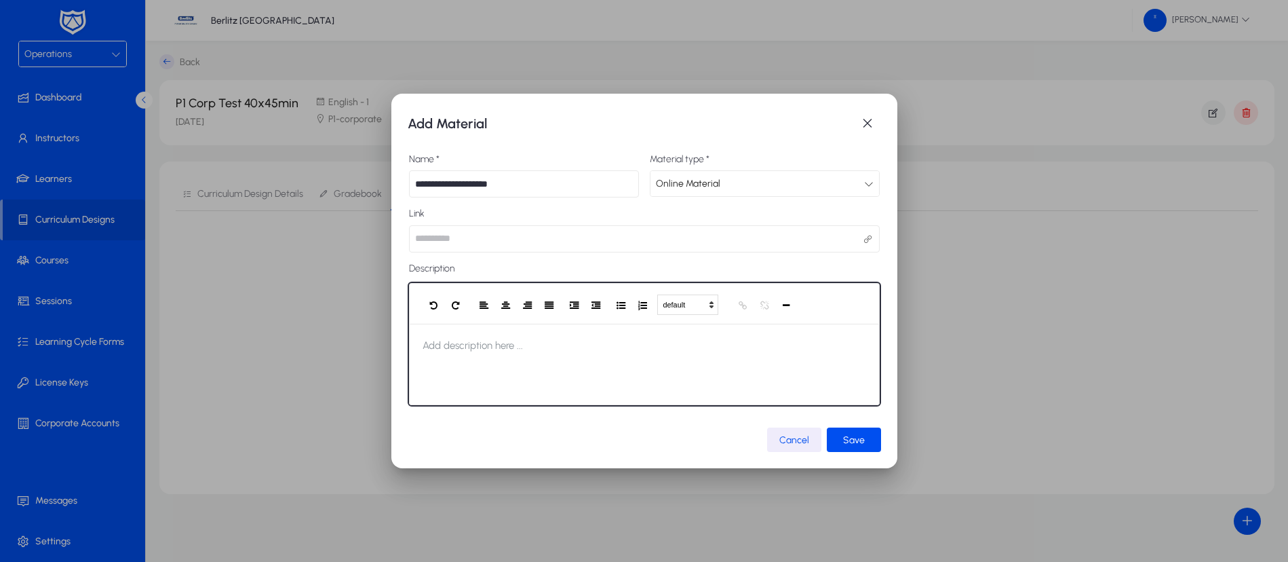
click at [492, 368] on div at bounding box center [644, 364] width 471 height 81
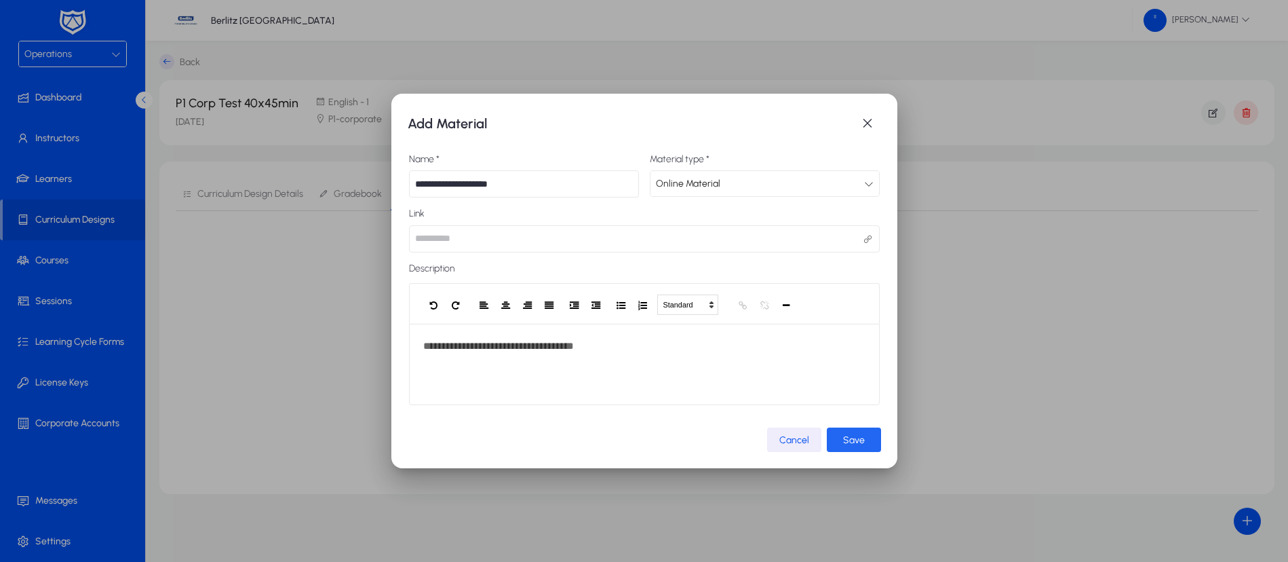
click at [851, 433] on span "submit" at bounding box center [854, 439] width 54 height 33
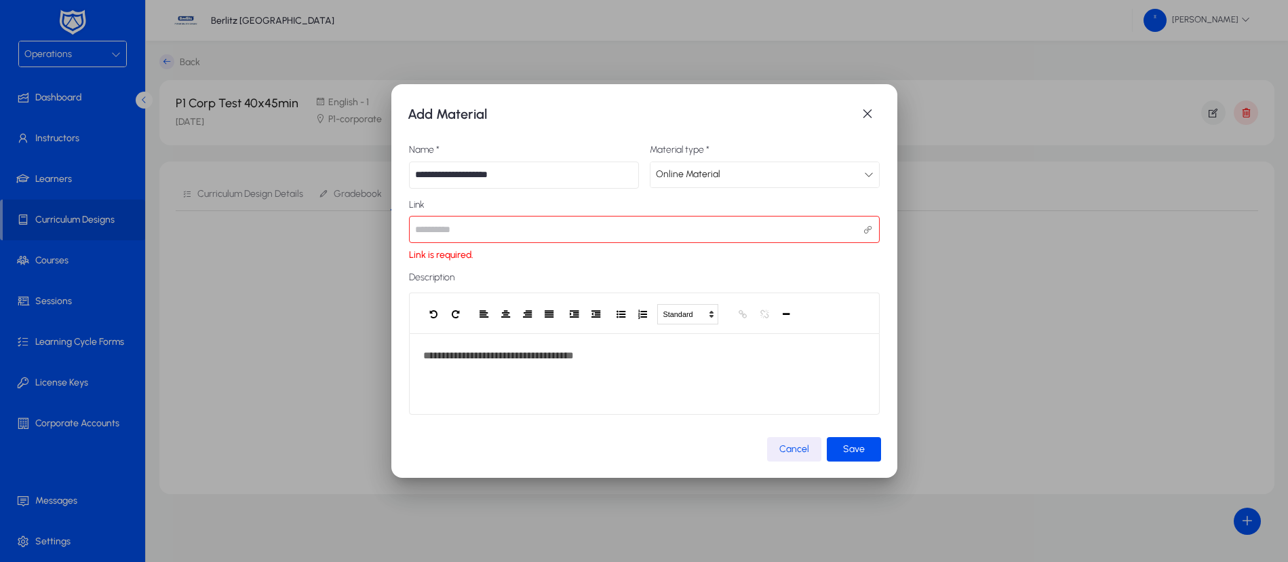
click at [859, 185] on div "Online Material" at bounding box center [765, 174] width 229 height 25
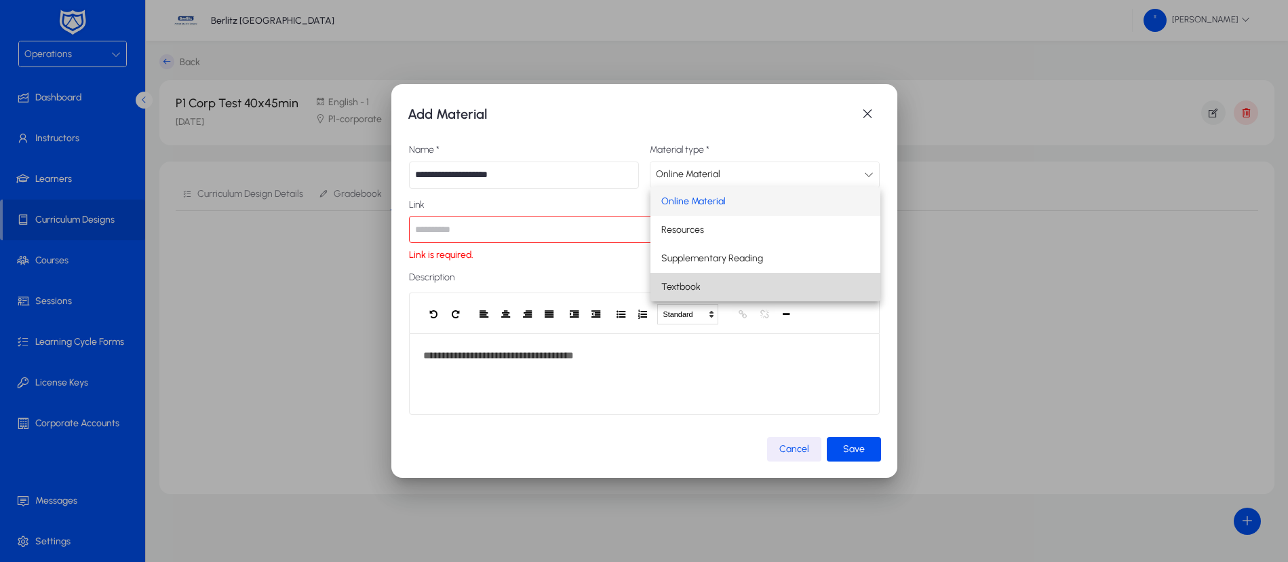
click at [733, 277] on mat-option "Textbook" at bounding box center [766, 287] width 230 height 28
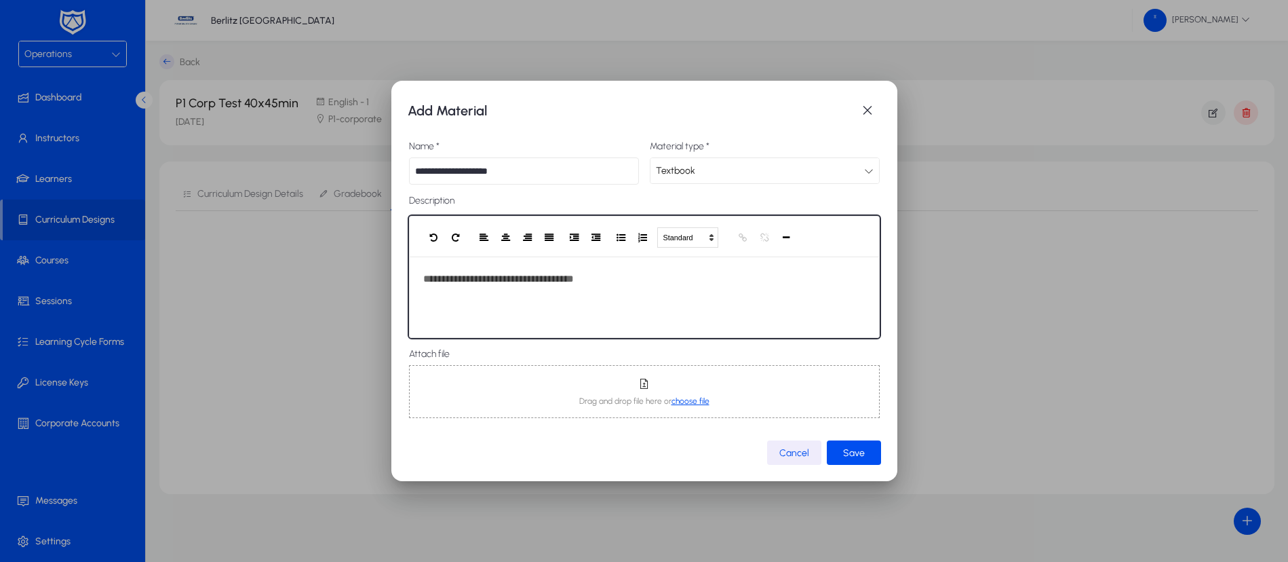
click at [619, 276] on div "**********" at bounding box center [644, 296] width 471 height 81
click at [694, 282] on div "**********" at bounding box center [644, 296] width 471 height 81
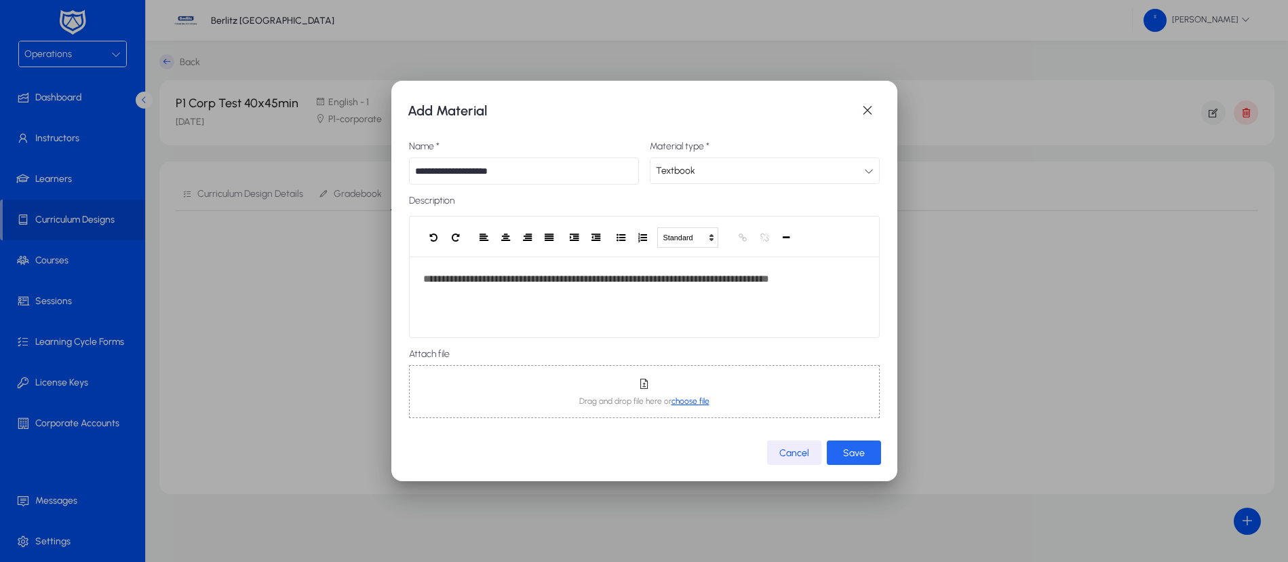
click at [861, 455] on span "Save" at bounding box center [854, 453] width 22 height 12
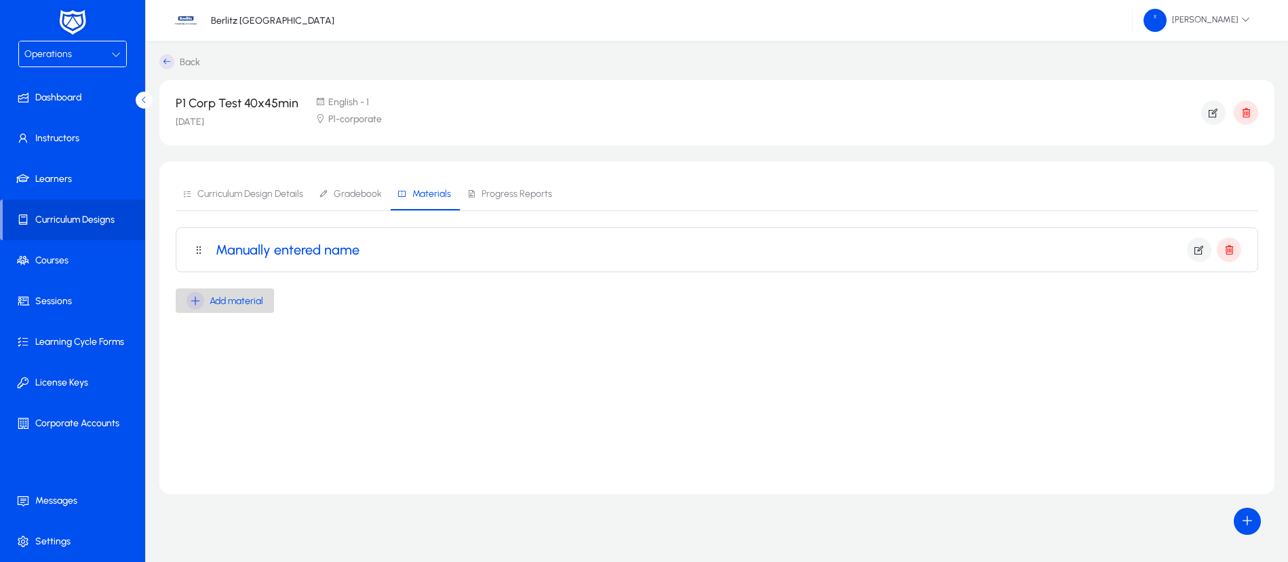
click at [232, 301] on span "Add material" at bounding box center [237, 301] width 54 height 12
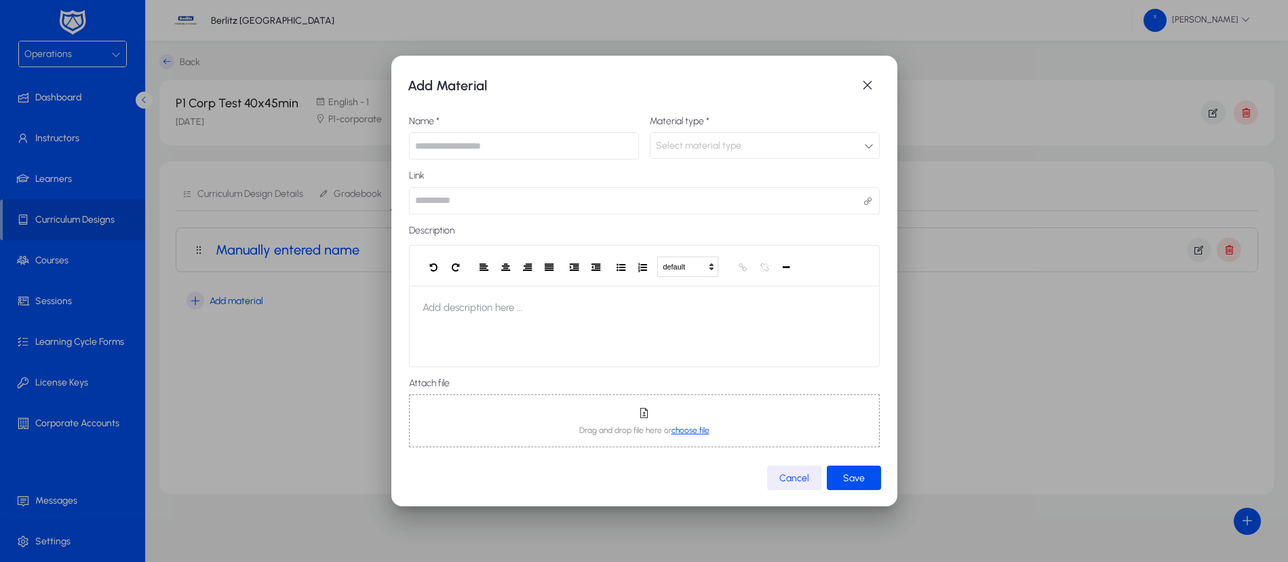
click at [516, 146] on input "text" at bounding box center [524, 145] width 230 height 27
click at [858, 80] on span "button" at bounding box center [867, 85] width 27 height 27
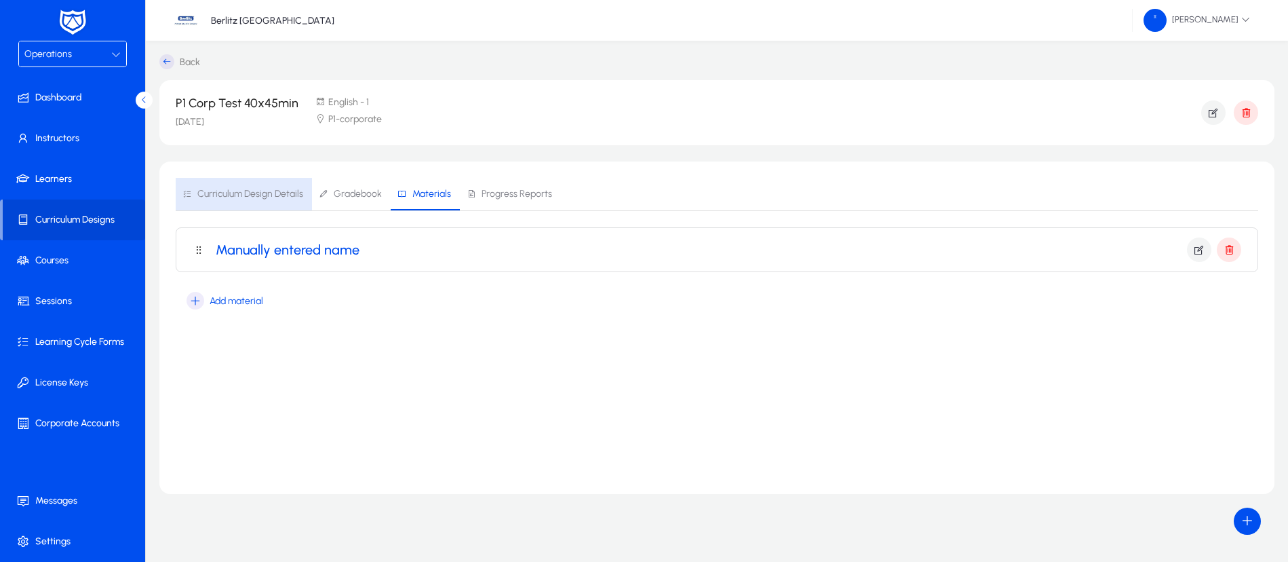
click at [266, 197] on span "Curriculum Design Details" at bounding box center [250, 193] width 106 height 9
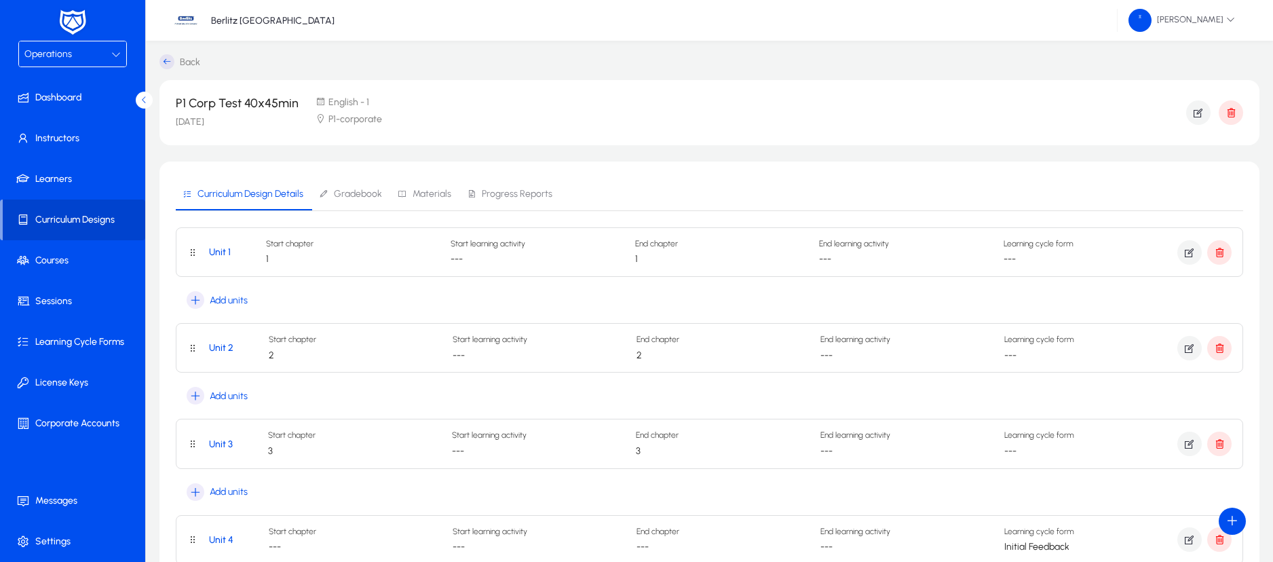
click at [102, 218] on span "Curriculum Designs" at bounding box center [74, 220] width 142 height 14
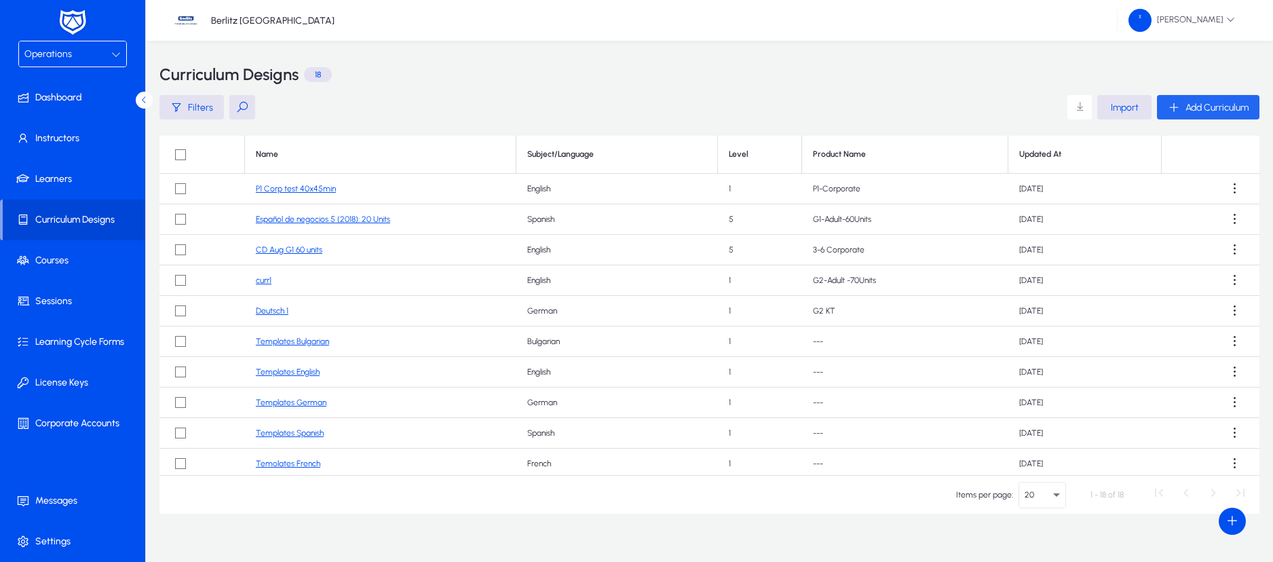
click at [1170, 105] on icon "button" at bounding box center [1174, 107] width 12 height 12
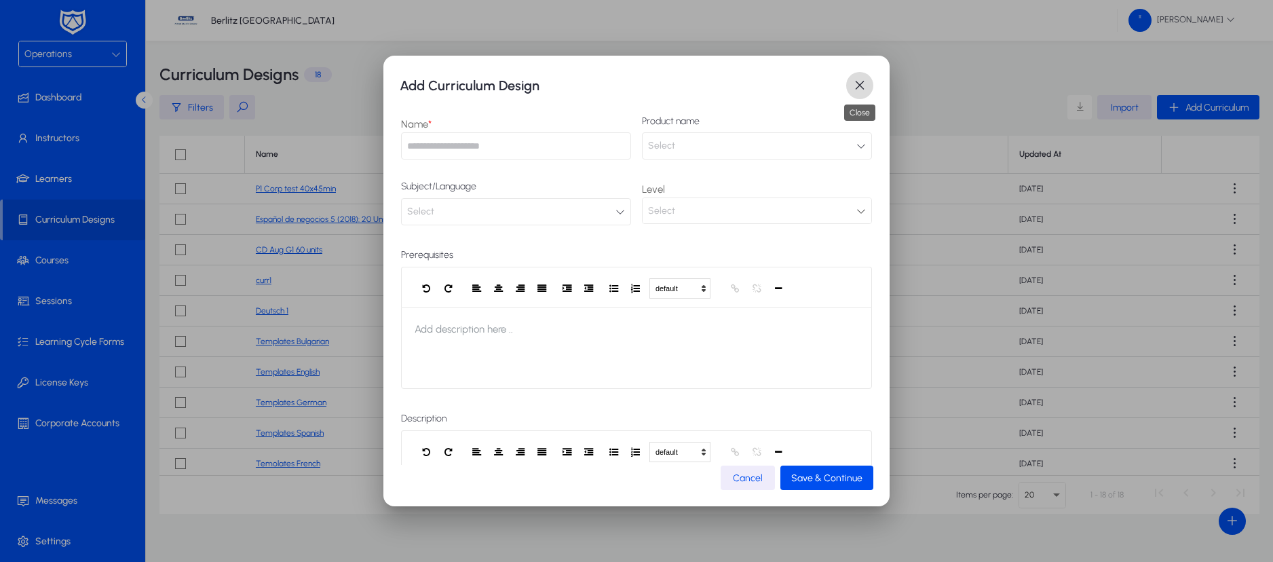
click at [867, 79] on span "button" at bounding box center [859, 85] width 27 height 27
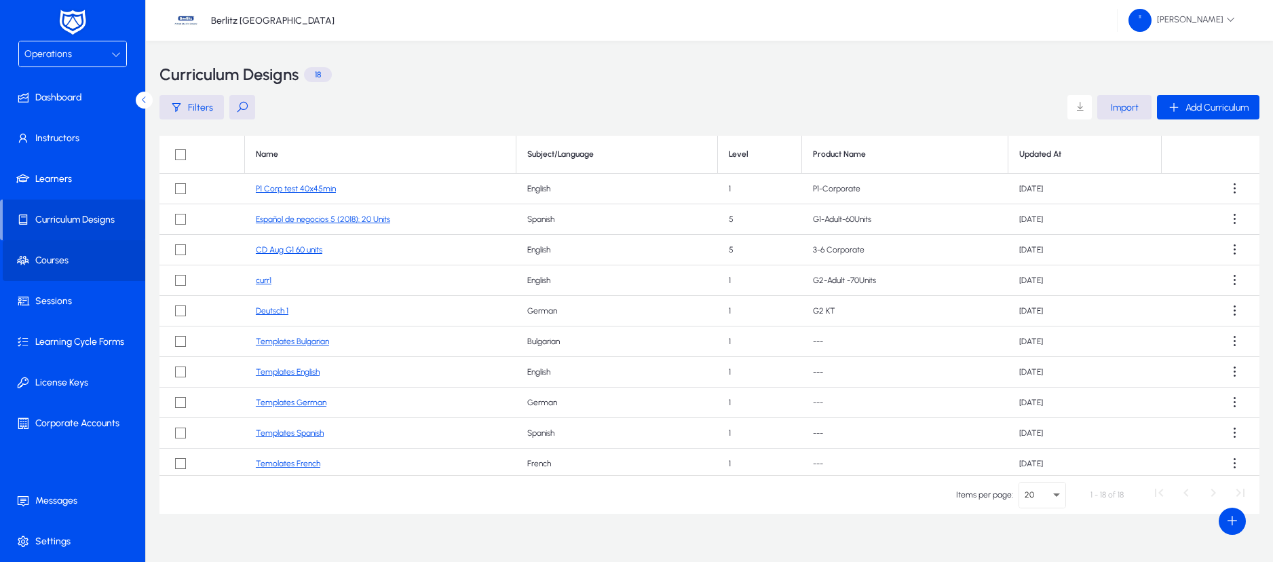
click at [45, 265] on span "Courses" at bounding box center [75, 261] width 145 height 14
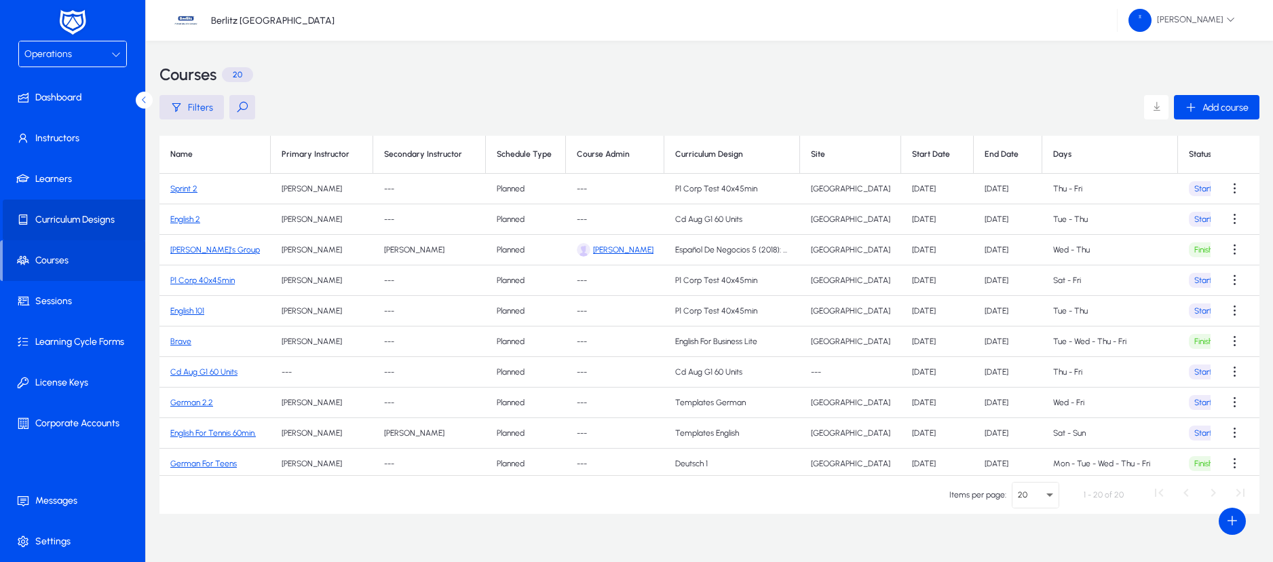
click at [67, 214] on span "Curriculum Designs" at bounding box center [75, 220] width 145 height 14
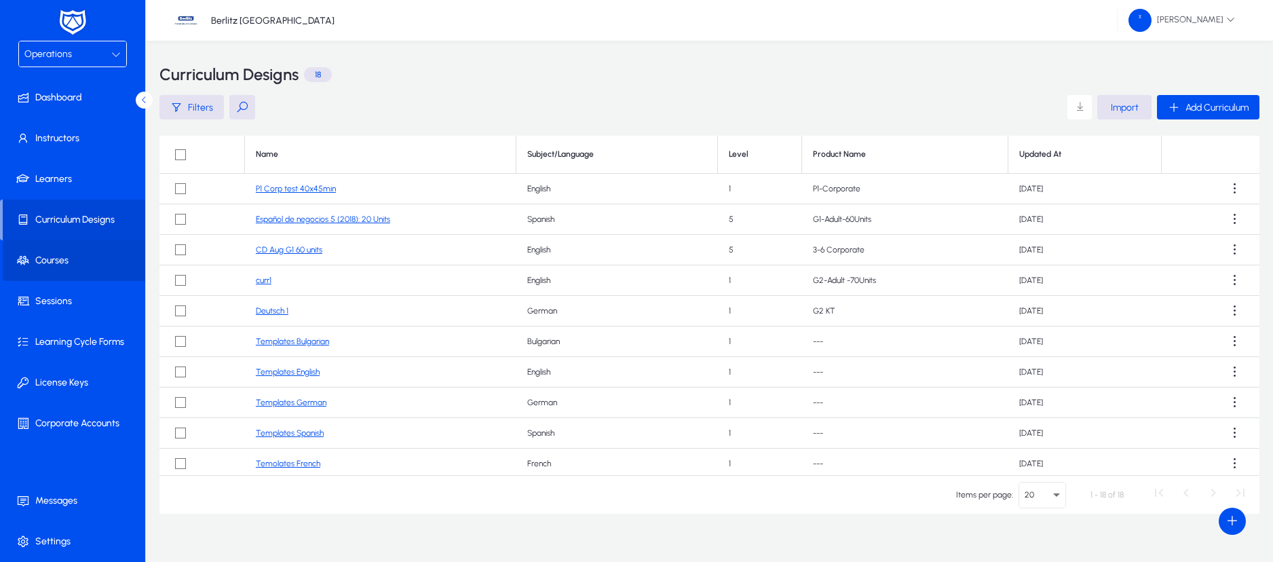
click at [62, 249] on span at bounding box center [75, 260] width 145 height 33
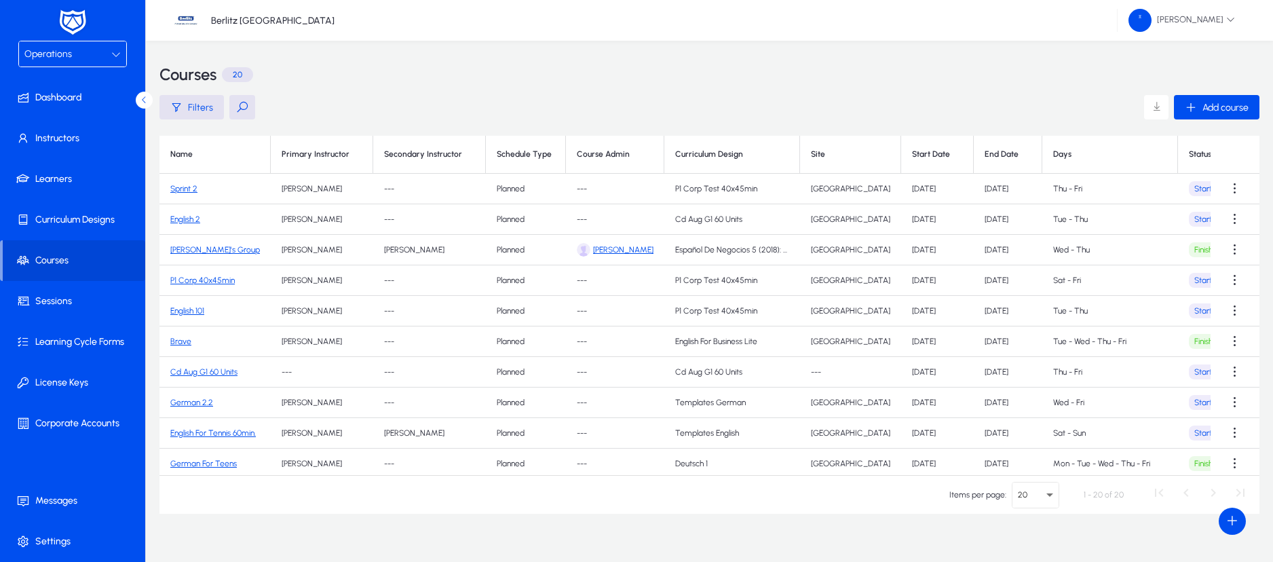
click at [190, 188] on link "Sprint 2" at bounding box center [183, 188] width 27 height 9
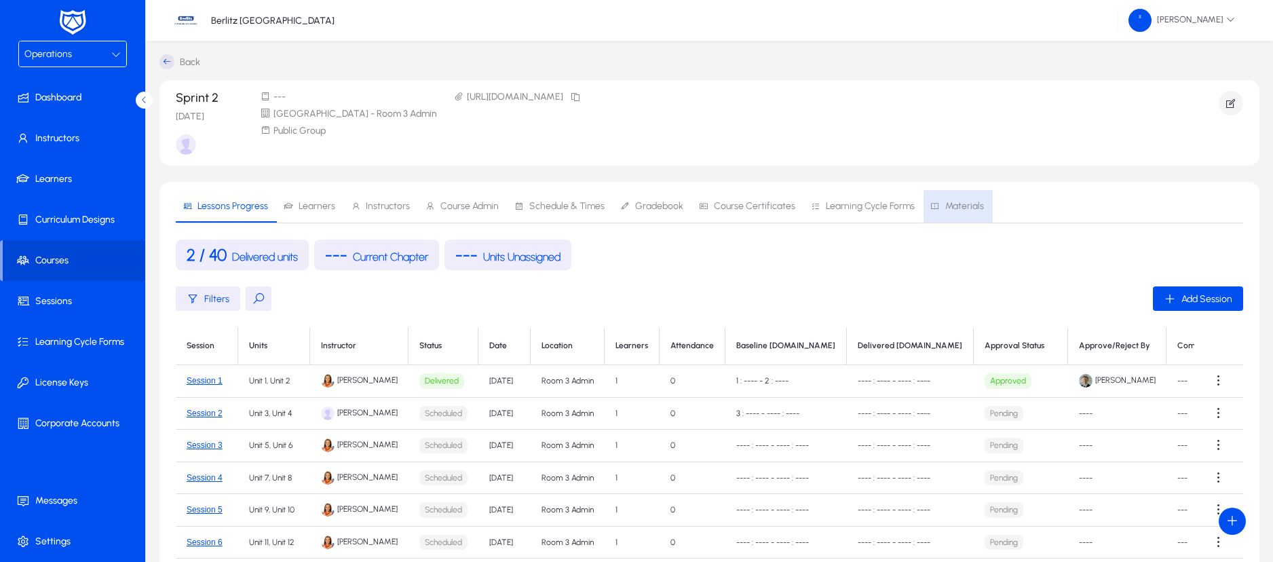
click at [946, 203] on span "Materials" at bounding box center [964, 205] width 39 height 9
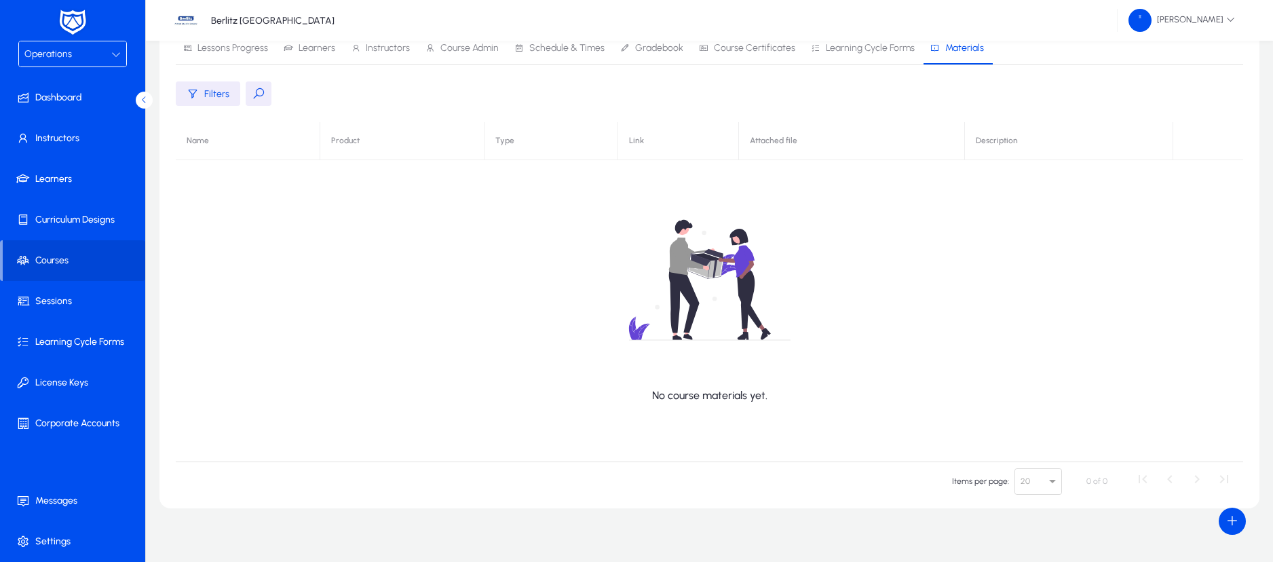
scroll to position [89, 0]
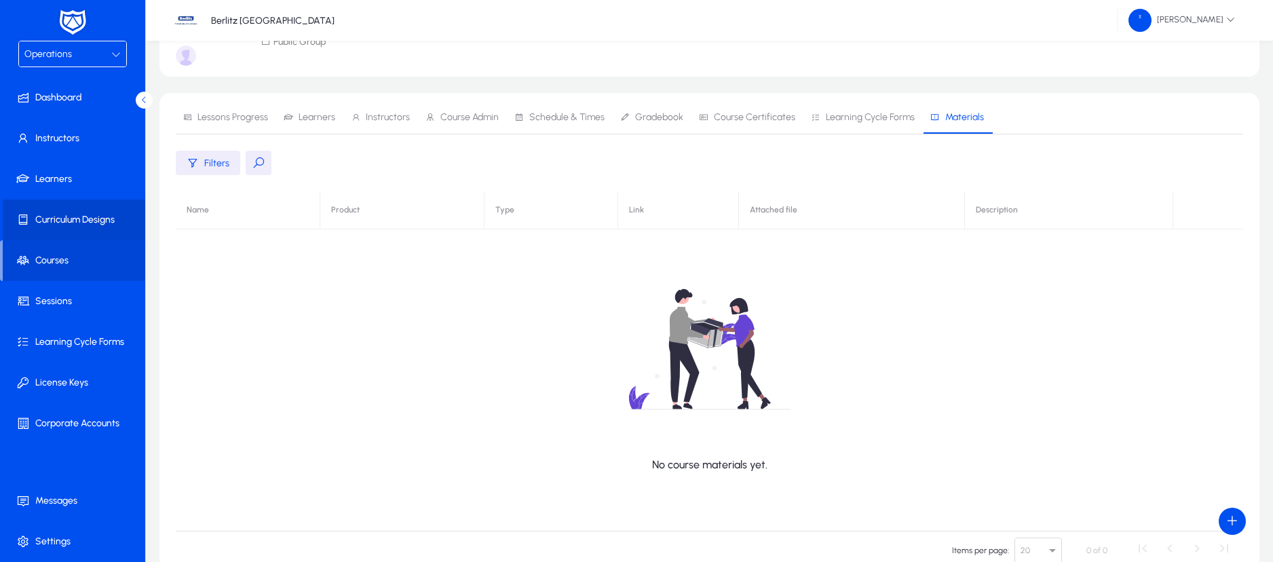
click at [96, 220] on span "Curriculum Designs" at bounding box center [75, 220] width 145 height 14
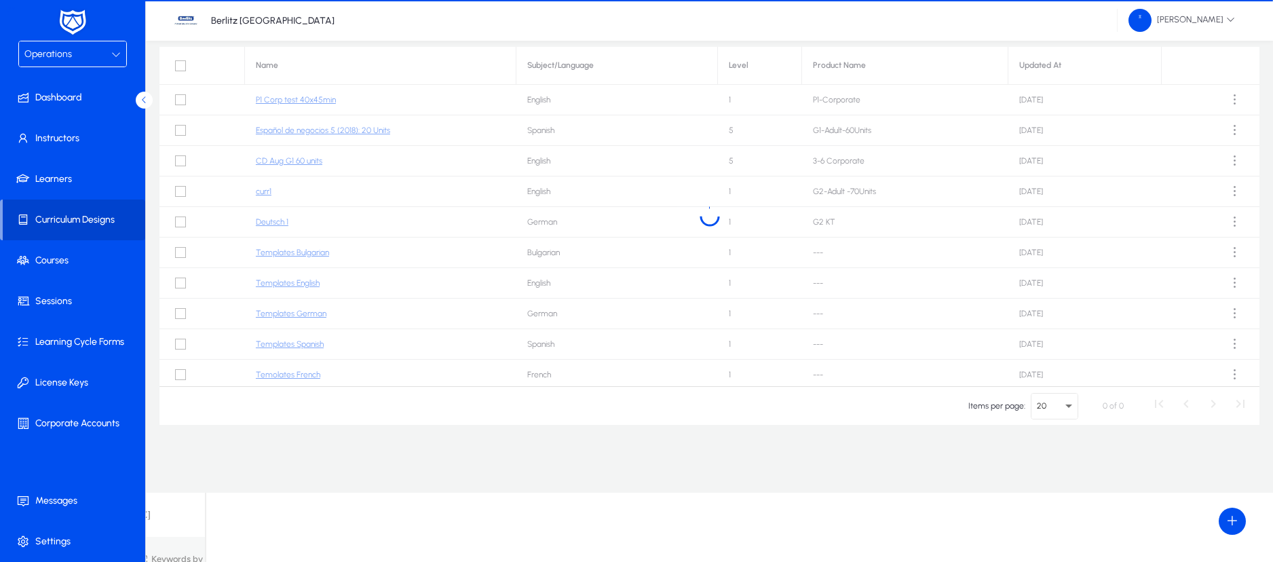
scroll to position [20, 0]
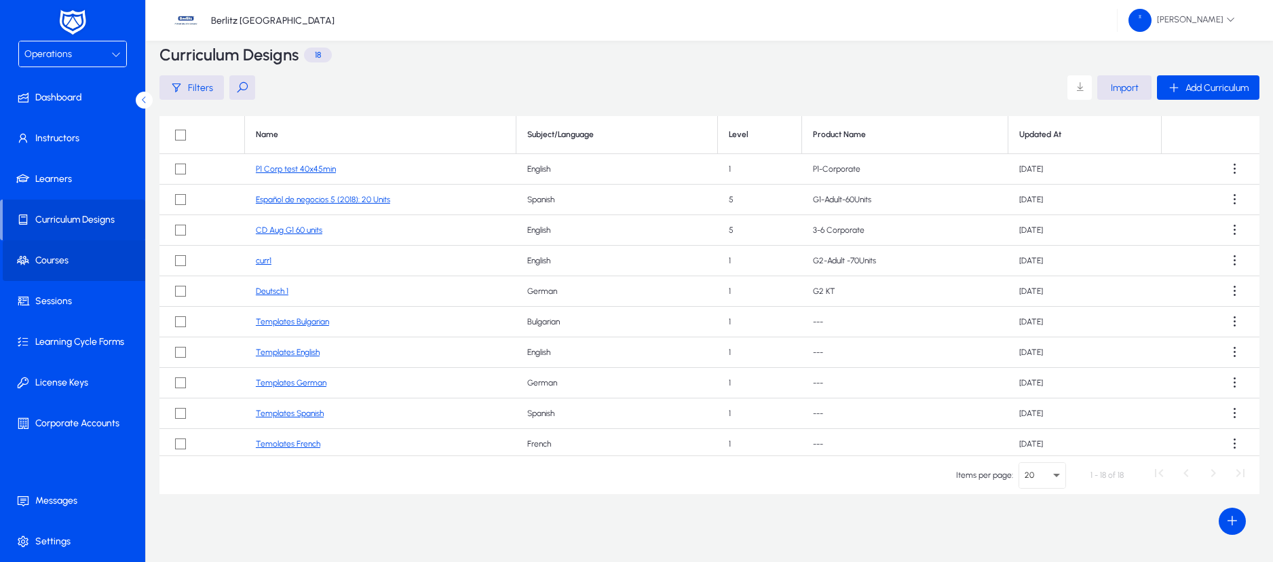
click at [55, 263] on span "Courses" at bounding box center [75, 261] width 145 height 14
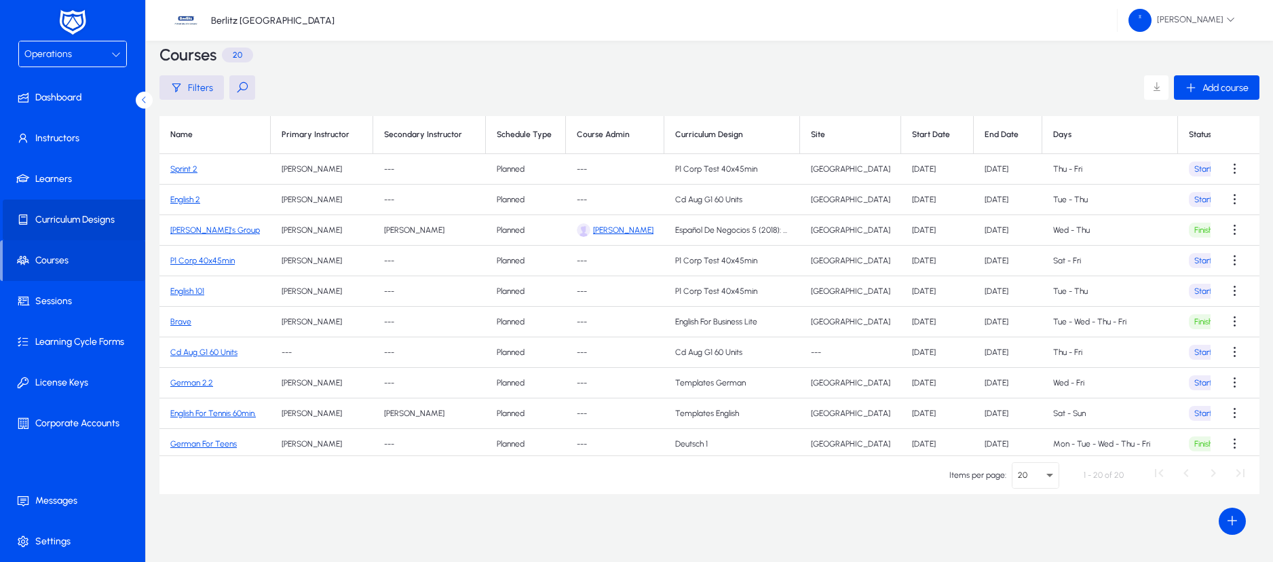
click at [82, 226] on span "Curriculum Designs" at bounding box center [75, 220] width 145 height 14
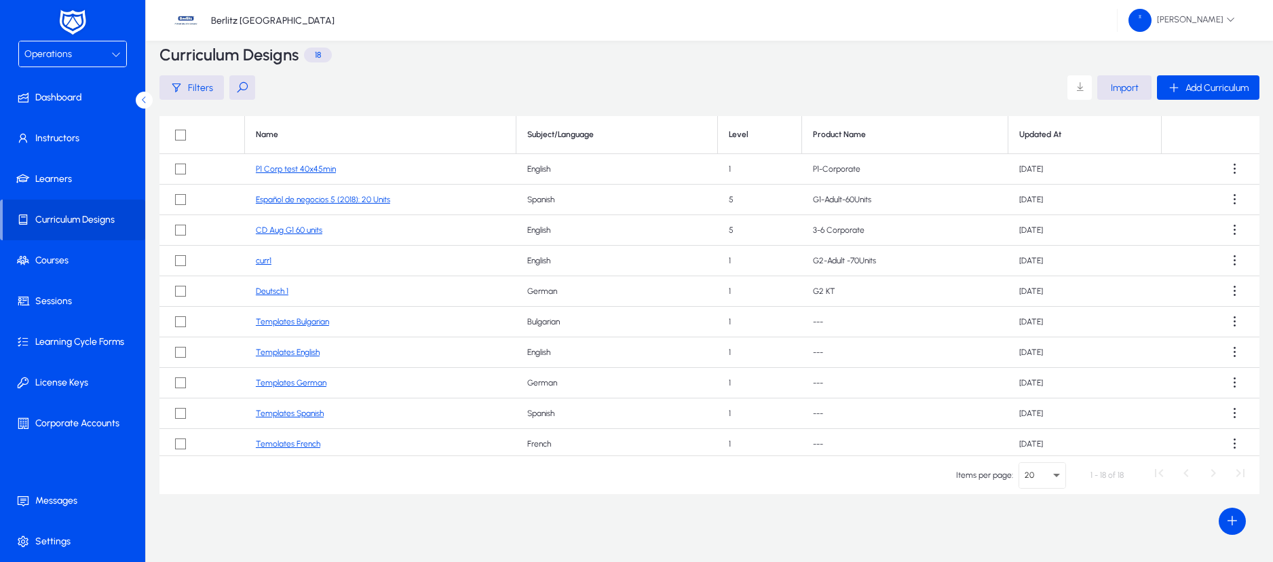
click at [302, 228] on link "CD Aug G1 60 units" at bounding box center [289, 229] width 66 height 9
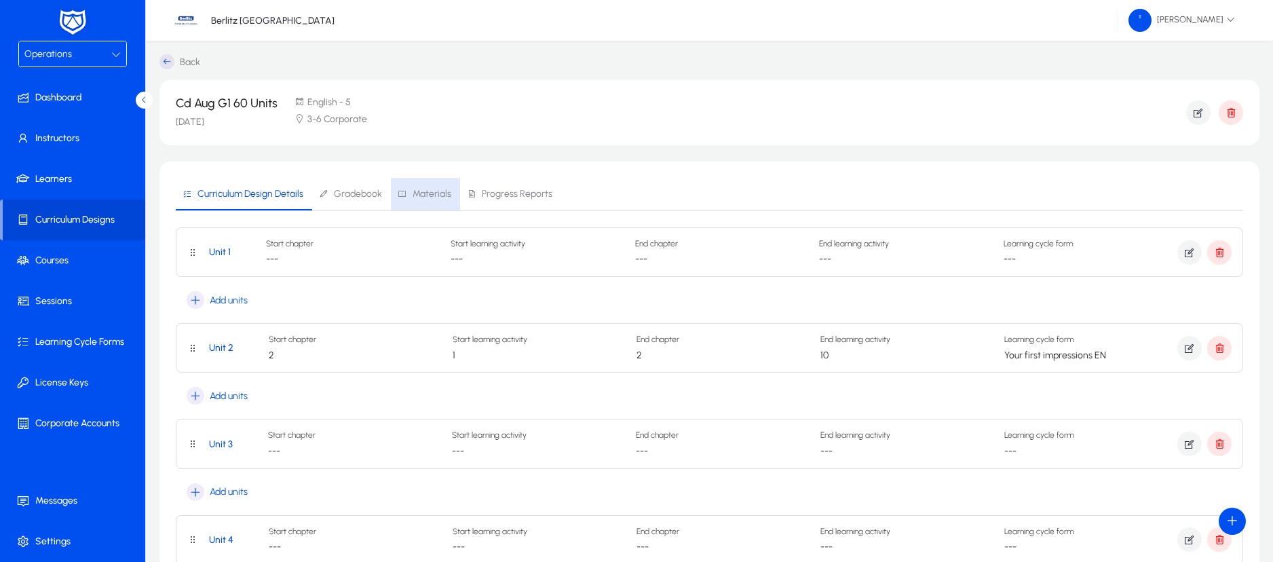
click at [426, 196] on span "Materials" at bounding box center [431, 193] width 39 height 9
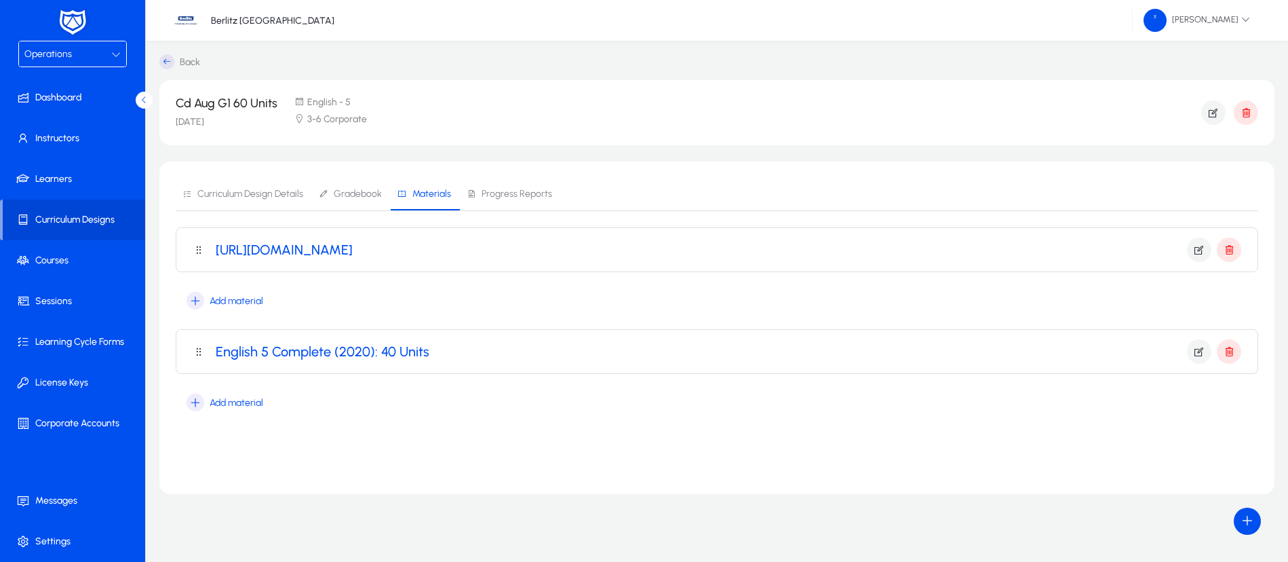
click at [356, 351] on h3 "English 5 Complete (2020): 40 Units" at bounding box center [323, 351] width 214 height 16
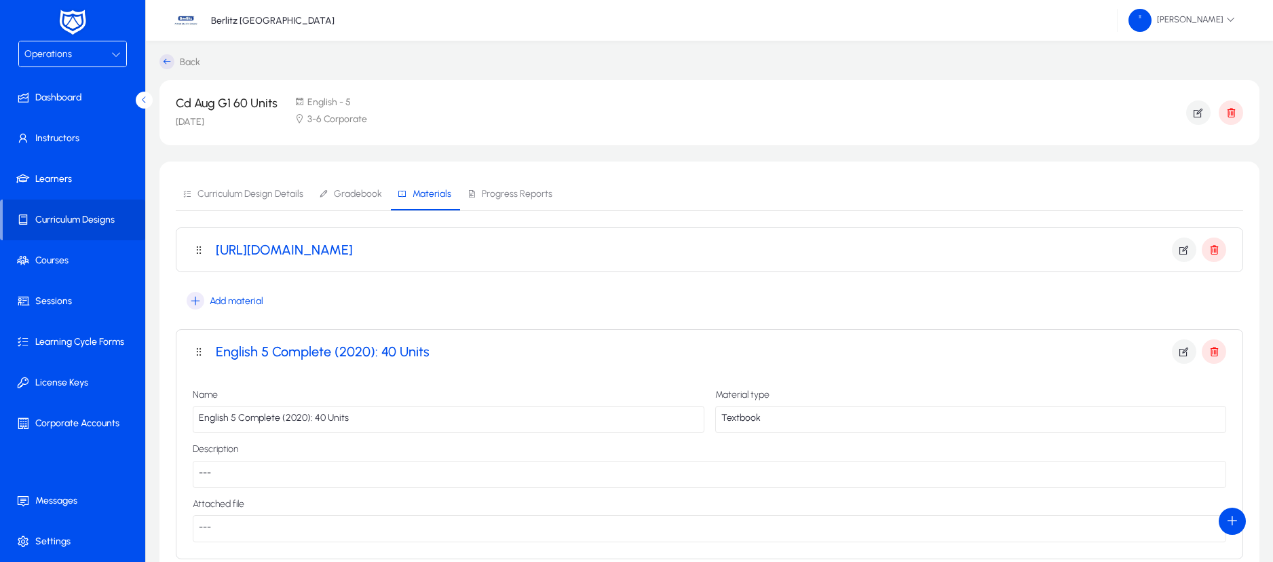
click at [353, 246] on h3 "[URL][DOMAIN_NAME]" at bounding box center [284, 250] width 137 height 16
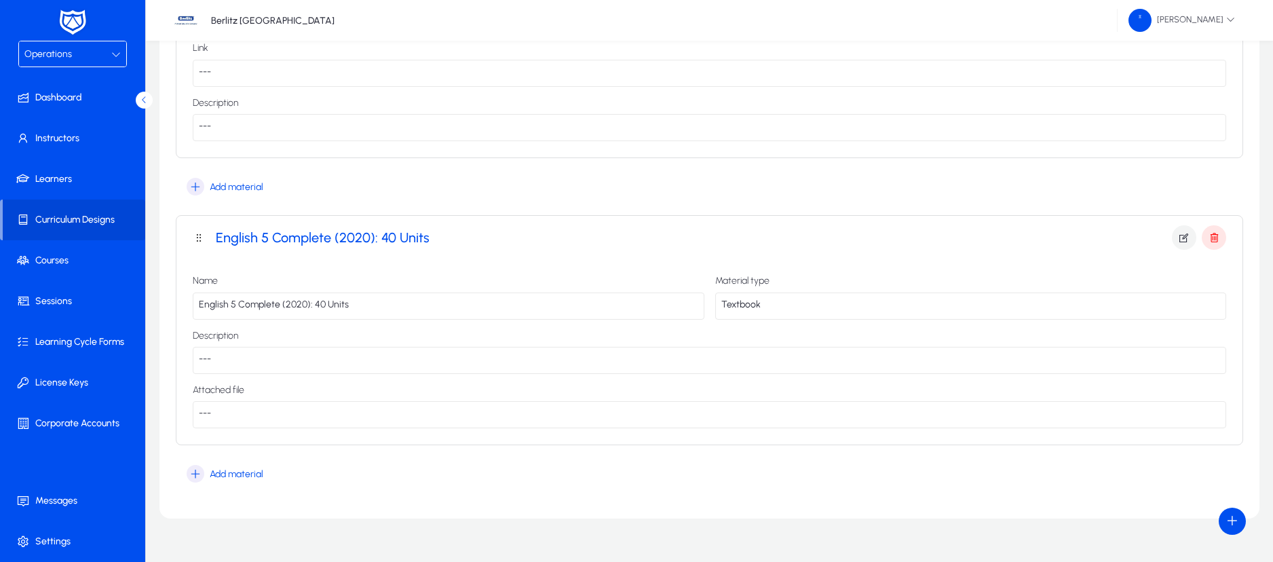
scroll to position [324, 0]
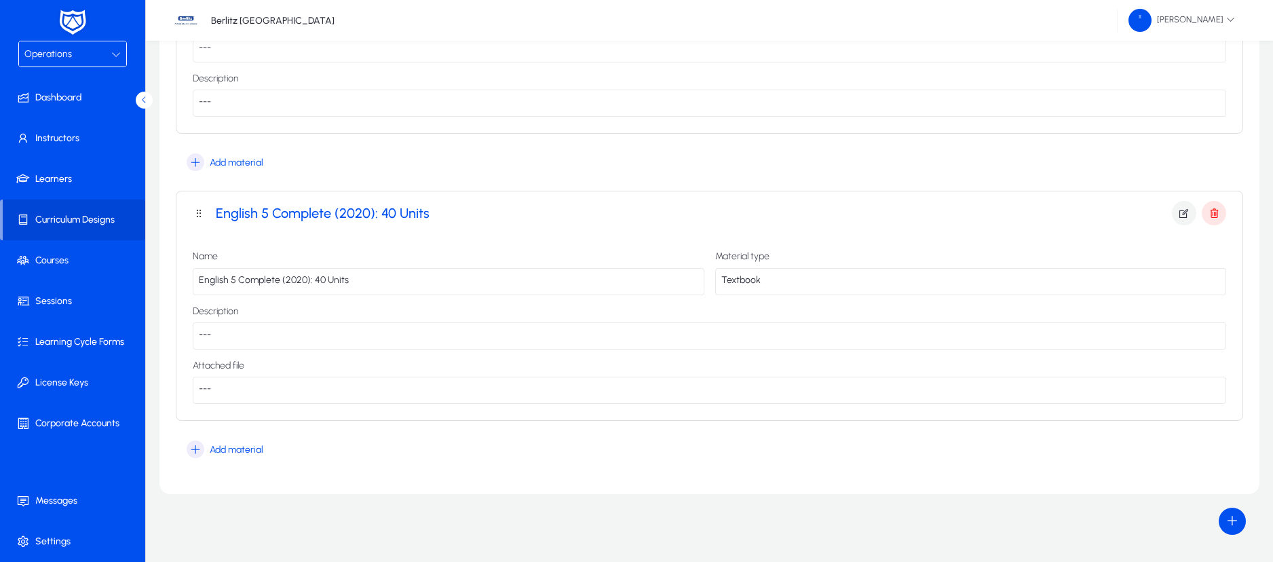
click at [385, 339] on div "---" at bounding box center [709, 335] width 1033 height 27
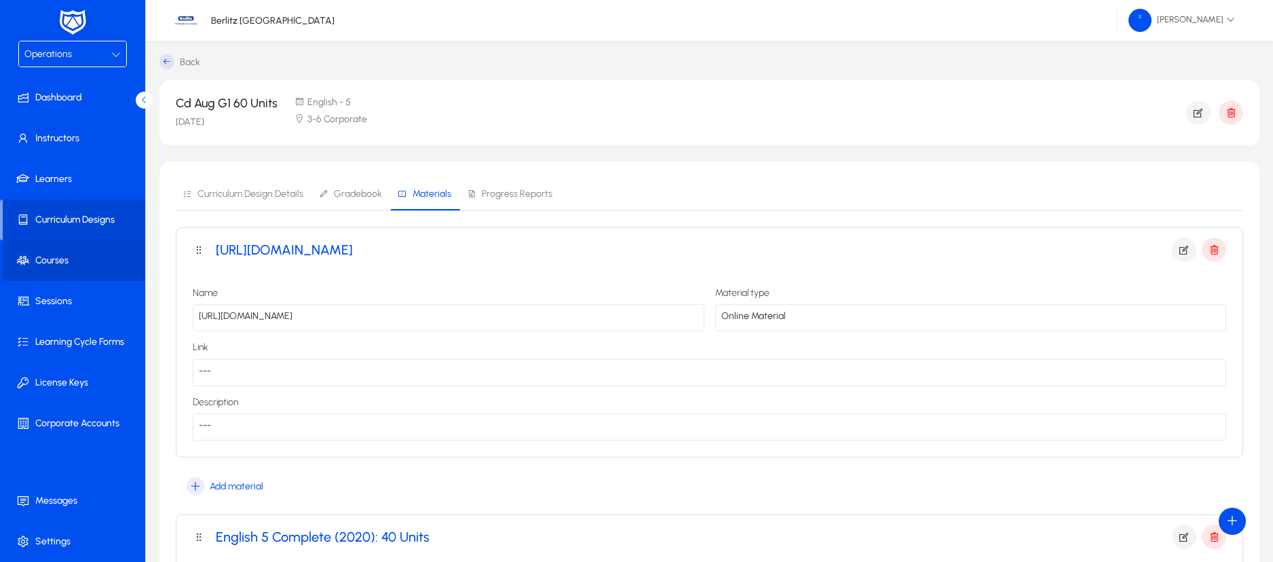
click at [72, 256] on span "Courses" at bounding box center [75, 261] width 145 height 14
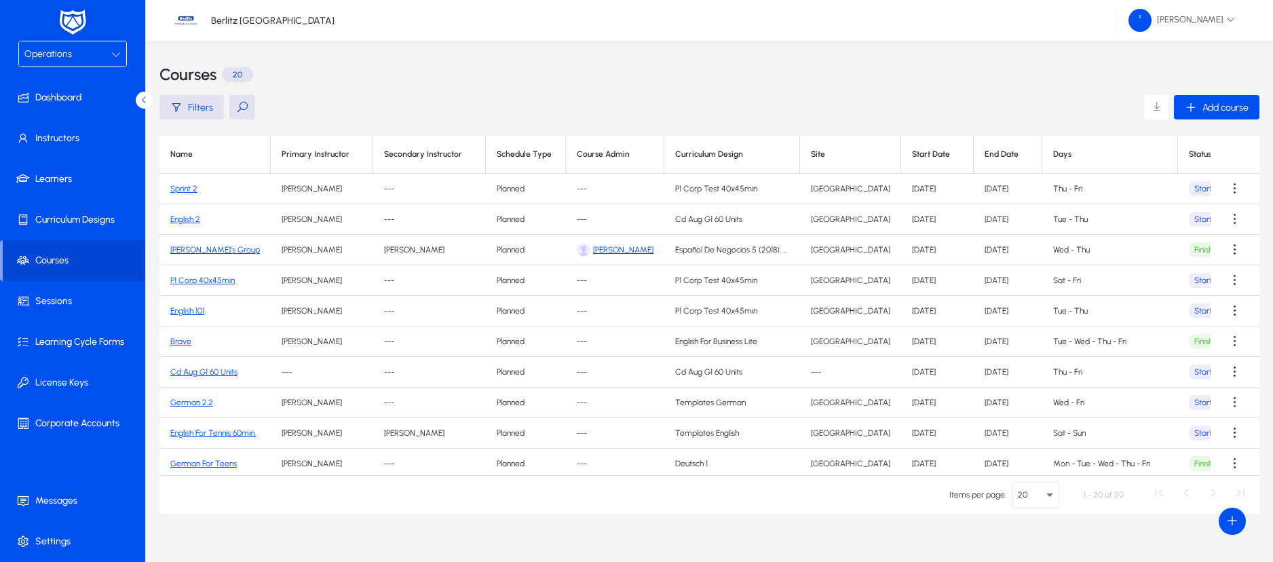
click at [213, 369] on link "Cd Aug G1 60 Units" at bounding box center [203, 371] width 67 height 9
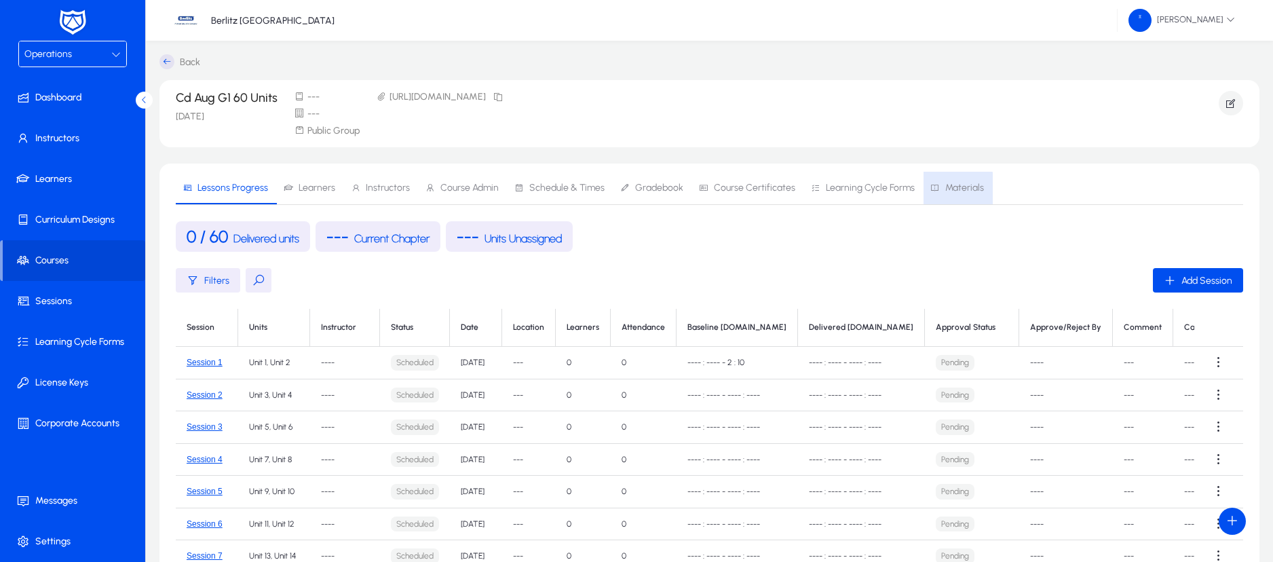
click at [940, 197] on span "Materials" at bounding box center [957, 188] width 54 height 33
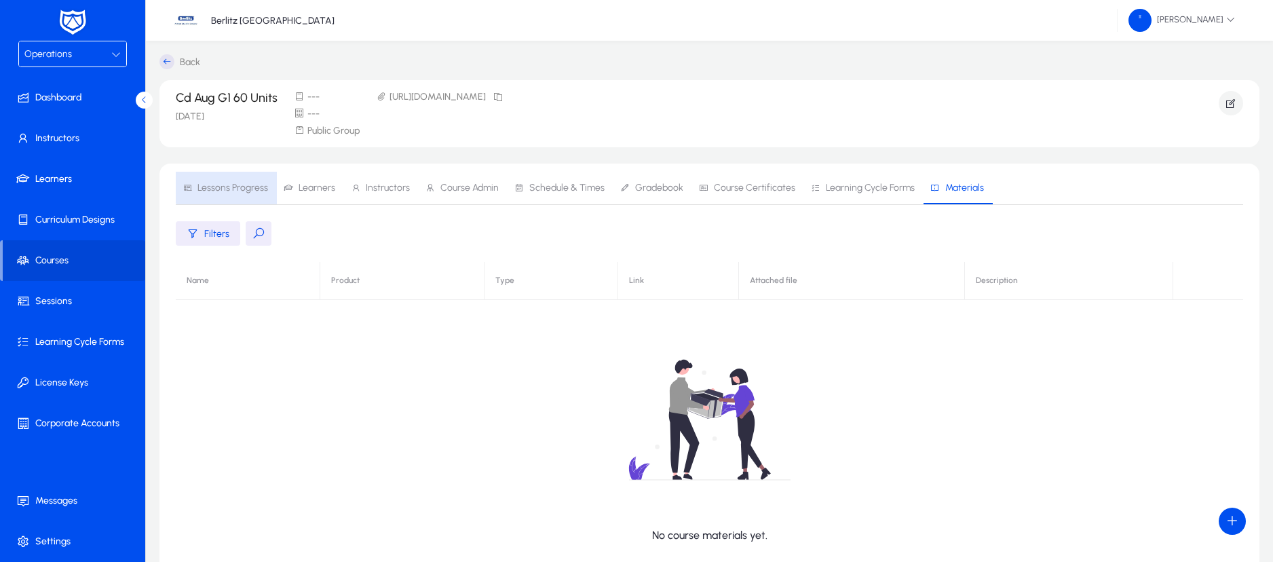
click at [251, 185] on span "Lessons Progress" at bounding box center [232, 187] width 71 height 9
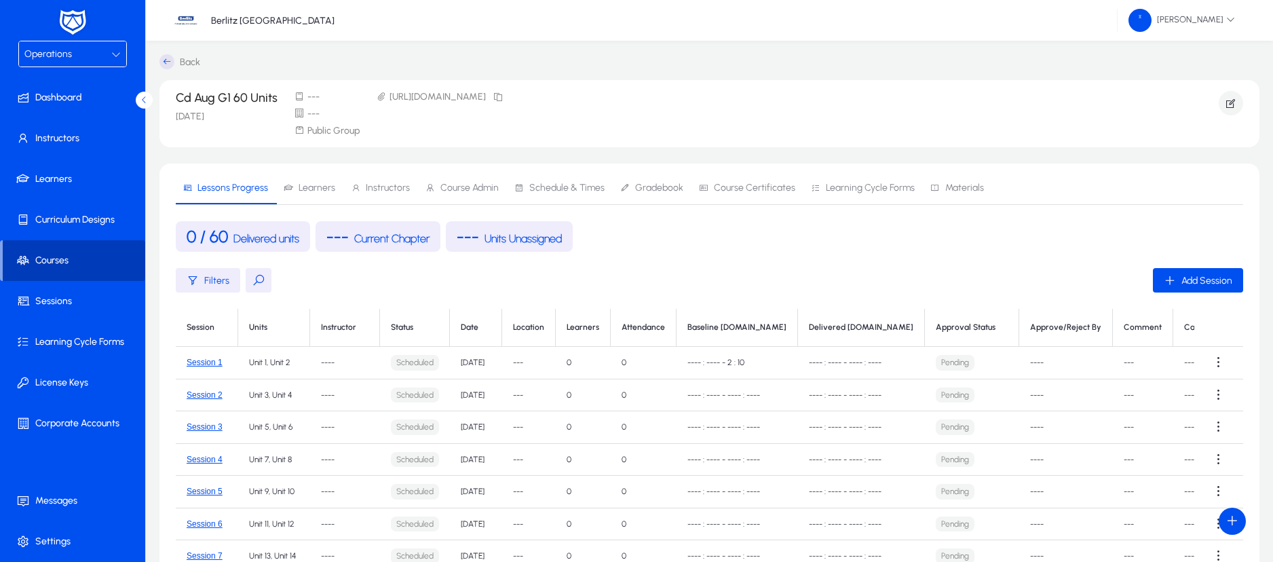
click at [72, 258] on span "Courses" at bounding box center [74, 261] width 142 height 14
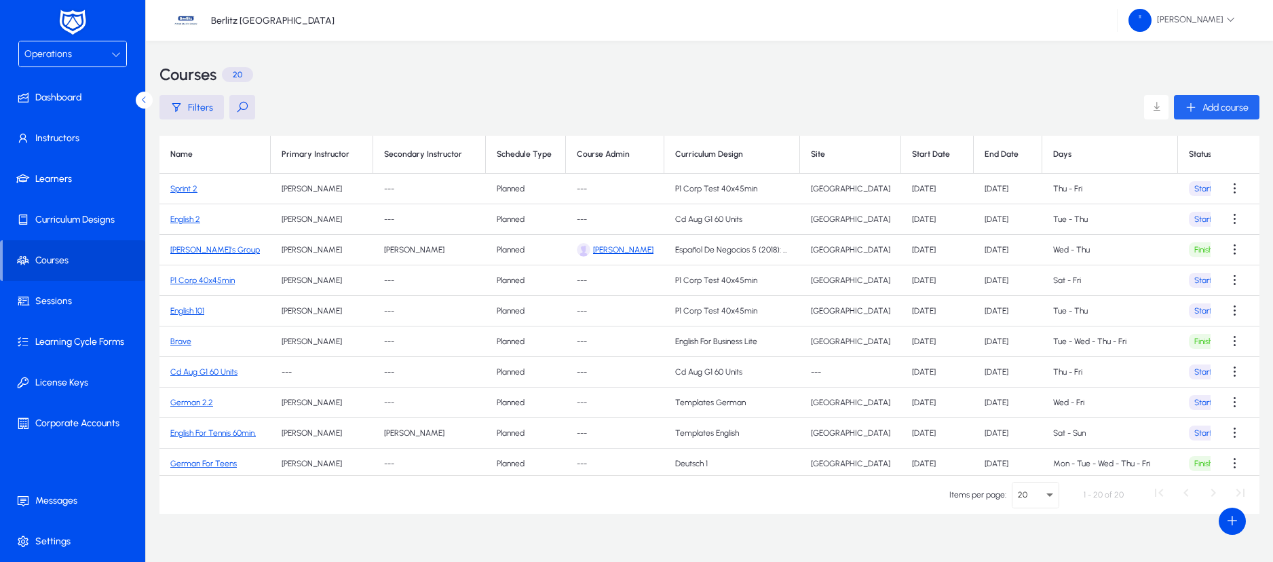
click at [1223, 109] on span "Add course" at bounding box center [1225, 108] width 46 height 12
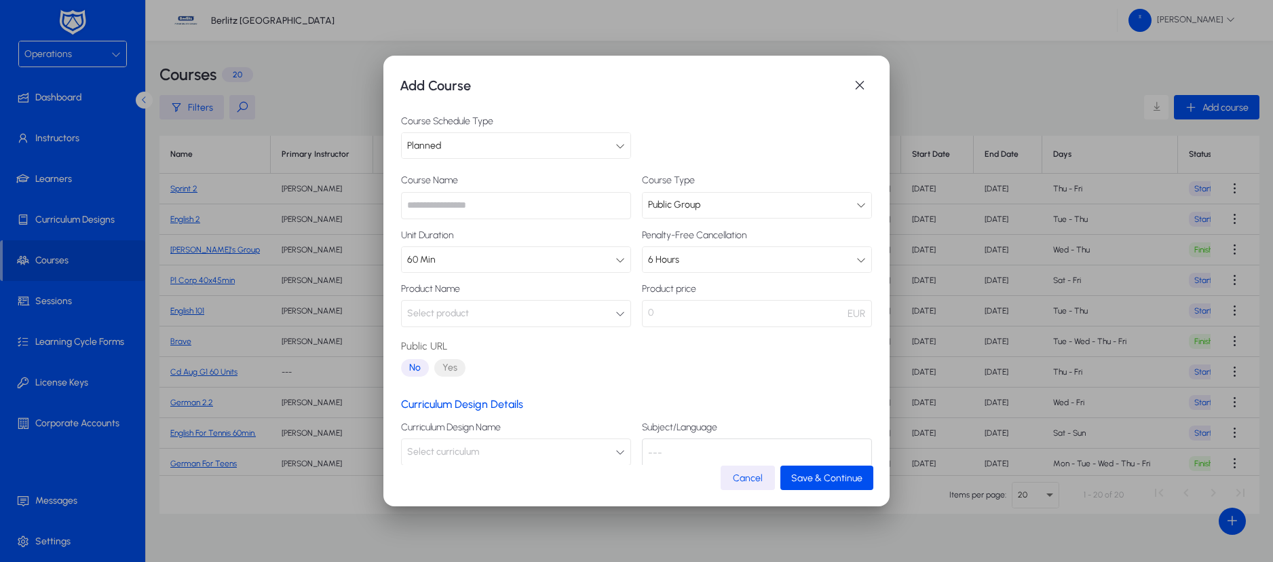
click at [549, 208] on input "text" at bounding box center [516, 205] width 230 height 27
type input "**********"
click at [510, 311] on button "Select product" at bounding box center [516, 313] width 230 height 27
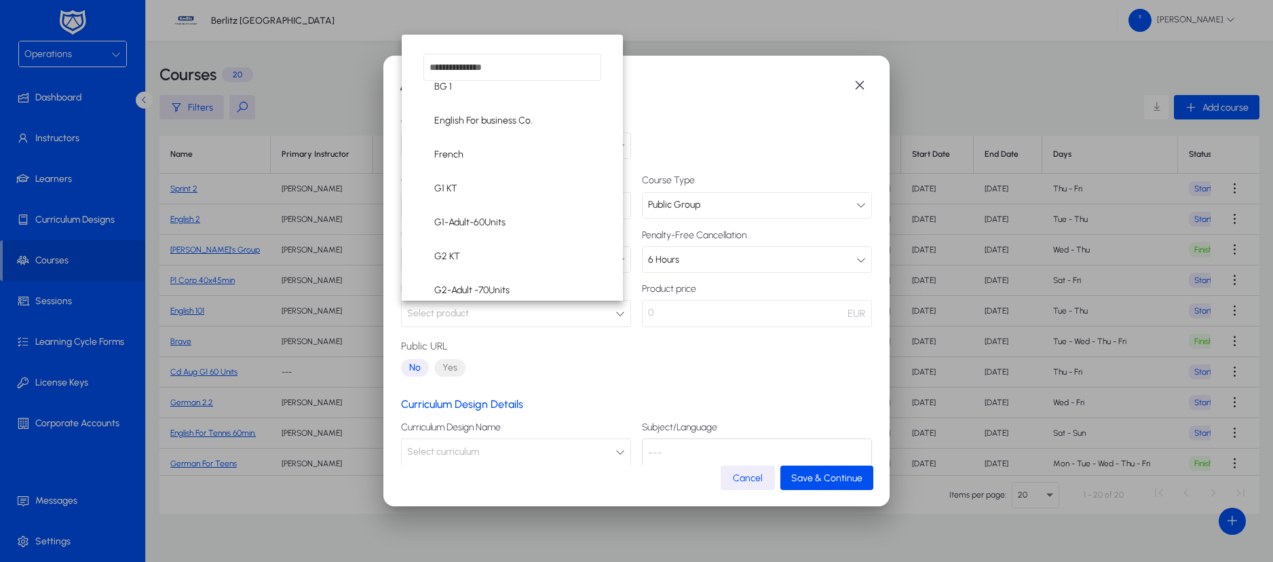
scroll to position [85, 0]
click at [489, 223] on span "G1-Adult-60Units" at bounding box center [469, 218] width 71 height 16
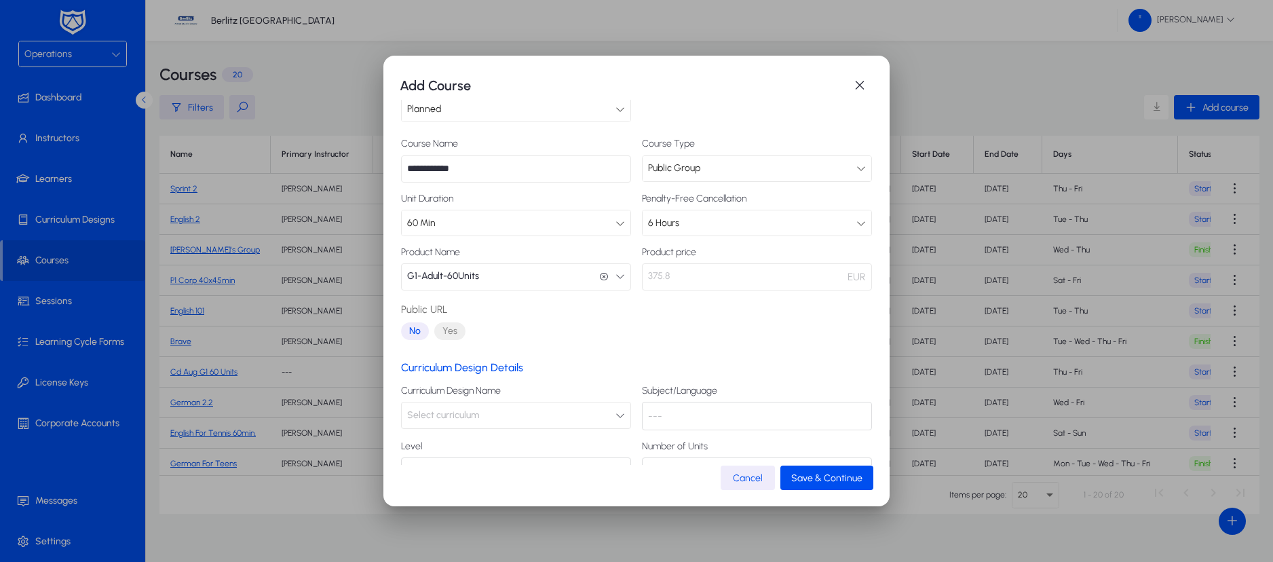
scroll to position [79, 0]
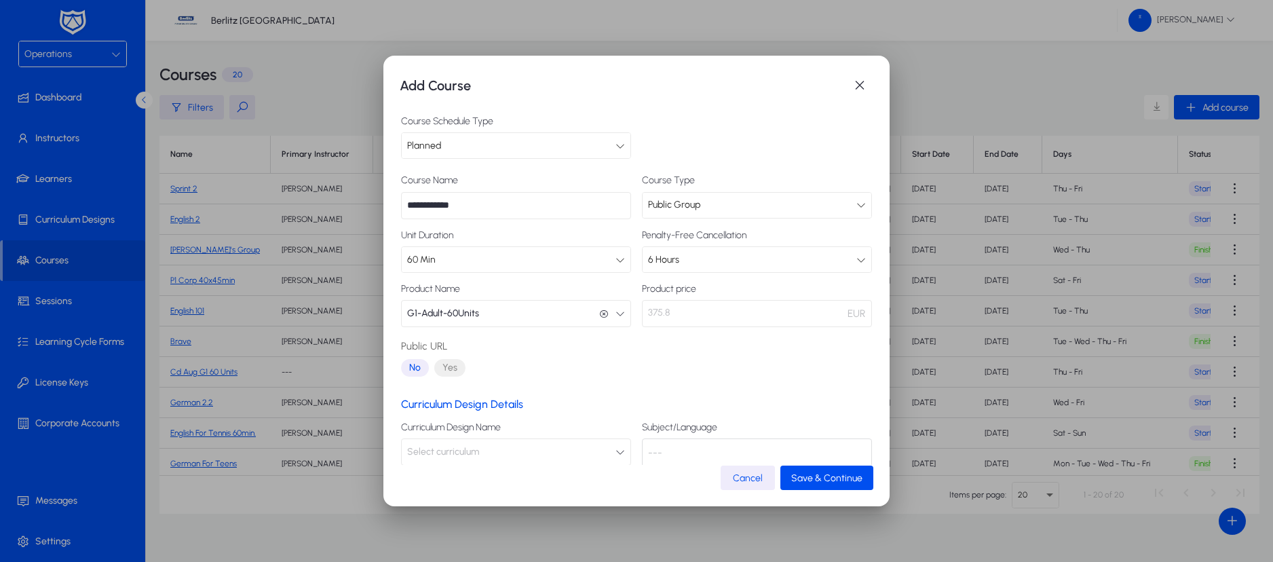
scroll to position [1, 0]
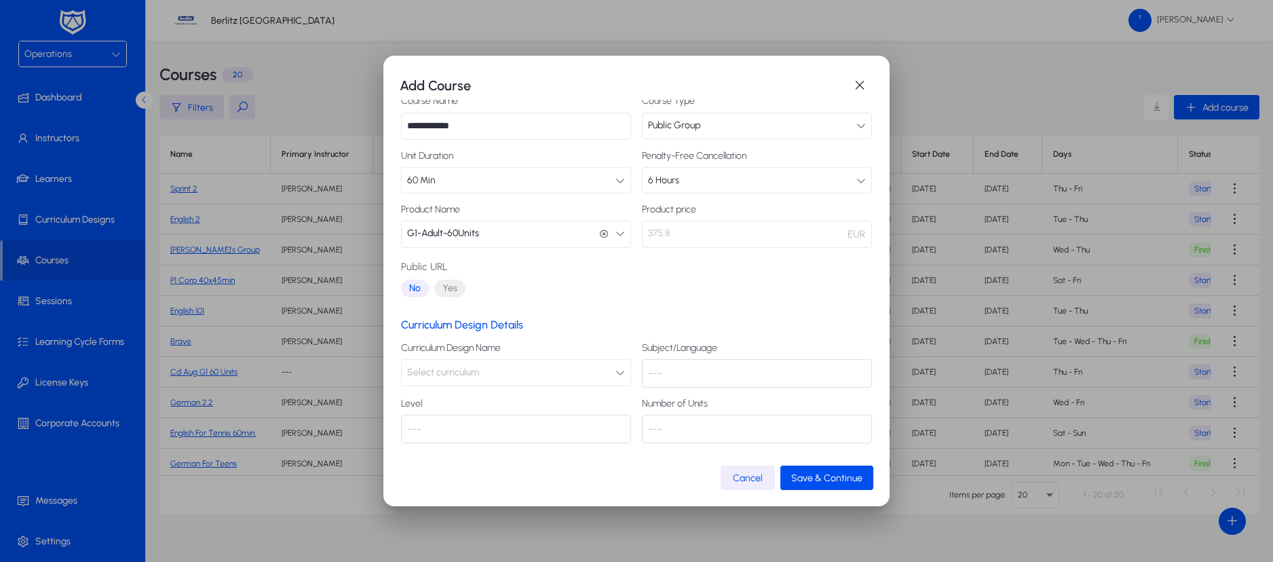
click at [615, 375] on icon "button" at bounding box center [619, 372] width 9 height 9
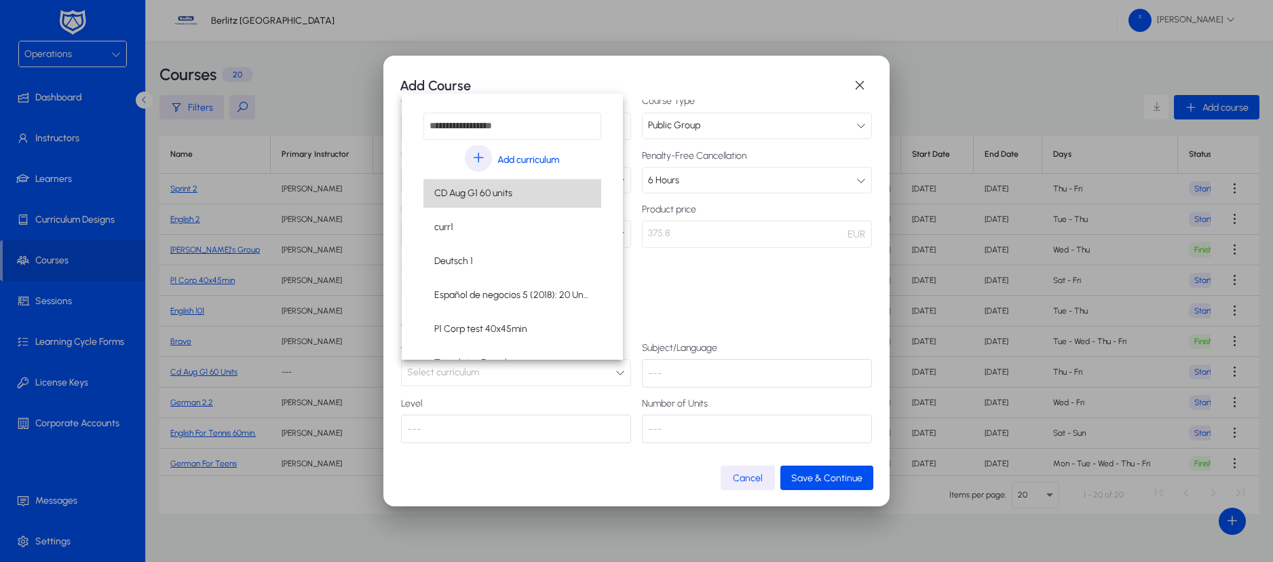
click at [533, 185] on mat-option "CD Aug G1 60 units" at bounding box center [512, 193] width 178 height 28
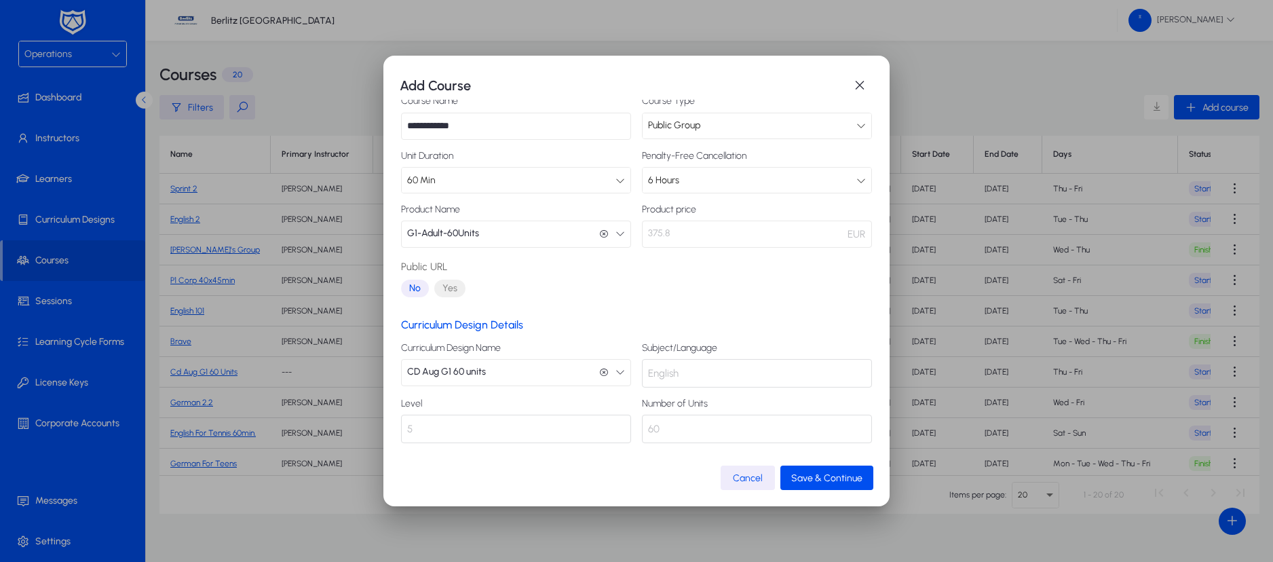
click at [684, 381] on div "English" at bounding box center [757, 373] width 230 height 28
click at [513, 427] on div "5" at bounding box center [516, 429] width 230 height 28
click at [808, 474] on span "Save & Continue" at bounding box center [826, 478] width 71 height 12
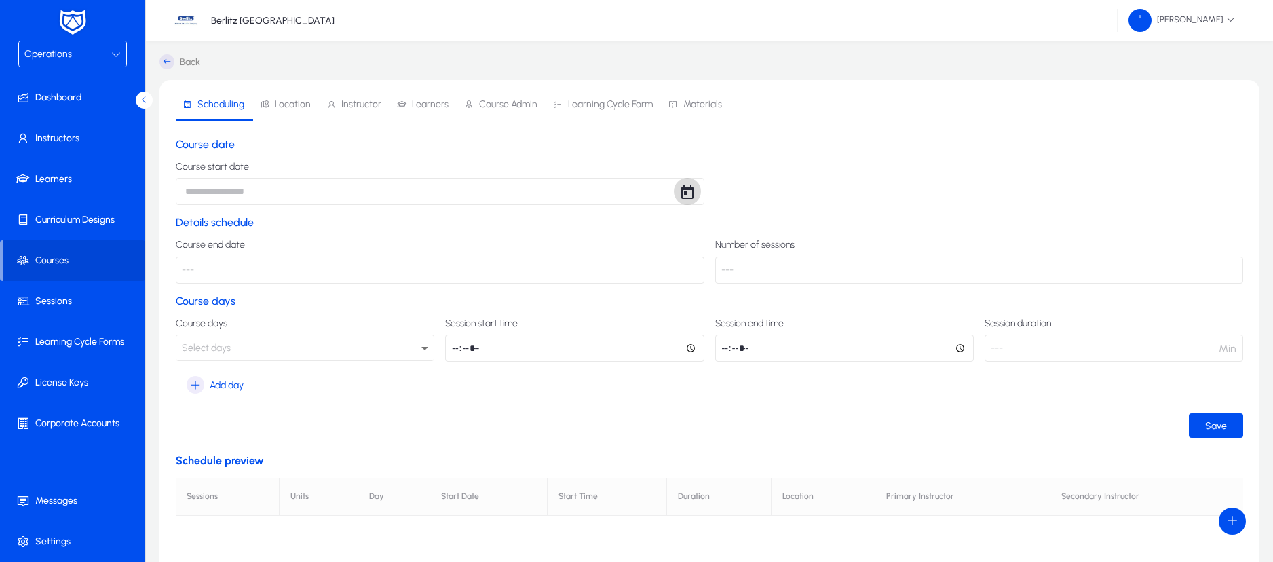
click at [689, 196] on span "Open calendar" at bounding box center [687, 191] width 27 height 27
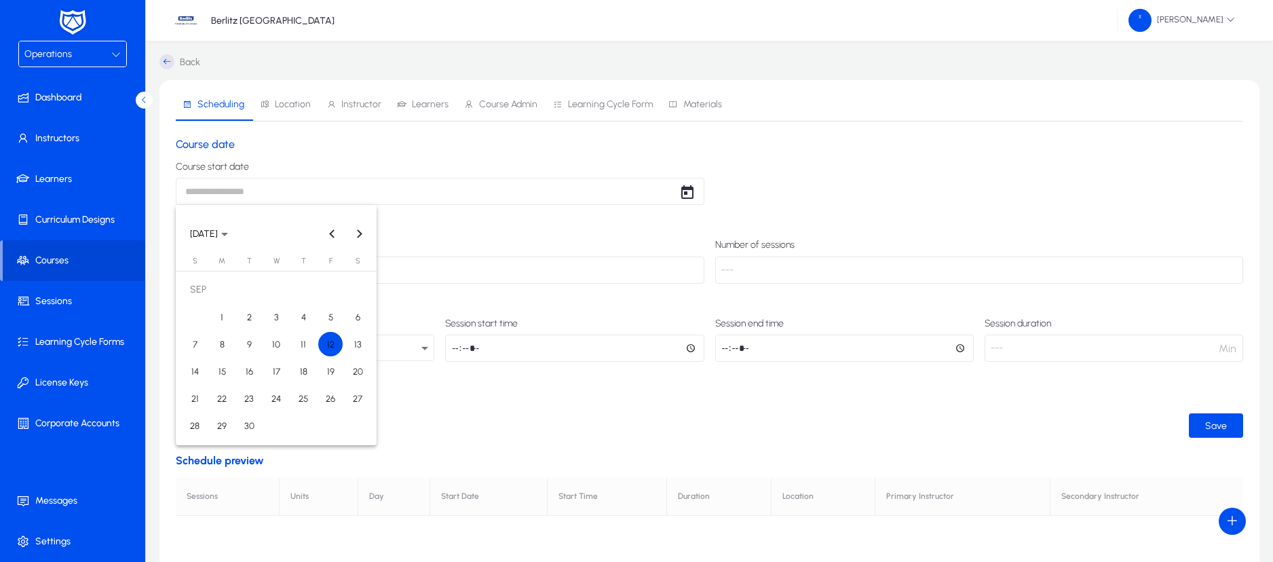
click at [338, 341] on span "12" at bounding box center [330, 344] width 24 height 24
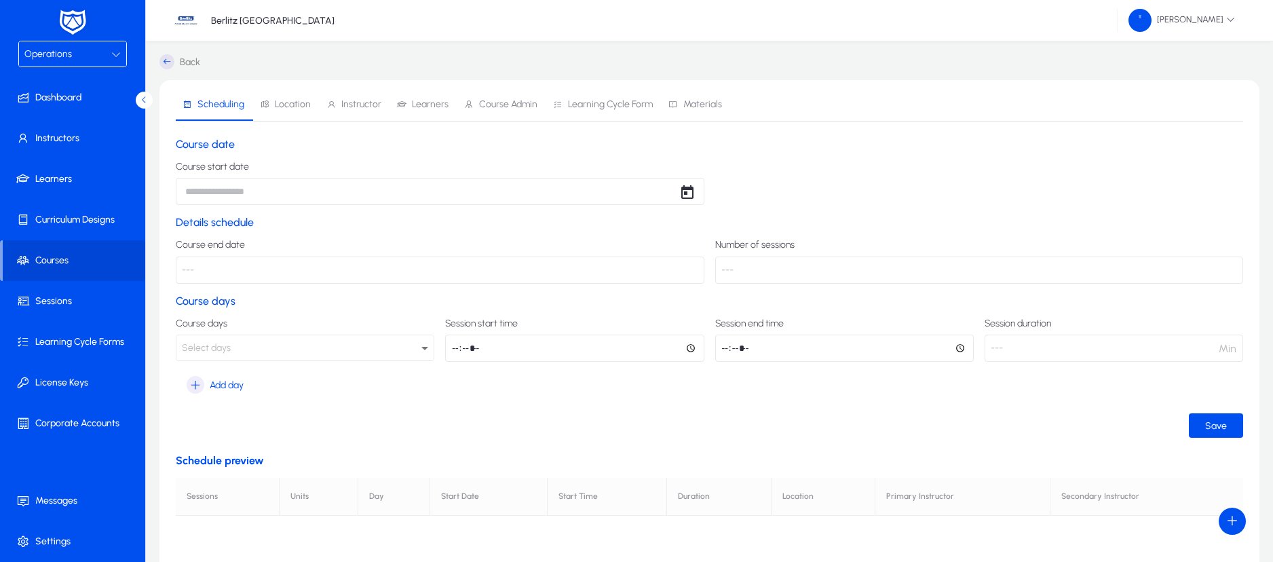
type input "**********"
click at [523, 272] on p "---" at bounding box center [440, 269] width 529 height 27
click at [330, 346] on div "Select days" at bounding box center [301, 348] width 239 height 18
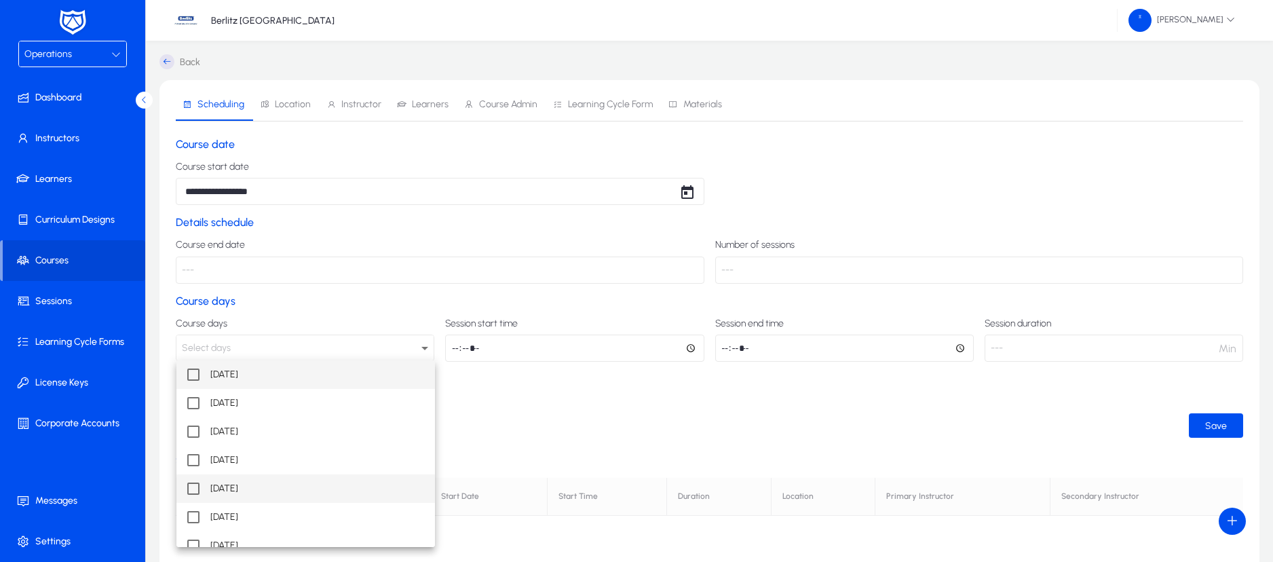
click at [199, 486] on mat-option "[DATE]" at bounding box center [305, 488] width 258 height 28
click at [501, 341] on div at bounding box center [636, 281] width 1273 height 562
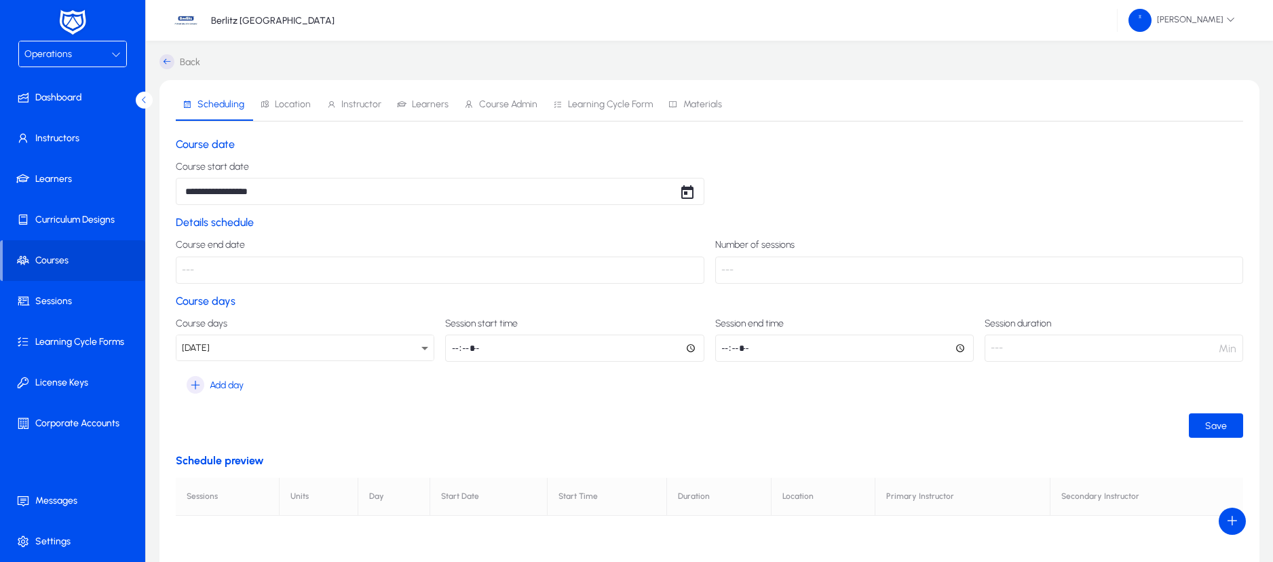
click at [459, 346] on input "time" at bounding box center [574, 347] width 258 height 27
type input "*****"
click at [723, 351] on input "time" at bounding box center [844, 347] width 258 height 27
type input "*****"
click at [906, 420] on ui-button "Save" at bounding box center [709, 425] width 1067 height 24
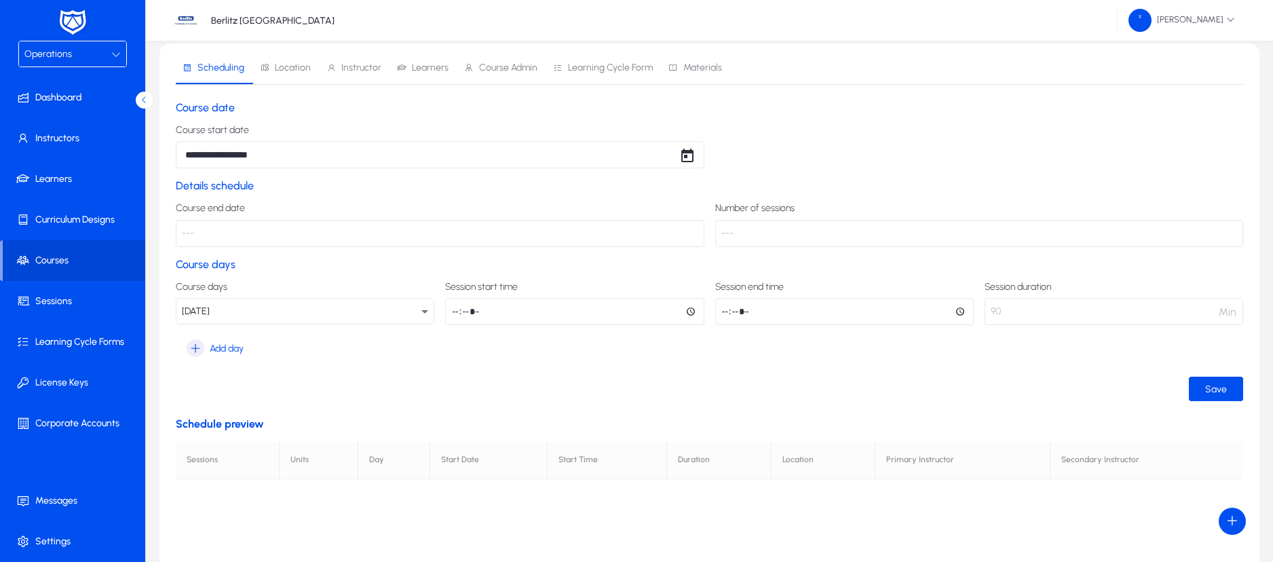
scroll to position [39, 0]
click at [1201, 384] on span "submit" at bounding box center [1216, 386] width 54 height 33
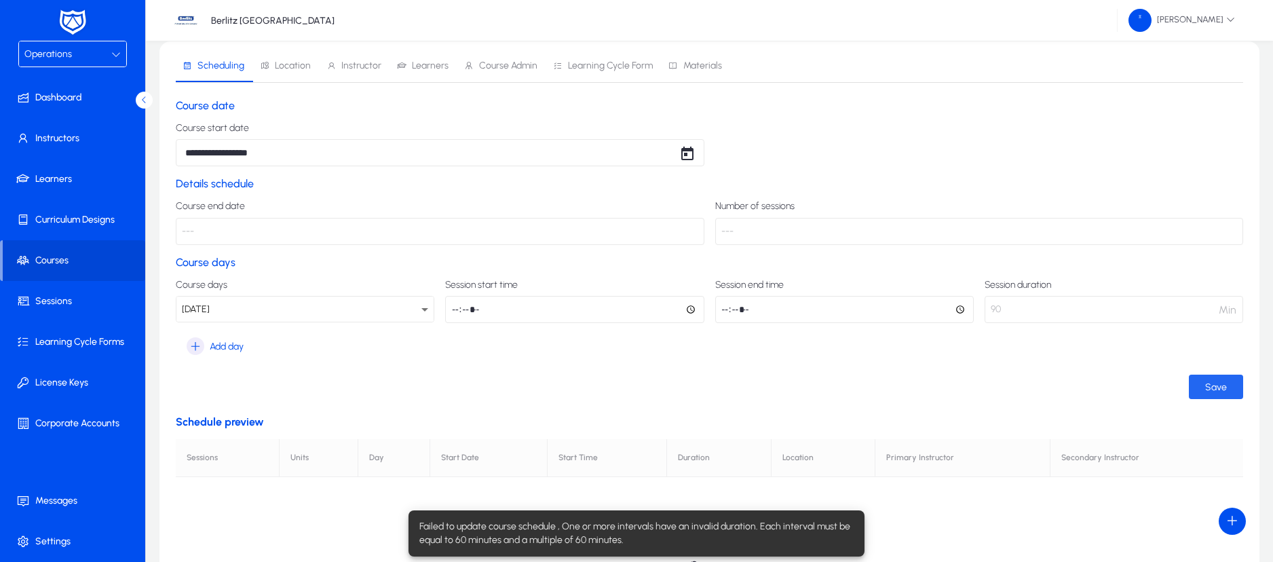
click at [1201, 384] on span "submit" at bounding box center [1216, 386] width 54 height 33
click at [750, 311] on input "*****" at bounding box center [844, 309] width 258 height 27
click at [742, 303] on input "*****" at bounding box center [844, 309] width 258 height 27
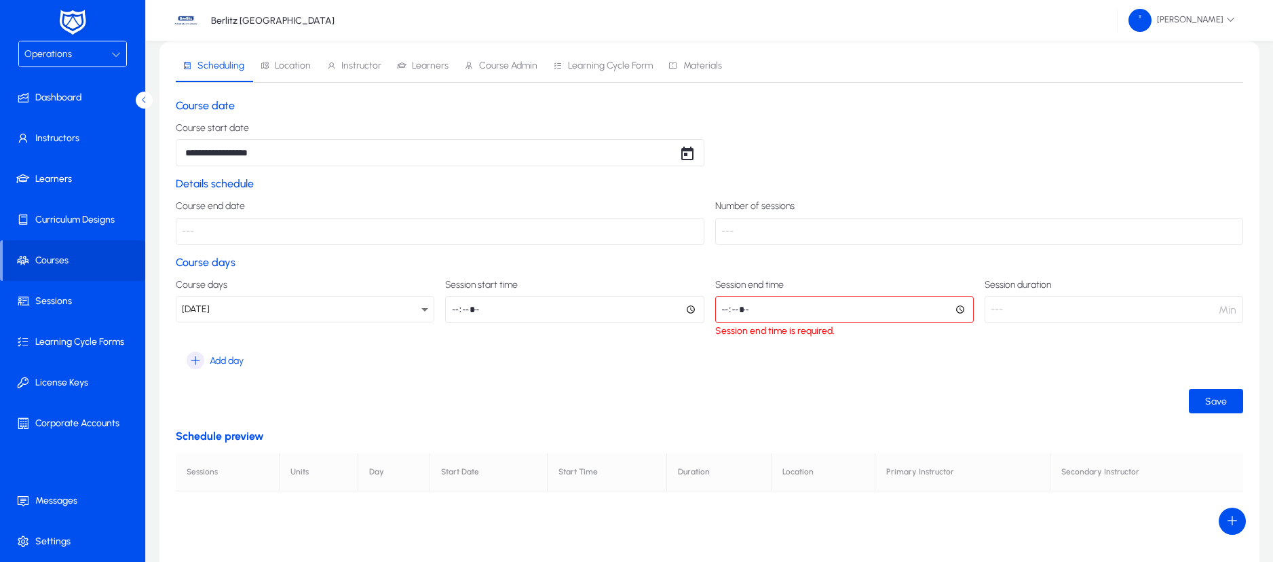
type input "*****"
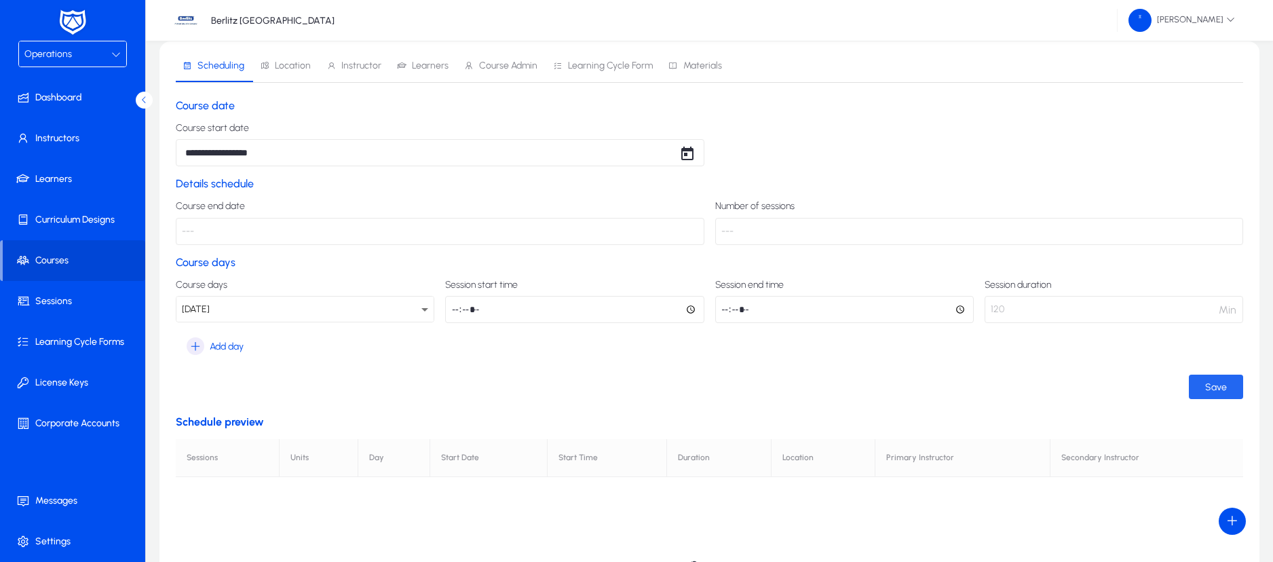
click at [1231, 393] on span "submit" at bounding box center [1216, 386] width 54 height 33
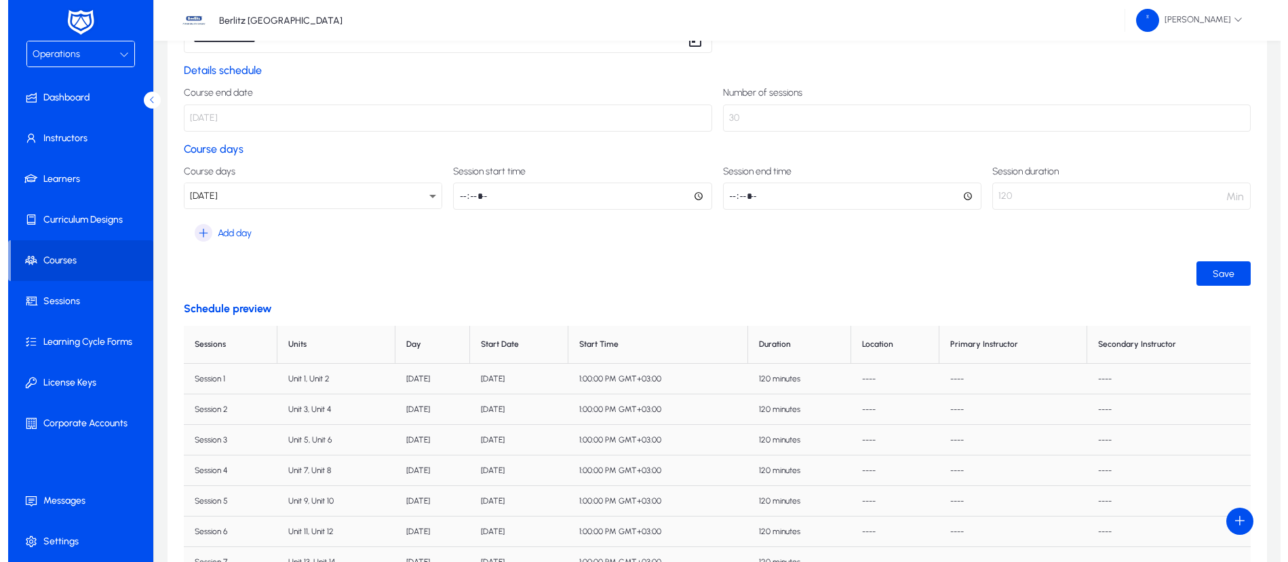
scroll to position [0, 0]
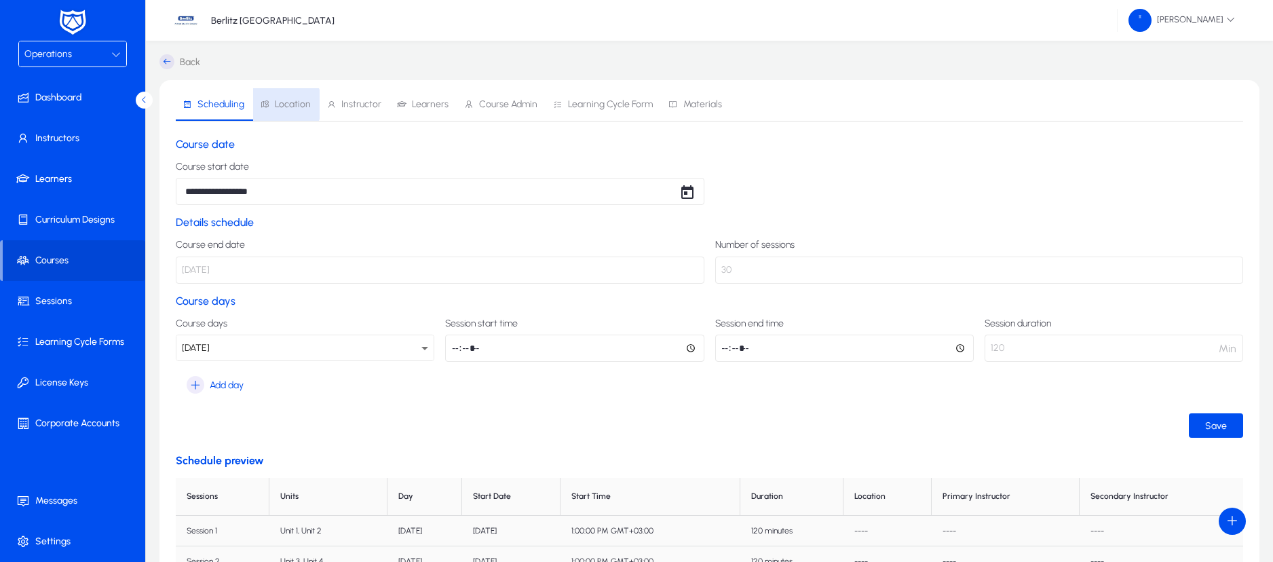
click at [280, 104] on span "Location" at bounding box center [293, 104] width 36 height 9
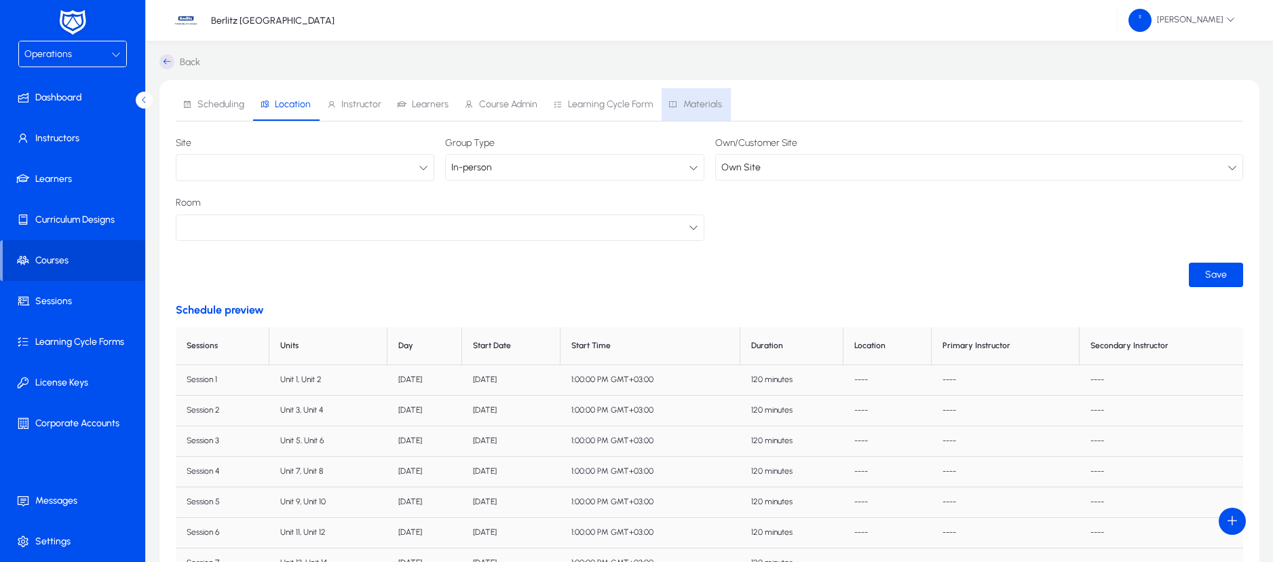
click at [696, 102] on span "Materials" at bounding box center [702, 104] width 39 height 9
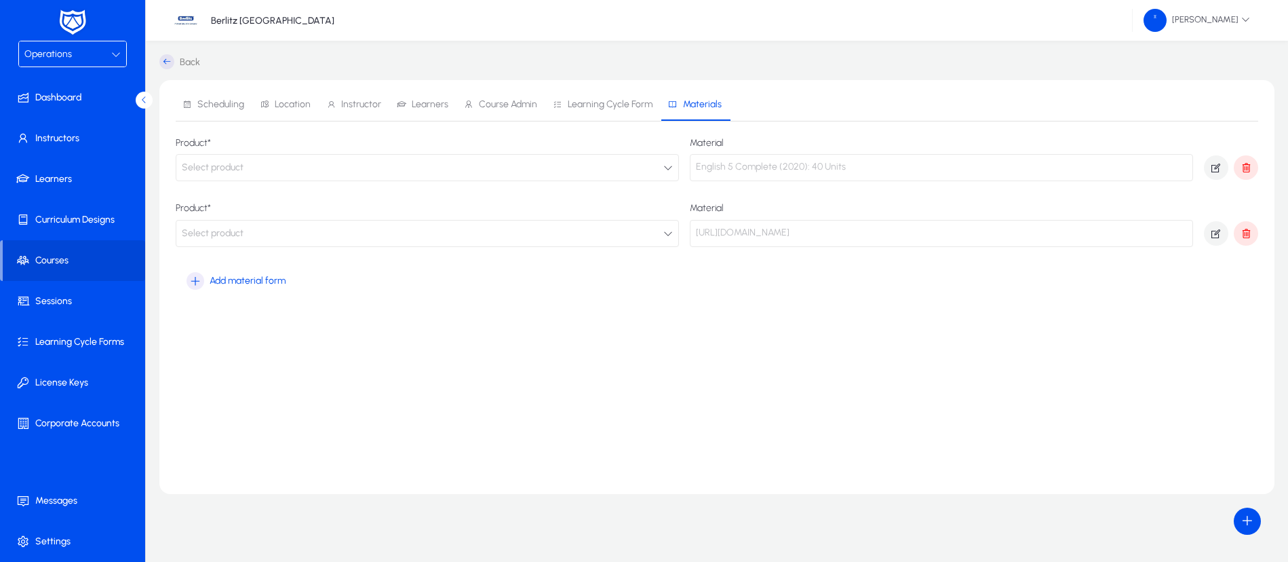
click at [668, 163] on icon "button" at bounding box center [668, 167] width 9 height 9
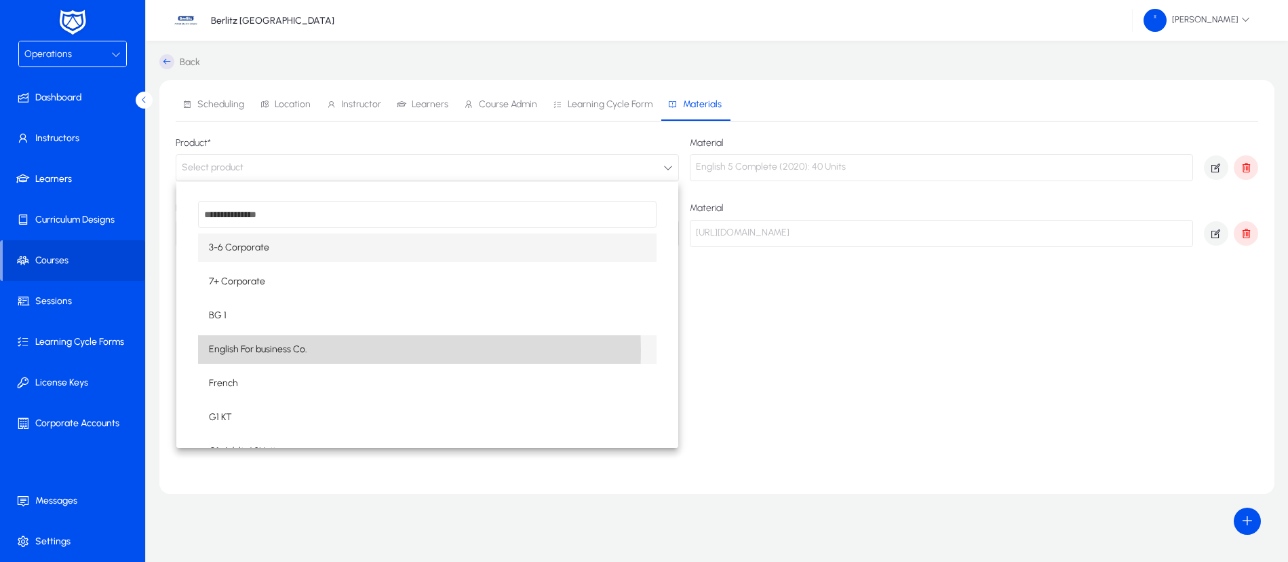
click at [309, 349] on mat-option "English For business Co." at bounding box center [427, 349] width 459 height 28
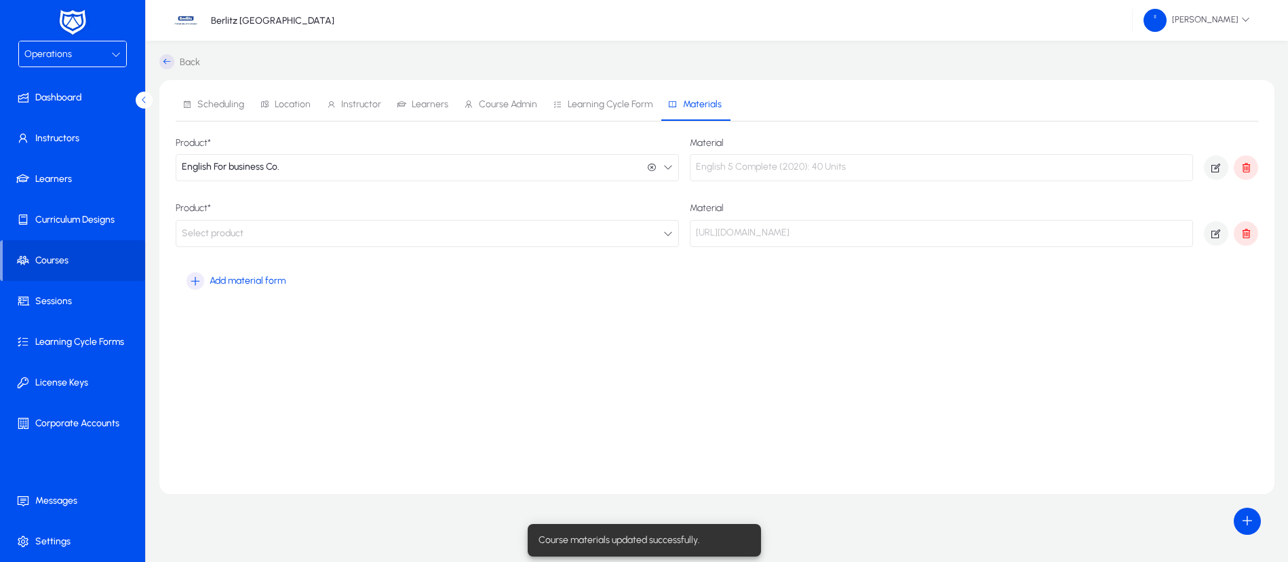
click at [449, 227] on button "Select product" at bounding box center [427, 233] width 503 height 27
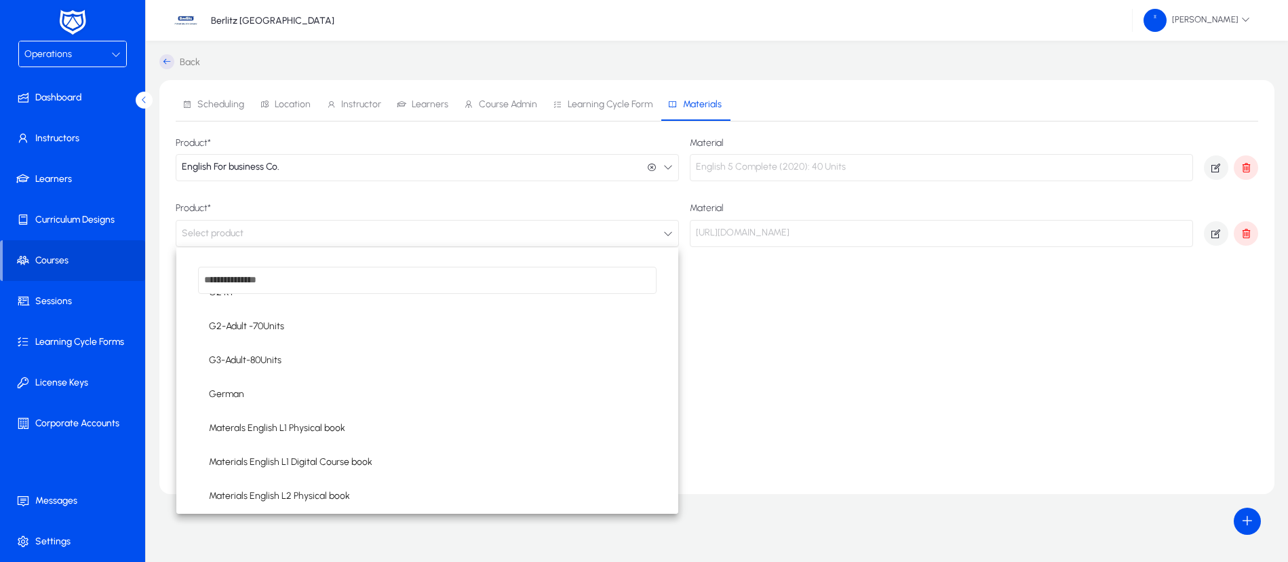
scroll to position [261, 0]
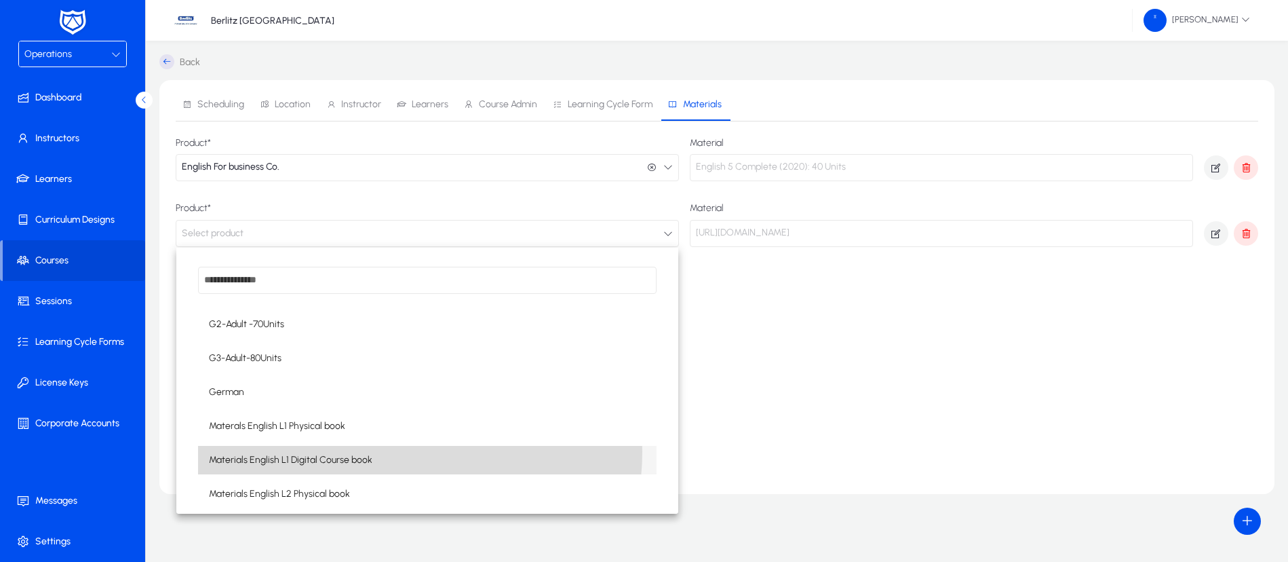
click at [386, 451] on mat-option "Materials English L1 Digital Course book" at bounding box center [427, 460] width 459 height 28
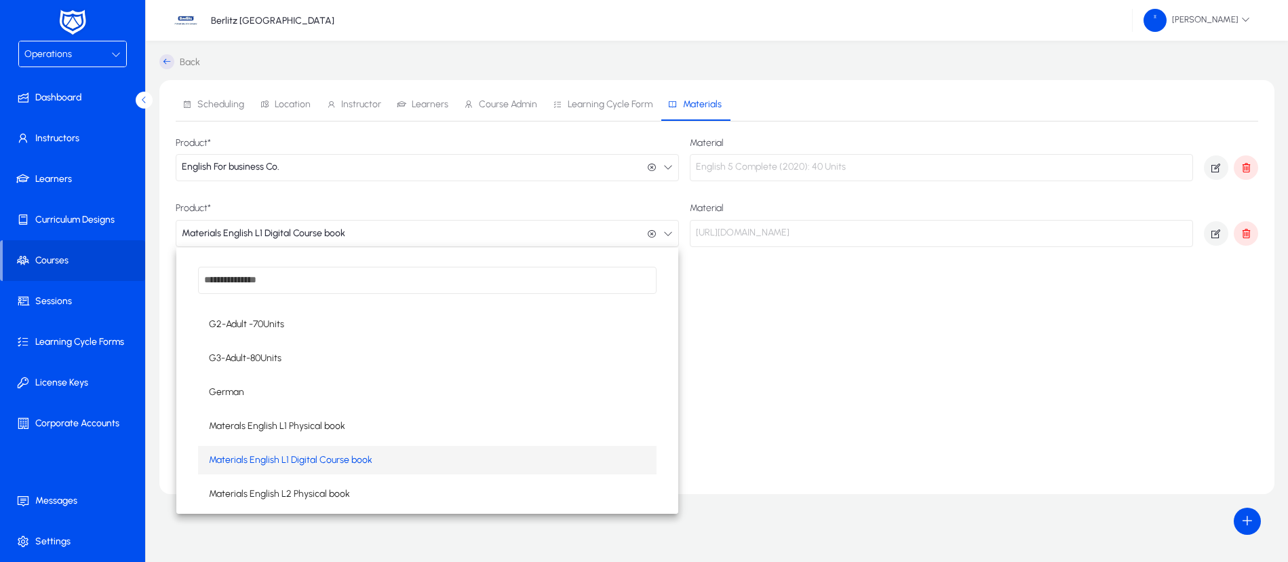
scroll to position [1, 0]
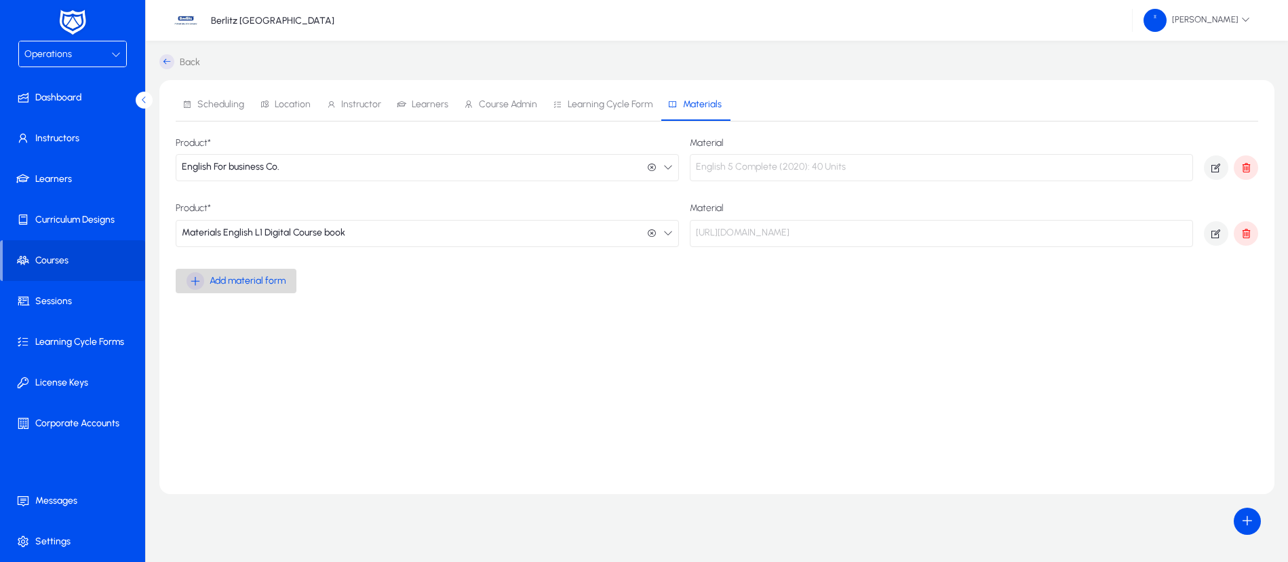
click at [195, 280] on icon "button" at bounding box center [196, 281] width 18 height 18
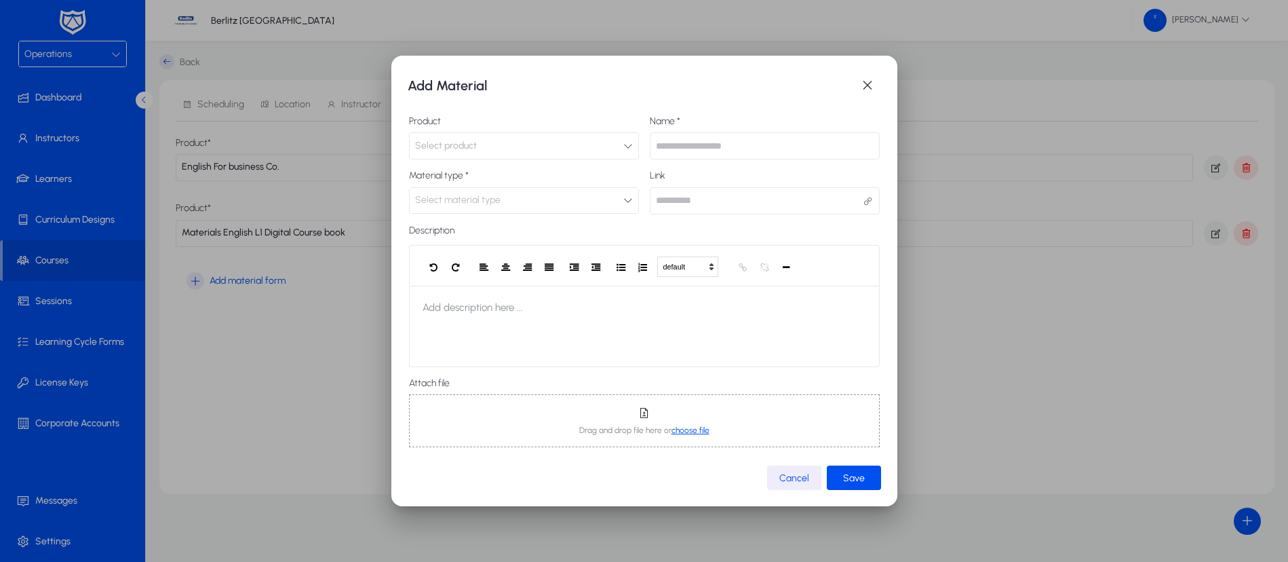
click at [623, 143] on icon "button" at bounding box center [627, 145] width 9 height 9
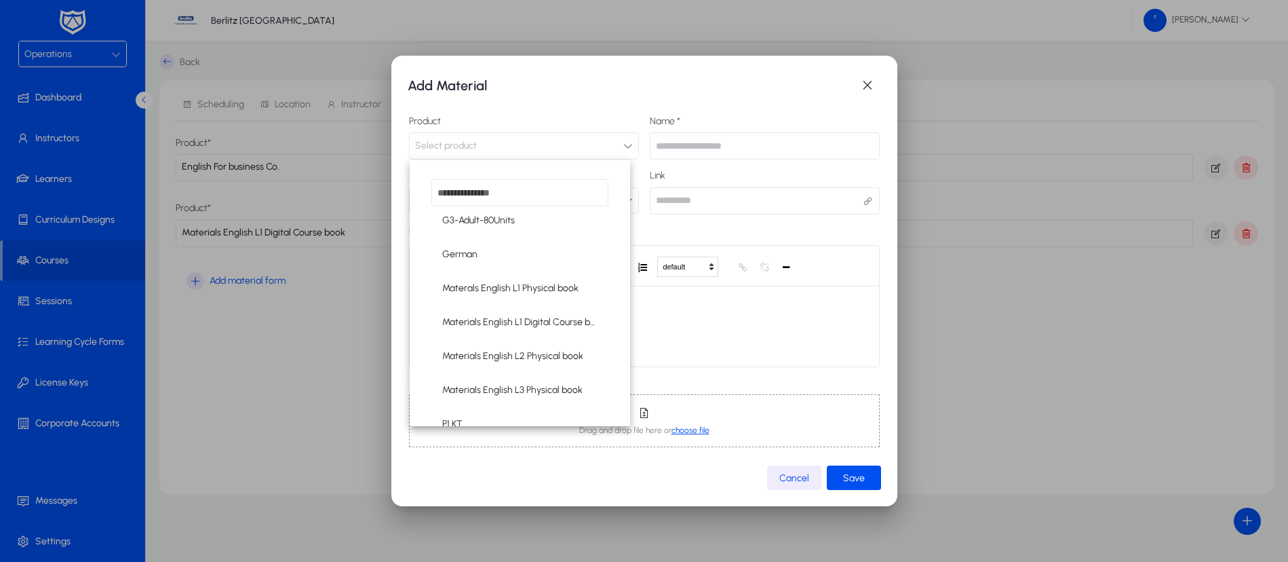
scroll to position [309, 0]
click at [532, 294] on span "Materals English L1 Physical book" at bounding box center [510, 290] width 136 height 16
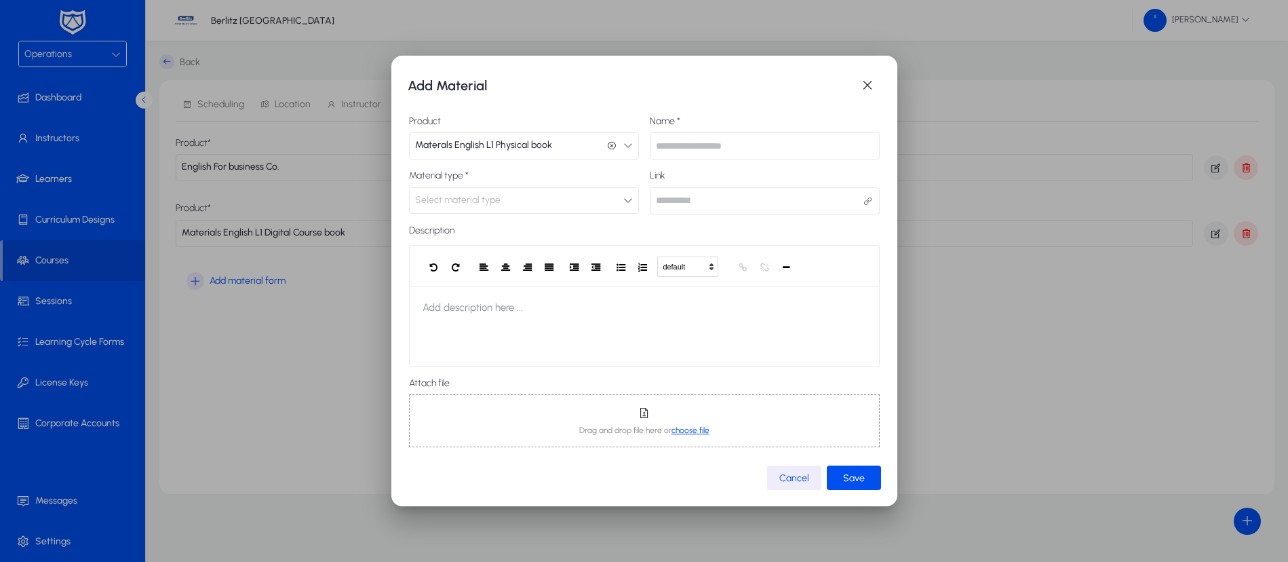
click at [693, 145] on input "text" at bounding box center [765, 145] width 230 height 27
type input "**********"
click at [614, 210] on div "Select material type" at bounding box center [524, 200] width 229 height 25
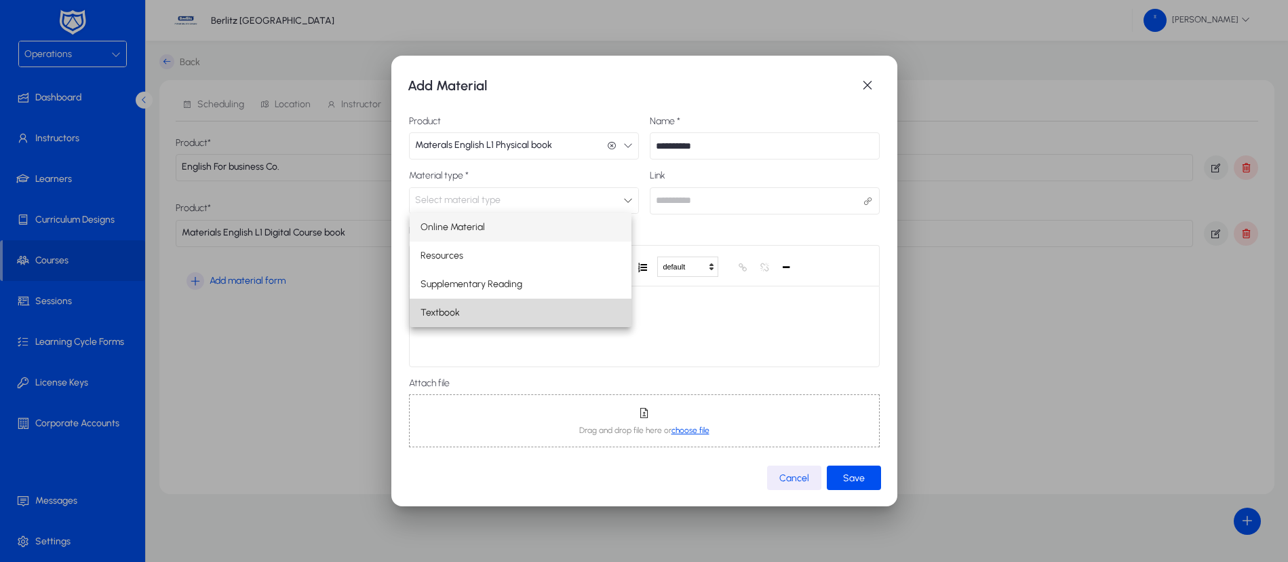
click at [493, 301] on mat-option "Textbook" at bounding box center [521, 313] width 223 height 28
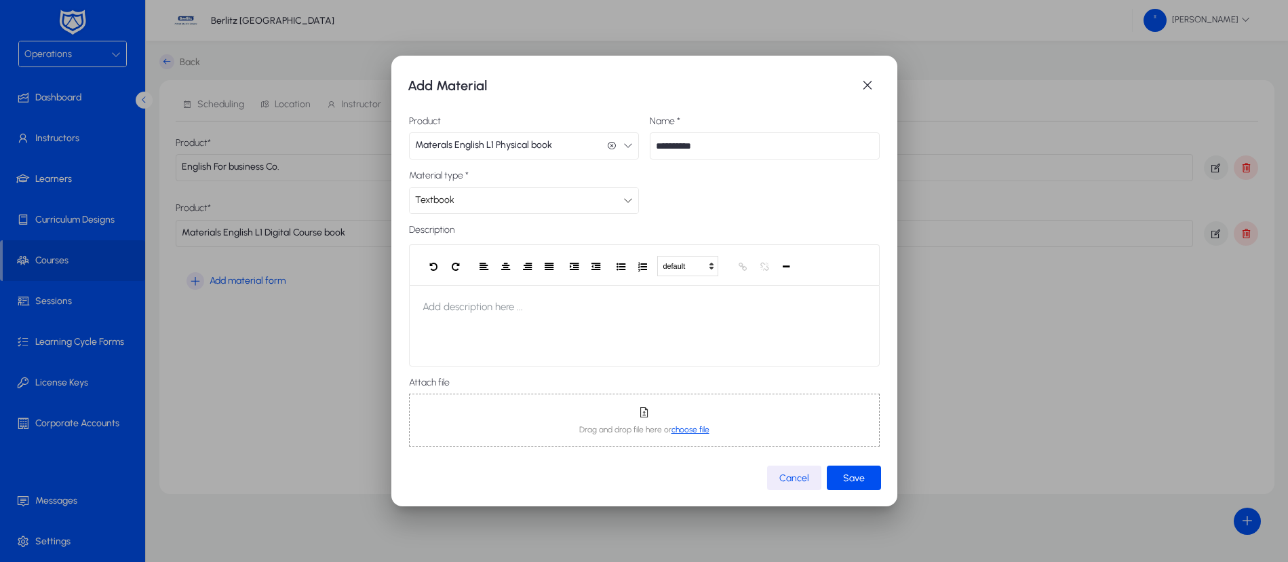
scroll to position [3, 0]
click at [842, 469] on span "submit" at bounding box center [854, 477] width 54 height 33
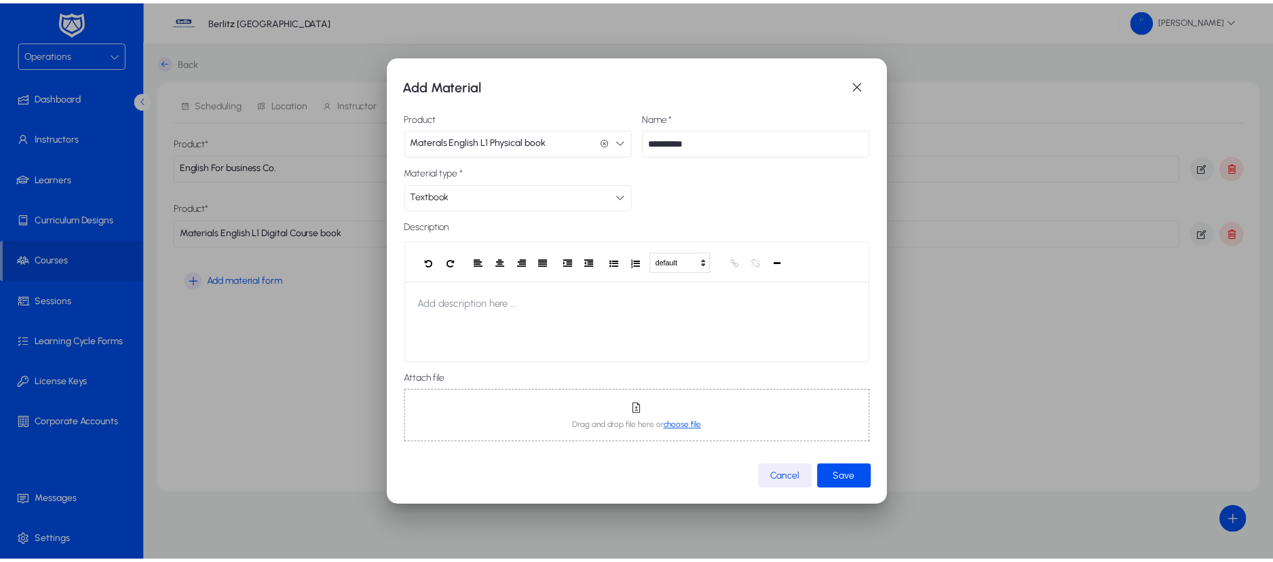
scroll to position [0, 0]
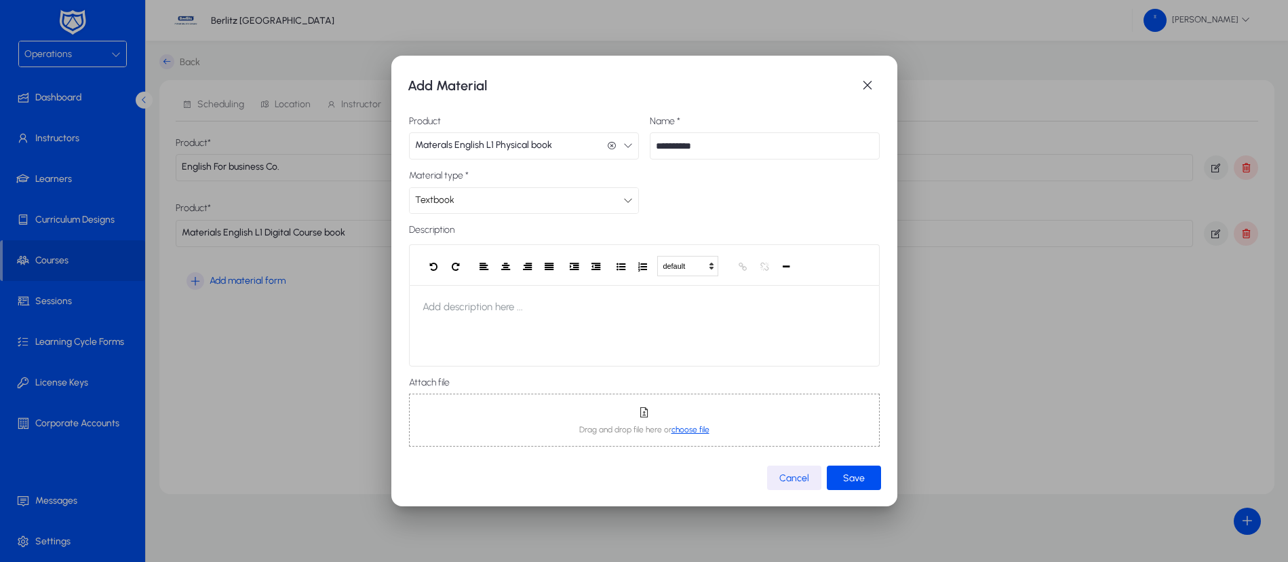
click at [857, 459] on mat-dialog-content "**********" at bounding box center [645, 282] width 474 height 365
click at [851, 476] on span "Save" at bounding box center [854, 478] width 22 height 12
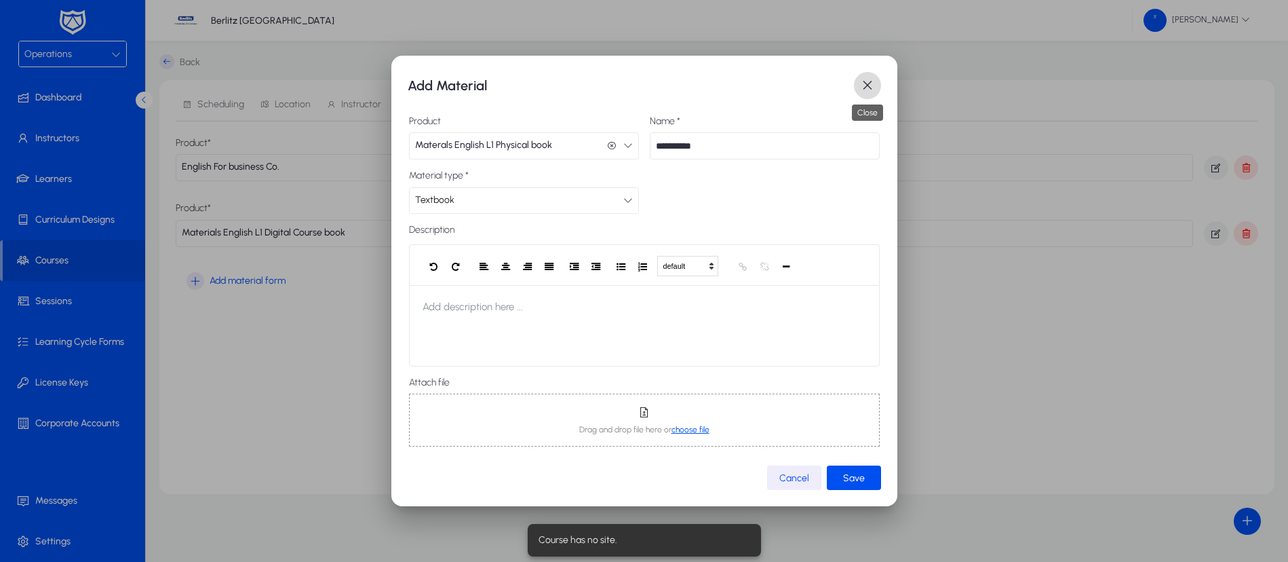
click at [868, 84] on span "button" at bounding box center [867, 85] width 27 height 27
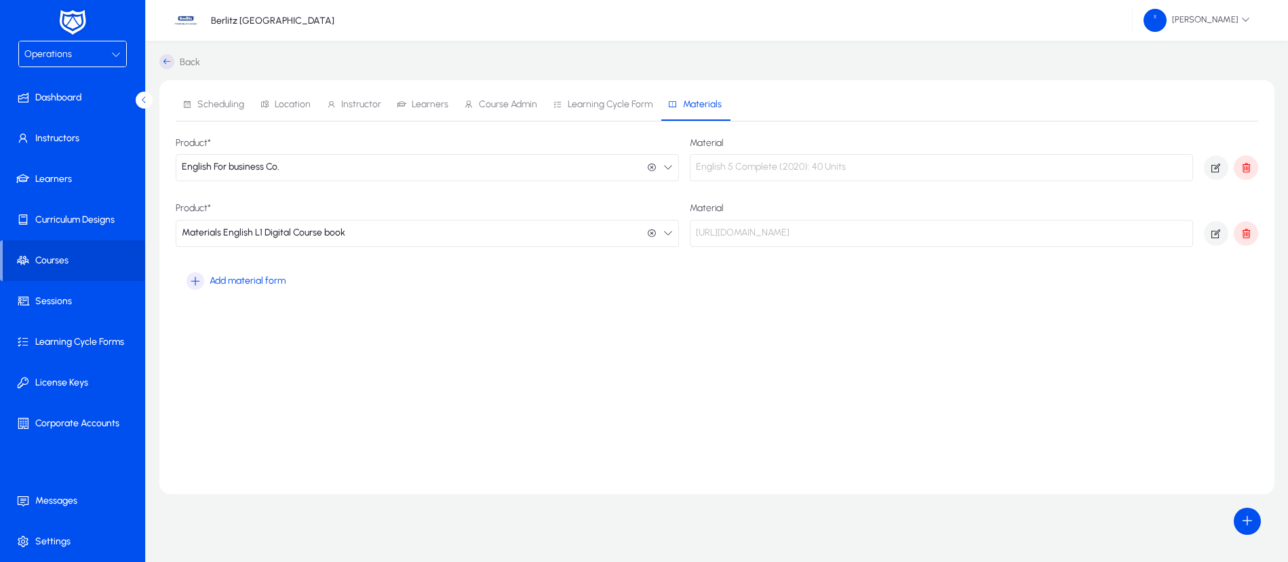
click at [168, 61] on icon at bounding box center [166, 61] width 15 height 15
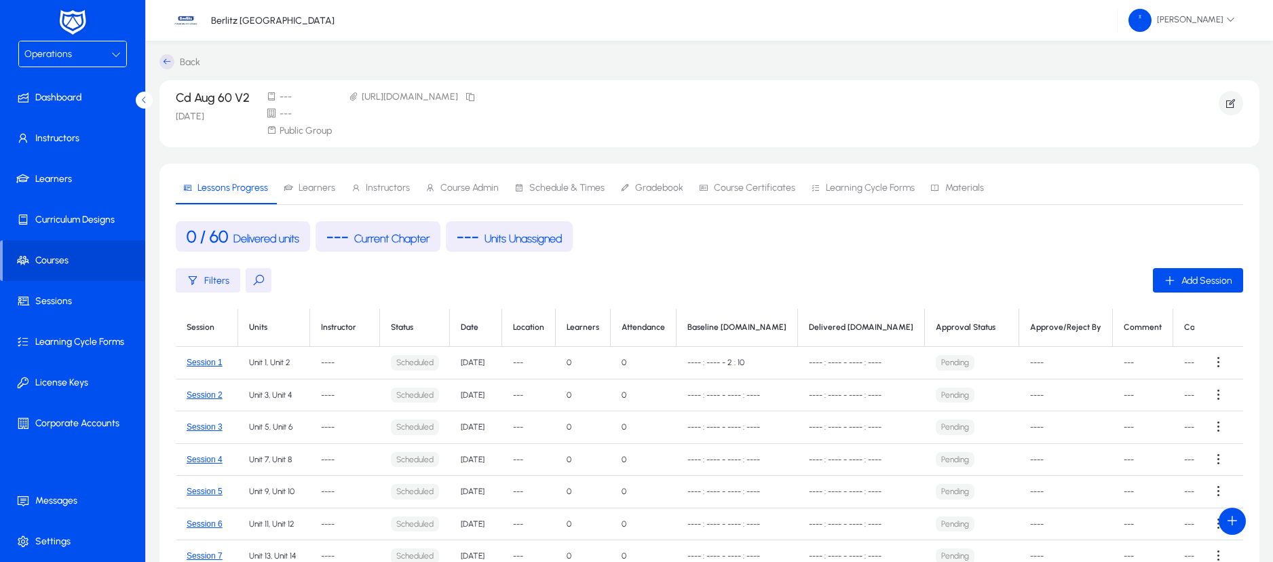
click at [1218, 104] on section "Cd Aug 60 V2 11 Sep 2025 --- --- Public Group https://erp.badgewell.com/course/…" at bounding box center [709, 113] width 1100 height 67
click at [1225, 102] on icon "button" at bounding box center [1231, 103] width 12 height 12
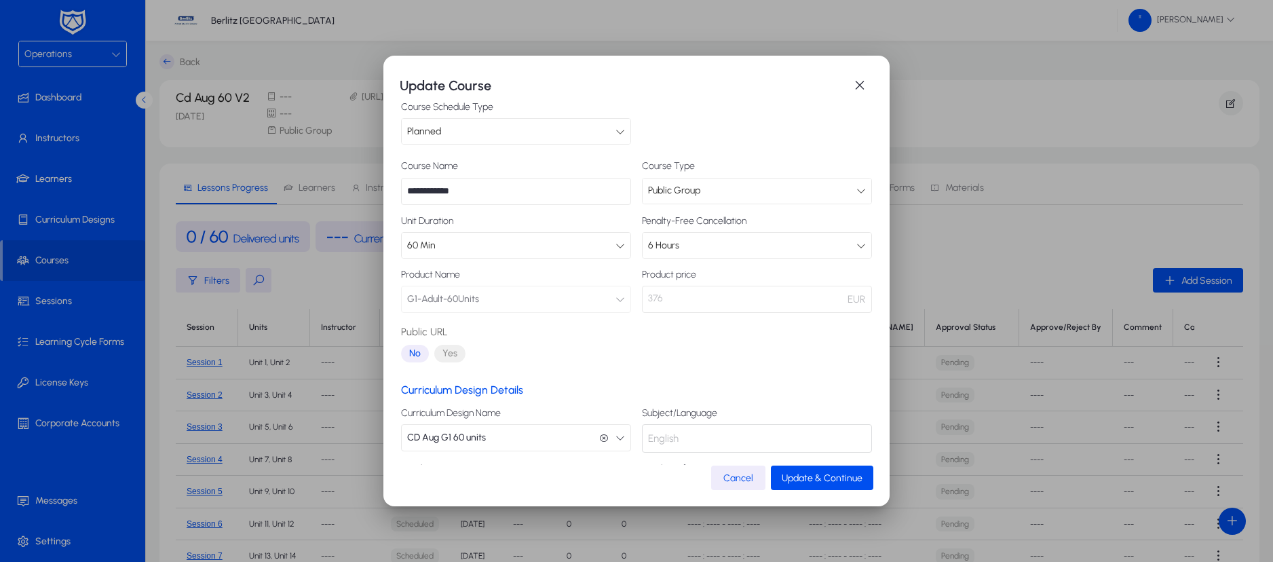
scroll to position [79, 0]
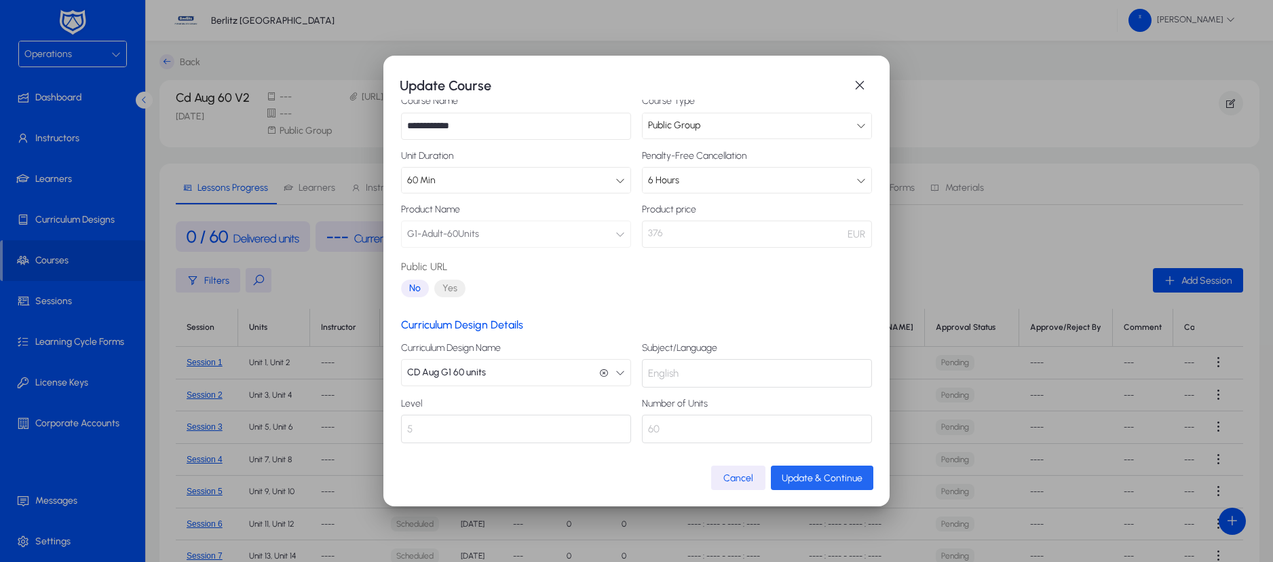
click at [800, 476] on span "Update & Continue" at bounding box center [822, 478] width 81 height 12
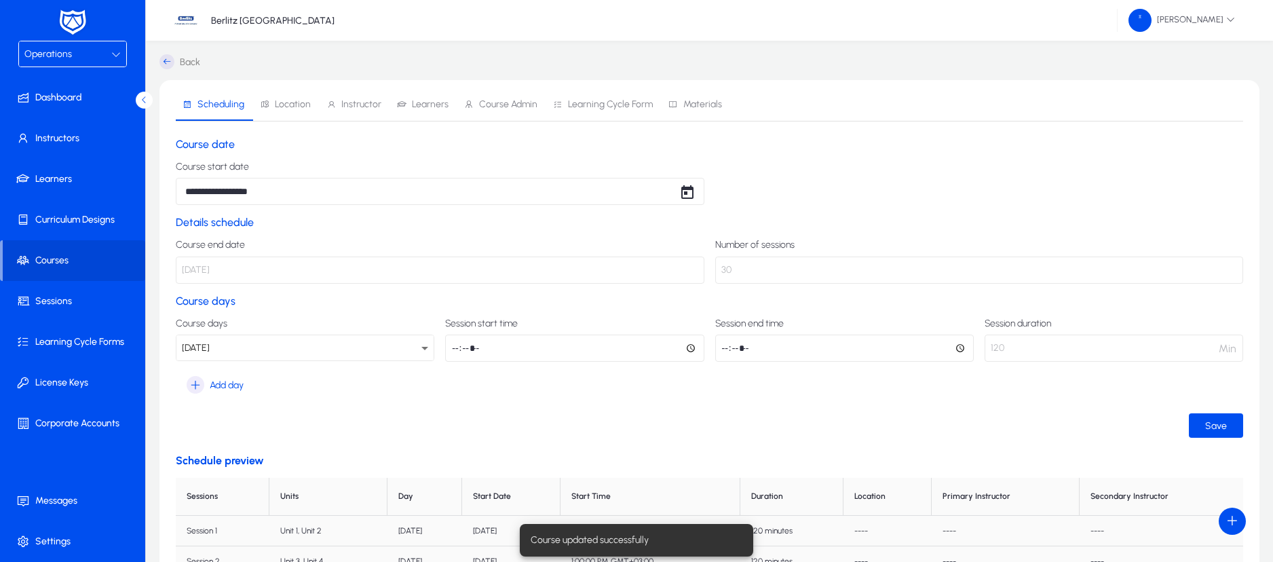
click at [295, 107] on span "Location" at bounding box center [293, 104] width 36 height 9
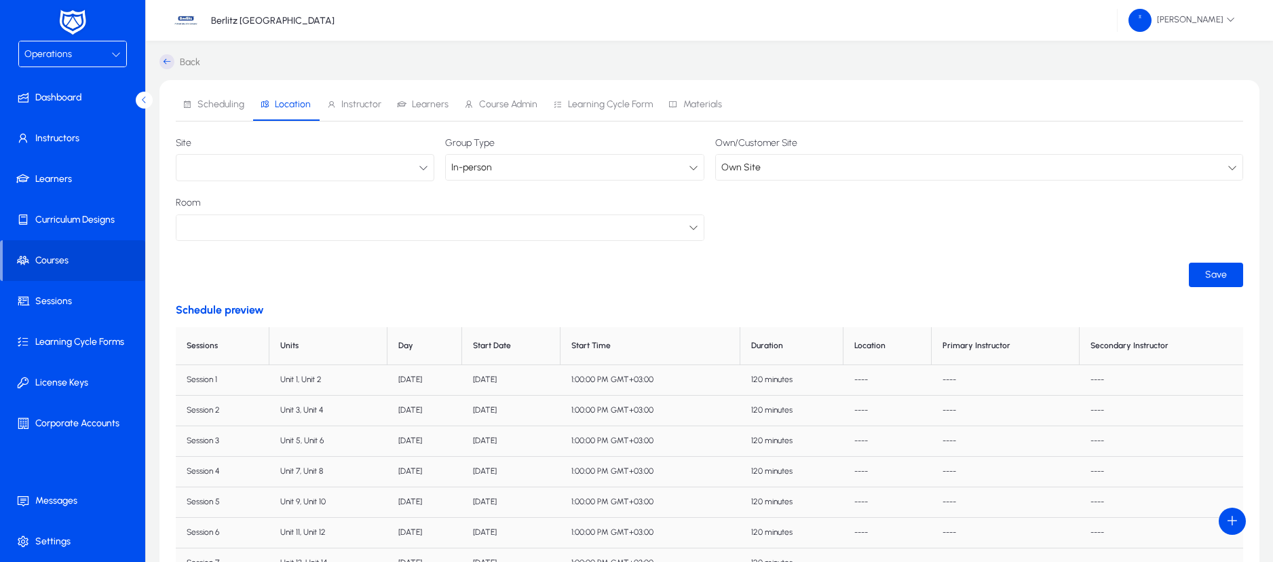
click at [415, 168] on button "button" at bounding box center [305, 167] width 258 height 27
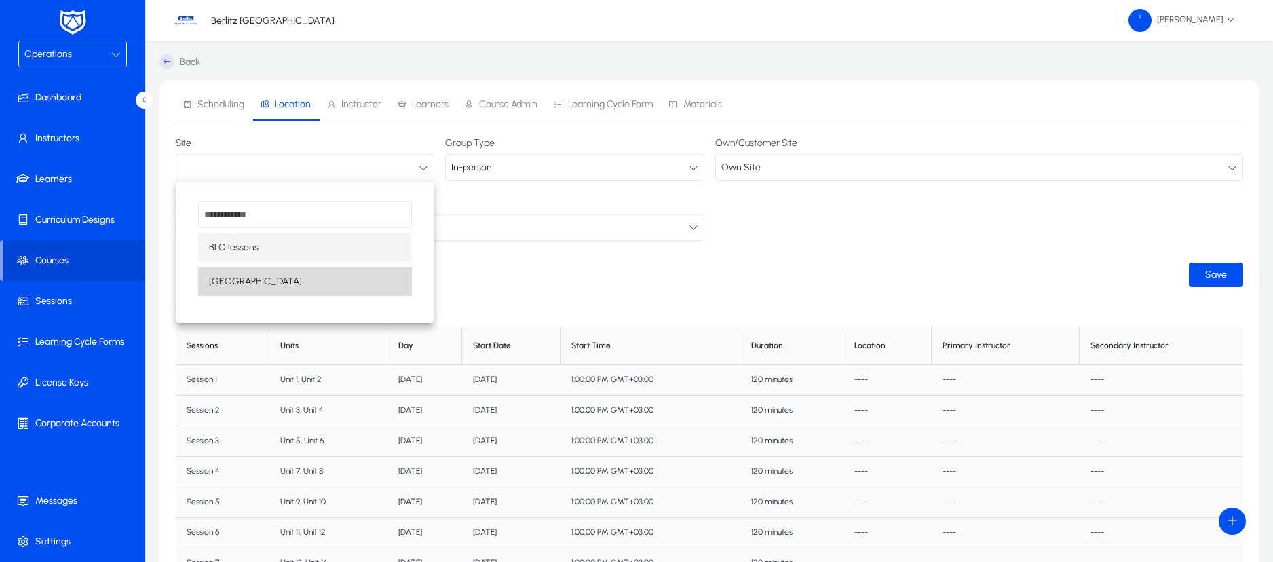
click at [304, 280] on mat-option "[GEOGRAPHIC_DATA]" at bounding box center [305, 281] width 214 height 28
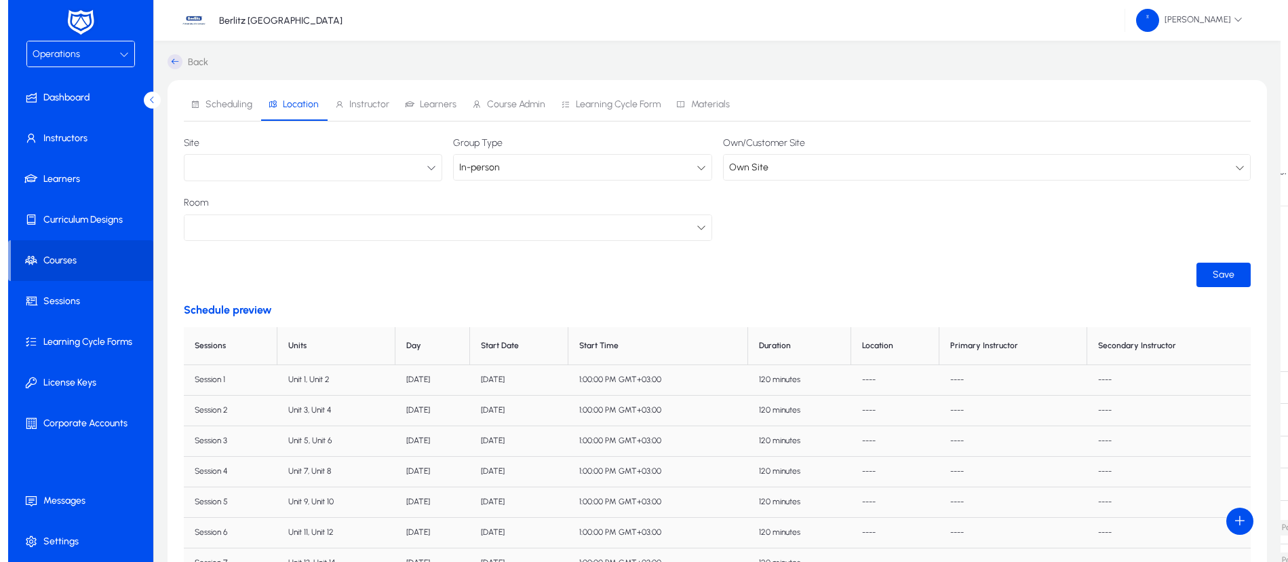
scroll to position [1, 0]
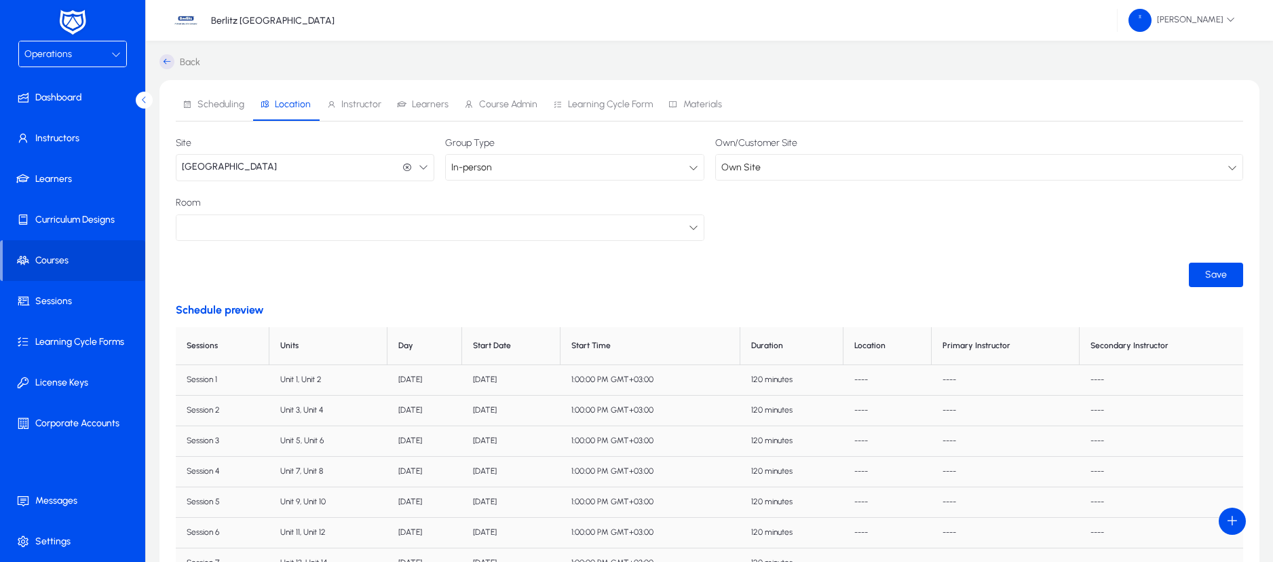
click at [695, 161] on div at bounding box center [693, 167] width 9 height 16
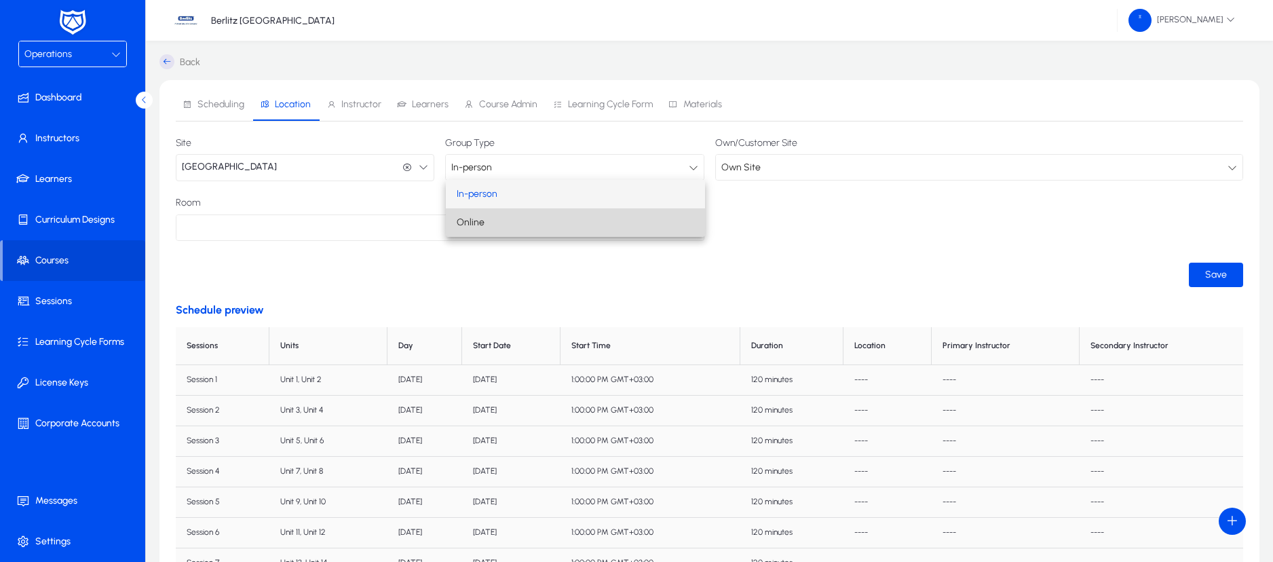
click at [610, 224] on mat-option "Online" at bounding box center [575, 222] width 258 height 28
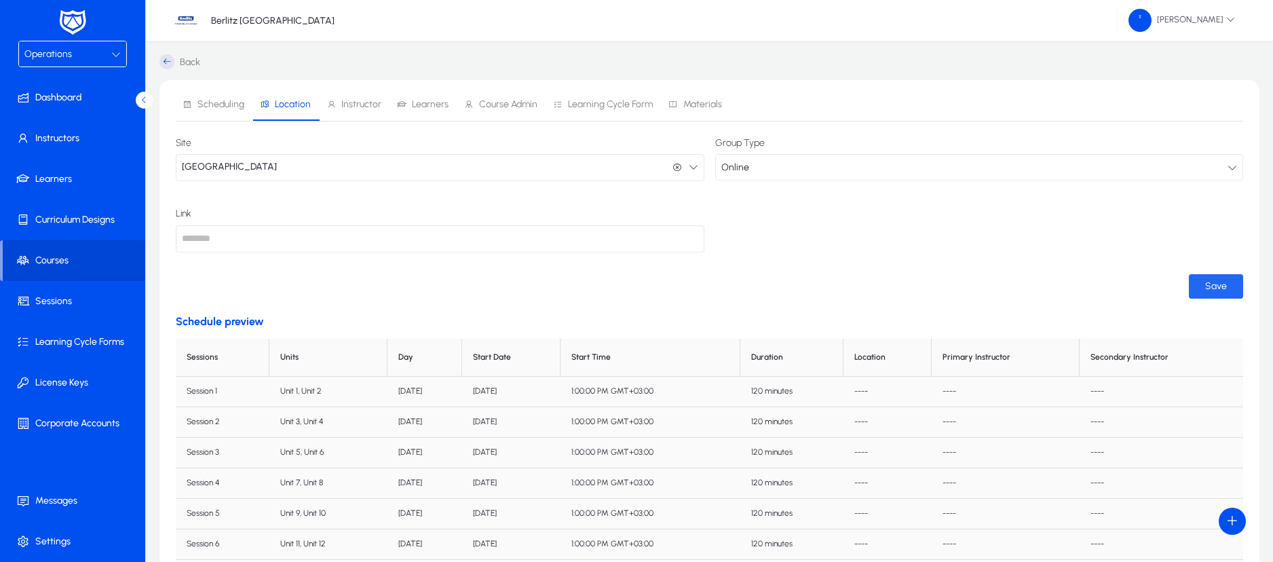
click at [1199, 283] on span "submit" at bounding box center [1216, 286] width 54 height 33
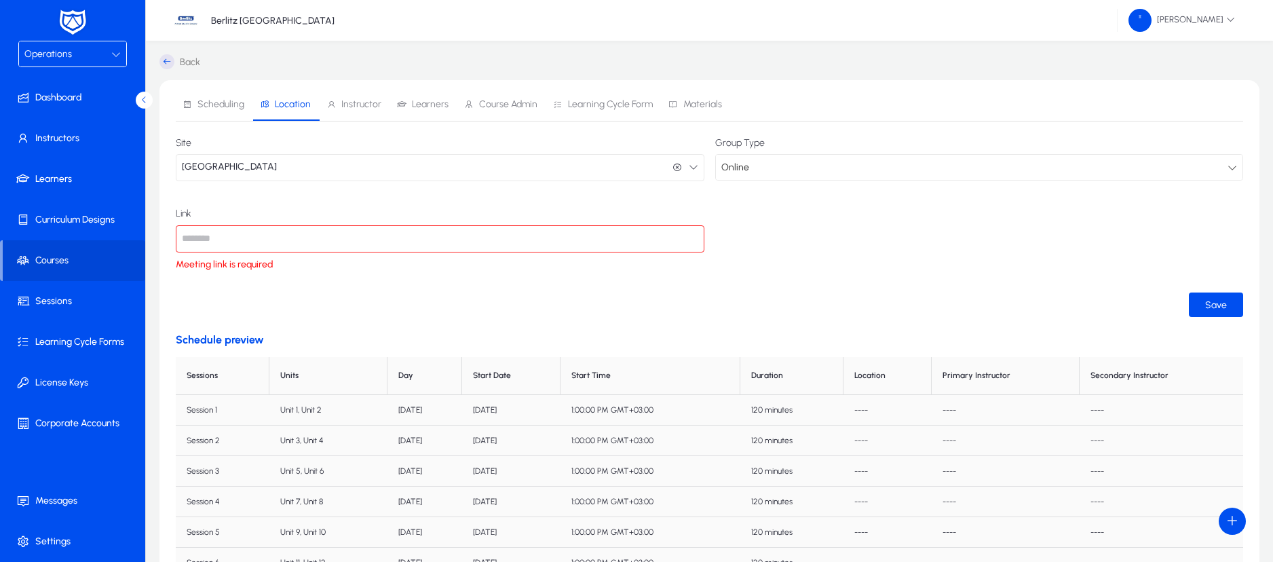
click at [621, 236] on input "text" at bounding box center [440, 238] width 529 height 27
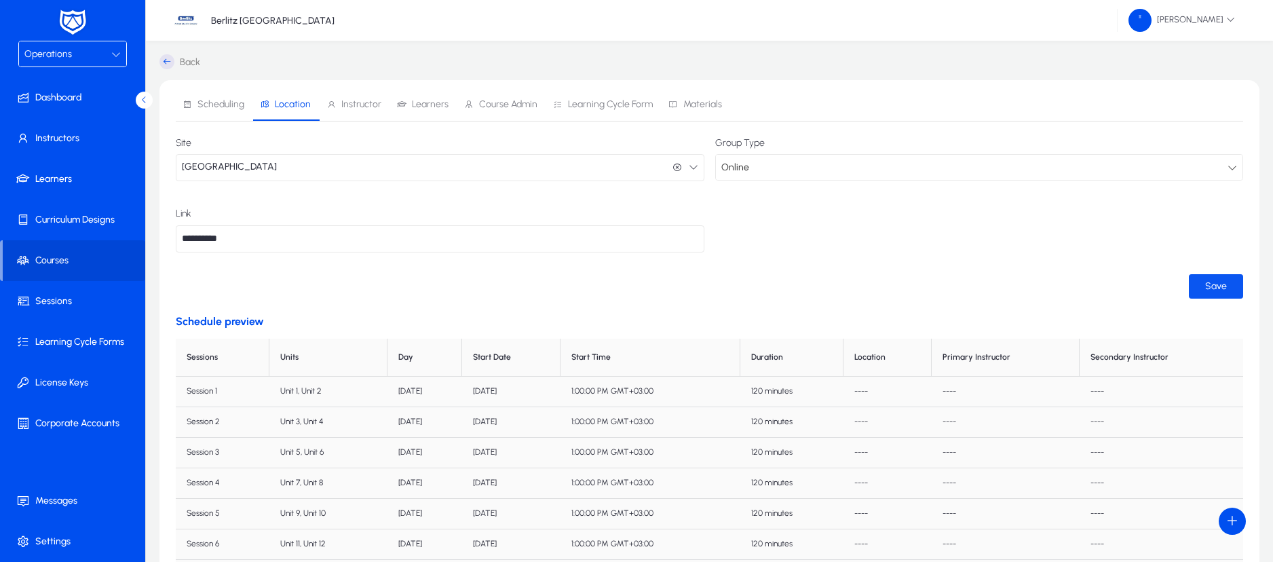
type input "**********"
click at [1215, 288] on span "Save" at bounding box center [1216, 286] width 22 height 12
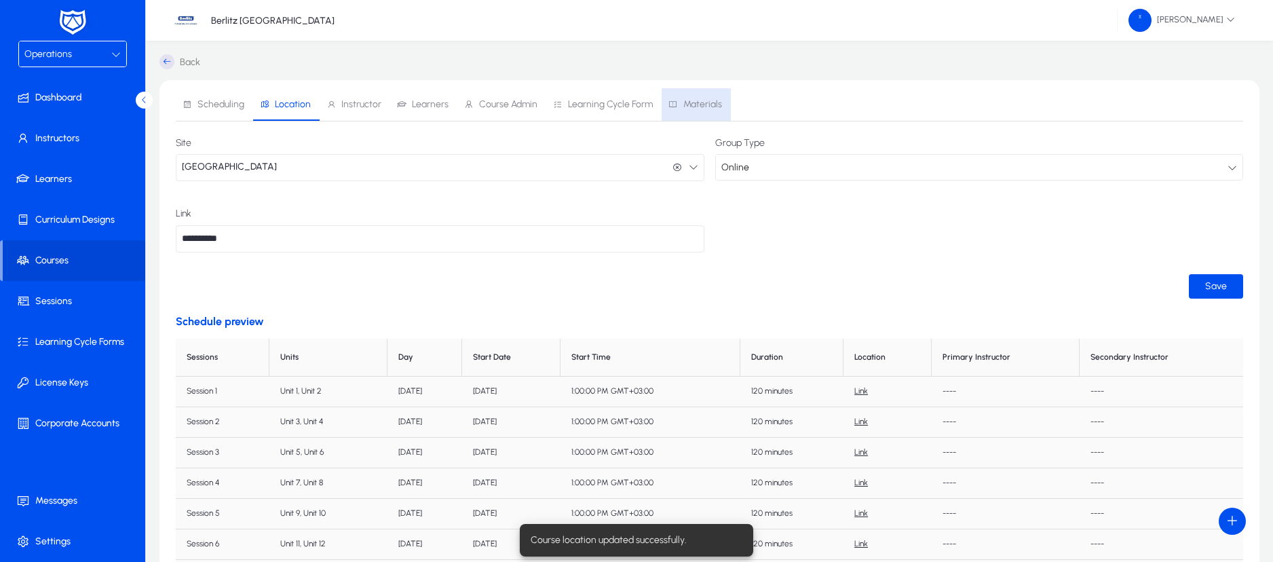
click at [693, 104] on span "Materials" at bounding box center [702, 104] width 39 height 9
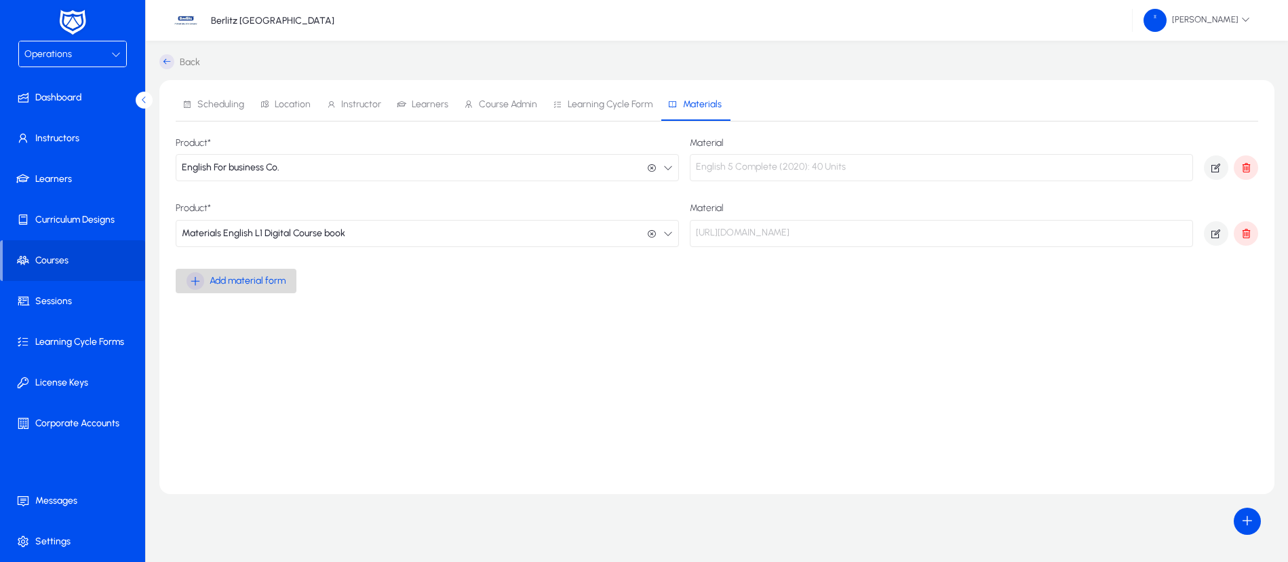
click at [200, 283] on icon "button" at bounding box center [196, 281] width 18 height 18
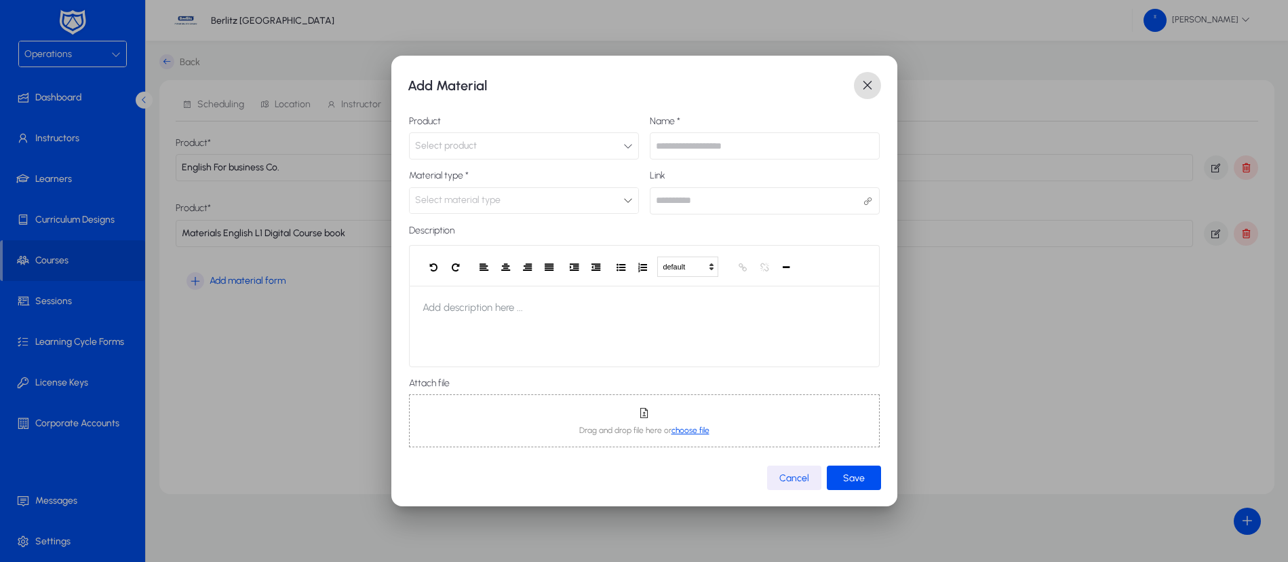
click at [611, 148] on button "Select product" at bounding box center [524, 145] width 230 height 27
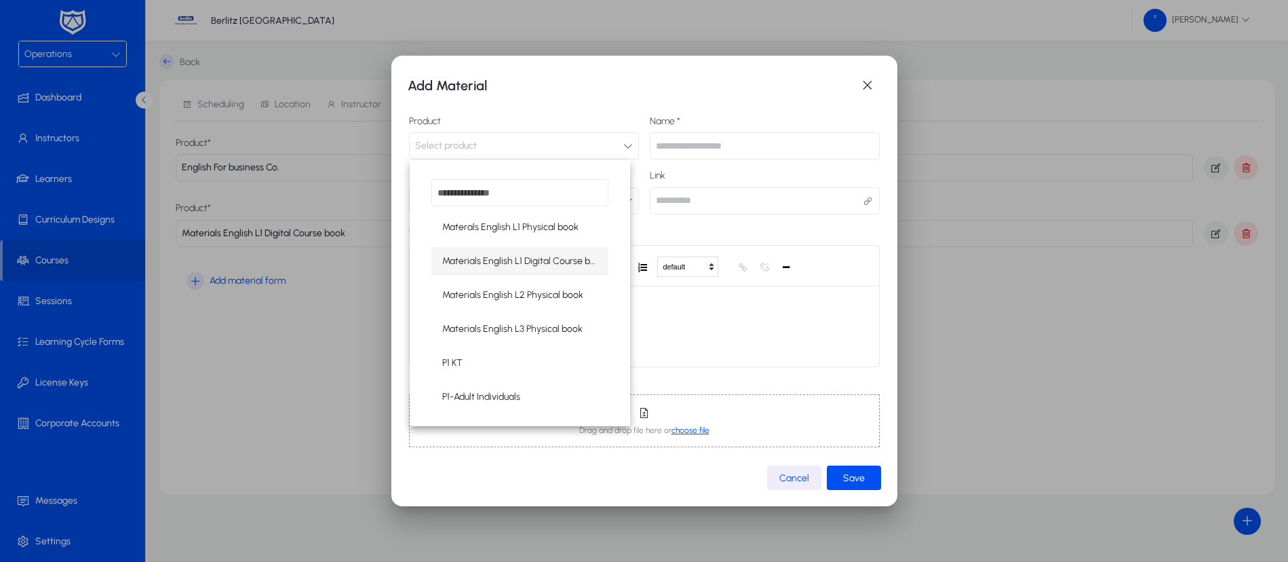
scroll to position [370, 0]
click at [537, 229] on span "Materals English L1 Physical book" at bounding box center [510, 228] width 136 height 16
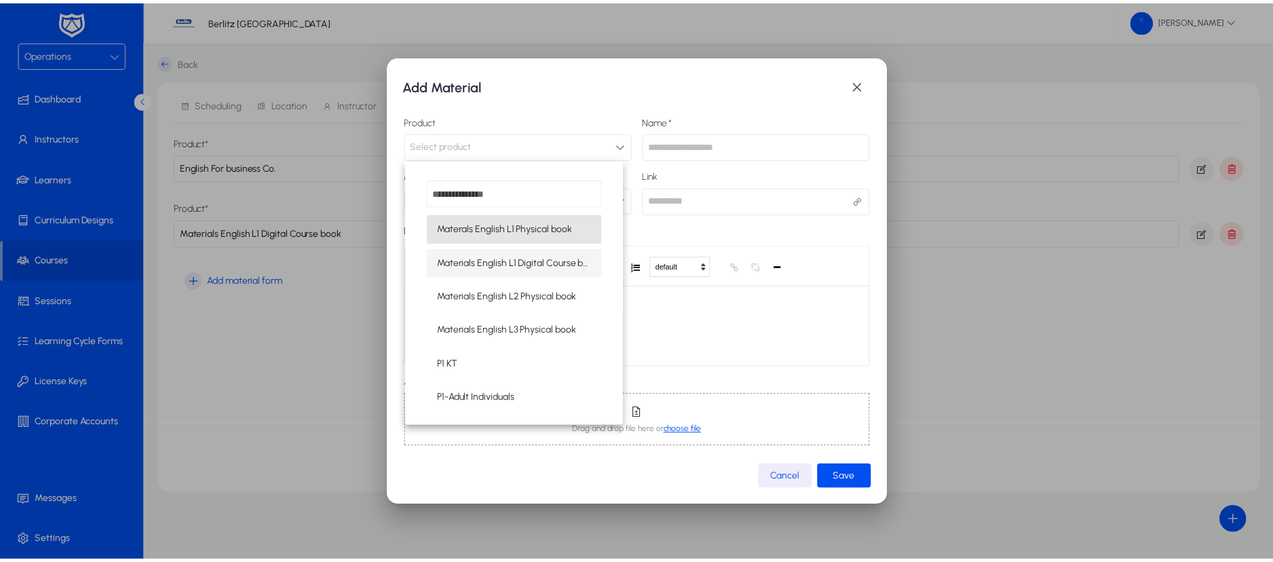
scroll to position [1, 0]
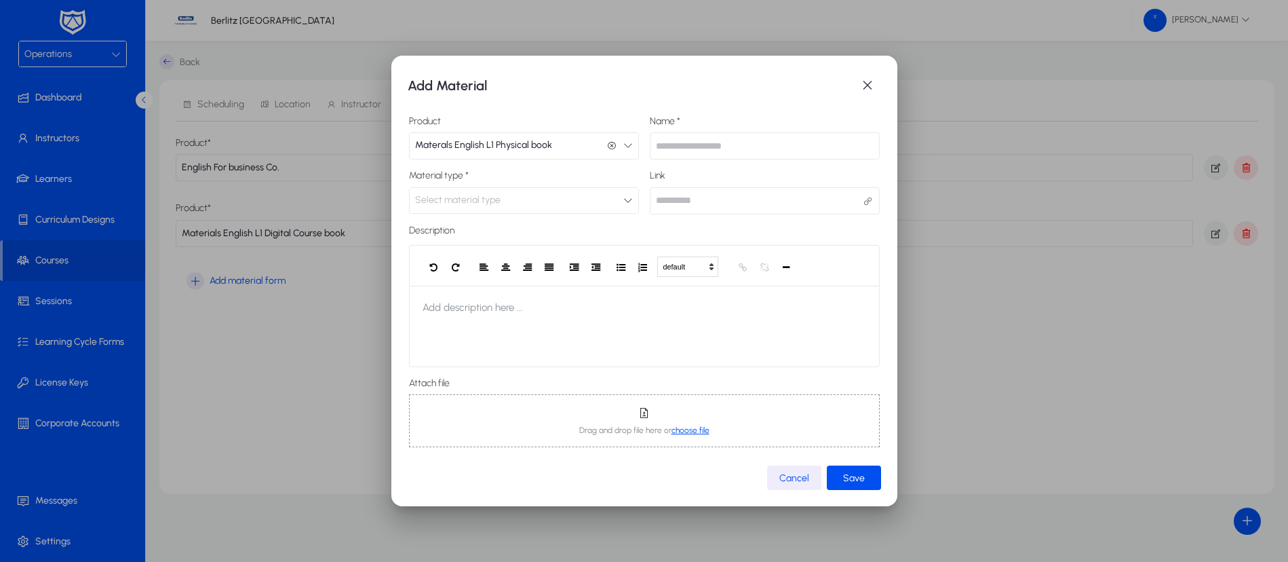
click at [680, 147] on input "text" at bounding box center [765, 145] width 230 height 27
type input "**********"
click at [623, 208] on div "Select material type" at bounding box center [524, 200] width 229 height 25
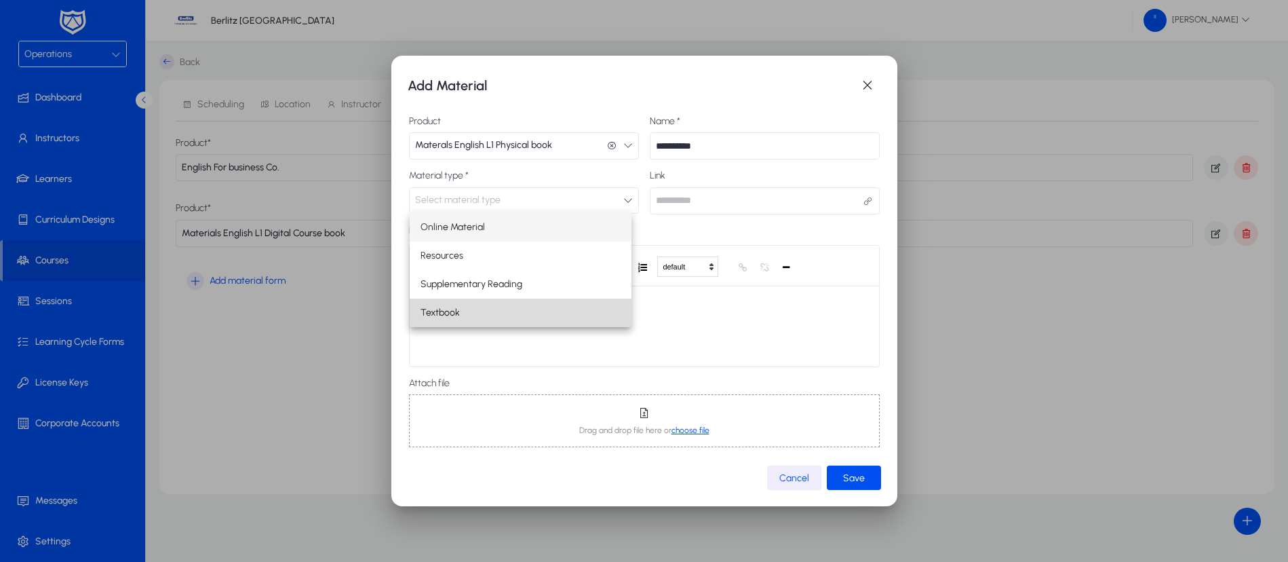
click at [510, 313] on mat-option "Textbook" at bounding box center [521, 313] width 223 height 28
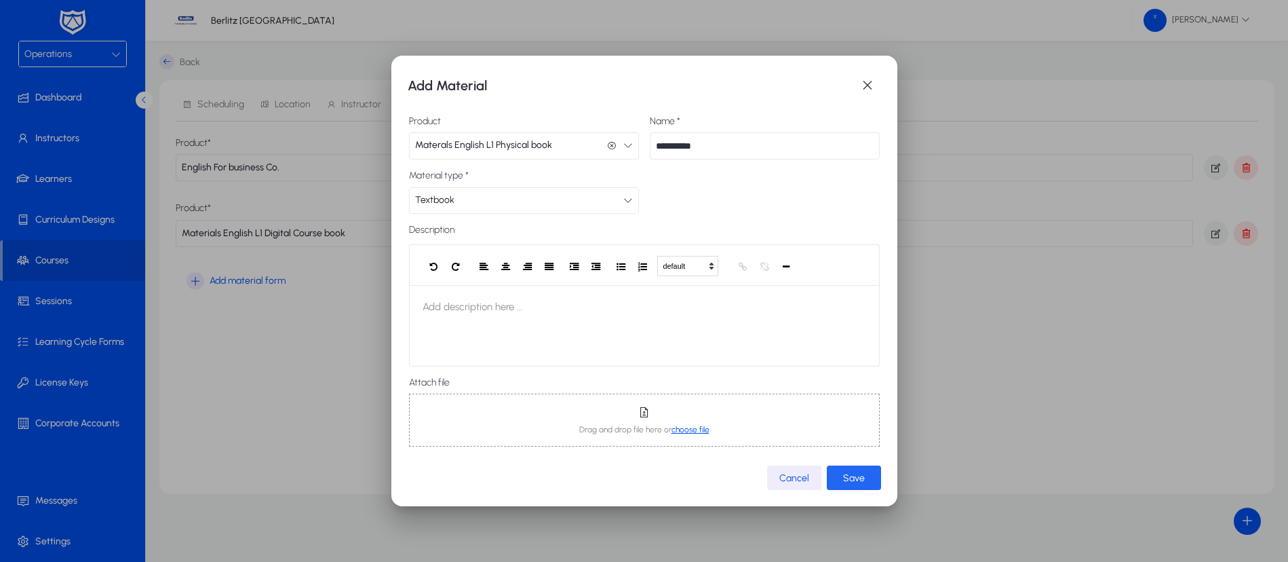
click at [839, 474] on span "submit" at bounding box center [854, 477] width 54 height 33
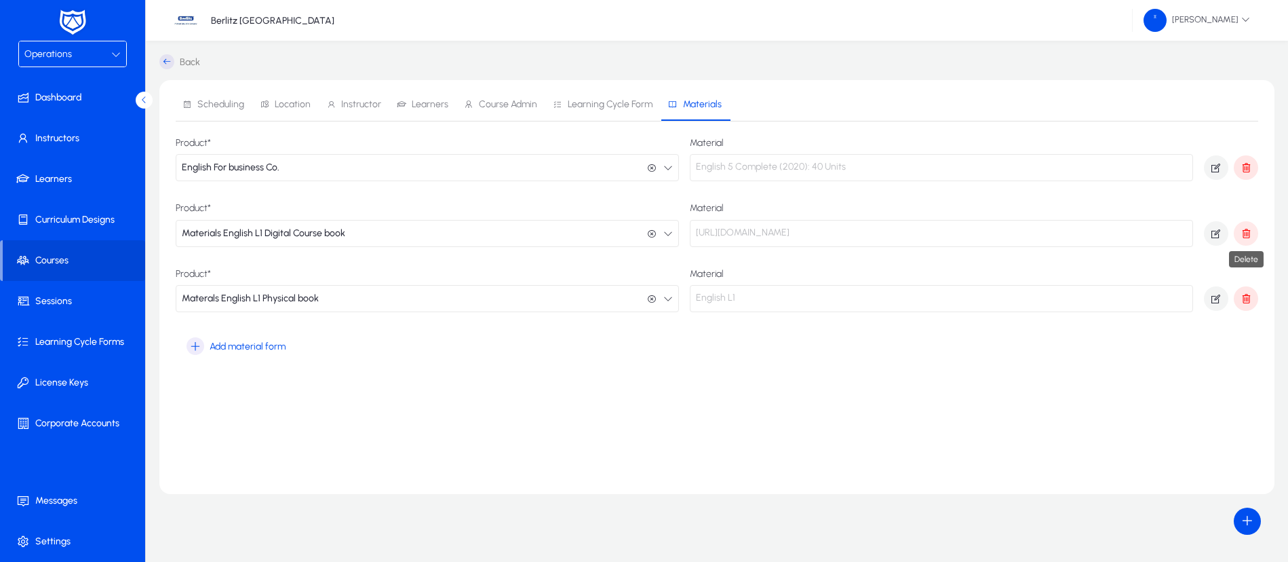
click at [1246, 235] on icon "button" at bounding box center [1246, 233] width 12 height 12
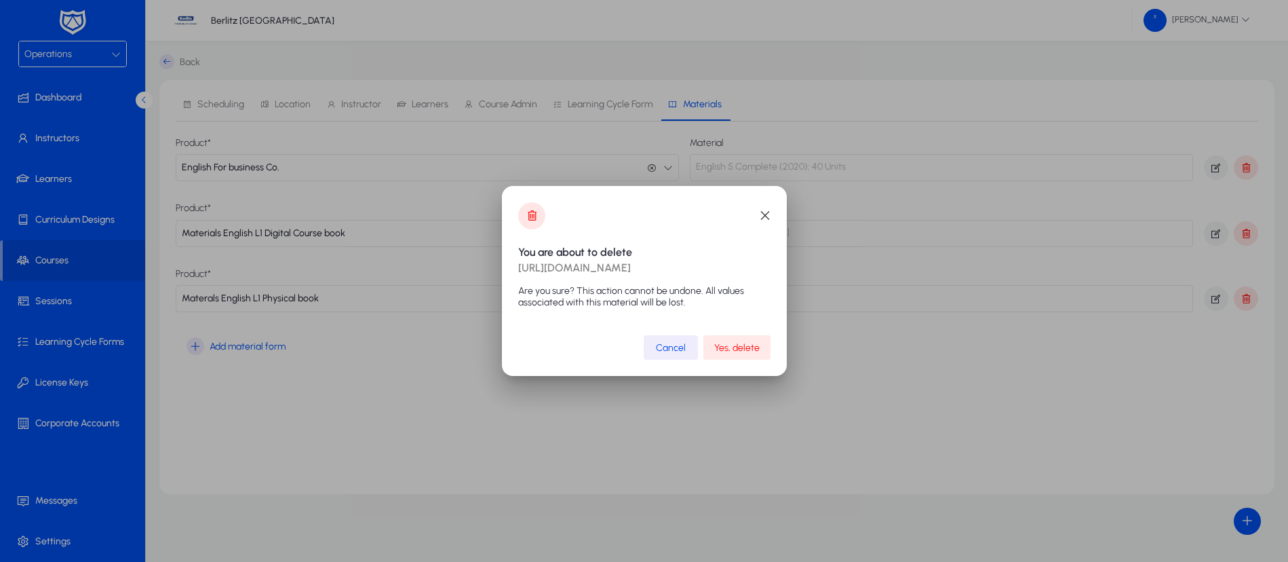
click at [749, 342] on span "Yes, delete" at bounding box center [736, 348] width 45 height 12
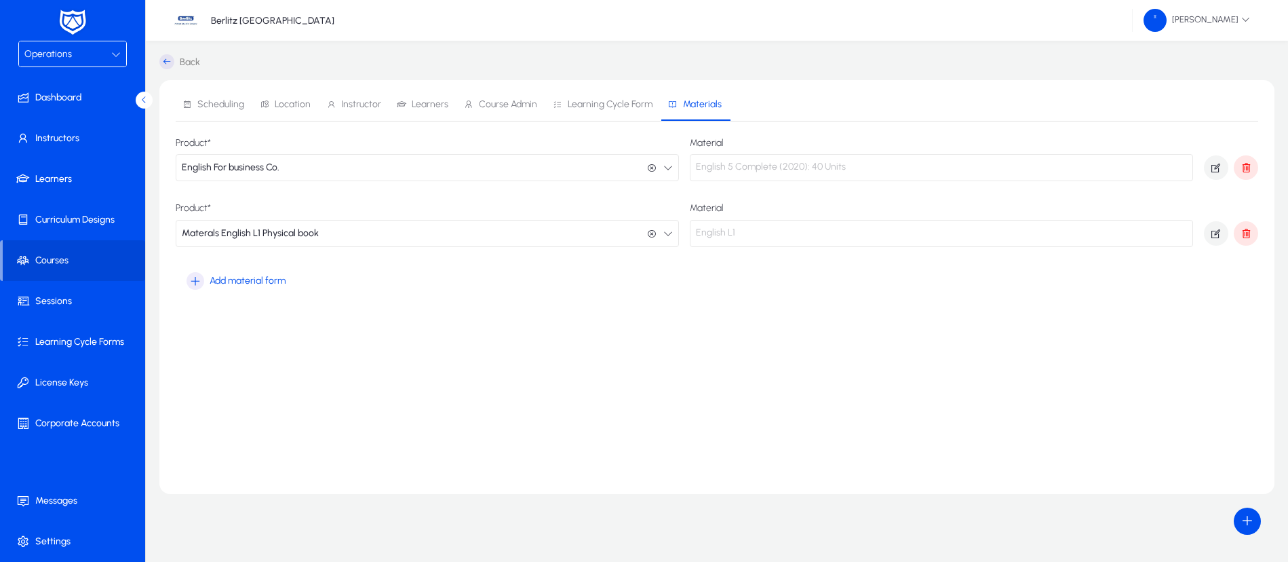
click at [166, 62] on icon at bounding box center [166, 61] width 15 height 15
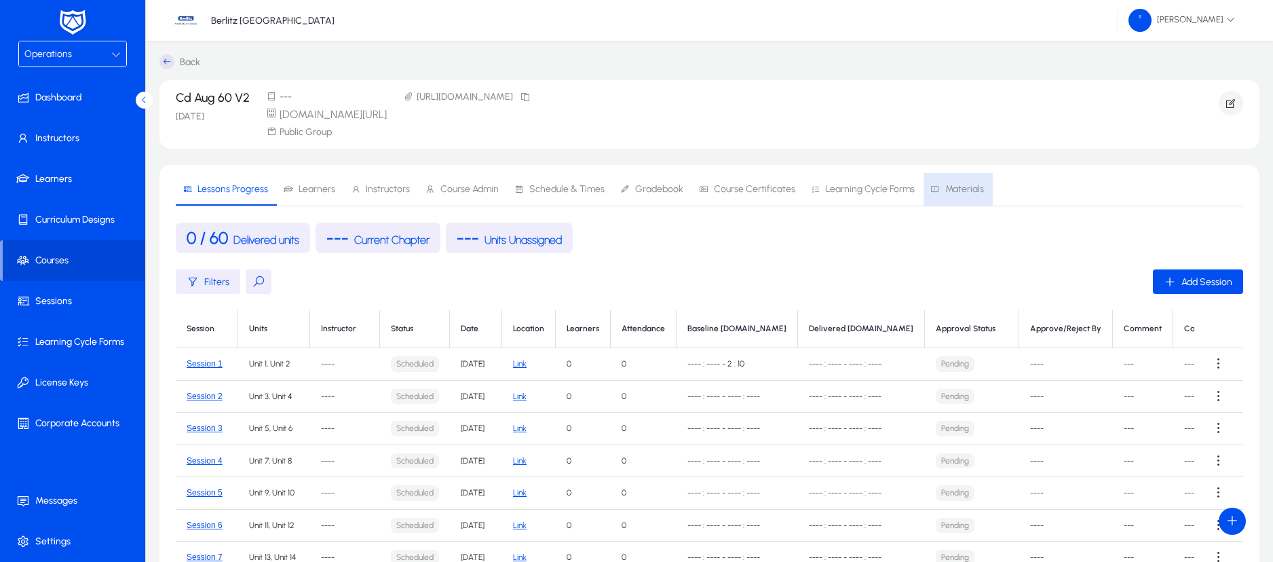
click at [964, 193] on span "Materials" at bounding box center [964, 189] width 39 height 9
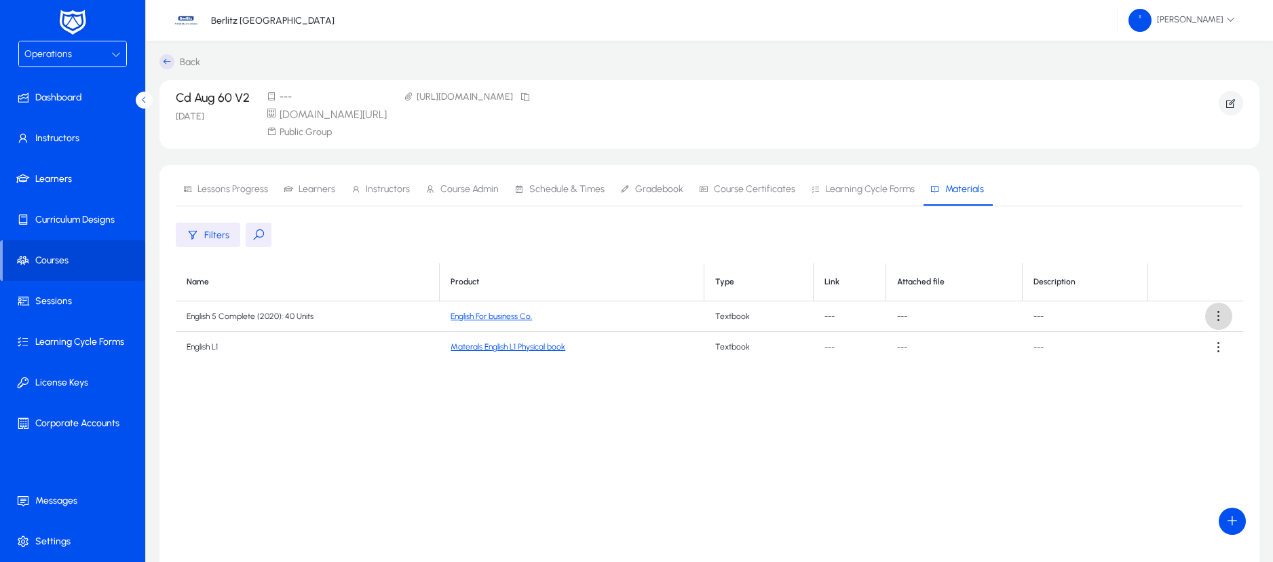
click at [1218, 313] on span at bounding box center [1218, 316] width 27 height 27
click at [1174, 352] on span "Edit" at bounding box center [1194, 349] width 54 height 12
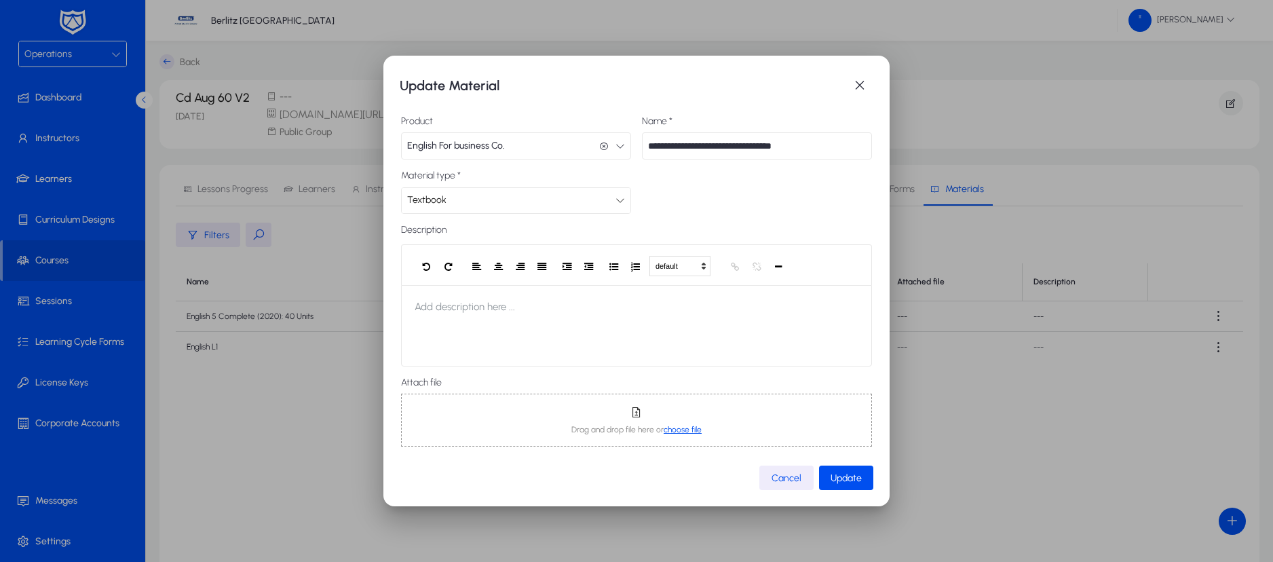
click at [616, 152] on button "English For business Co. English For business Co." at bounding box center [516, 145] width 230 height 27
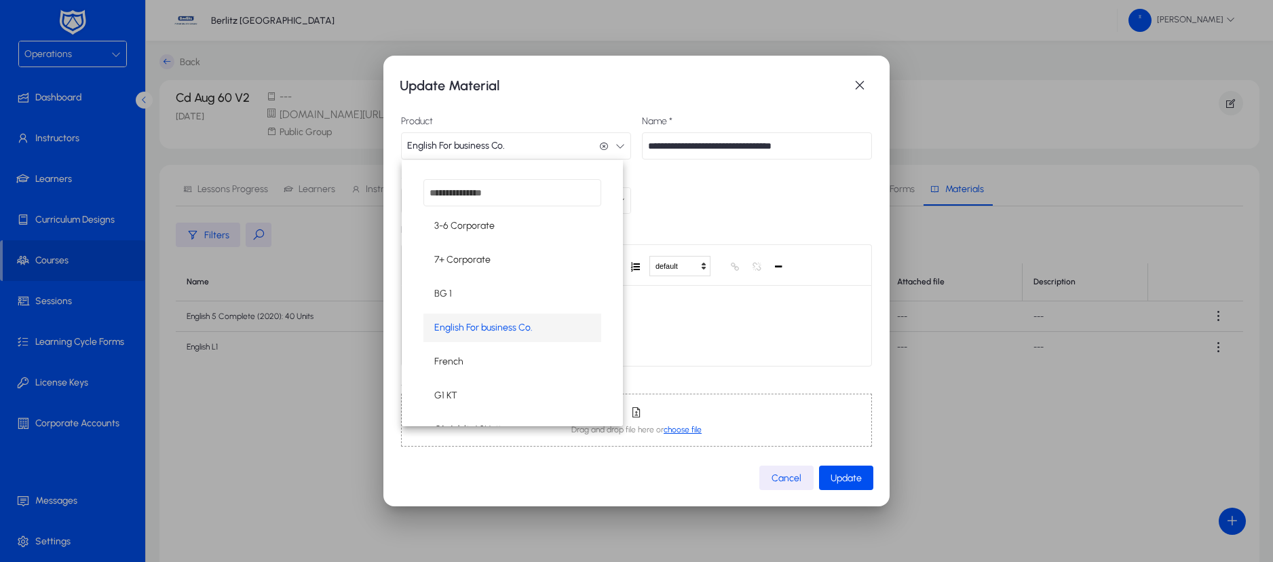
click at [616, 152] on div at bounding box center [636, 281] width 1273 height 562
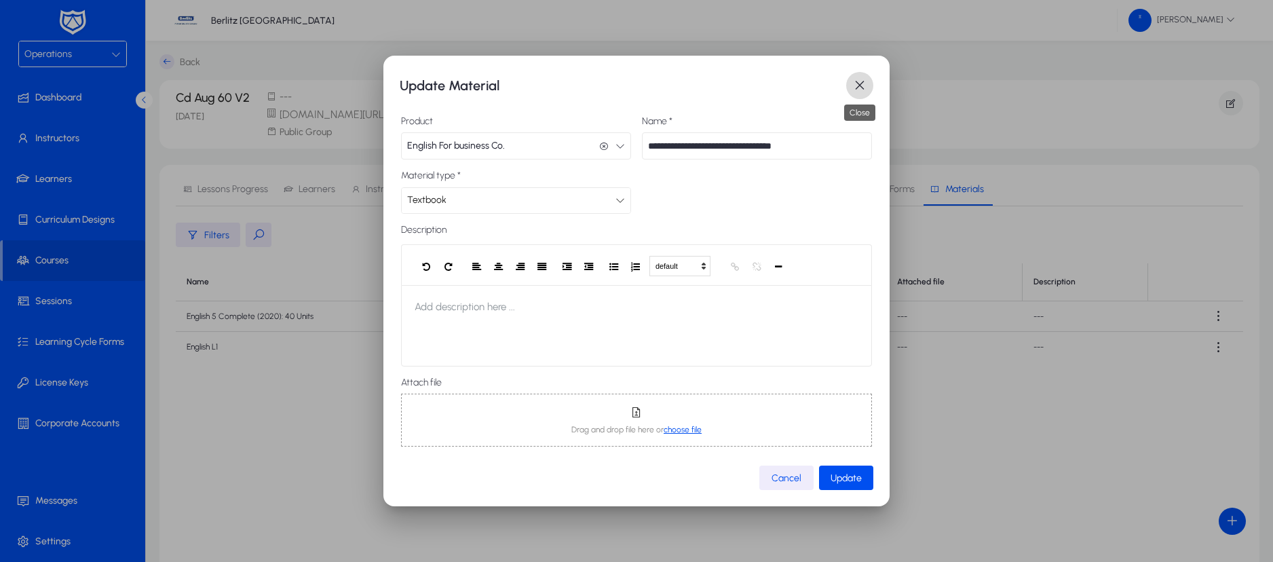
click at [856, 91] on span "button" at bounding box center [859, 85] width 27 height 27
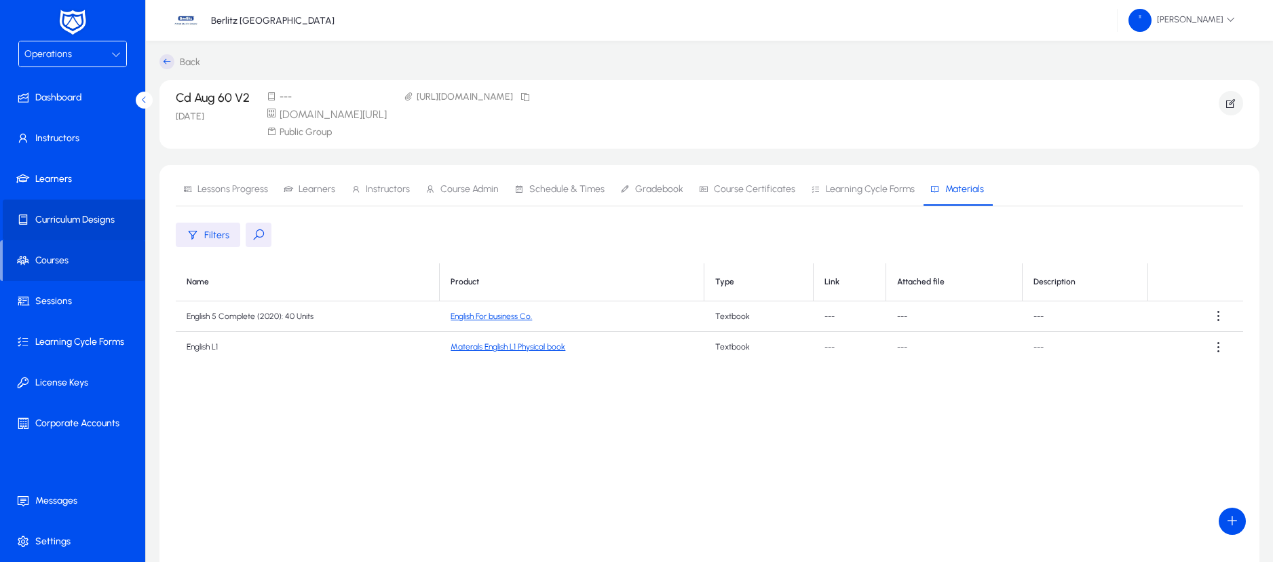
click at [67, 216] on span "Curriculum Designs" at bounding box center [75, 220] width 145 height 14
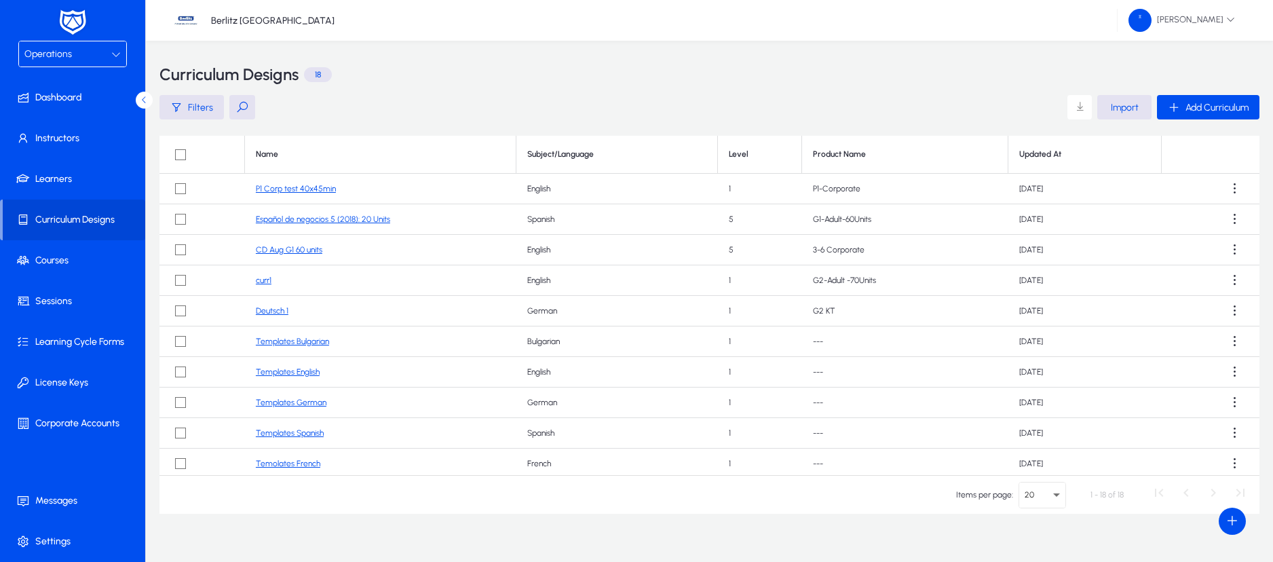
click at [297, 249] on link "CD Aug G1 60 units" at bounding box center [289, 249] width 66 height 9
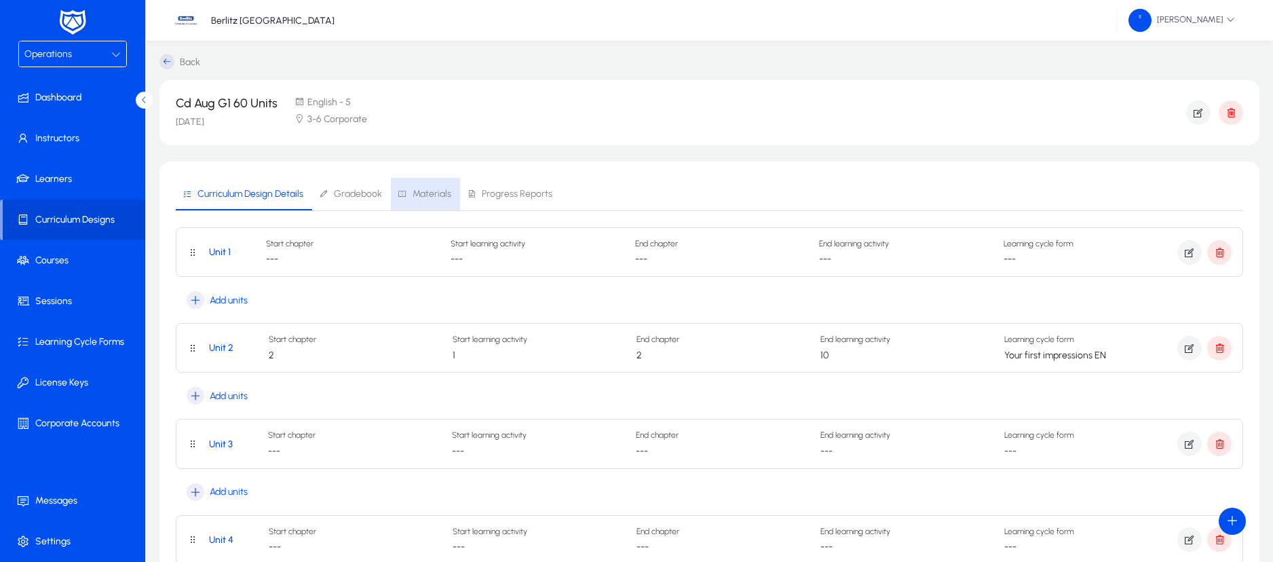
click at [433, 195] on span "Materials" at bounding box center [431, 193] width 39 height 9
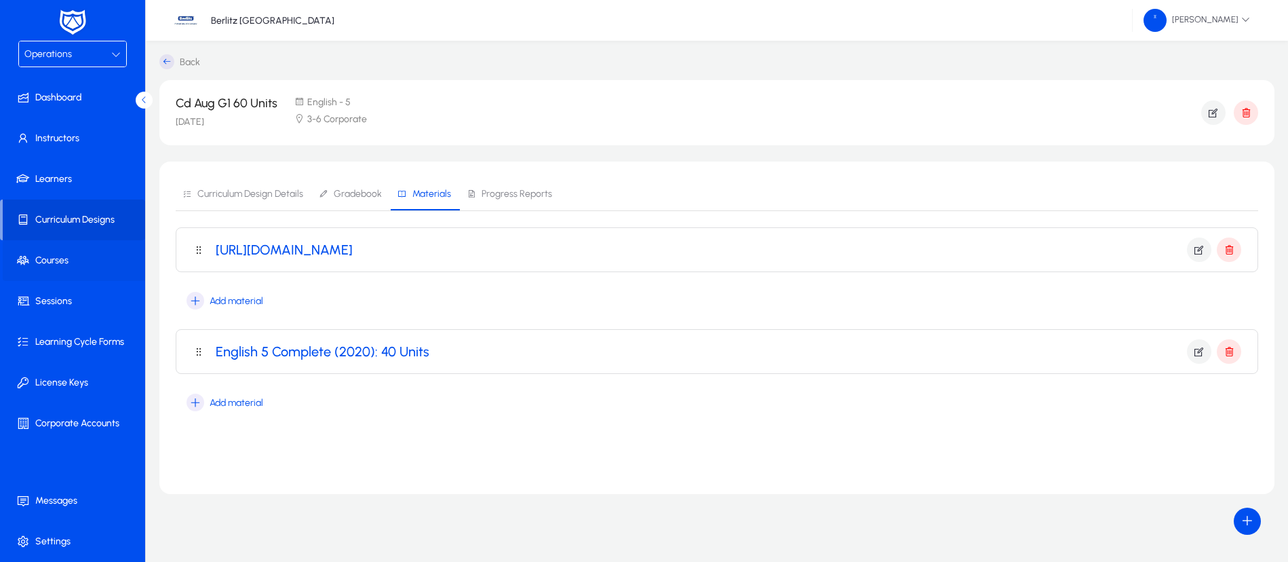
click at [70, 271] on span at bounding box center [75, 260] width 145 height 33
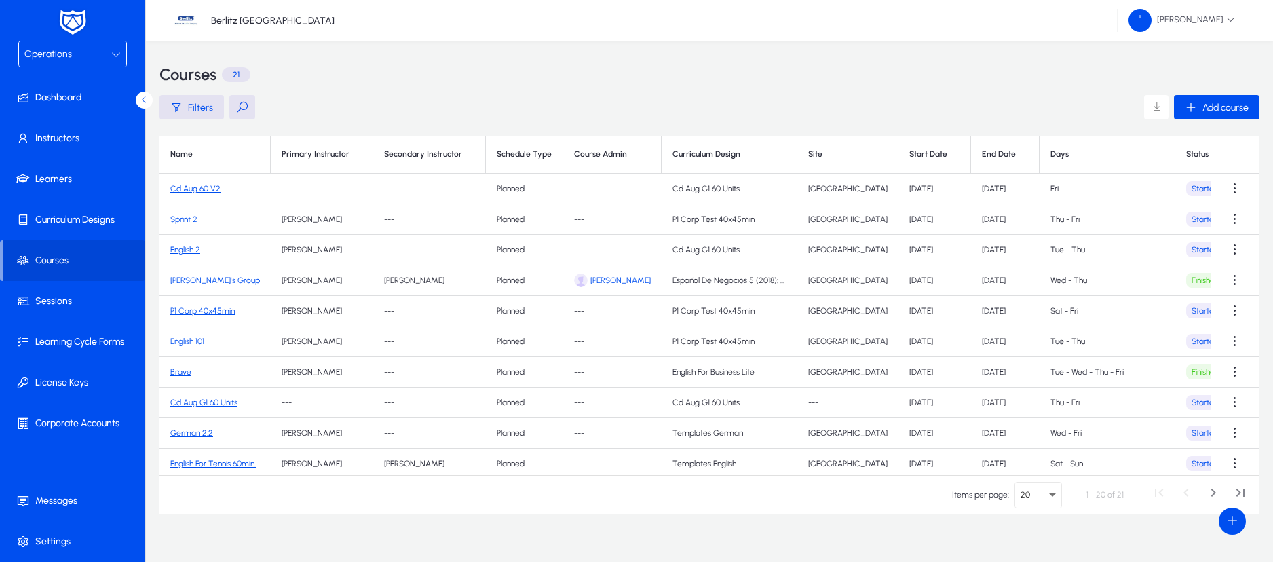
click at [208, 193] on link "Cd Aug 60 V2" at bounding box center [195, 188] width 50 height 9
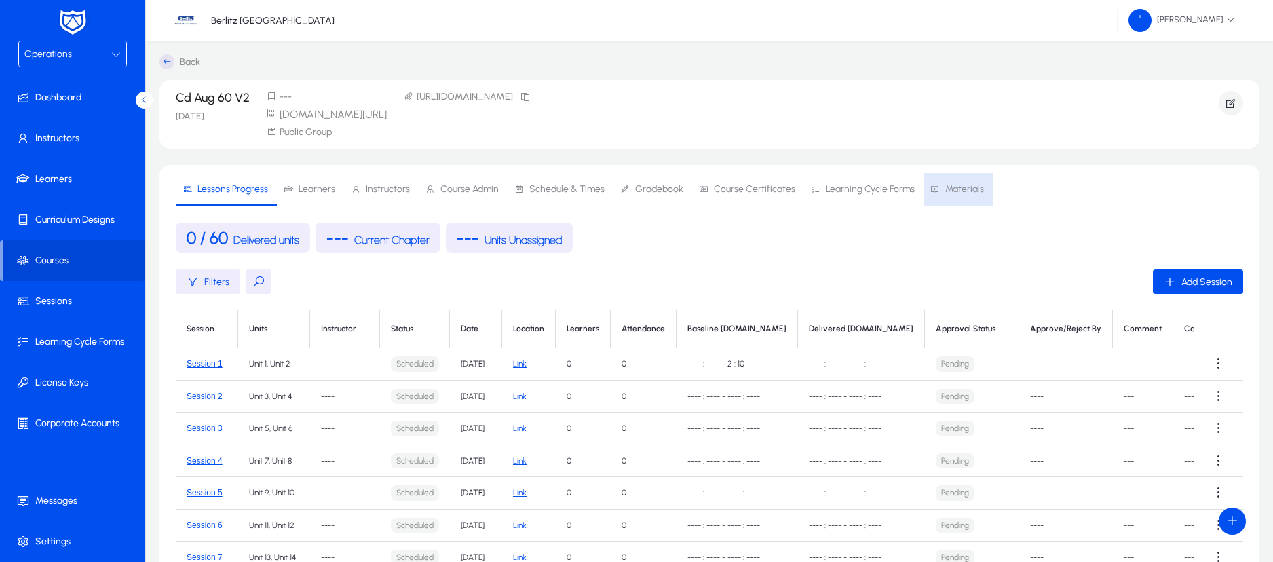
click at [955, 191] on span "Materials" at bounding box center [964, 189] width 39 height 9
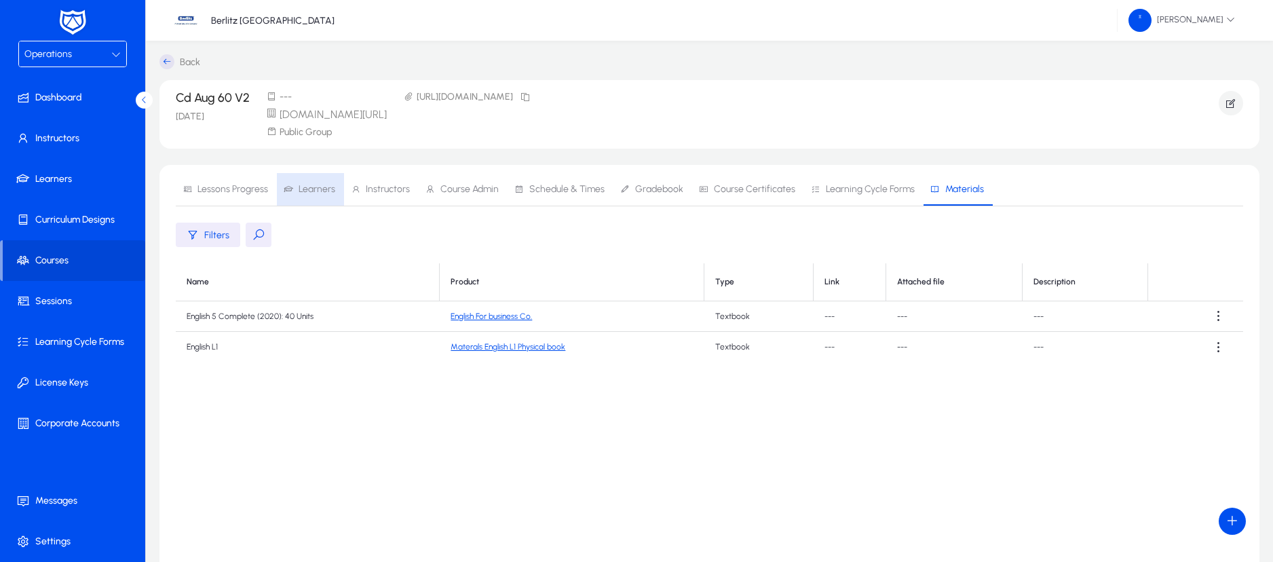
click at [313, 185] on span "Learners" at bounding box center [317, 189] width 37 height 9
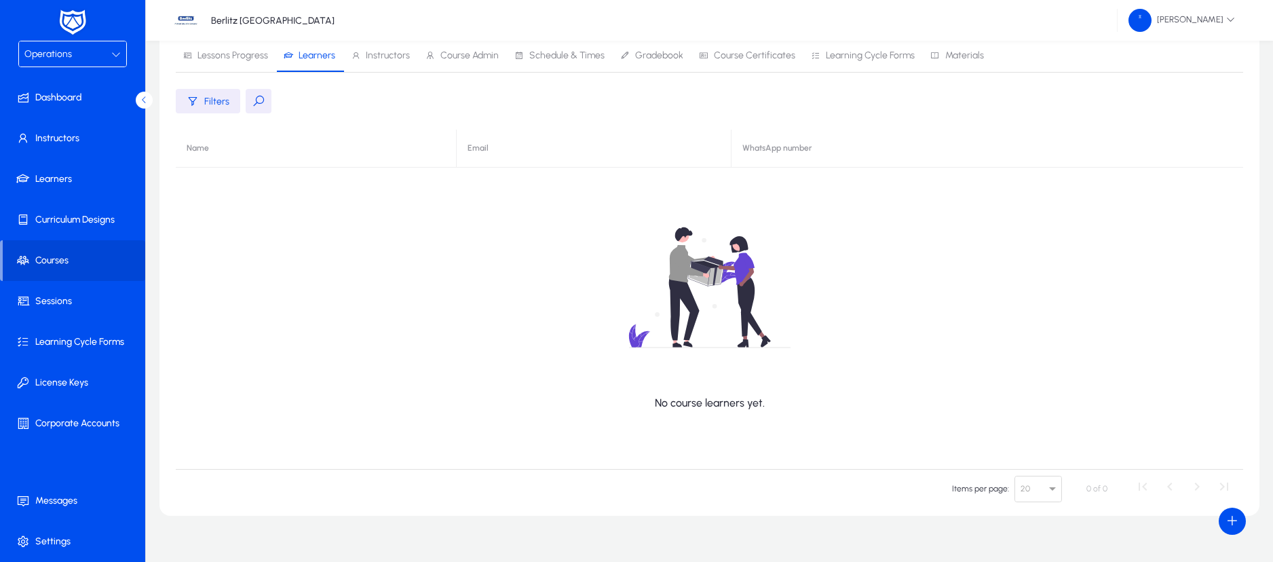
scroll to position [28, 0]
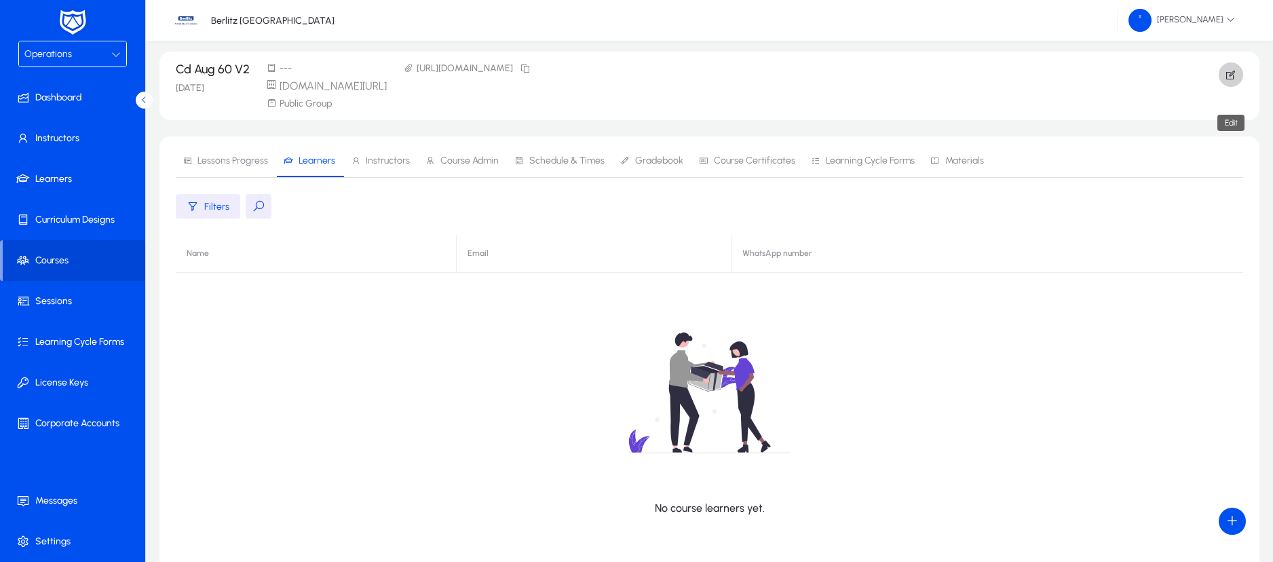
click at [1233, 69] on icon "button" at bounding box center [1231, 75] width 12 height 12
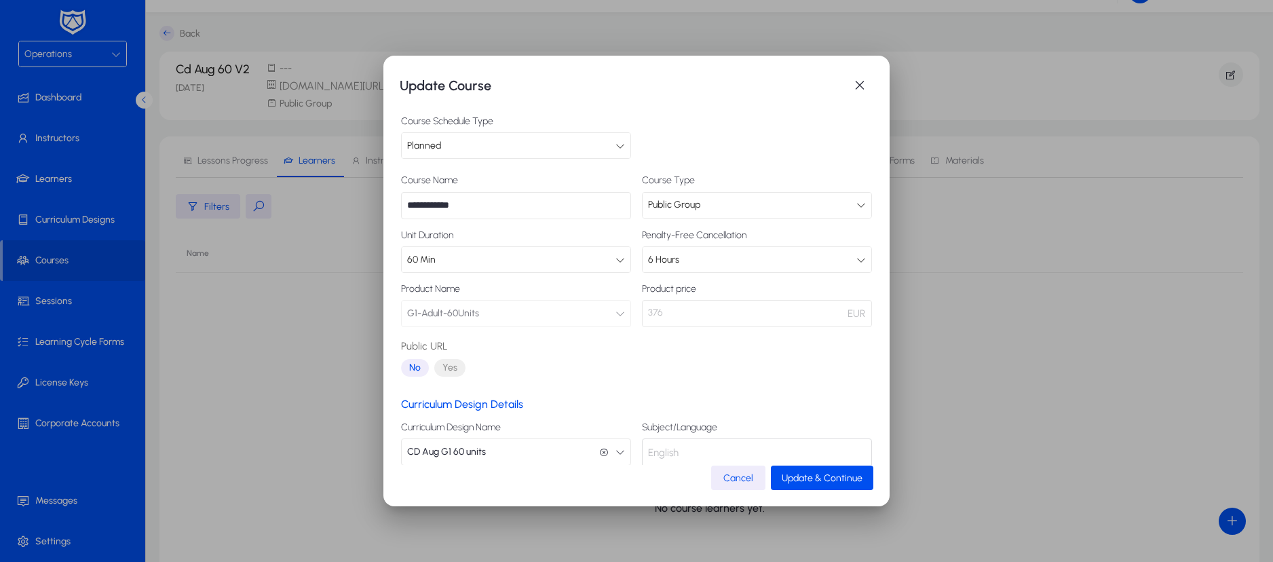
scroll to position [79, 0]
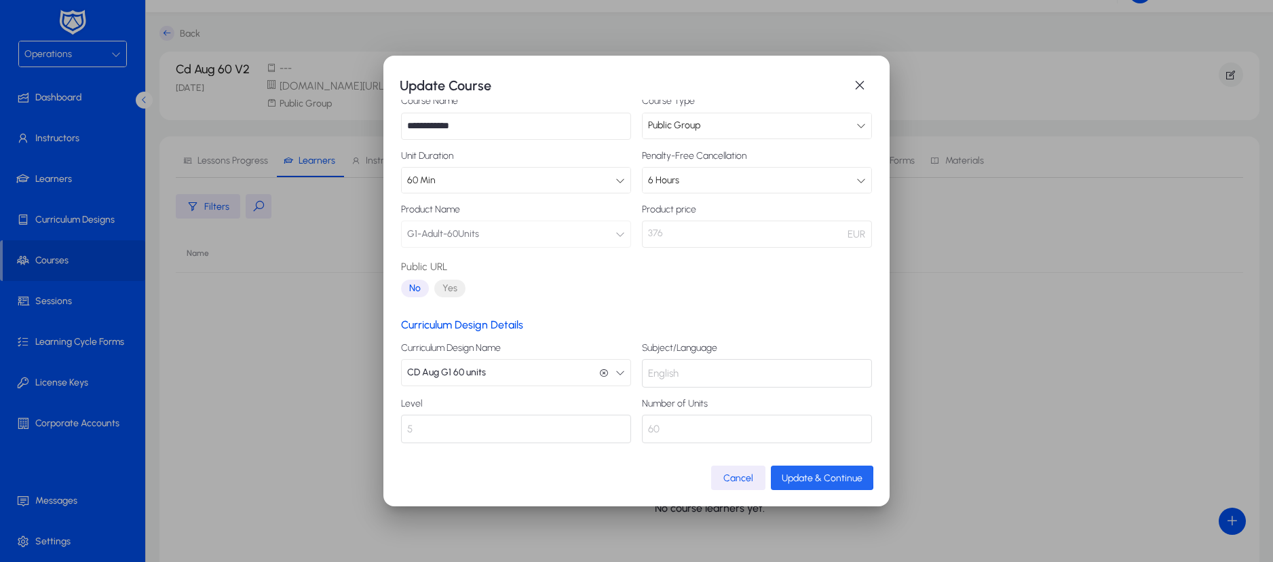
click at [807, 478] on span "Update & Continue" at bounding box center [822, 478] width 81 height 12
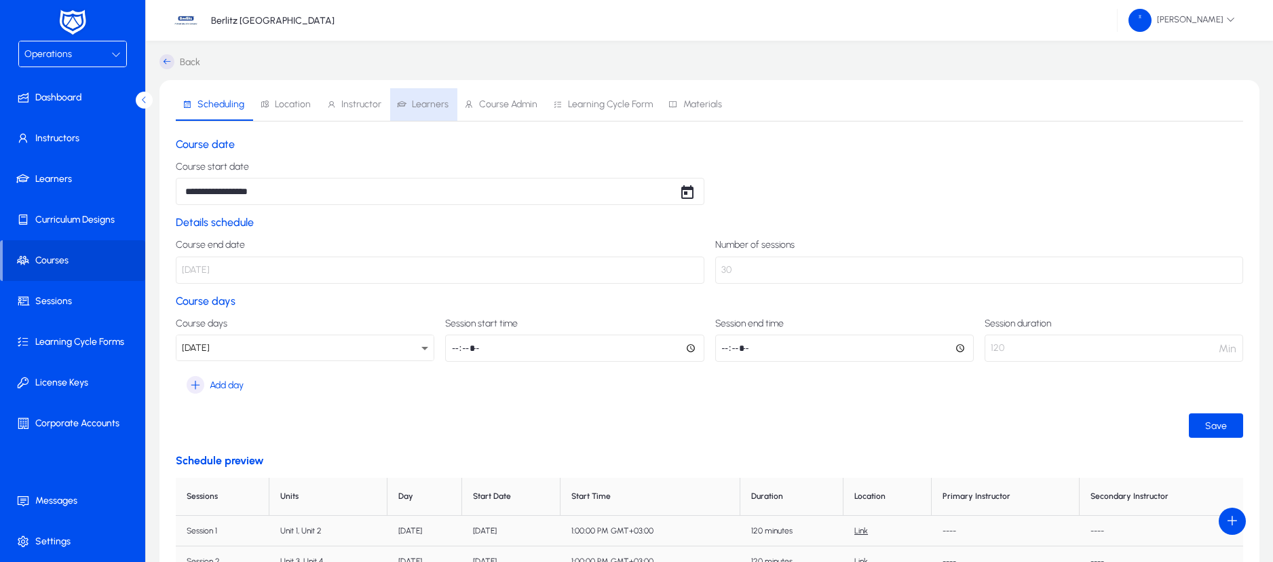
click at [412, 109] on span "Learners" at bounding box center [430, 104] width 37 height 9
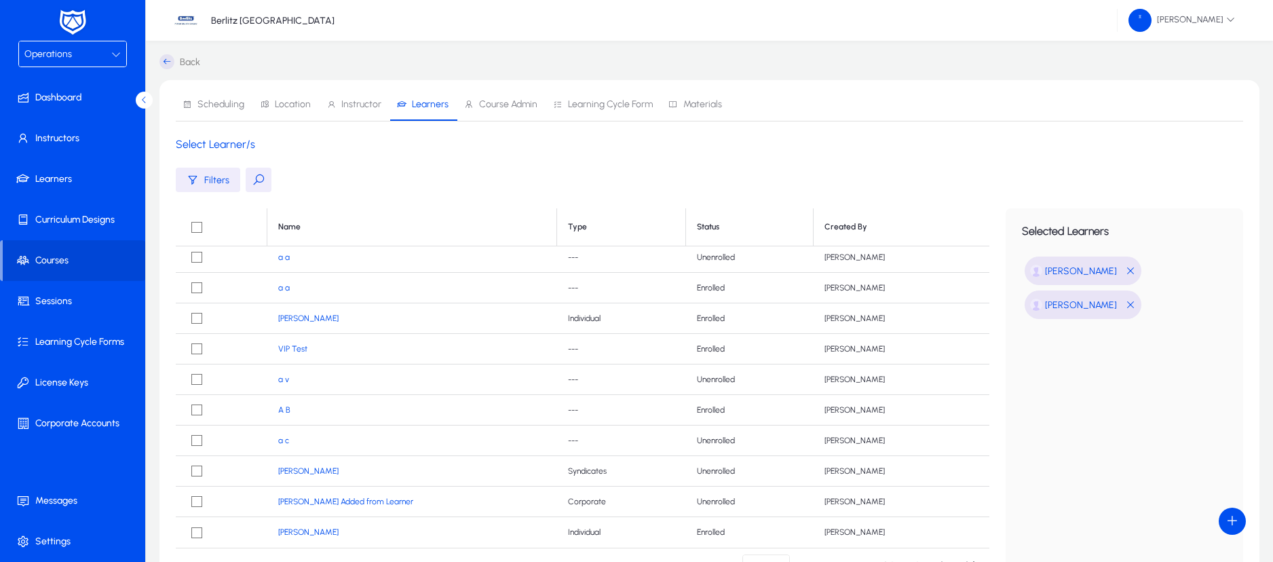
scroll to position [149, 0]
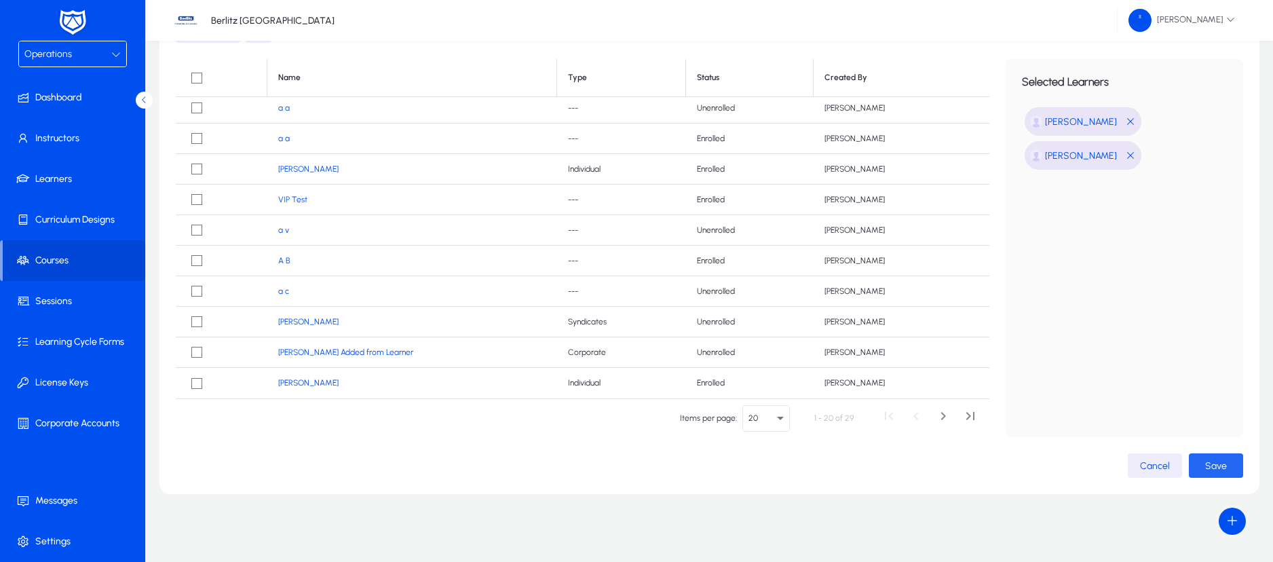
click at [1207, 463] on span "Save" at bounding box center [1216, 466] width 22 height 12
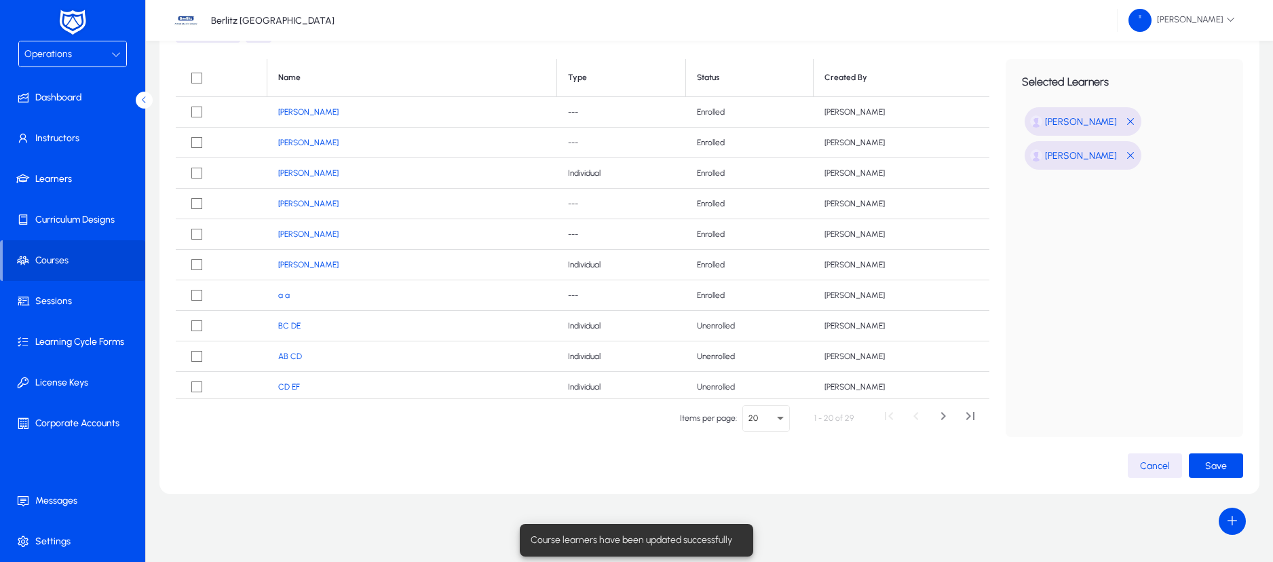
scroll to position [0, 0]
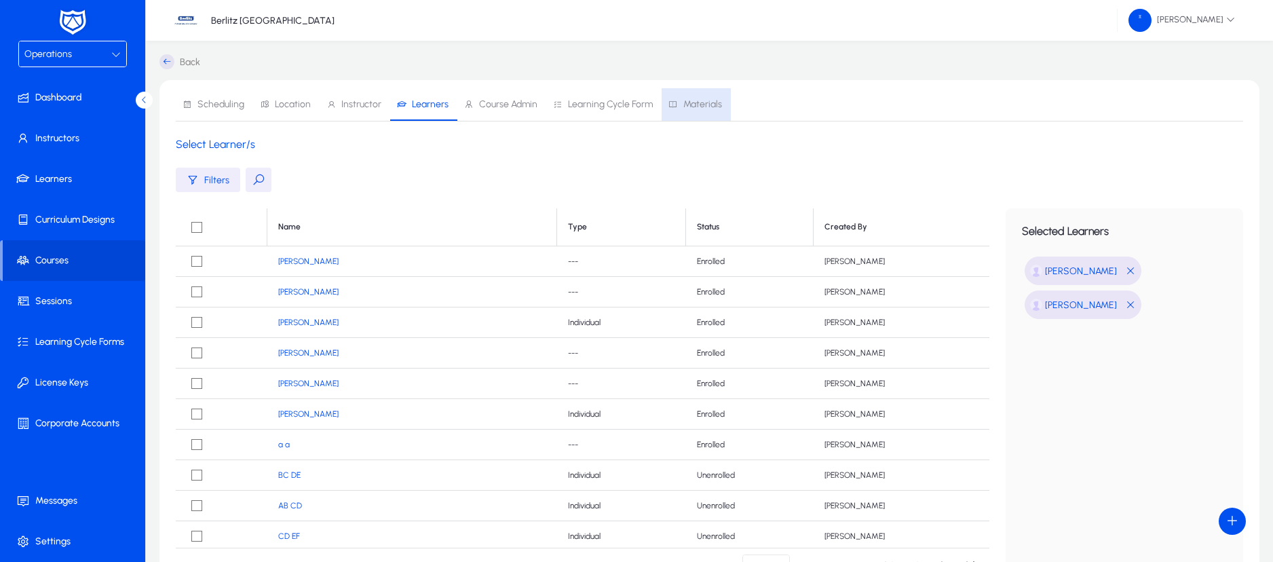
click at [697, 102] on span "Materials" at bounding box center [702, 104] width 39 height 9
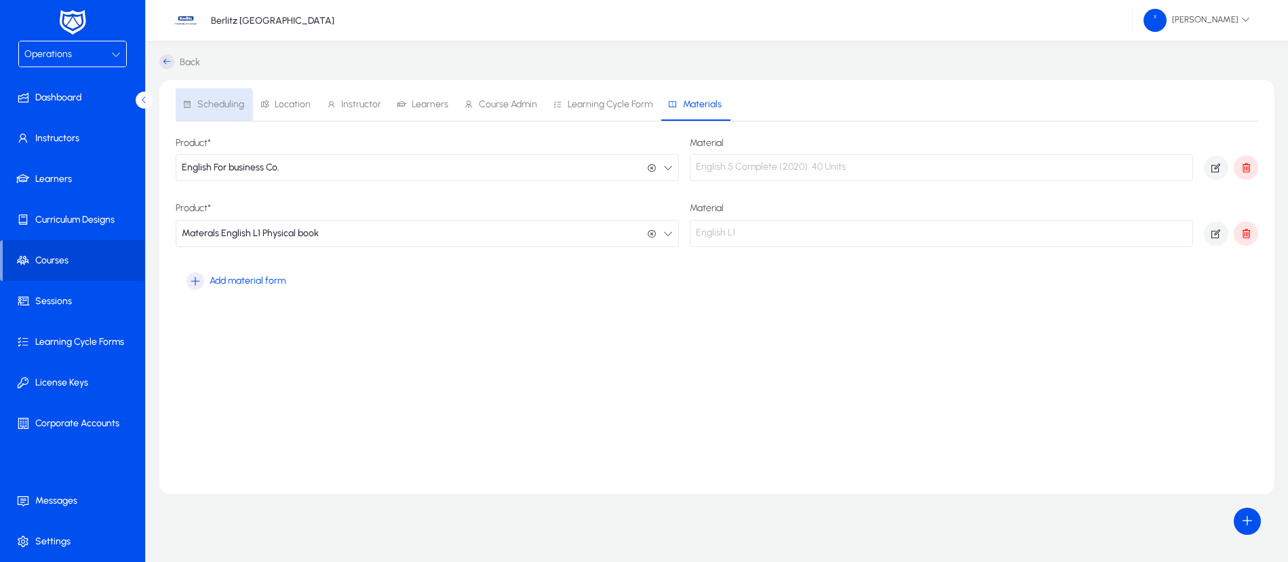
click at [209, 106] on span "Scheduling" at bounding box center [220, 104] width 47 height 9
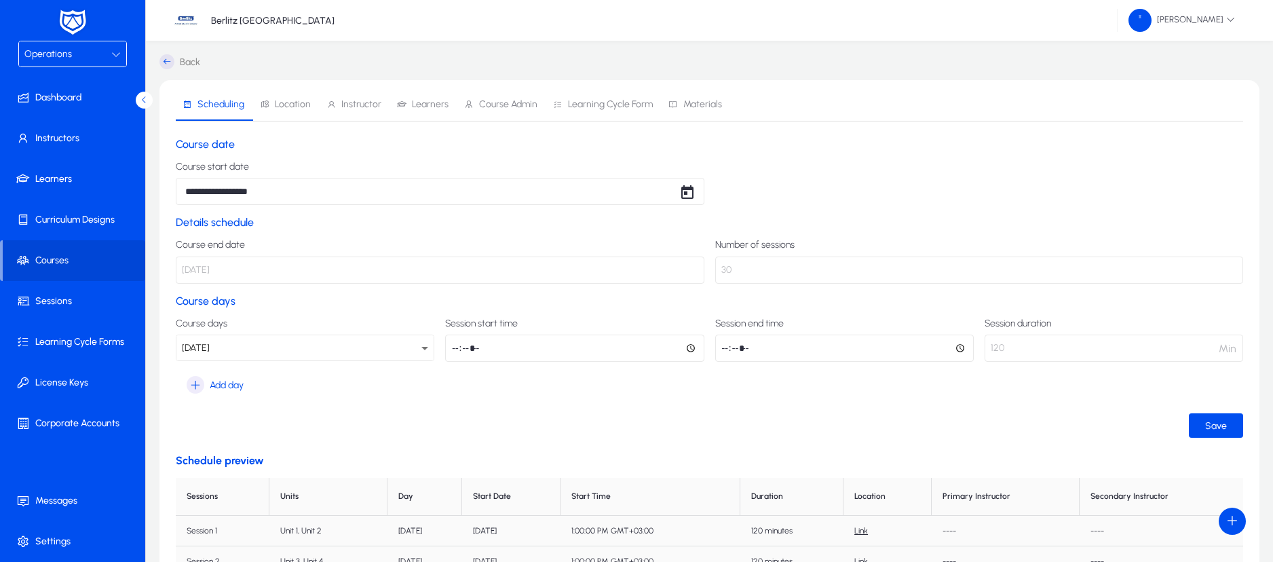
click at [166, 62] on icon at bounding box center [166, 61] width 15 height 15
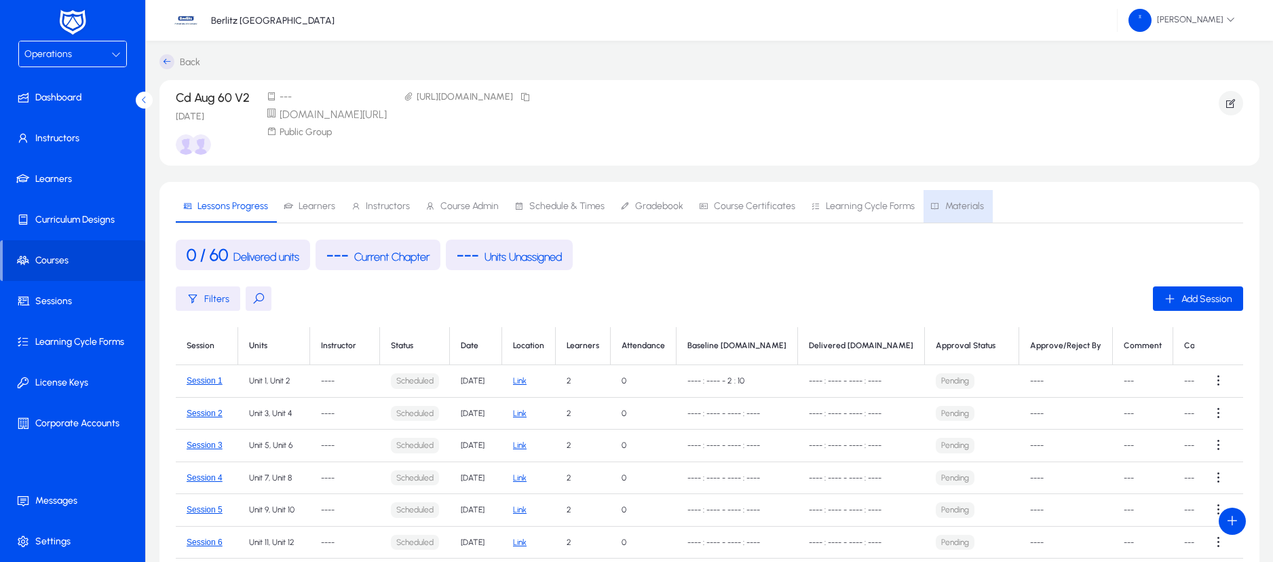
click at [955, 204] on span "Materials" at bounding box center [964, 205] width 39 height 9
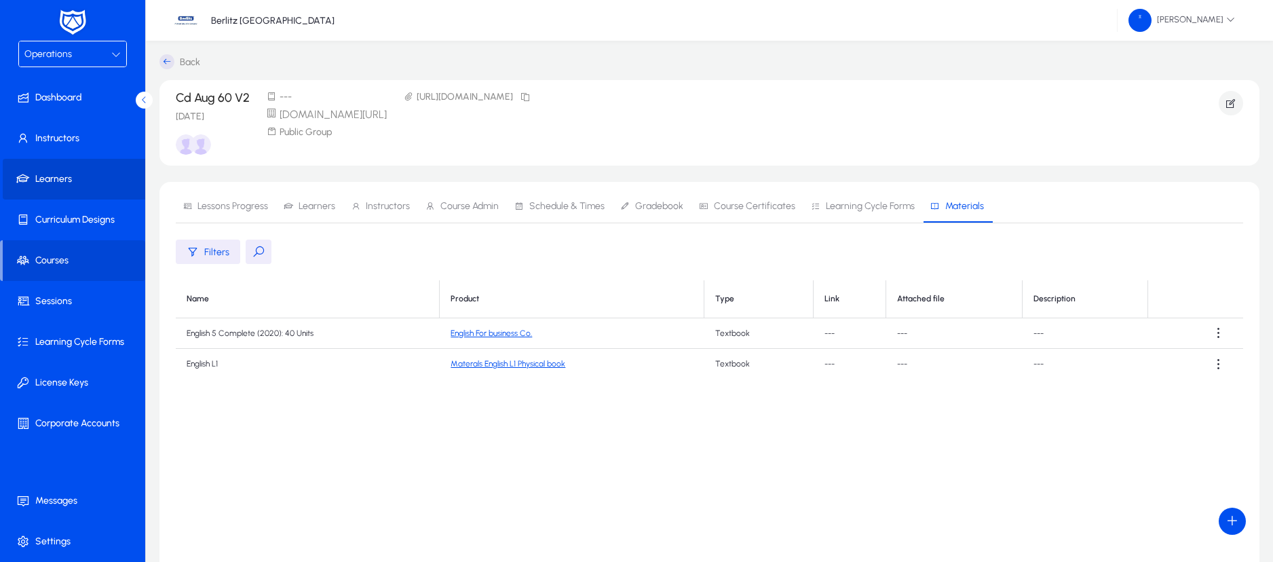
click at [39, 160] on span at bounding box center [75, 179] width 145 height 41
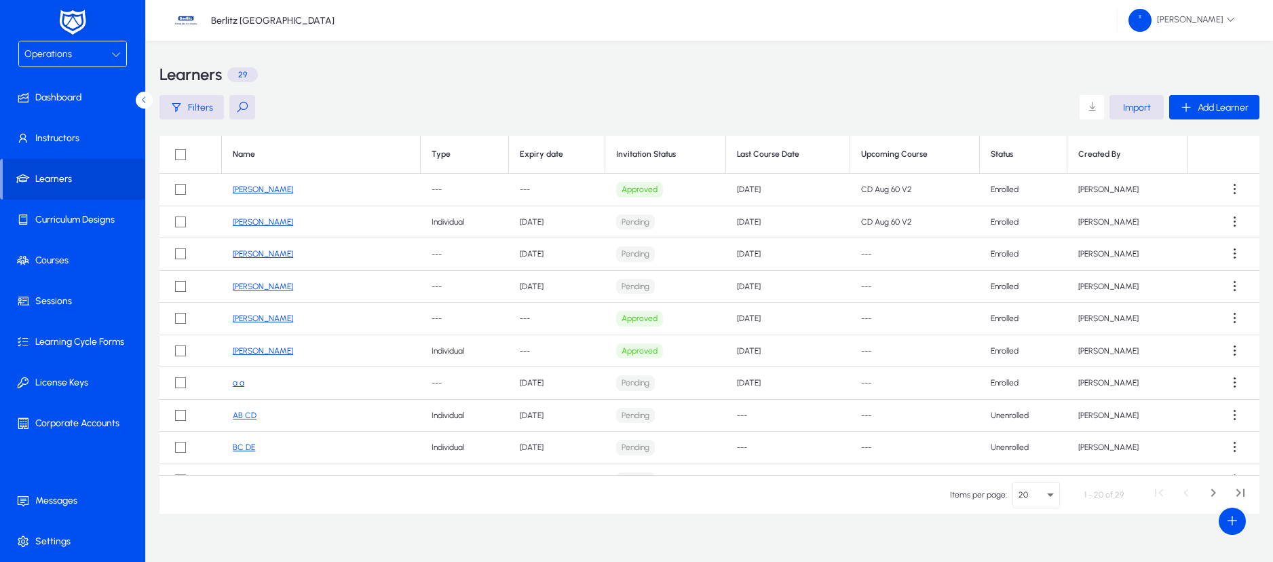
click at [260, 216] on td "Paul Sam" at bounding box center [321, 222] width 199 height 33
click at [253, 221] on link "Paul Sam" at bounding box center [263, 221] width 60 height 9
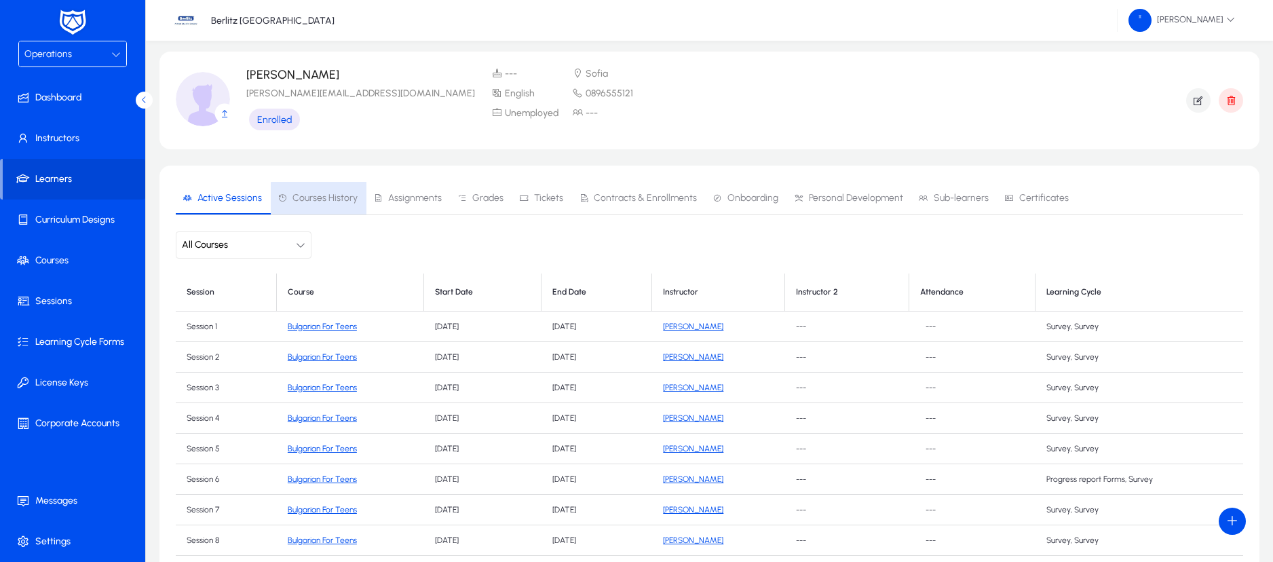
click at [318, 212] on span "Courses History" at bounding box center [317, 198] width 80 height 33
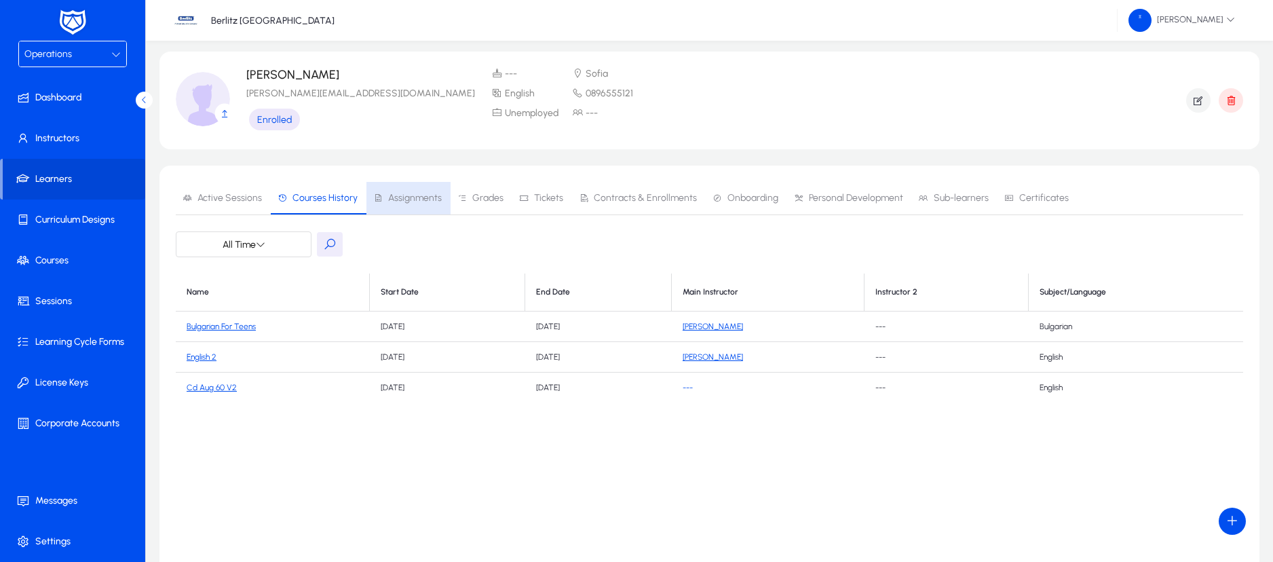
click at [415, 198] on span "Assignments" at bounding box center [415, 197] width 54 height 9
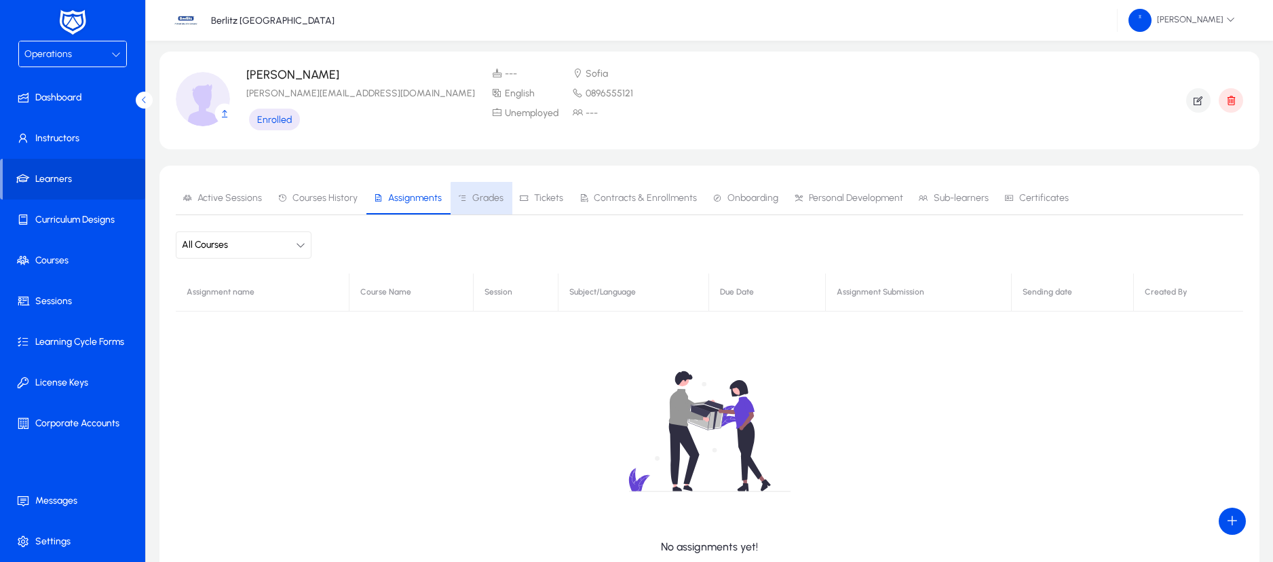
click at [491, 204] on span "Grades" at bounding box center [480, 198] width 46 height 33
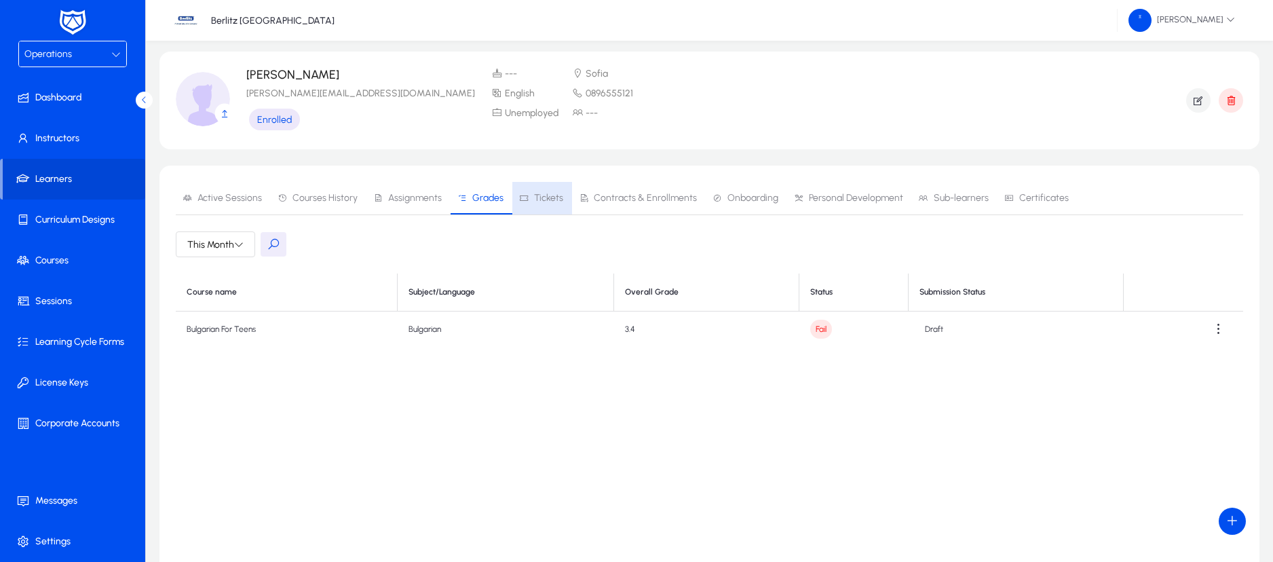
click at [554, 200] on span "Tickets" at bounding box center [548, 197] width 29 height 9
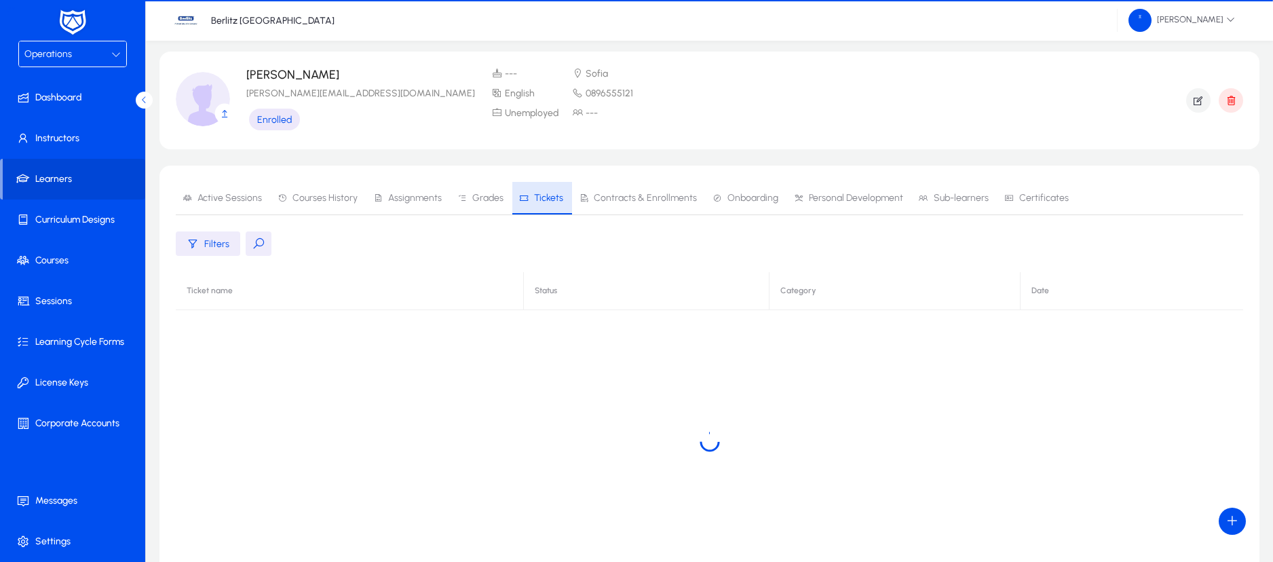
click at [554, 200] on span "Tickets" at bounding box center [548, 197] width 29 height 9
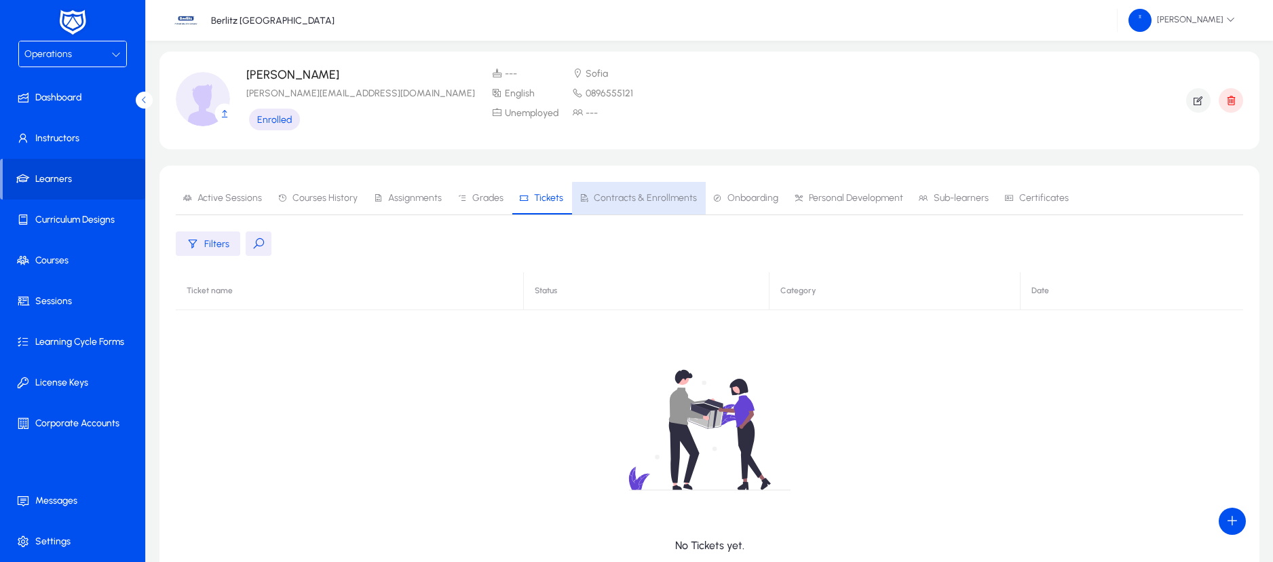
click at [645, 200] on span "Contracts & Enrollments" at bounding box center [645, 197] width 103 height 9
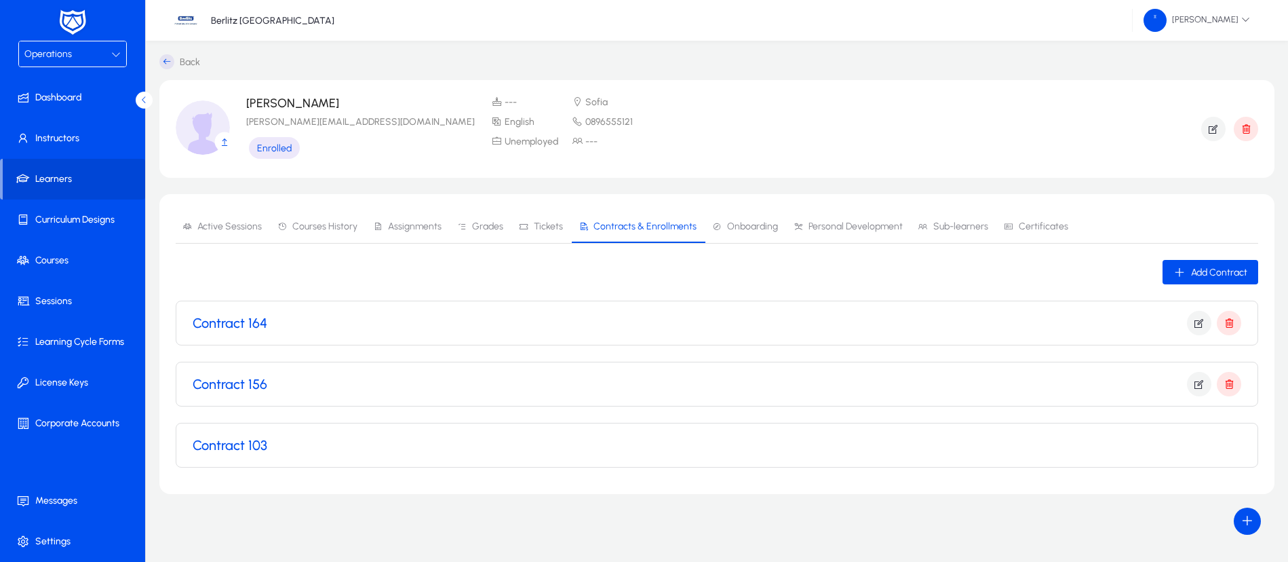
click at [480, 328] on div "Contract 164" at bounding box center [717, 323] width 1049 height 24
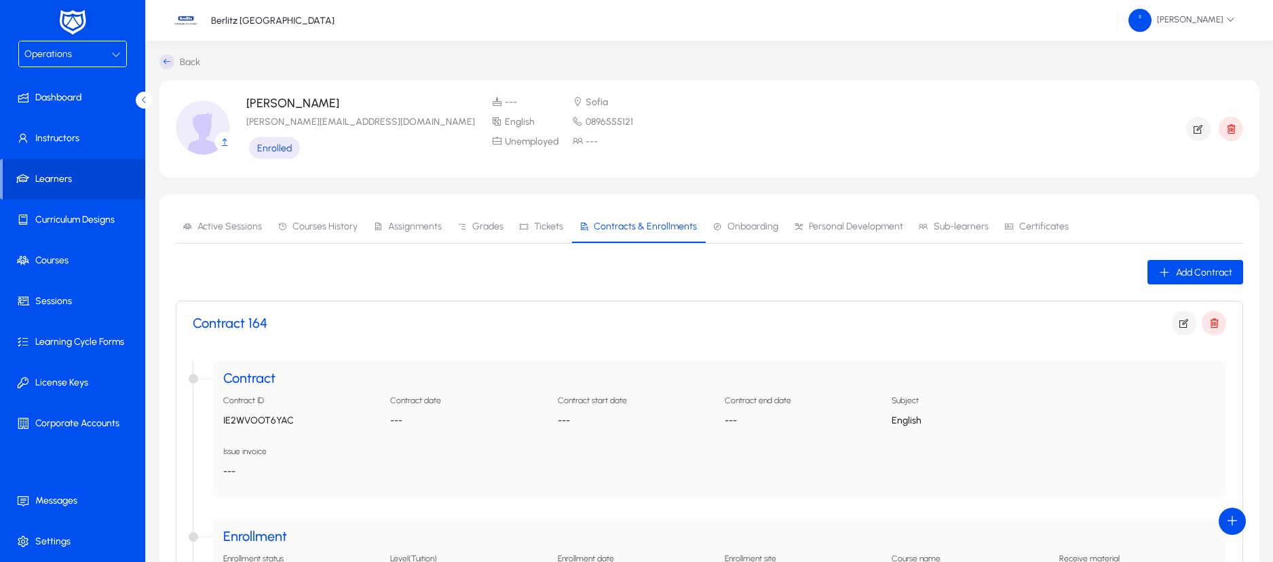
click at [840, 233] on span "Personal Development" at bounding box center [848, 226] width 109 height 33
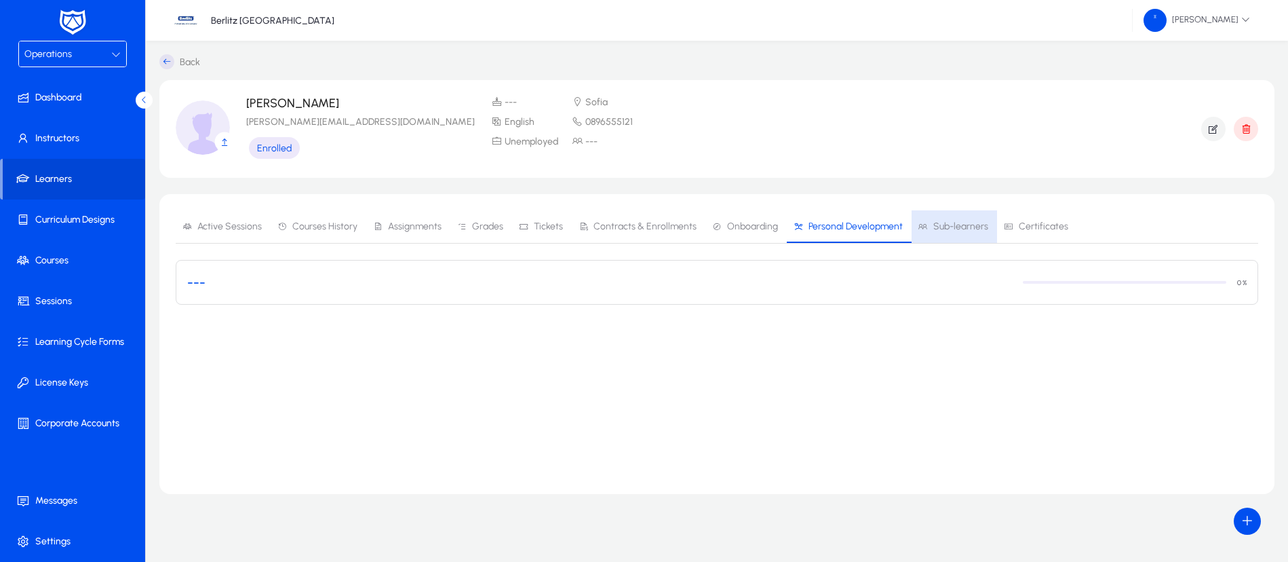
click at [946, 231] on span "Sub-learners" at bounding box center [961, 226] width 55 height 9
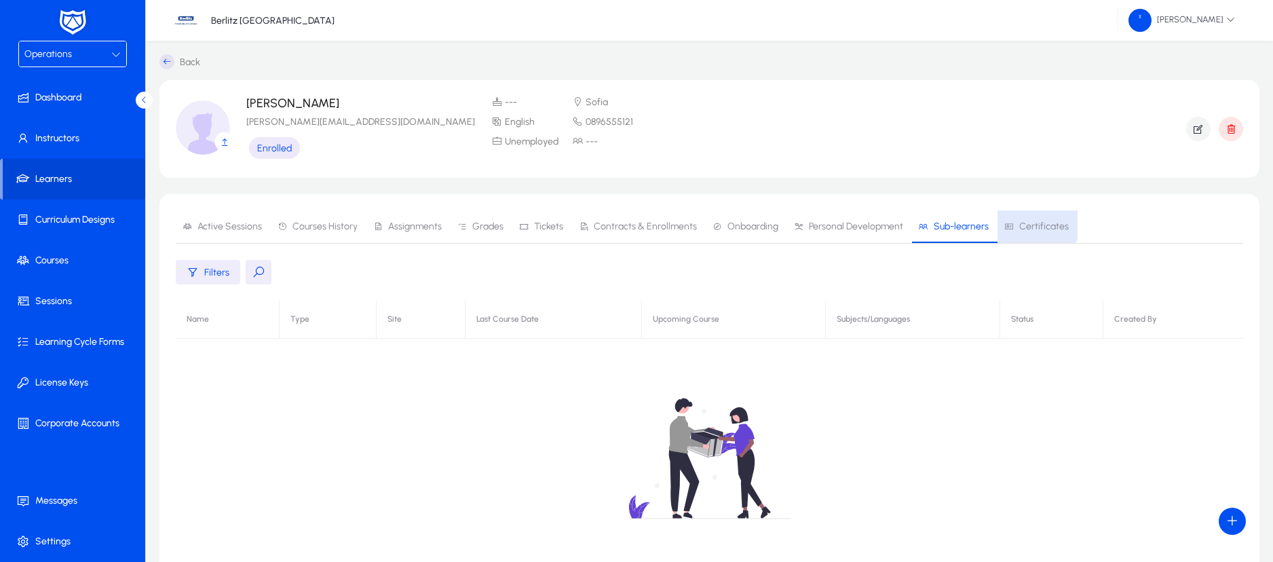
click at [1019, 222] on span "Certificates" at bounding box center [1044, 226] width 50 height 9
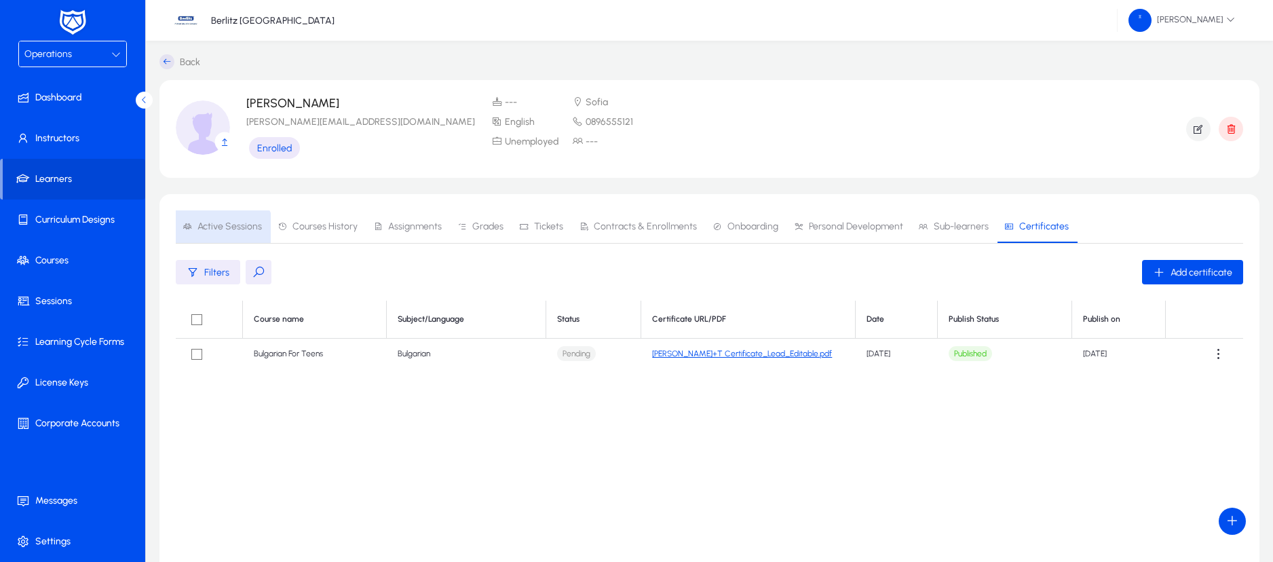
click at [218, 234] on span "Active Sessions" at bounding box center [222, 226] width 79 height 33
